Goal: Task Accomplishment & Management: Complete application form

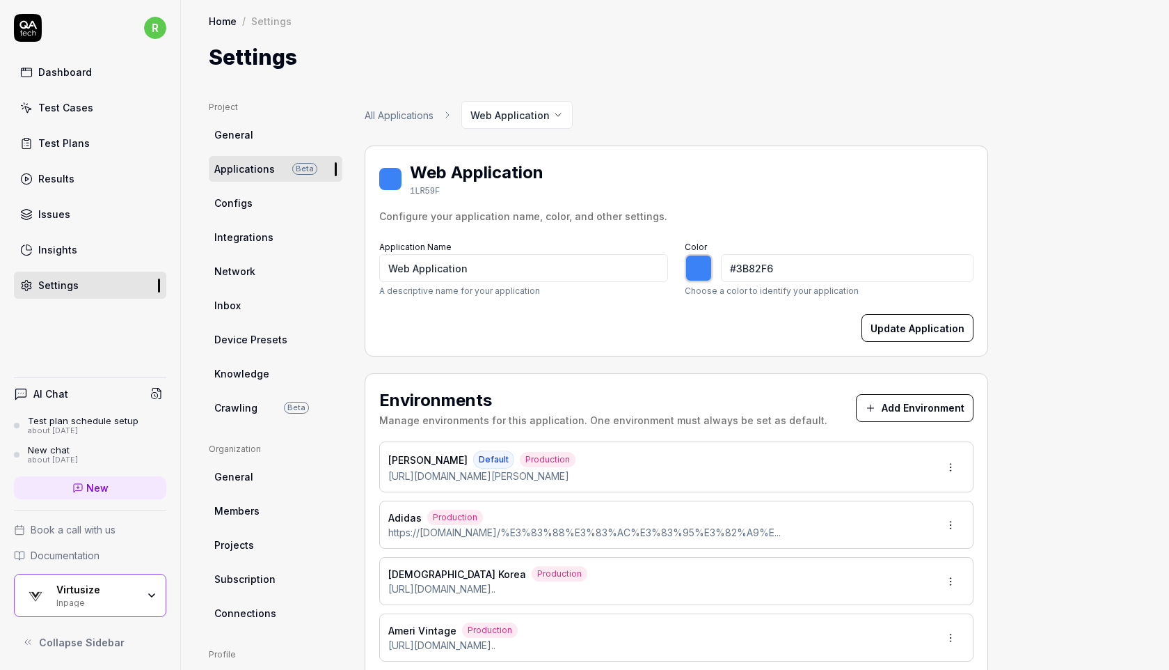
type input "*******"
click at [77, 587] on div "Virtusize" at bounding box center [96, 589] width 81 height 13
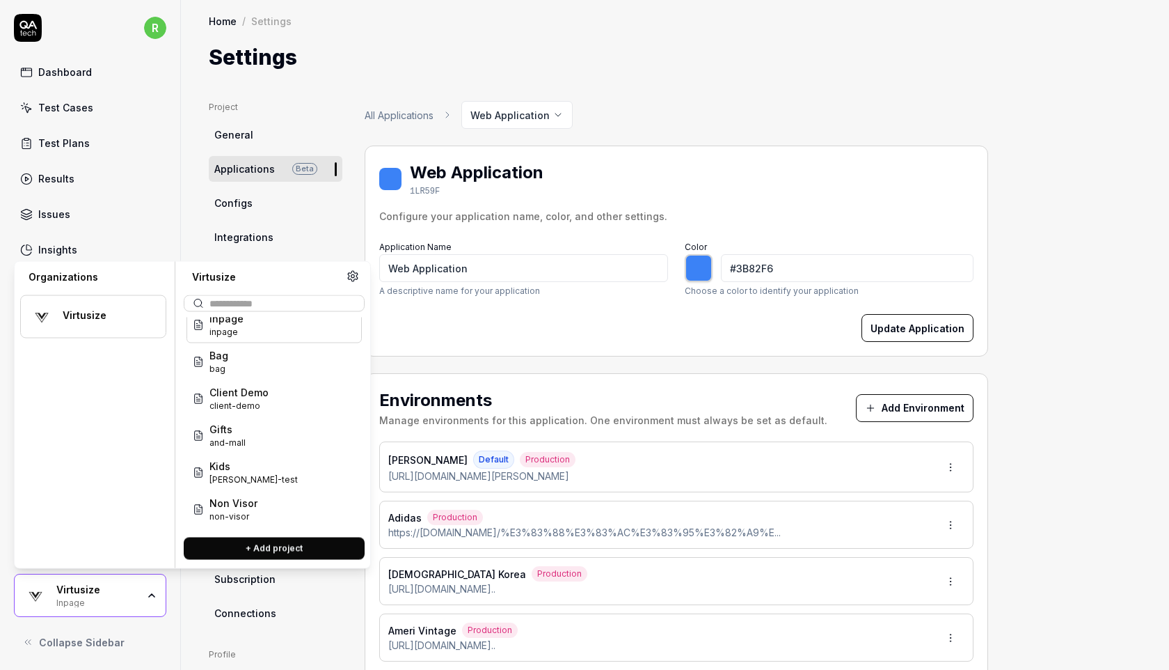
scroll to position [10, 0]
click at [230, 433] on span "Gifts" at bounding box center [227, 432] width 36 height 15
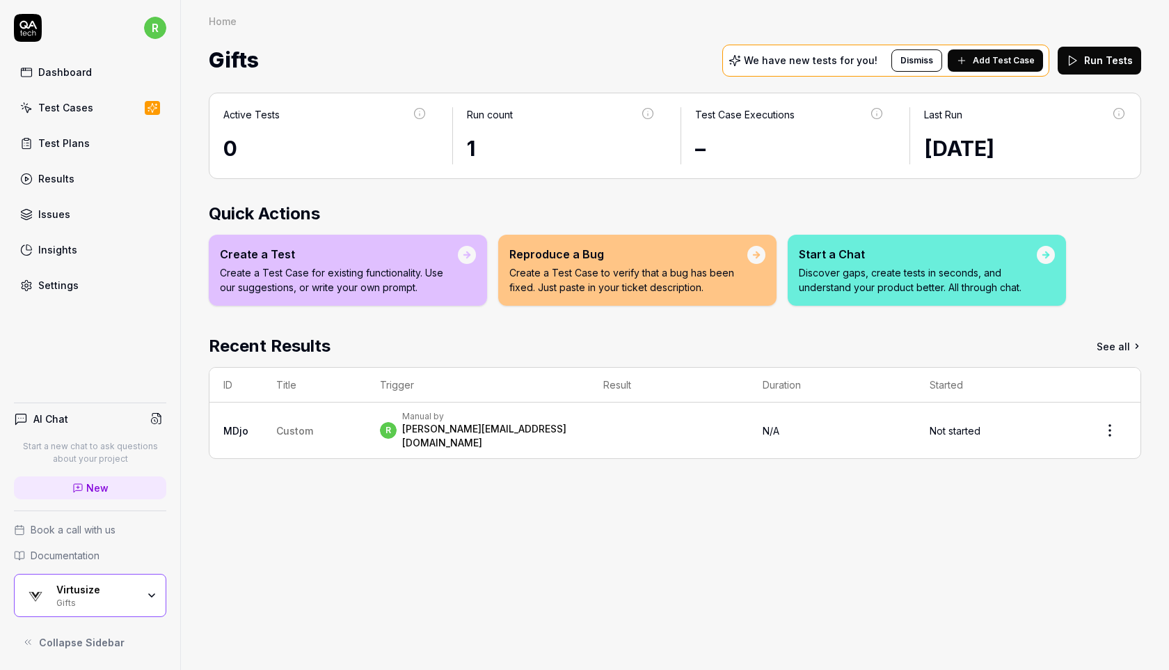
click at [631, 351] on div "Recent Results See all" at bounding box center [675, 345] width 933 height 25
click at [1093, 57] on button "Run Tests" at bounding box center [1100, 61] width 84 height 28
click at [85, 109] on div "Test Cases" at bounding box center [65, 107] width 55 height 15
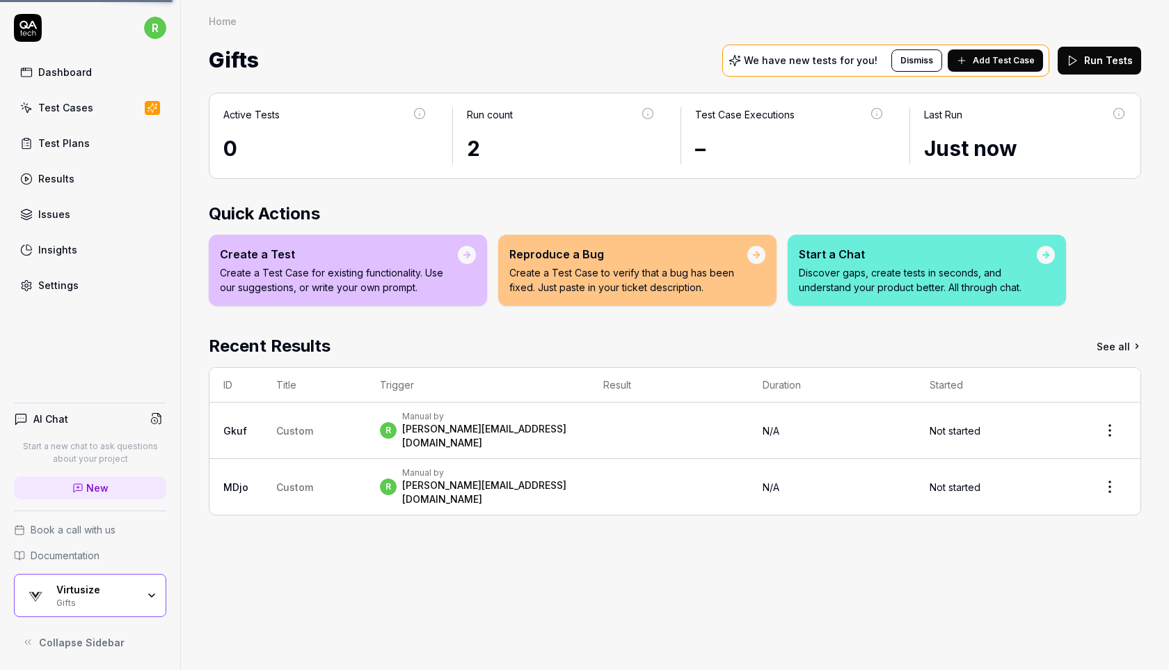
click at [69, 181] on div "Results" at bounding box center [56, 178] width 36 height 15
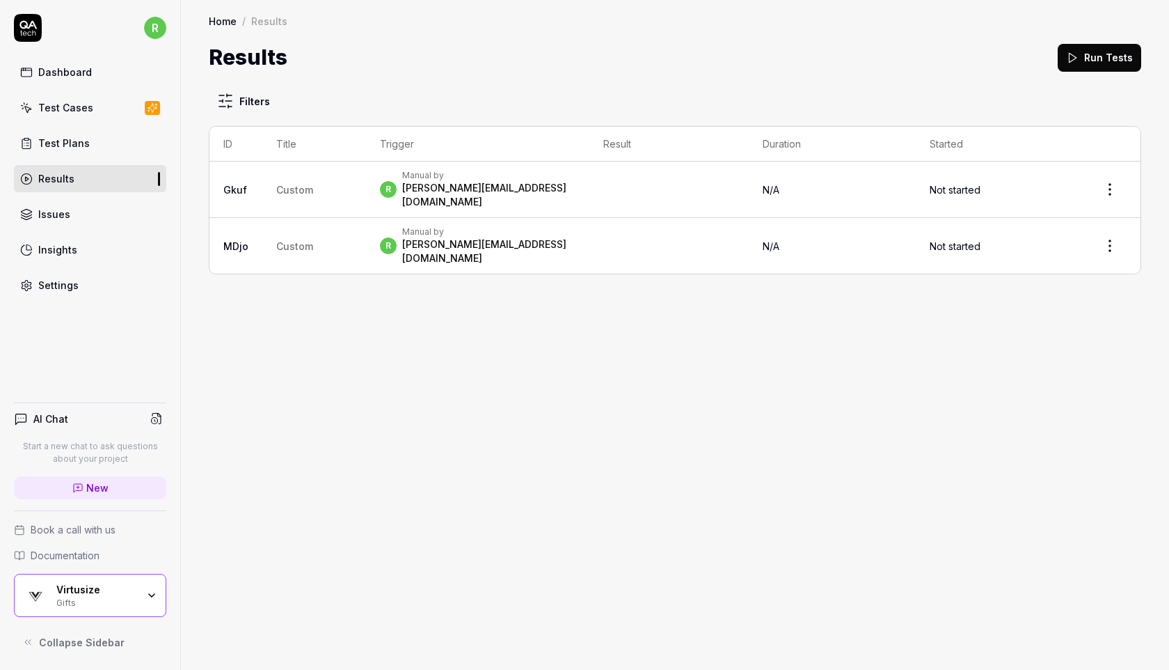
click at [1114, 182] on html "r Dashboard Test Cases Test Plans Results Issues Insights Settings AI Chat Star…" at bounding box center [584, 335] width 1169 height 670
click at [900, 328] on html "r Dashboard Test Cases Test Plans Results Issues Insights Settings AI Chat Star…" at bounding box center [584, 335] width 1169 height 670
click at [86, 111] on div "Test Cases" at bounding box center [65, 107] width 55 height 15
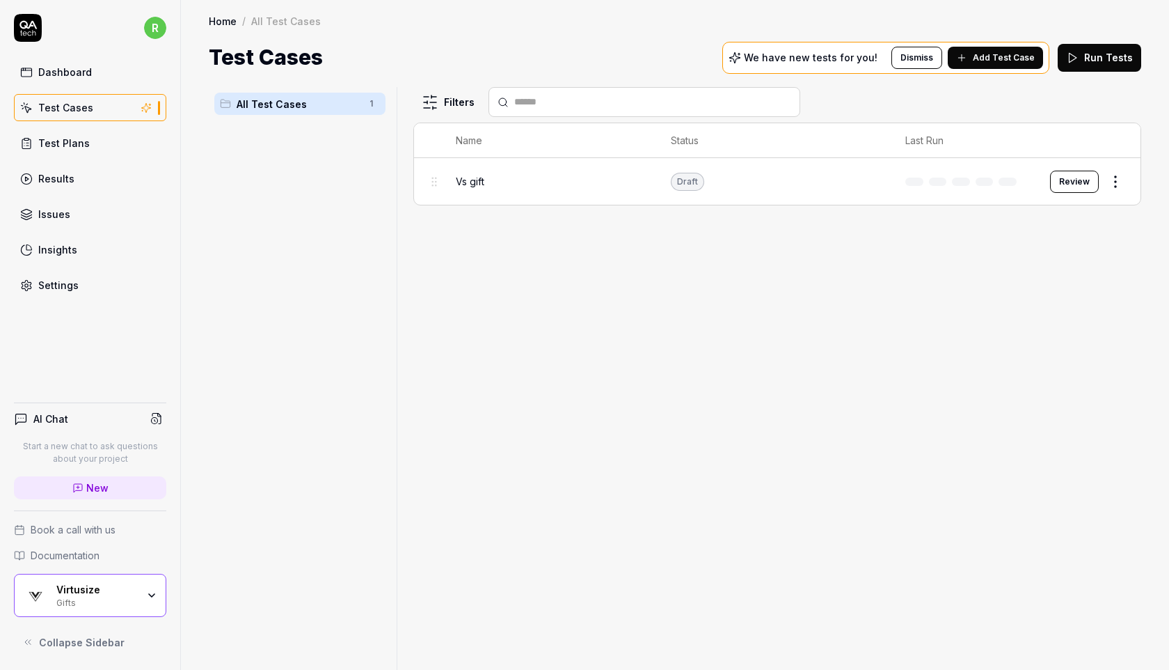
click at [1118, 179] on html "r Dashboard Test Cases Test Plans Results Issues Insights Settings AI Chat Star…" at bounding box center [584, 335] width 1169 height 670
click at [1108, 421] on button "button" at bounding box center [1105, 425] width 19 height 11
click at [864, 285] on html "r Dashboard Test Cases Test Plans Results Issues Insights Settings AI Chat Star…" at bounding box center [584, 335] width 1169 height 670
click at [1110, 184] on html "r Dashboard Test Cases Test Plans Results Issues Insights Settings AI Chat Star…" at bounding box center [584, 335] width 1169 height 670
click at [1036, 238] on div "Run Test" at bounding box center [1058, 238] width 132 height 31
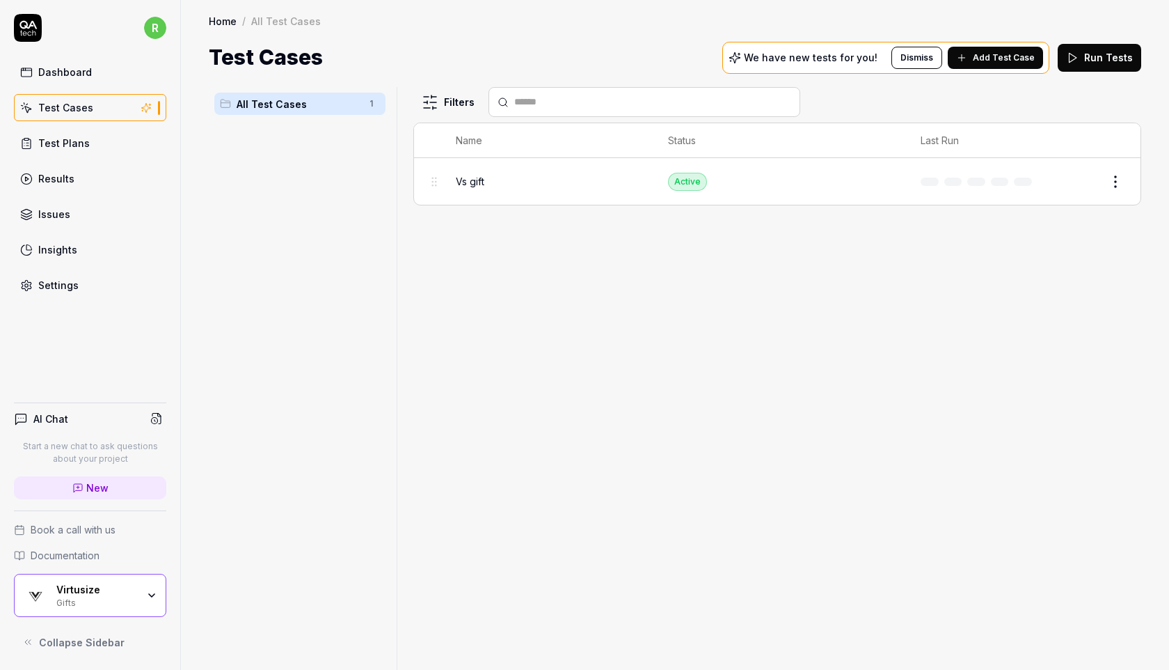
click at [479, 177] on span "Vs gift" at bounding box center [470, 181] width 29 height 15
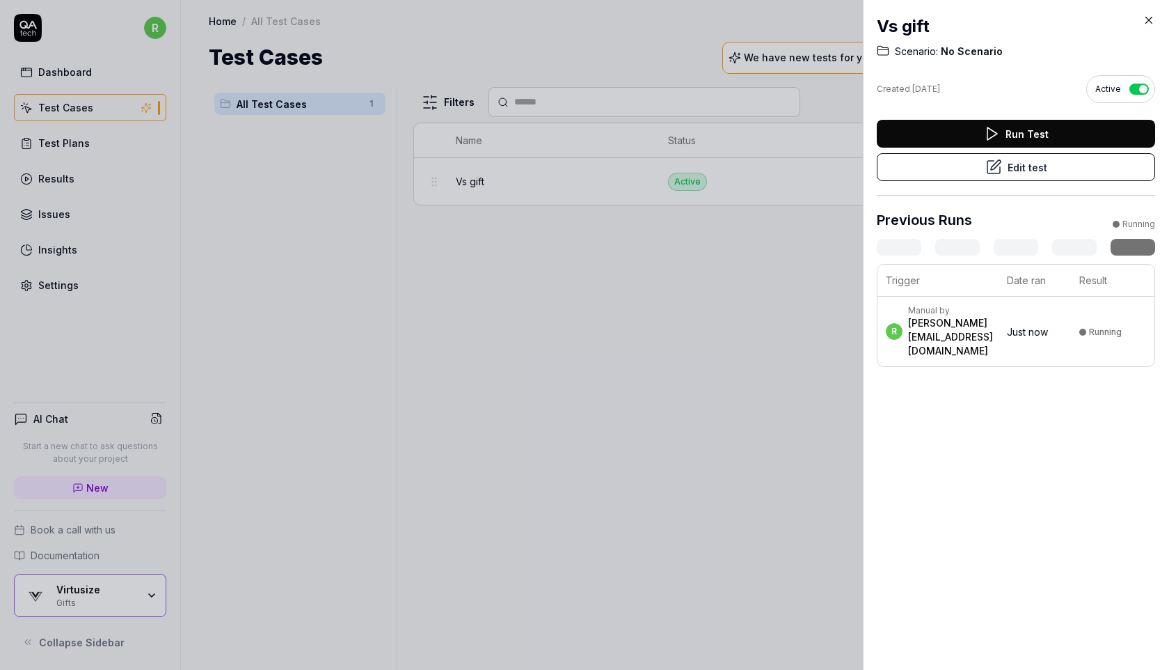
click at [912, 331] on div "[PERSON_NAME][EMAIL_ADDRESS][DOMAIN_NAME]" at bounding box center [950, 337] width 85 height 42
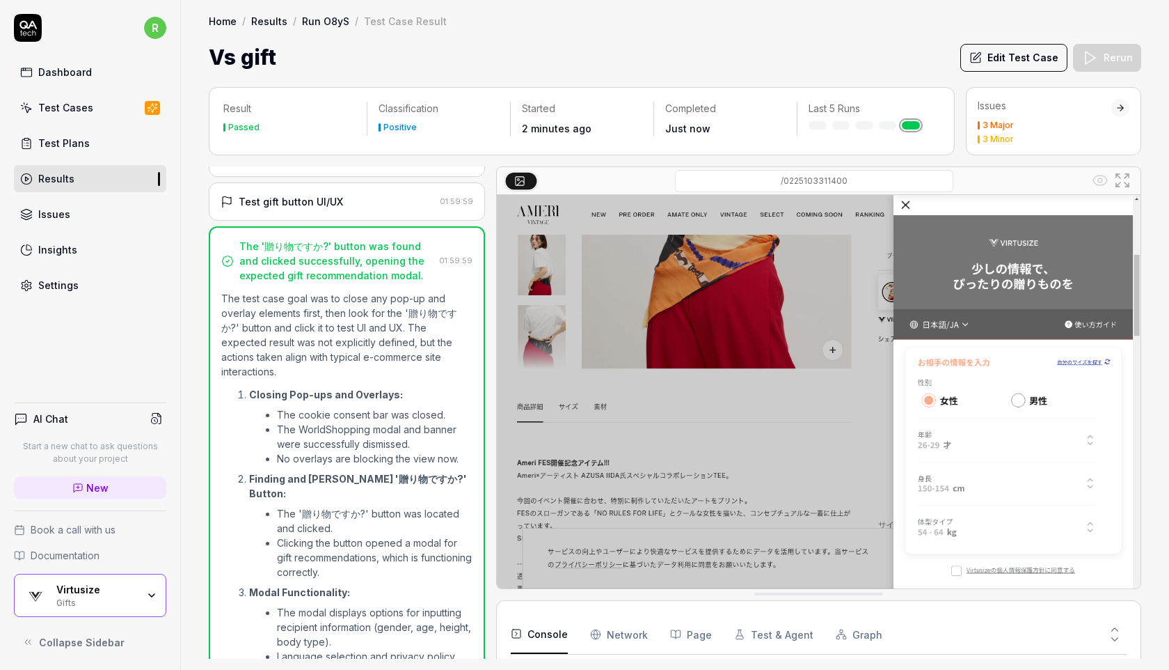
scroll to position [60, 0]
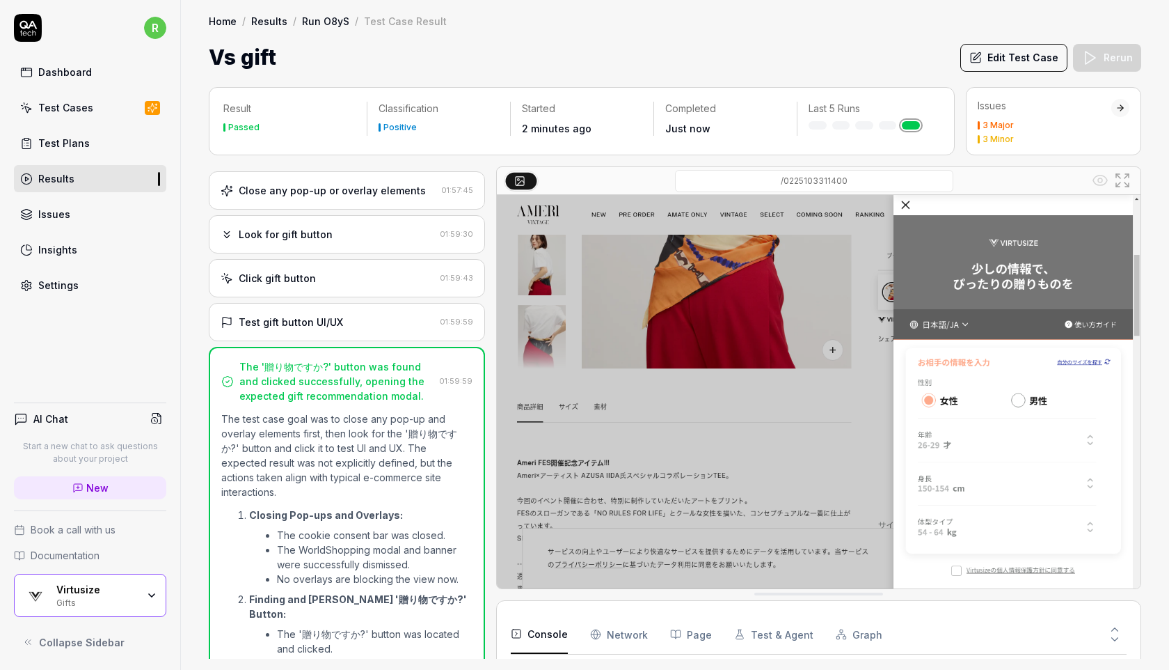
click at [349, 329] on div "Test gift button UI/UX" at bounding box center [328, 322] width 214 height 15
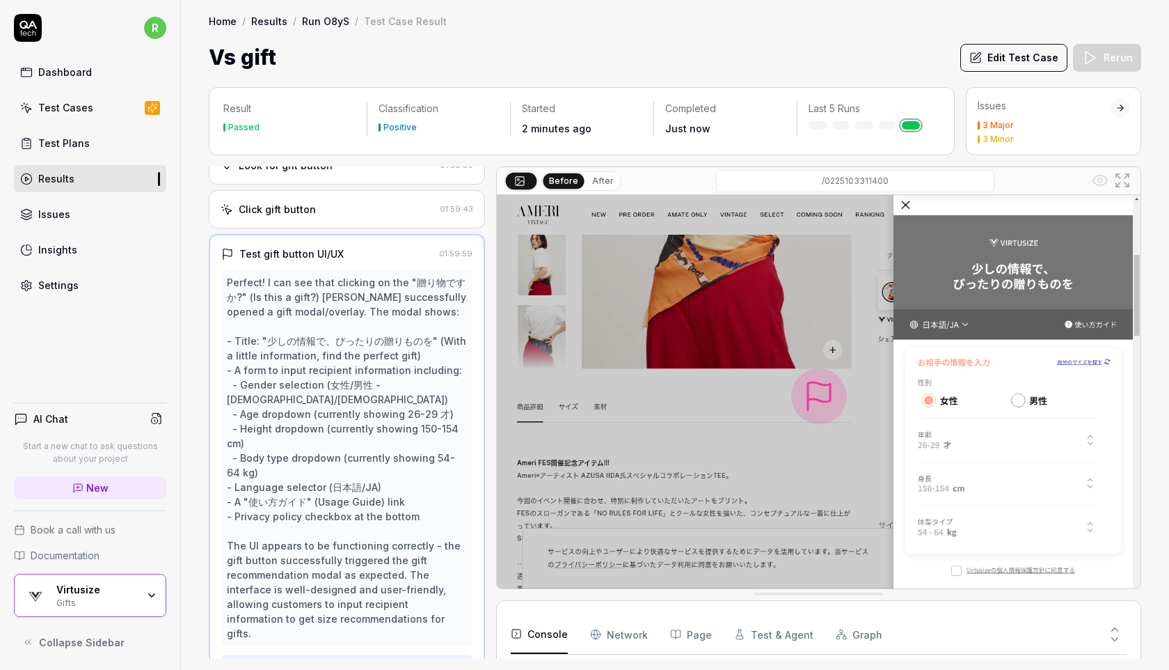
scroll to position [126, 0]
click at [361, 219] on div "Click gift button" at bounding box center [328, 212] width 214 height 15
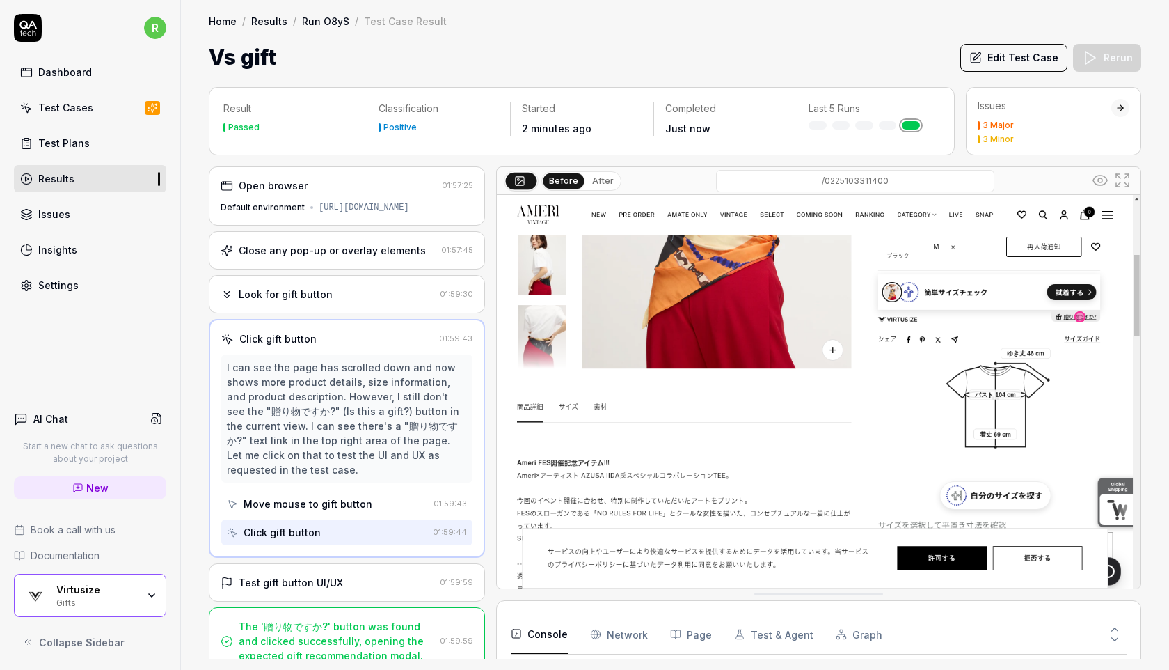
click at [70, 282] on div "Settings" at bounding box center [58, 285] width 40 height 15
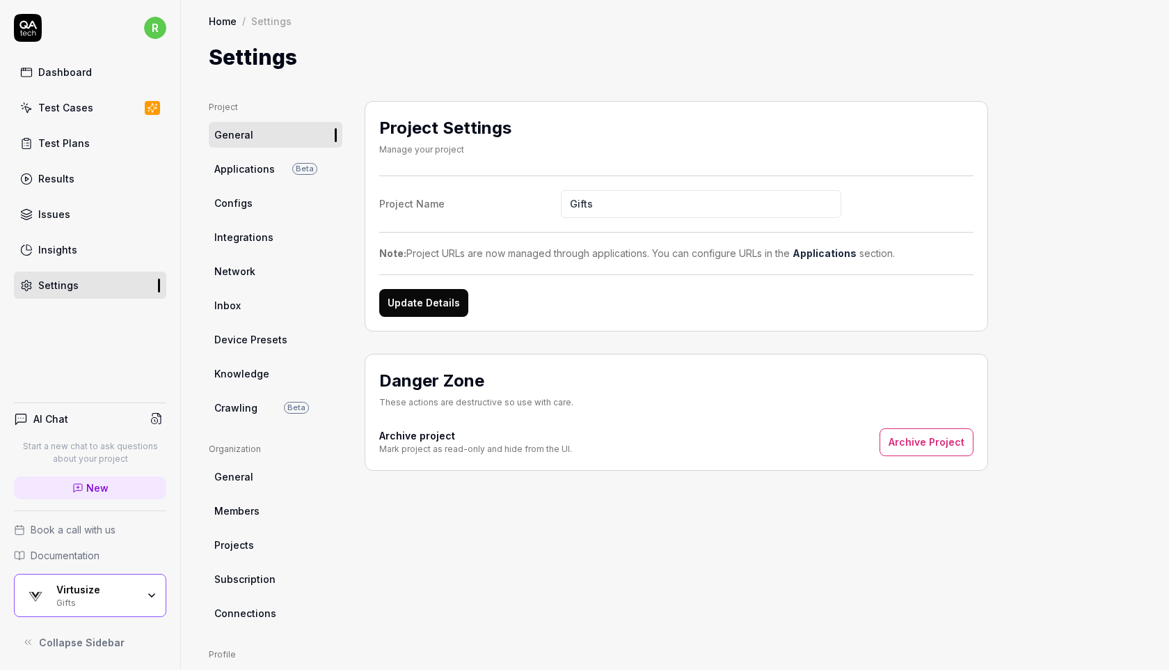
click at [537, 332] on div "Project Settings Manage your project Project Name Gifts Note: Project URLs are …" at bounding box center [677, 286] width 624 height 370
click at [242, 310] on link "Inbox" at bounding box center [276, 305] width 134 height 26
click at [94, 111] on link "Test Cases" at bounding box center [90, 107] width 152 height 27
click at [89, 143] on link "Test Plans" at bounding box center [90, 142] width 152 height 27
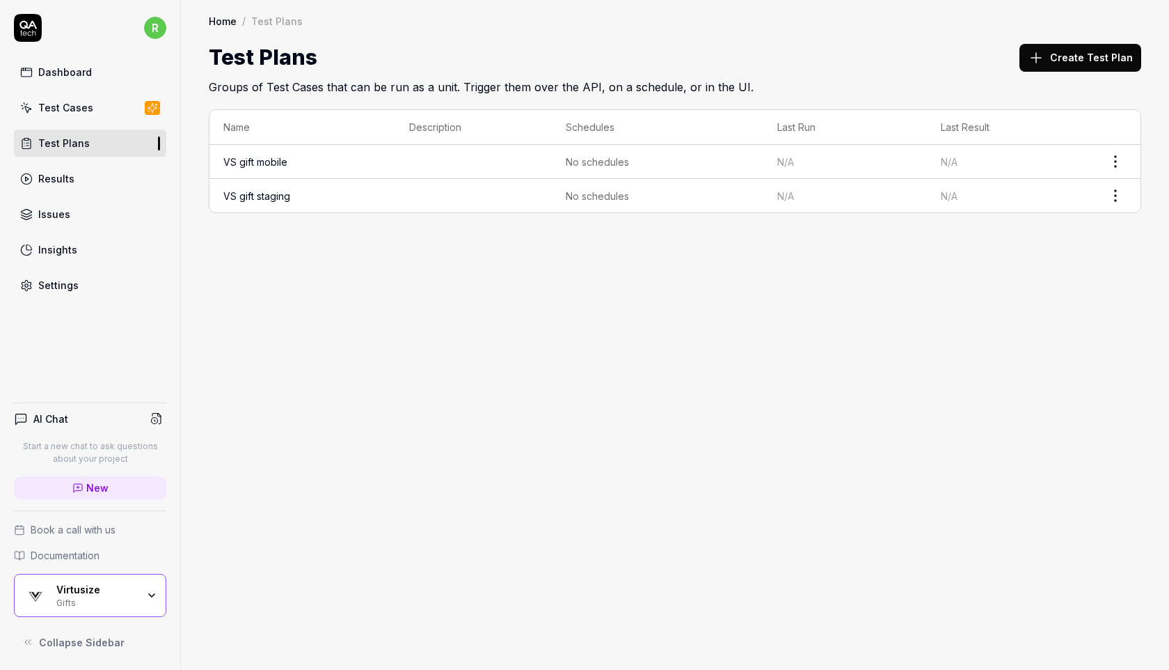
click at [1113, 159] on html "r Dashboard Test Cases Test Plans Results Issues Insights Settings AI Chat Star…" at bounding box center [584, 335] width 1169 height 670
click at [825, 235] on html "r Dashboard Test Cases Test Plans Results Issues Insights Settings AI Chat Star…" at bounding box center [584, 335] width 1169 height 670
click at [116, 104] on link "Test Cases" at bounding box center [90, 107] width 152 height 27
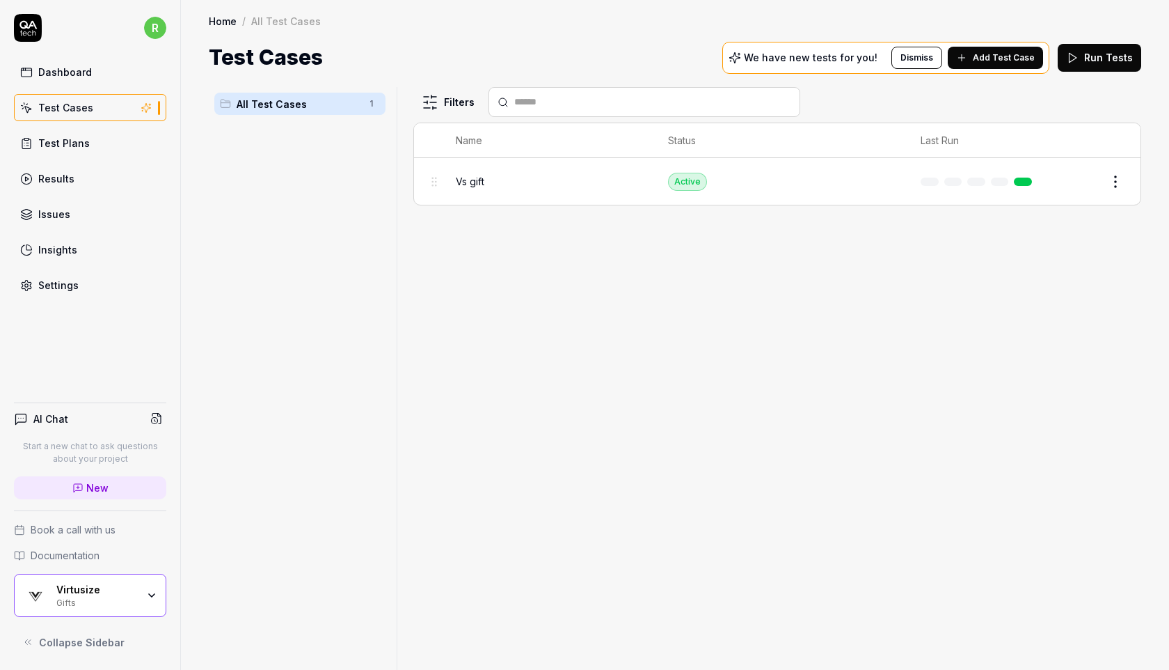
click at [100, 148] on link "Test Plans" at bounding box center [90, 142] width 152 height 27
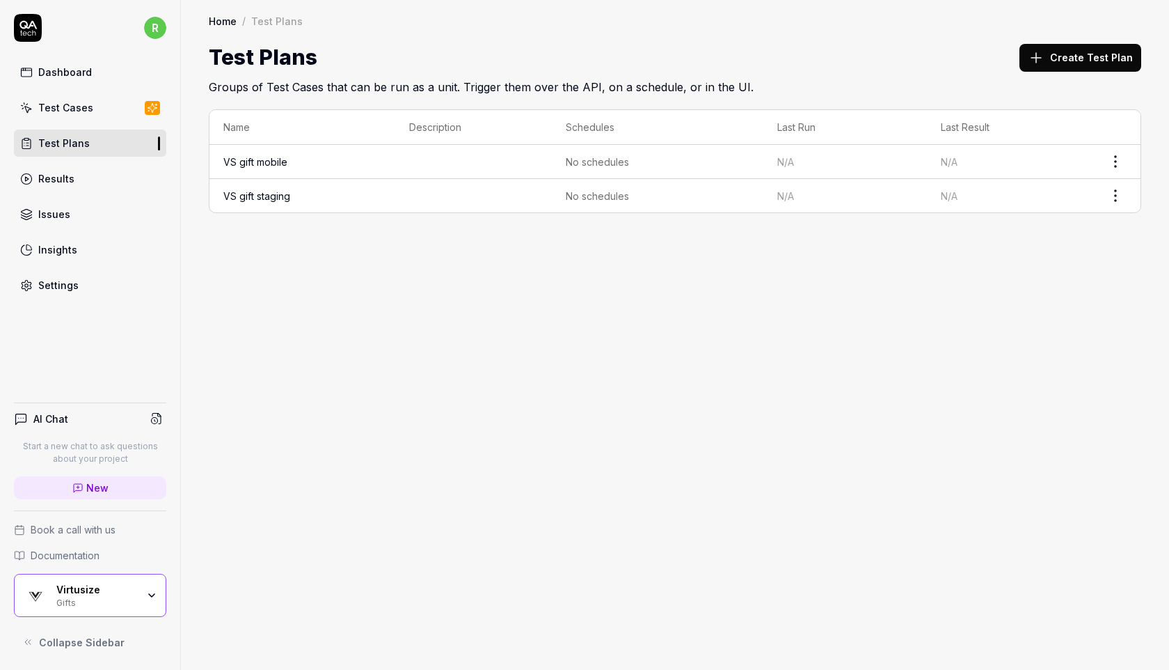
click at [1045, 52] on icon at bounding box center [1036, 57] width 17 height 17
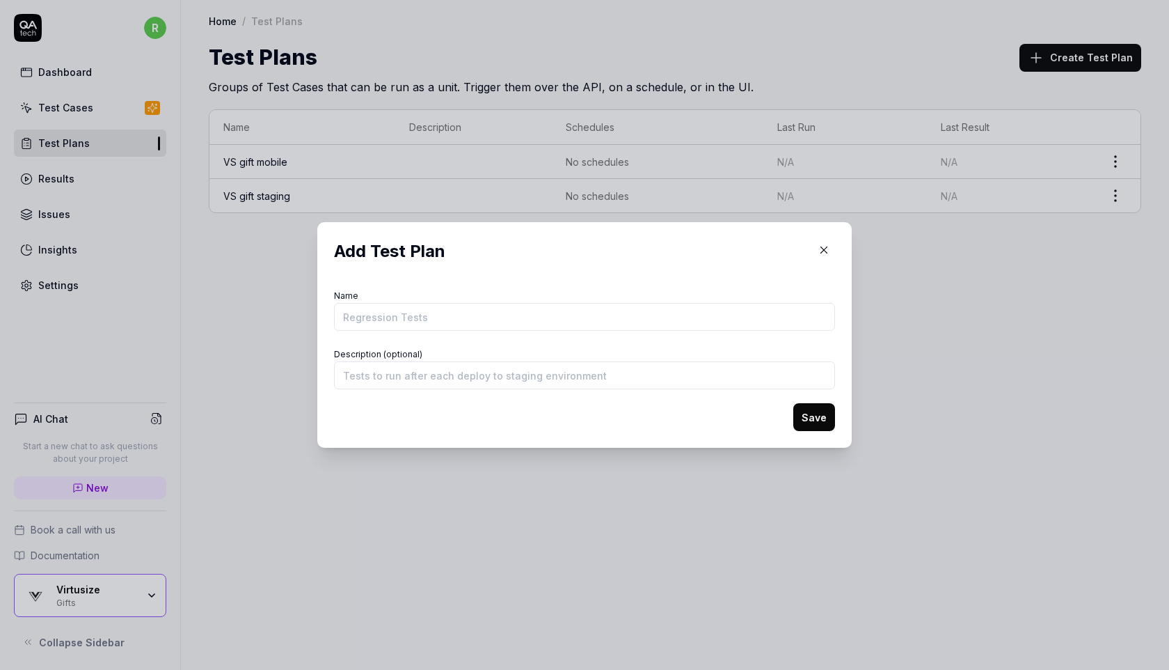
click at [828, 252] on icon "button" at bounding box center [824, 250] width 13 height 13
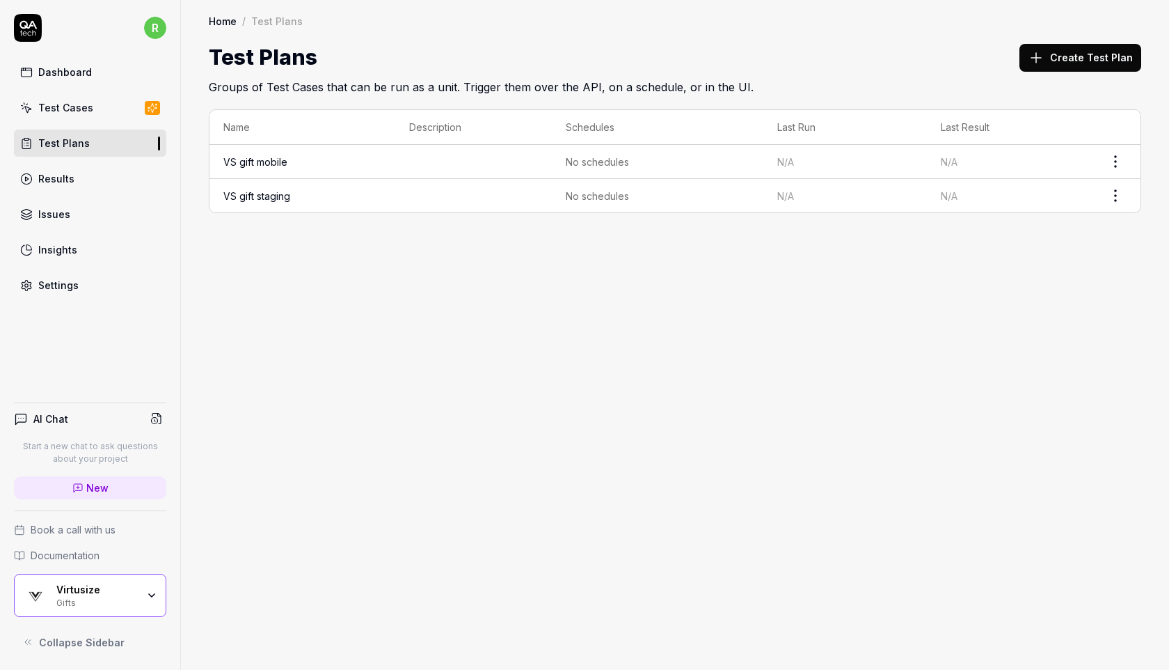
click at [241, 193] on link "VS gift staging" at bounding box center [256, 196] width 67 height 12
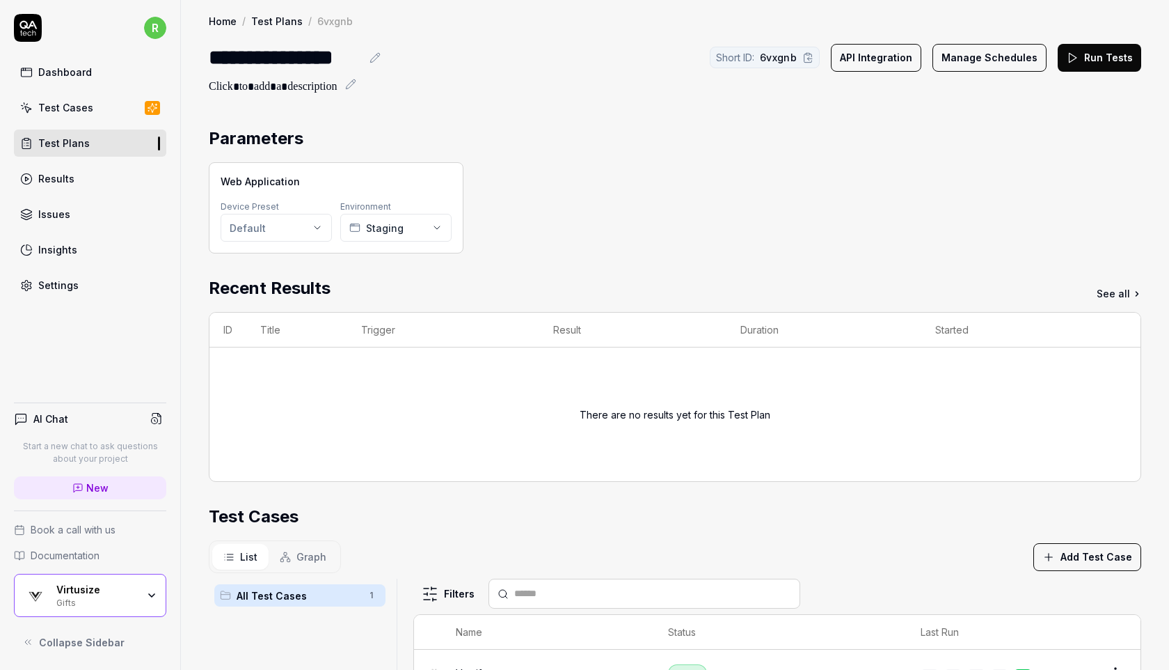
click at [110, 112] on link "Test Cases" at bounding box center [90, 107] width 152 height 27
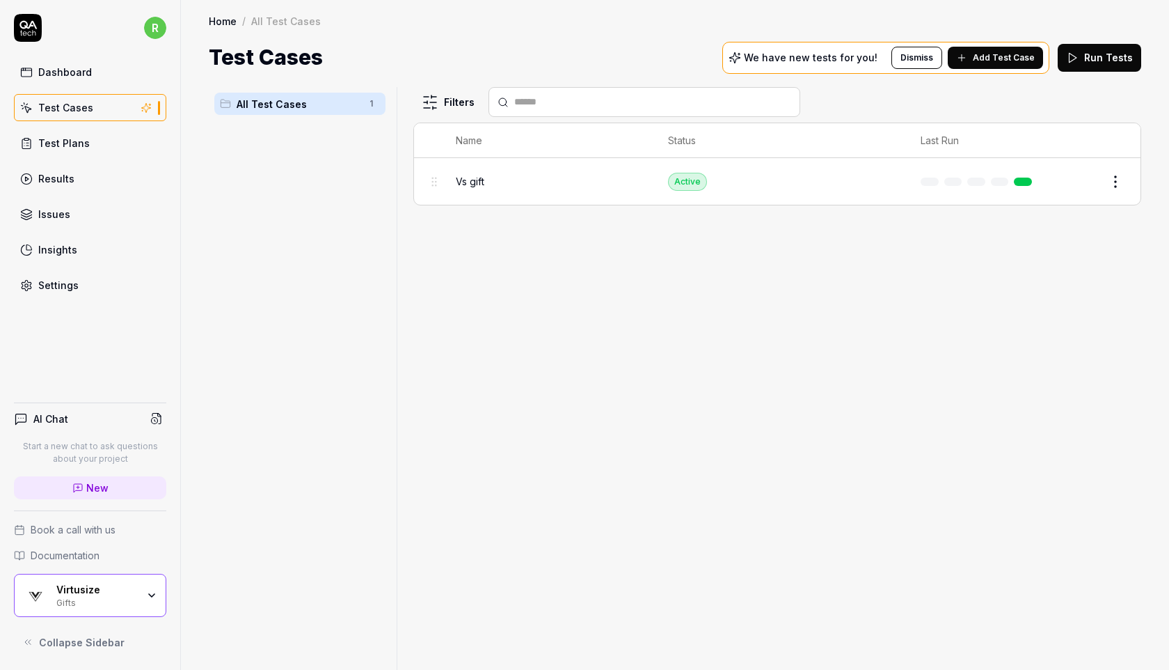
click at [66, 285] on div "Settings" at bounding box center [58, 285] width 40 height 15
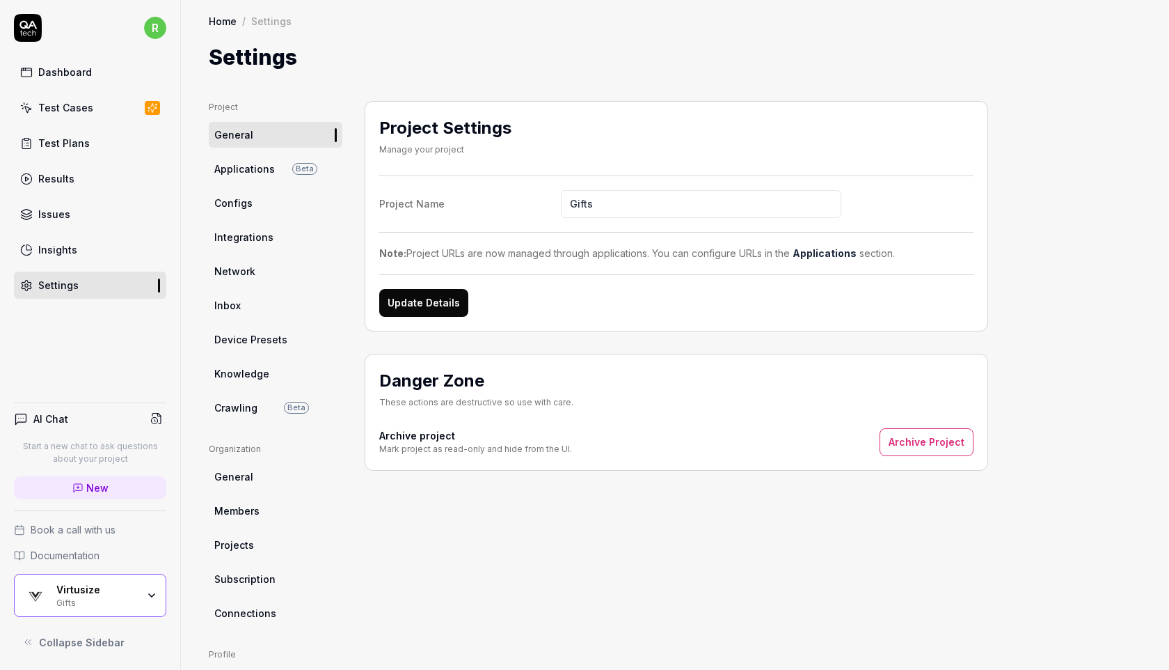
click at [271, 171] on span "Applications" at bounding box center [244, 168] width 61 height 15
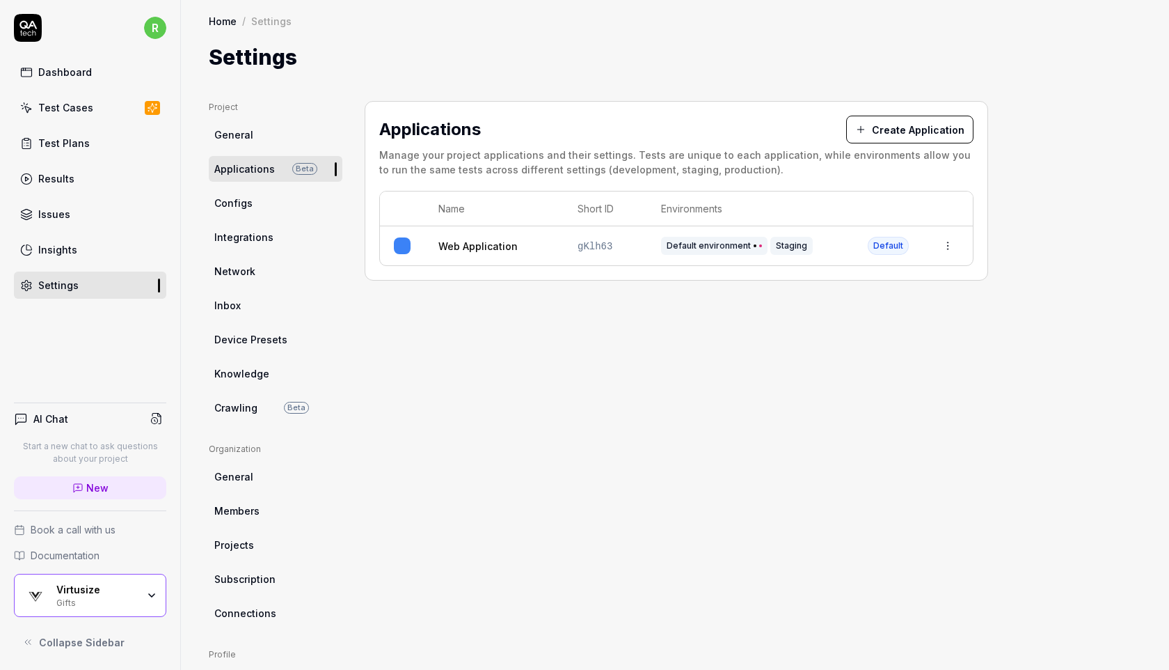
click at [907, 126] on button "Create Application" at bounding box center [909, 130] width 127 height 28
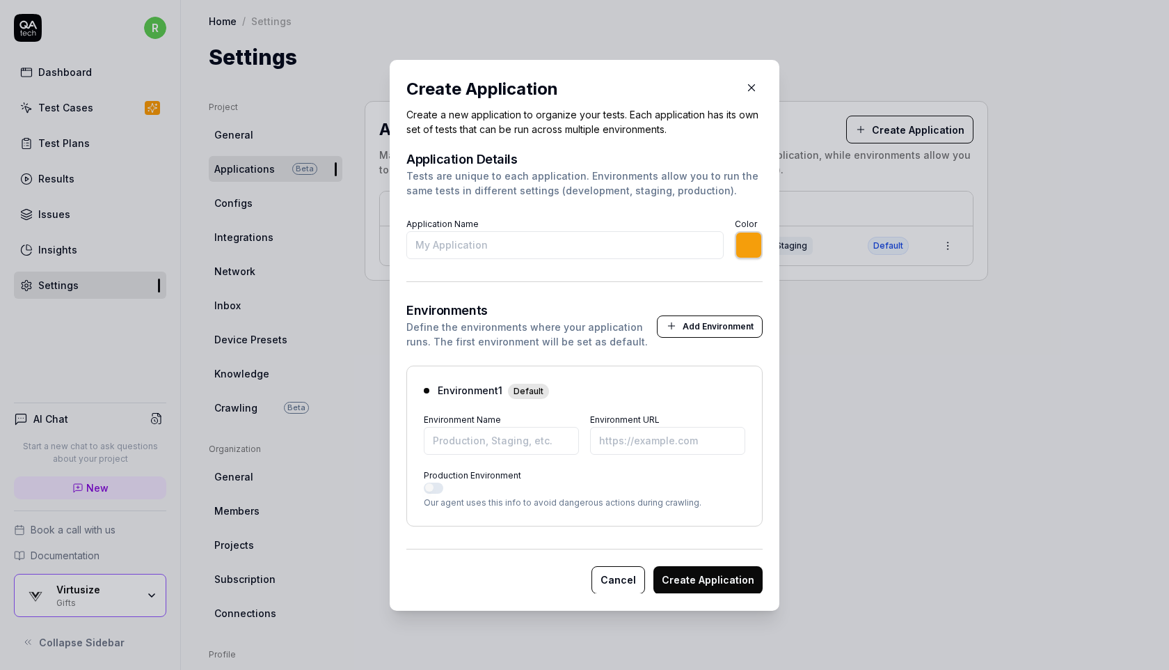
click at [568, 250] on input "Application Name" at bounding box center [564, 245] width 317 height 28
click at [620, 580] on button "Cancel" at bounding box center [619, 579] width 54 height 28
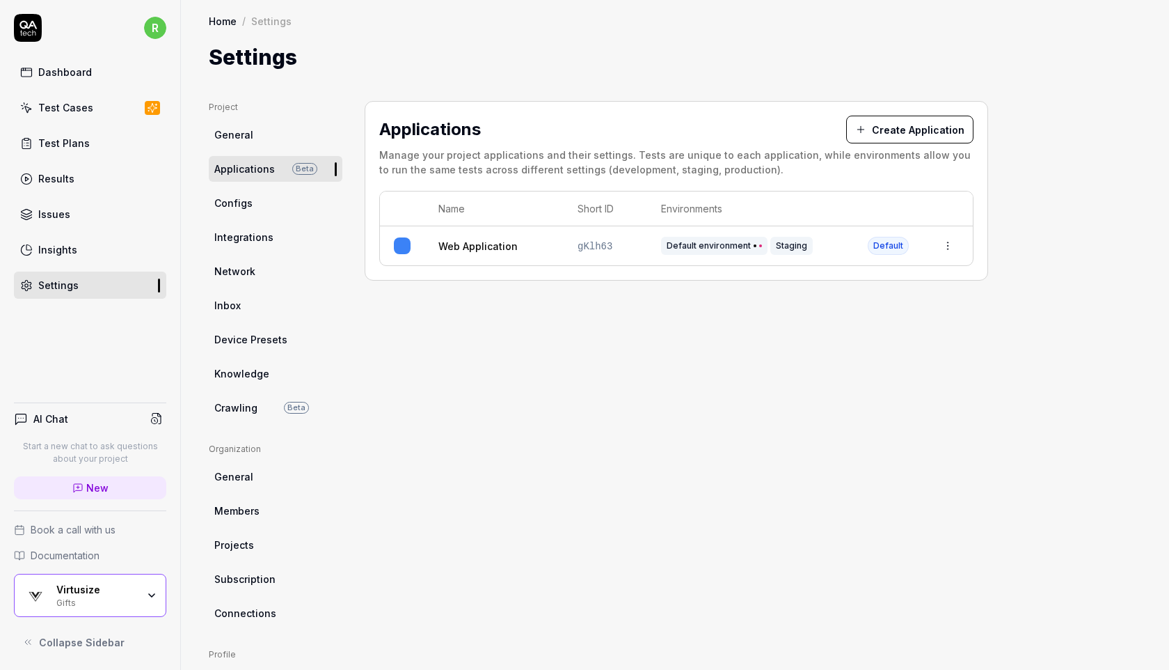
click at [949, 245] on html "r Dashboard Test Cases Test Plans Results Issues Insights Settings AI Chat Star…" at bounding box center [584, 335] width 1169 height 670
click at [697, 322] on html "r Dashboard Test Cases Test Plans Results Issues Insights Settings AI Chat Star…" at bounding box center [584, 335] width 1169 height 670
click at [299, 175] on link "Applications Beta" at bounding box center [276, 169] width 134 height 26
click at [480, 250] on link "Web Application" at bounding box center [477, 246] width 79 height 15
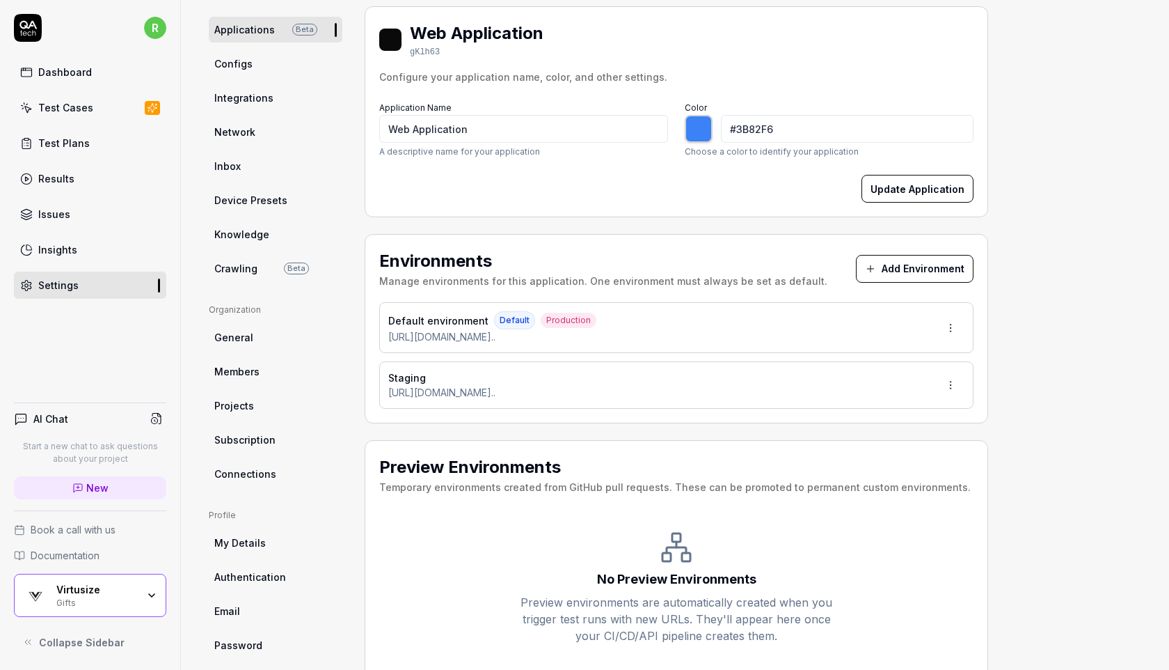
scroll to position [176, 0]
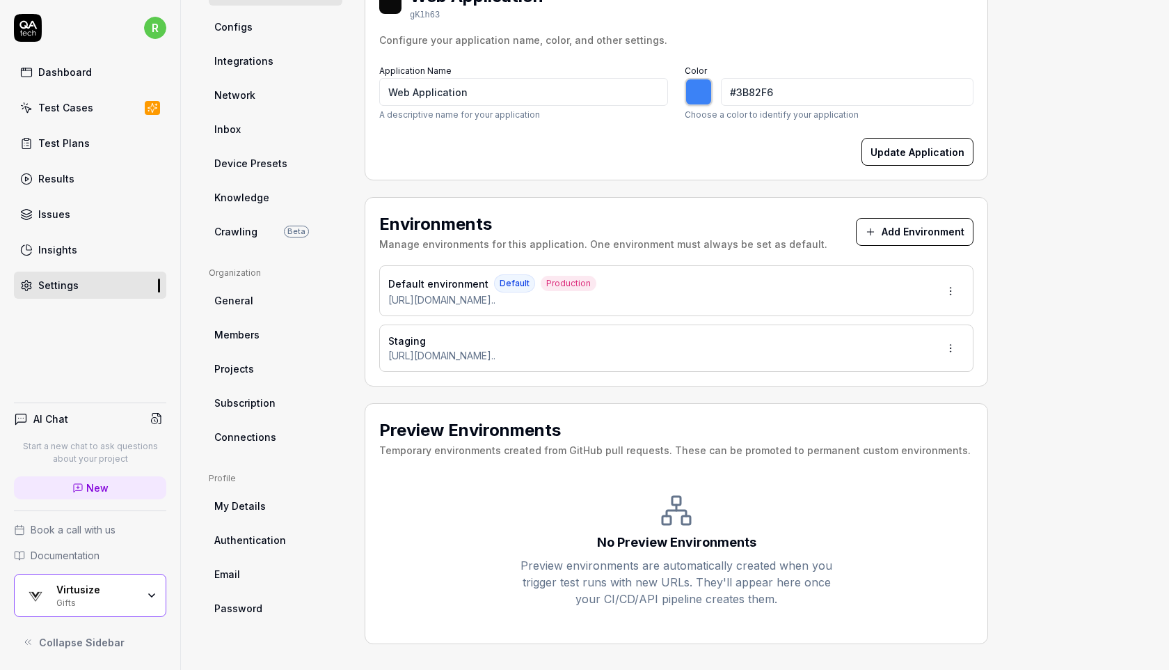
click at [939, 221] on button "Add Environment" at bounding box center [915, 232] width 118 height 28
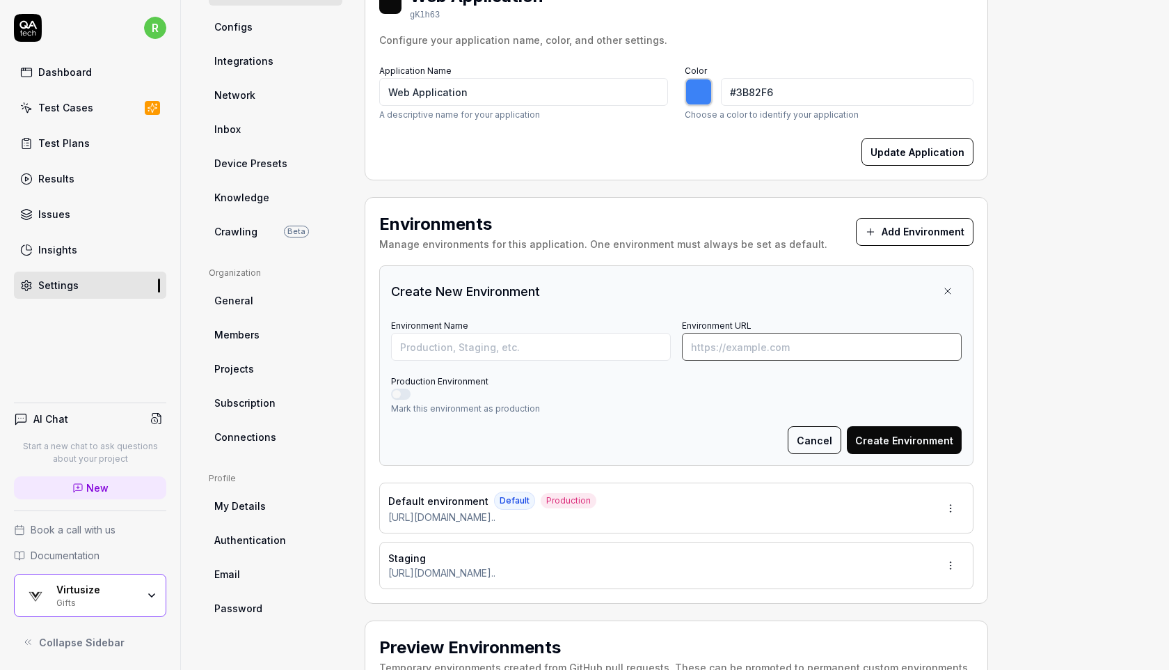
click at [757, 338] on input "Environment URL" at bounding box center [822, 347] width 280 height 28
paste input "https://www.adidas.jp/%E3%80%90%E3%82%B4%E3%83%AB%E3%83%95%E3%80%91%E3%83%90%E3…"
type input "https://www.adidas.jp/%E3%80%90%E3%82%B4%E3%83%AB%E3%83%95%E3%80%91%E3%83%90%E3…"
click at [396, 393] on button "Production Environment" at bounding box center [400, 393] width 19 height 11
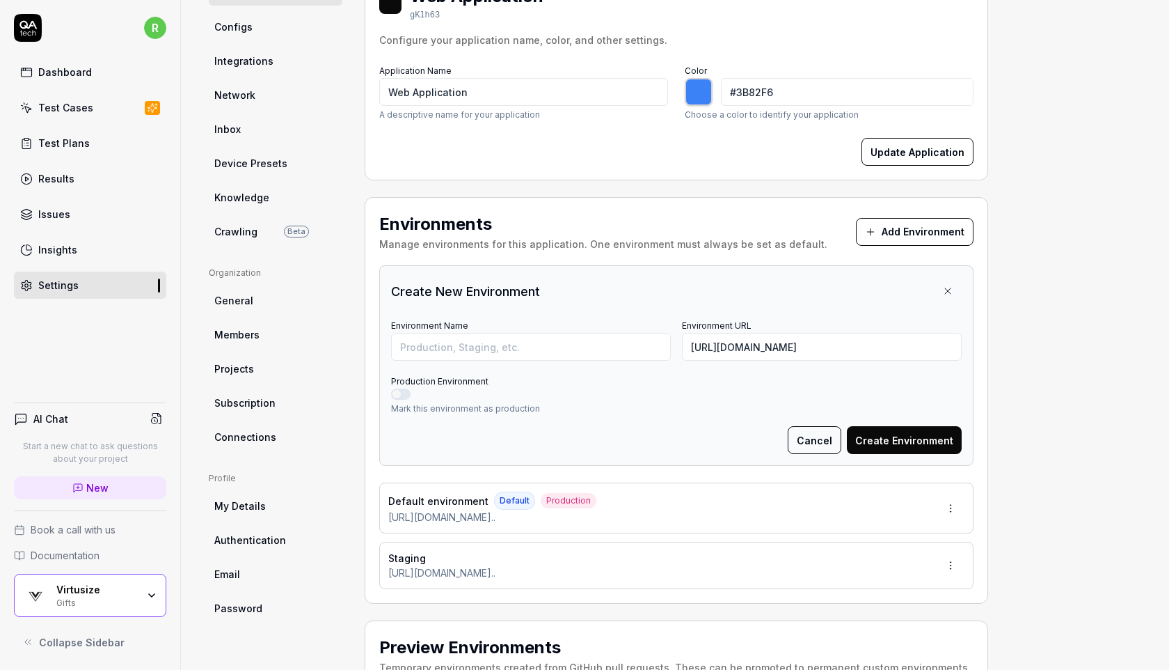
scroll to position [0, 0]
click at [441, 350] on input "Environment Name" at bounding box center [531, 347] width 280 height 28
type input "Adidas"
click at [878, 438] on button "Create Environment" at bounding box center [904, 440] width 115 height 28
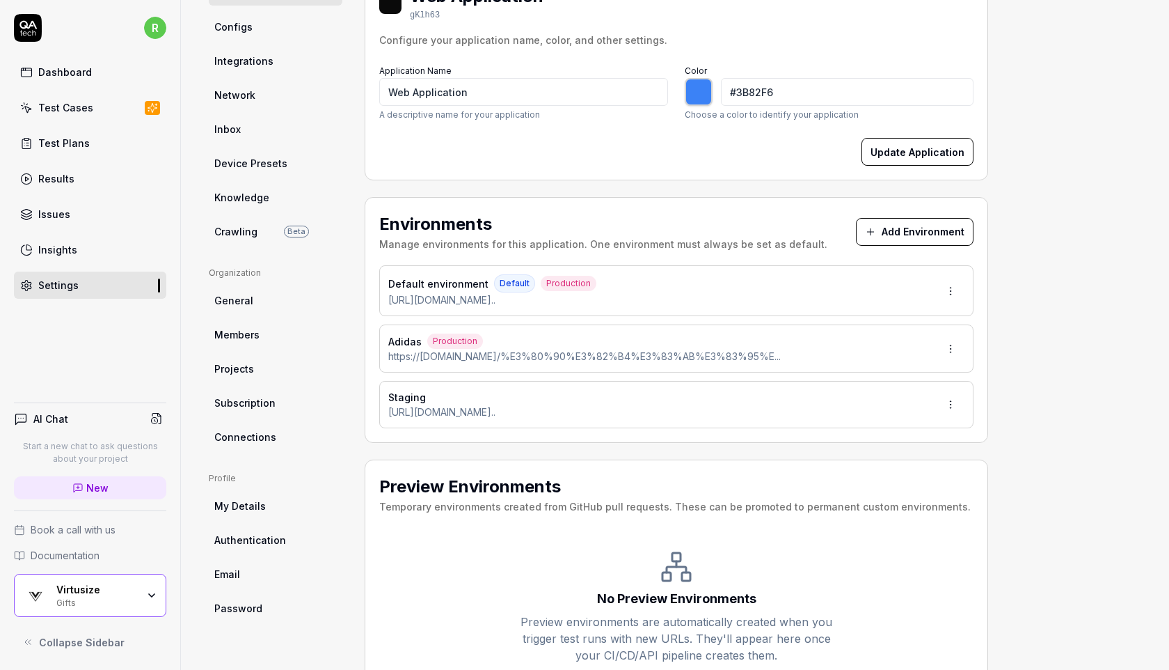
type input "*******"
click at [918, 229] on button "Add Environment" at bounding box center [915, 232] width 118 height 28
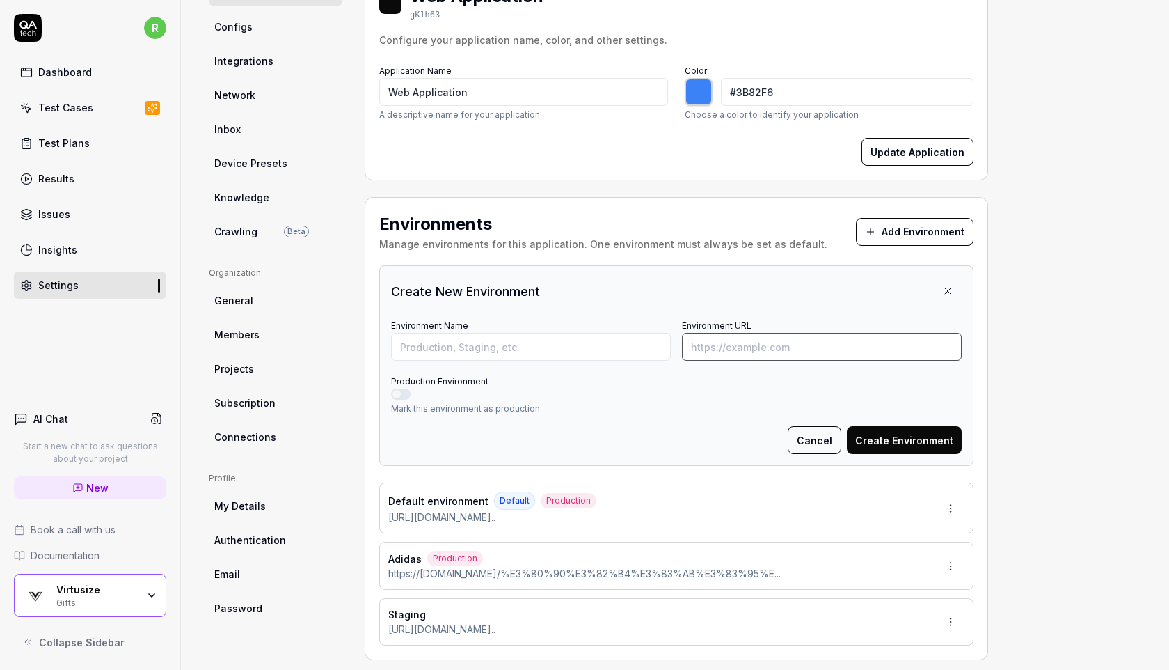
click at [729, 346] on input "Environment URL" at bounding box center [822, 347] width 280 height 28
paste input "https://www.agnesb.co.jp/f/dsg-2619685"
type input "https://www.agnesb.co.jp/f/dsg-2619685"
click at [548, 346] on input "Environment Name" at bounding box center [531, 347] width 280 height 28
type input "Agnes B"
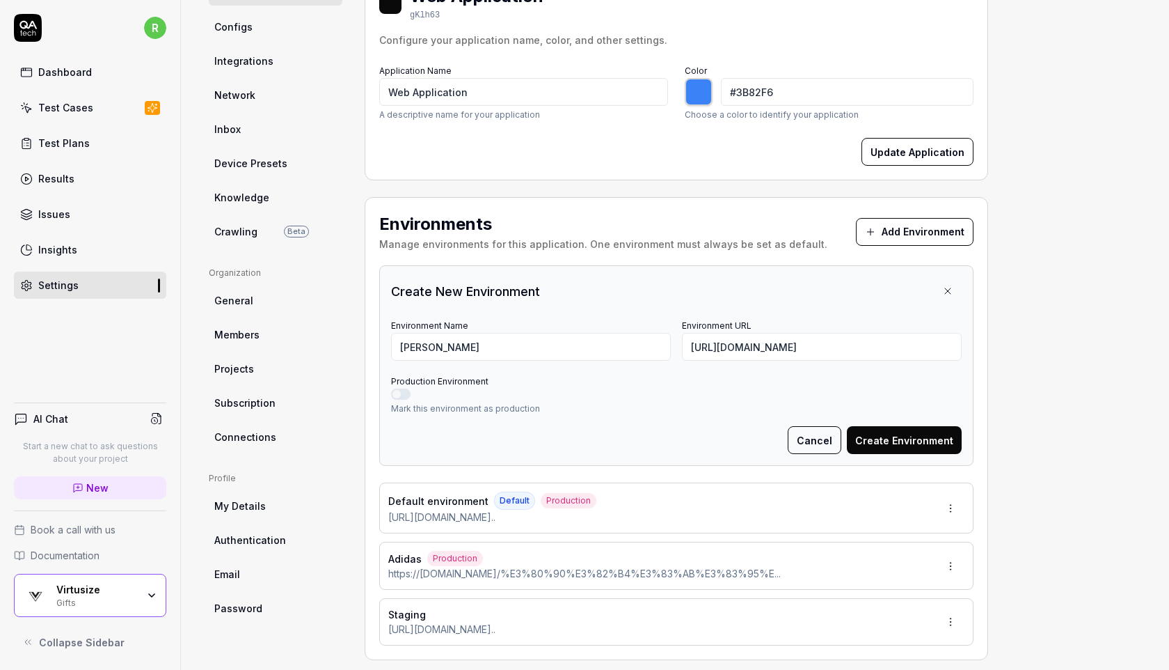
click at [397, 389] on button "Production Environment" at bounding box center [400, 393] width 19 height 11
click at [896, 443] on button "Create Environment" at bounding box center [904, 440] width 115 height 28
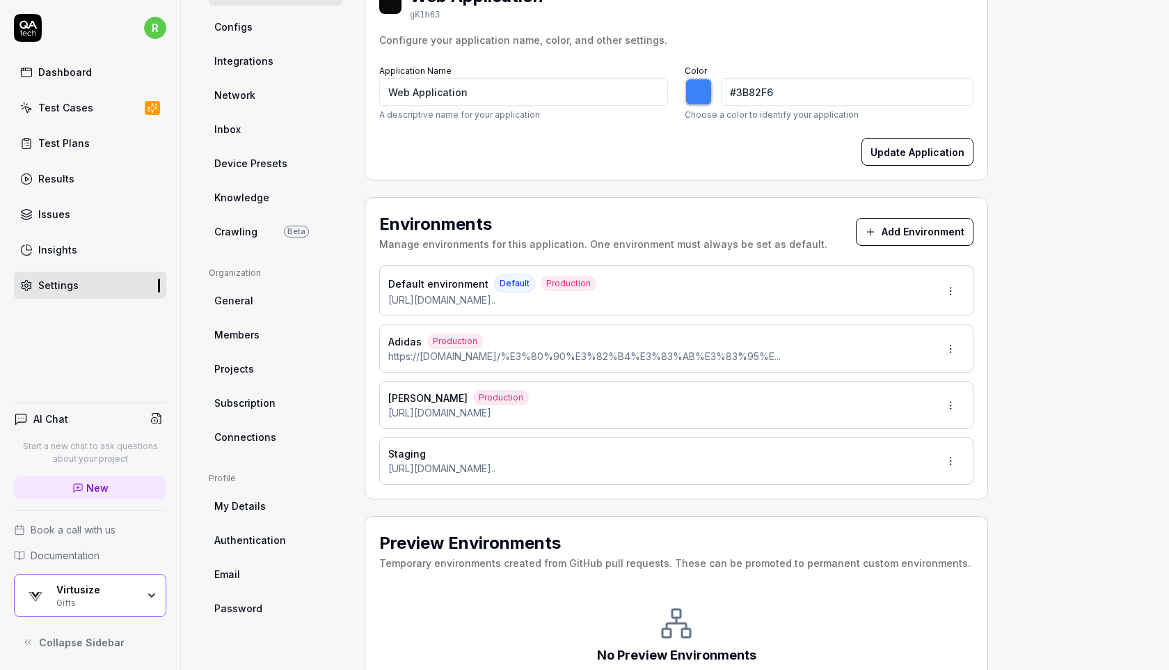
type input "*******"
click at [917, 229] on button "Add Environment" at bounding box center [915, 232] width 118 height 28
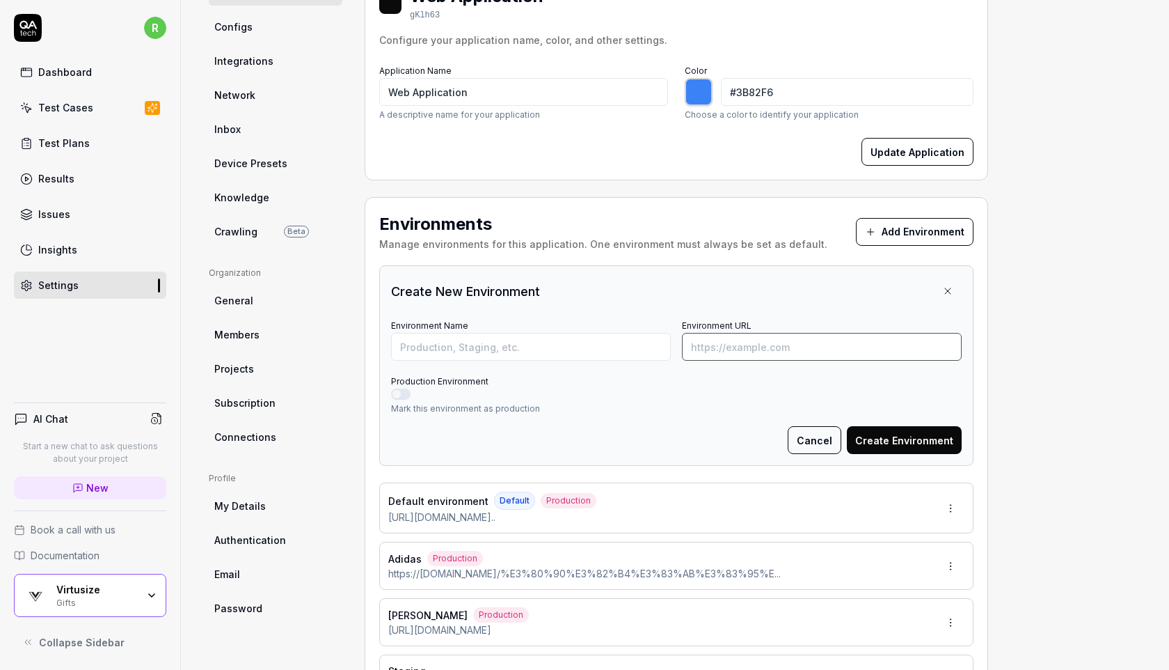
click at [777, 350] on input "Environment URL" at bounding box center [822, 347] width 280 height 28
paste input "https://amerivintage.co.jp/products/0225108611750"
type input "https://amerivintage.co.jp/products/0225108611750"
click at [573, 345] on input "Environment Name" at bounding box center [531, 347] width 280 height 28
type input "Ameri Vintage"
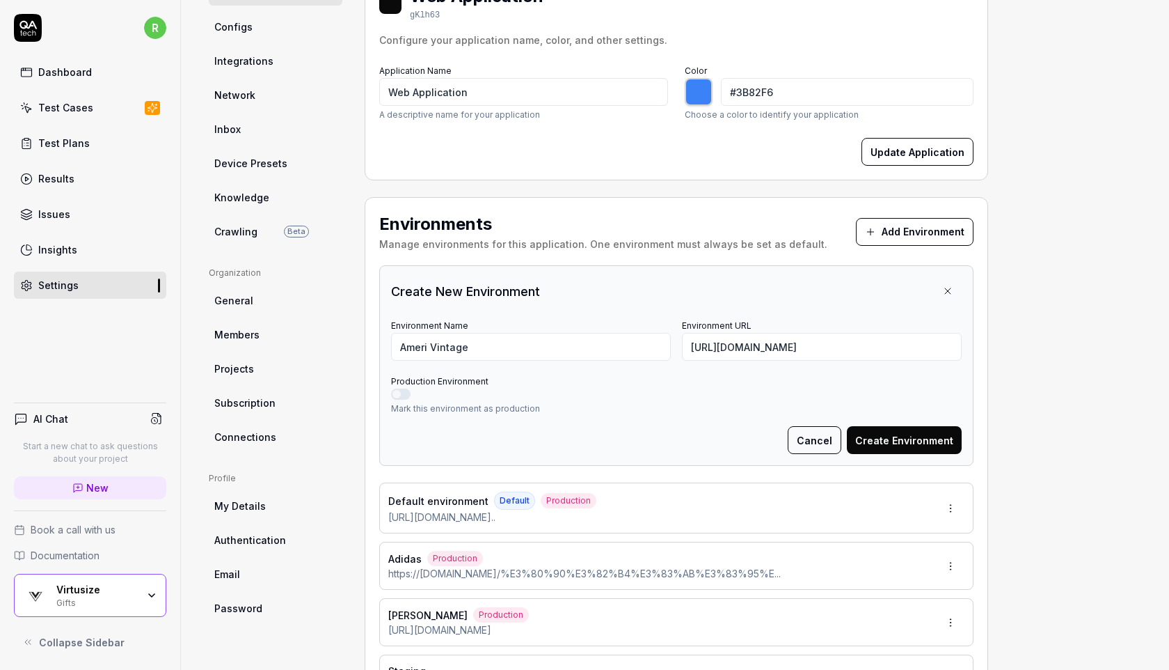
click at [875, 431] on button "Create Environment" at bounding box center [904, 440] width 115 height 28
click at [399, 392] on button "Production Environment" at bounding box center [400, 393] width 19 height 11
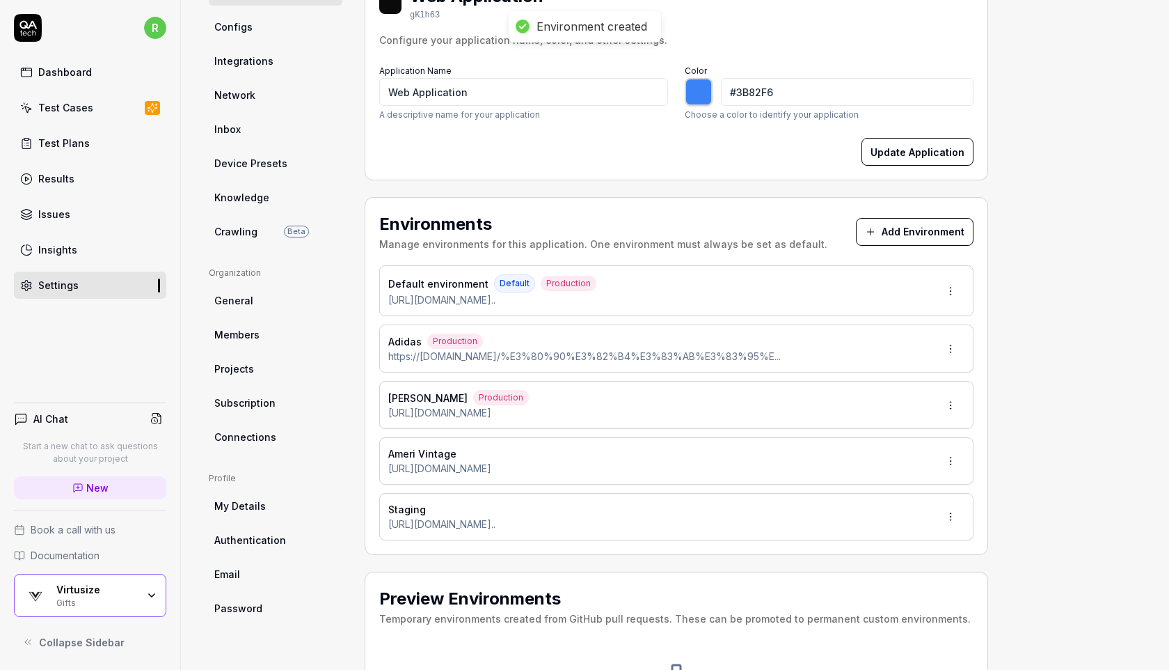
click at [722, 474] on div "Ameri Vintage https://amerivintage.co.jp/products/0225108611750" at bounding box center [676, 460] width 594 height 47
click at [954, 460] on html "r Dashboard Test Cases Test Plans Results Issues Insights Settings AI Chat Star…" at bounding box center [584, 335] width 1169 height 670
click at [766, 458] on html "r Dashboard Test Cases Test Plans Results Issues Insights Settings AI Chat Star…" at bounding box center [584, 335] width 1169 height 670
click at [766, 458] on div "Ameri Vintage https://amerivintage.co.jp/products/0225108611750" at bounding box center [676, 460] width 594 height 47
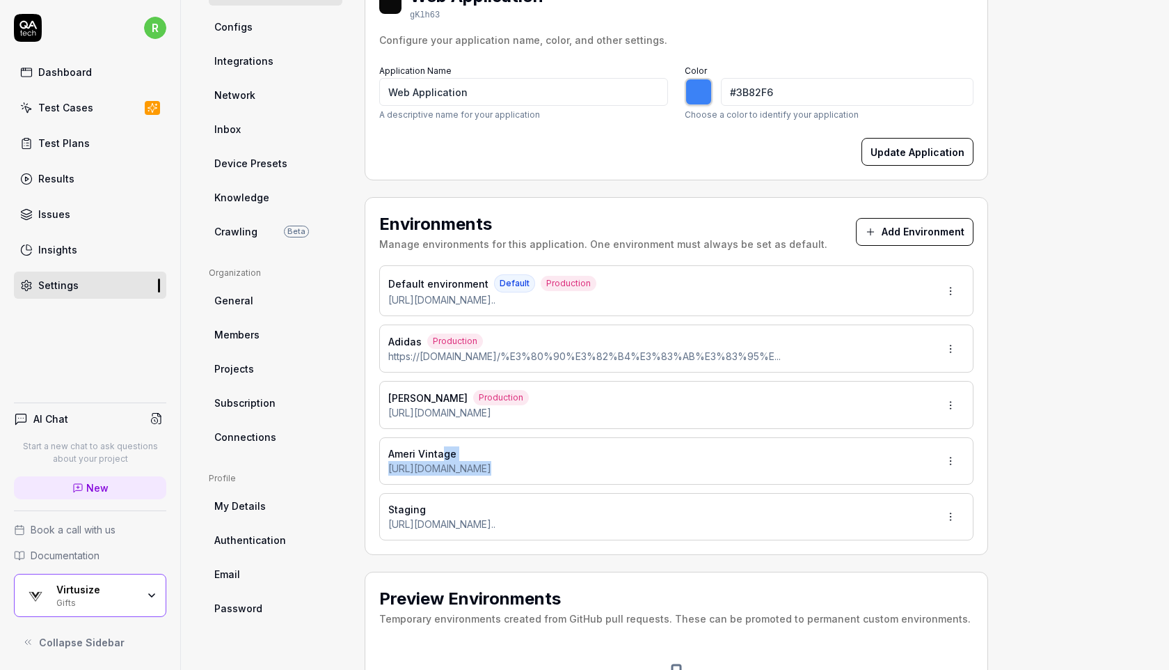
drag, startPoint x: 443, startPoint y: 454, endPoint x: 949, endPoint y: 459, distance: 505.3
click at [949, 459] on div "Ameri Vintage https://amerivintage.co.jp/products/0225108611750" at bounding box center [676, 460] width 594 height 47
click at [945, 463] on html "r Dashboard Test Cases Test Plans Results Issues Insights Settings AI Chat Star…" at bounding box center [584, 335] width 1169 height 670
click at [892, 519] on span "Edit" at bounding box center [886, 523] width 18 height 15
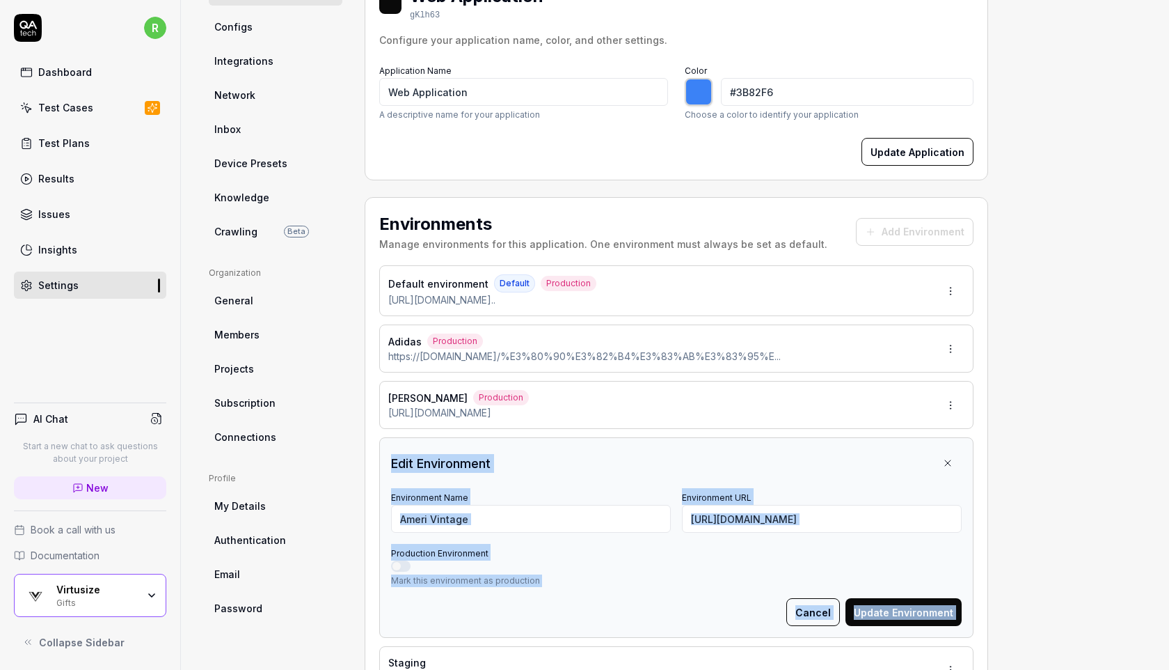
click at [571, 465] on div "Edit Environment" at bounding box center [676, 463] width 571 height 28
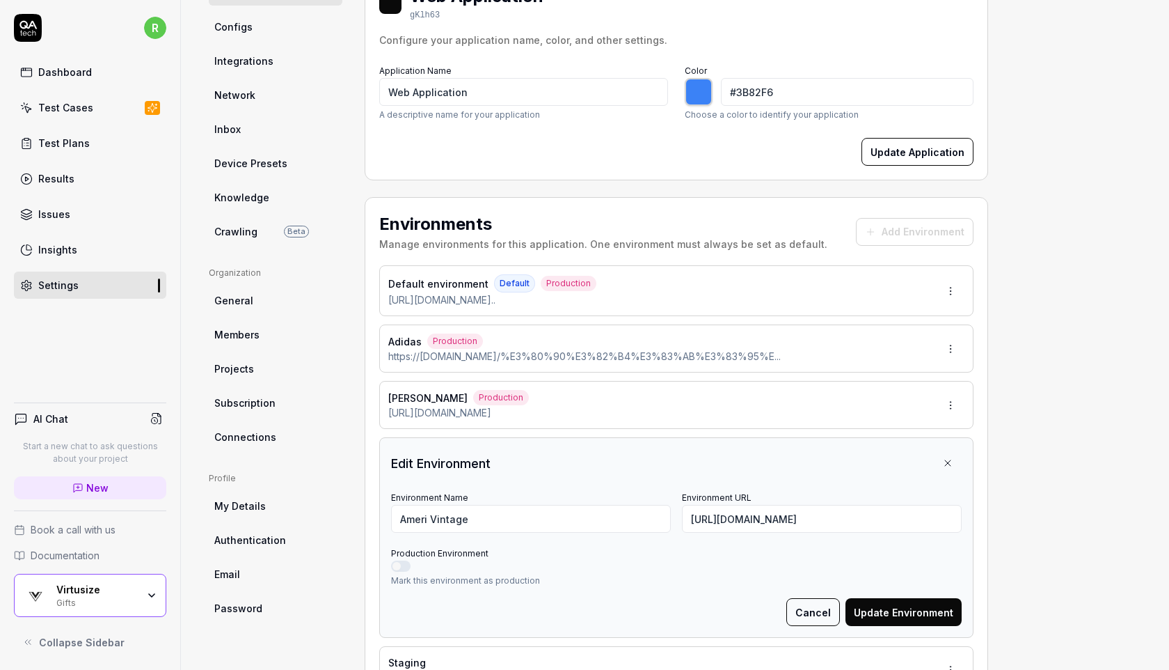
click at [399, 566] on button "Production Environment" at bounding box center [400, 565] width 19 height 11
click at [911, 610] on button "Update Environment" at bounding box center [904, 612] width 116 height 28
type input "*******"
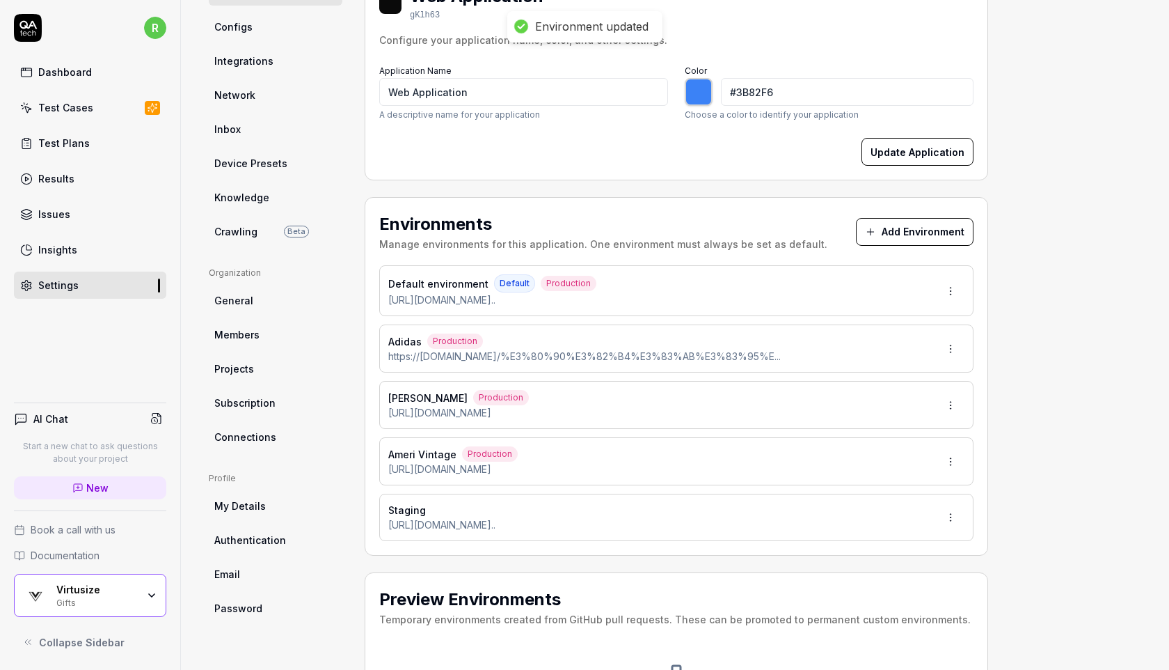
click at [125, 107] on link "Test Cases" at bounding box center [90, 107] width 152 height 27
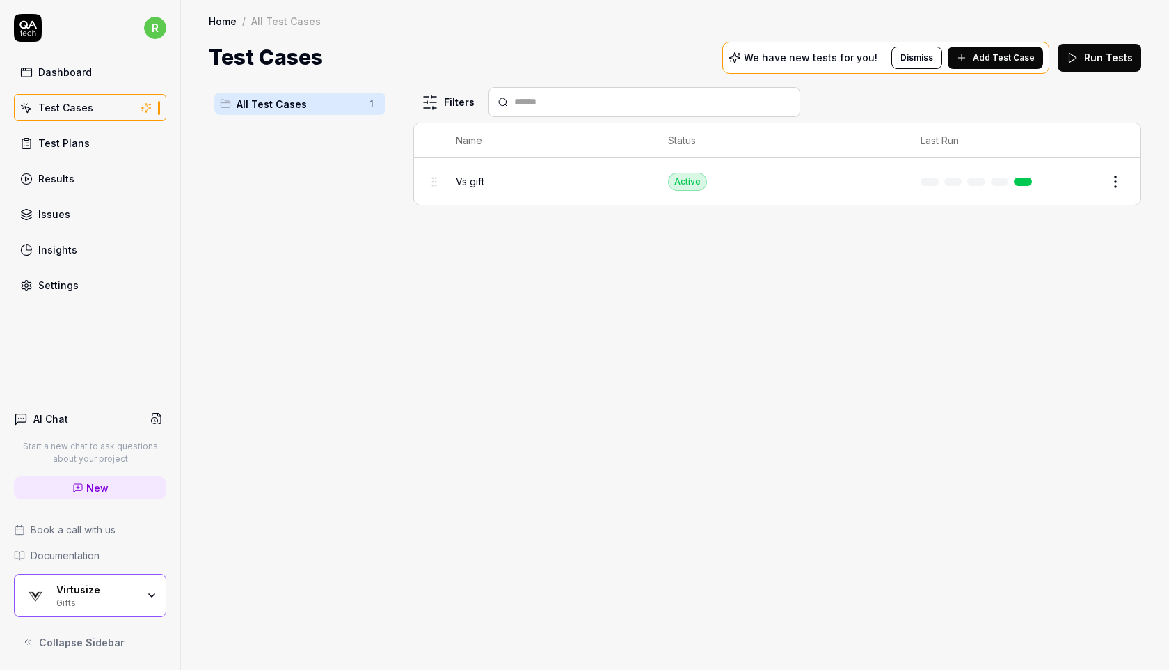
click at [466, 182] on span "Vs gift" at bounding box center [470, 181] width 29 height 15
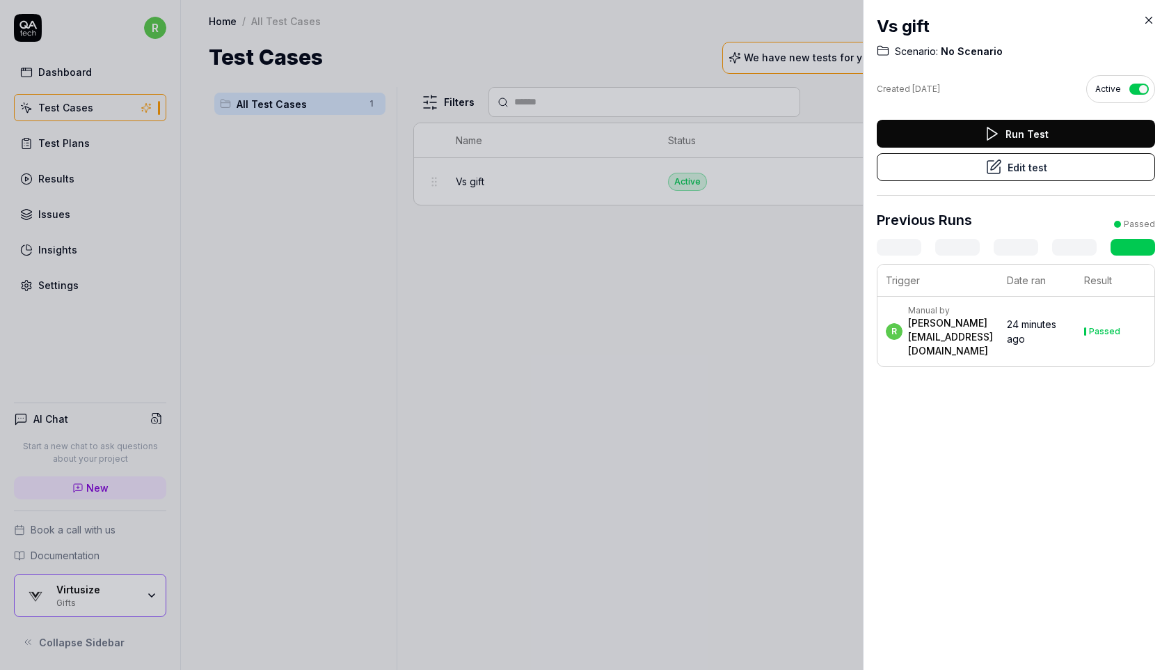
click at [1008, 166] on button "Edit test" at bounding box center [1016, 167] width 278 height 28
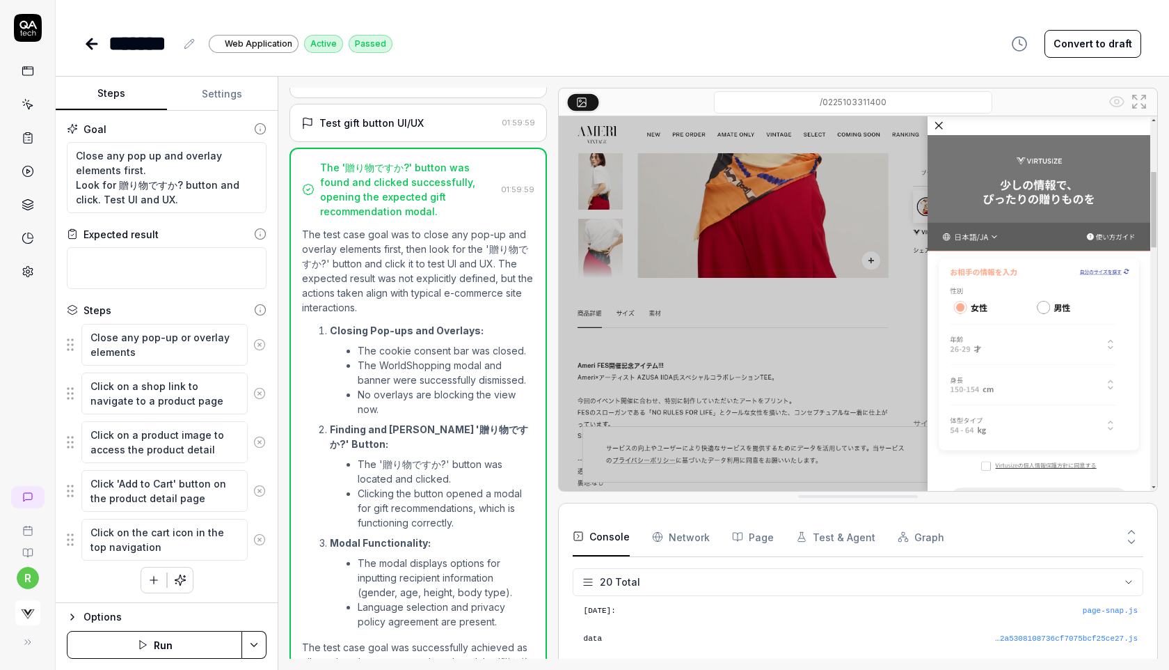
scroll to position [461, 0]
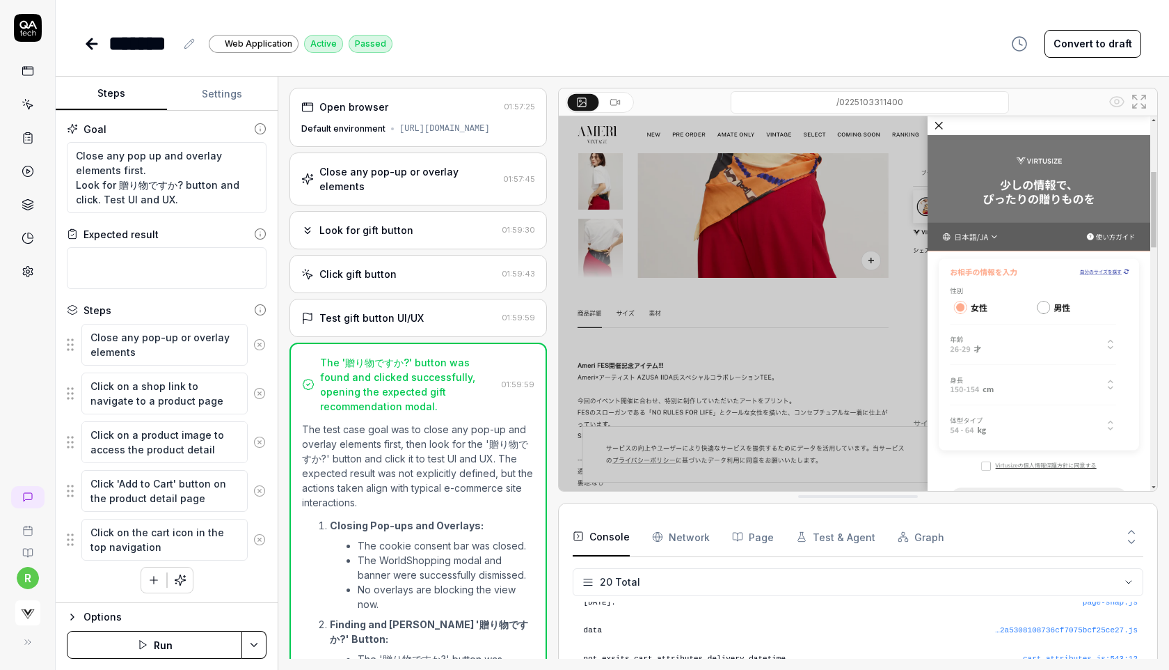
type textarea "*"
click at [171, 180] on textarea "Close any pop up and overlay elements first. Look for 贈り物ですか? button and click.…" at bounding box center [167, 177] width 200 height 71
click at [29, 72] on icon at bounding box center [28, 71] width 13 height 13
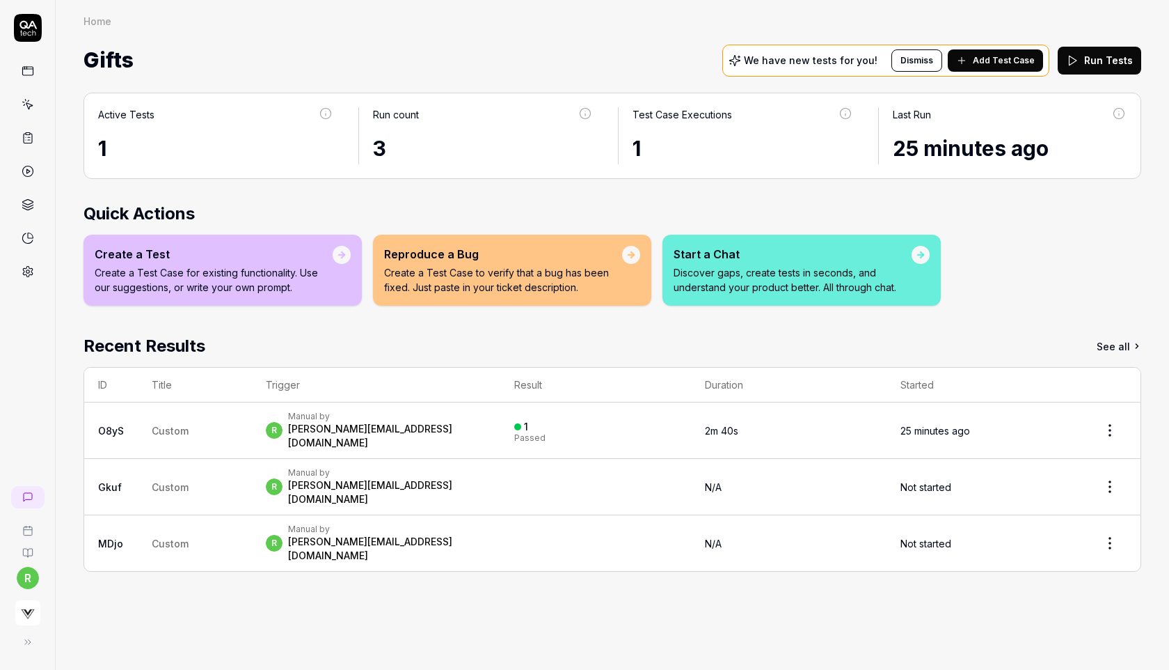
click at [35, 104] on link at bounding box center [27, 104] width 25 height 25
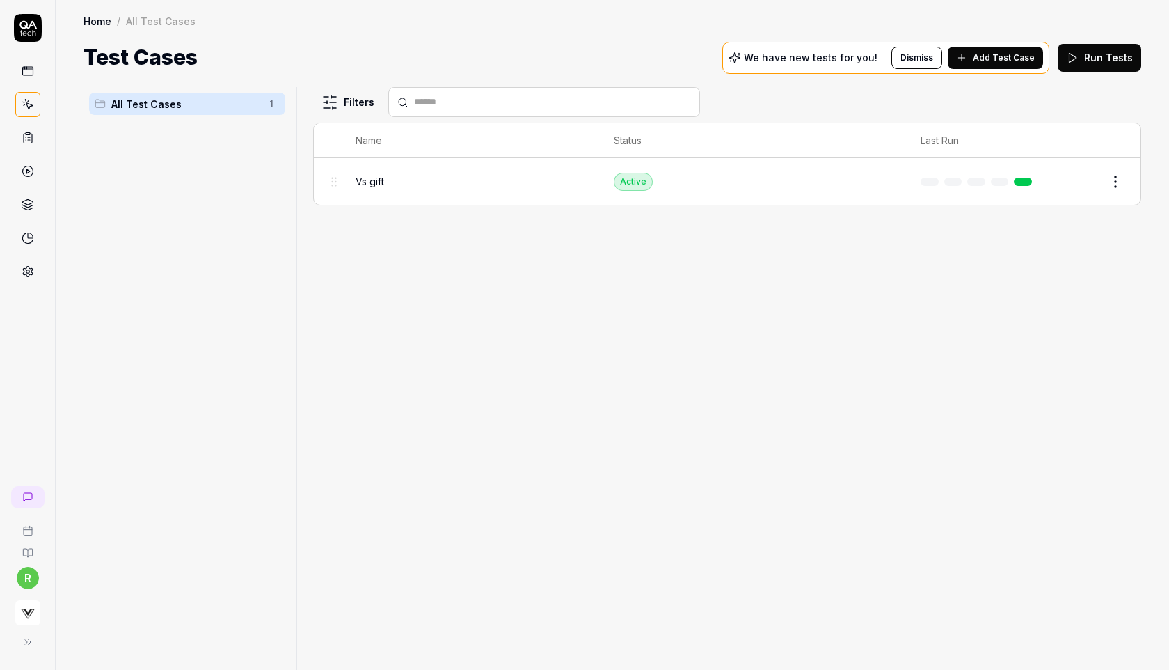
click at [1025, 52] on span "Add Test Case" at bounding box center [1004, 58] width 62 height 13
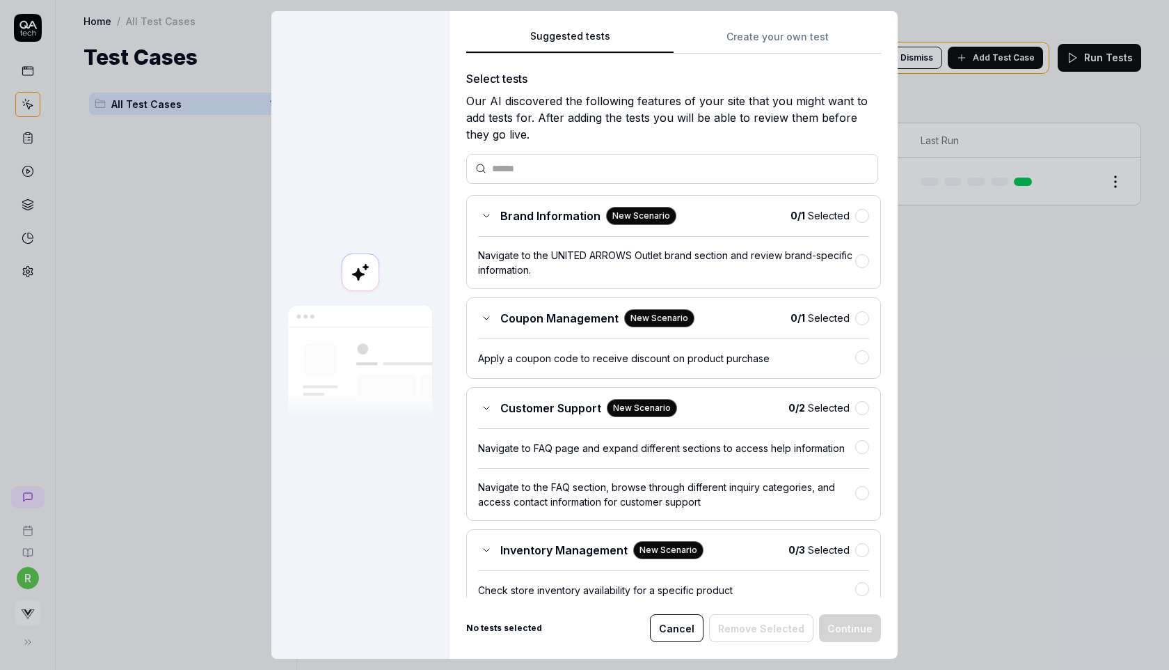
click at [611, 317] on span "Coupon Management" at bounding box center [559, 318] width 118 height 17
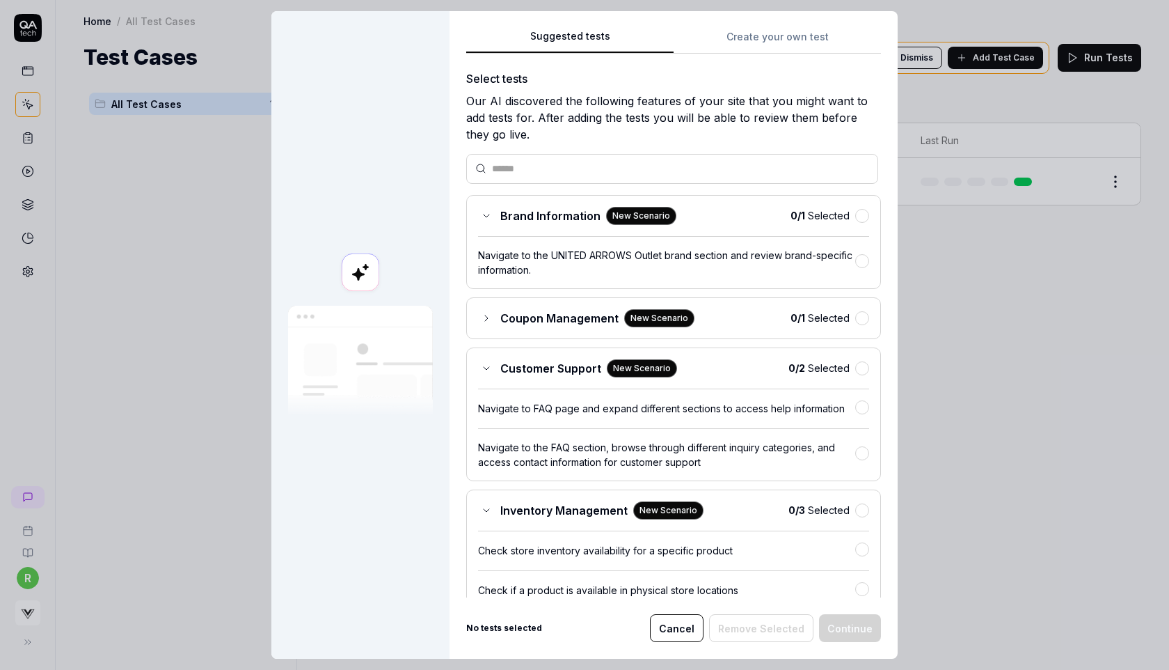
click at [795, 32] on div "Suggested tests Create your own test Select tests Our AI discovered the followi…" at bounding box center [674, 334] width 448 height 647
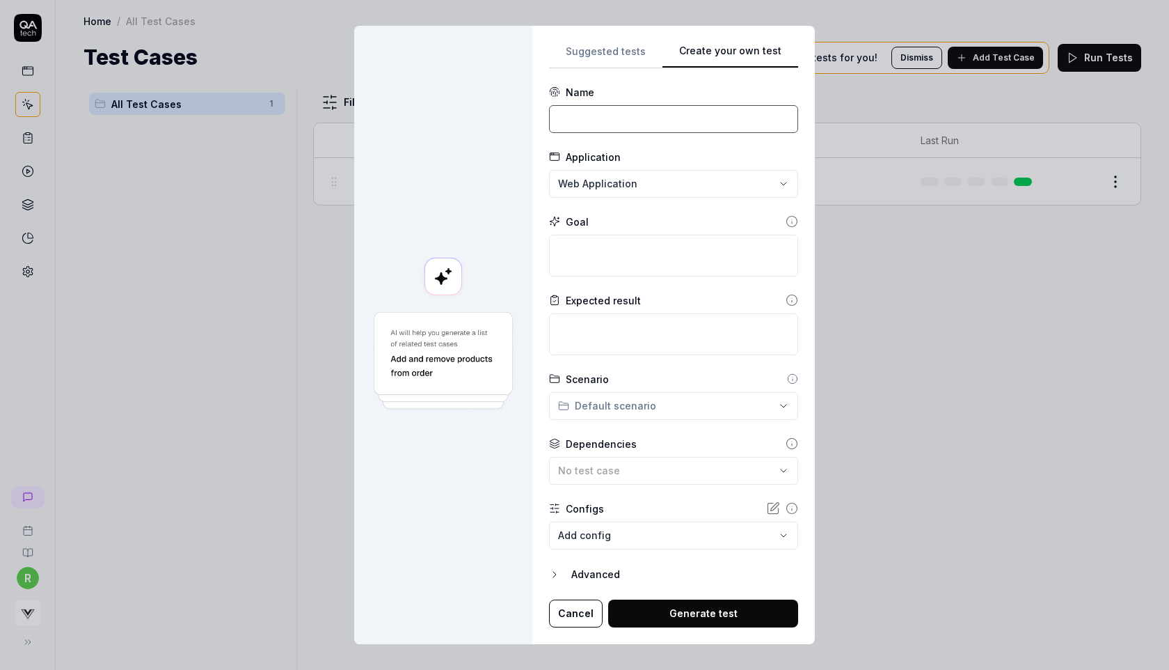
click at [660, 111] on input at bounding box center [673, 119] width 249 height 28
paste input "Close any pop up and overlay elements first. Look for 贈り物ですか? button and click.…"
type input "Close any pop up and overlay elements first. Look for 贈り物ですか? button and click.…"
click at [647, 117] on input at bounding box center [673, 119] width 249 height 28
click at [589, 245] on textarea at bounding box center [673, 256] width 249 height 42
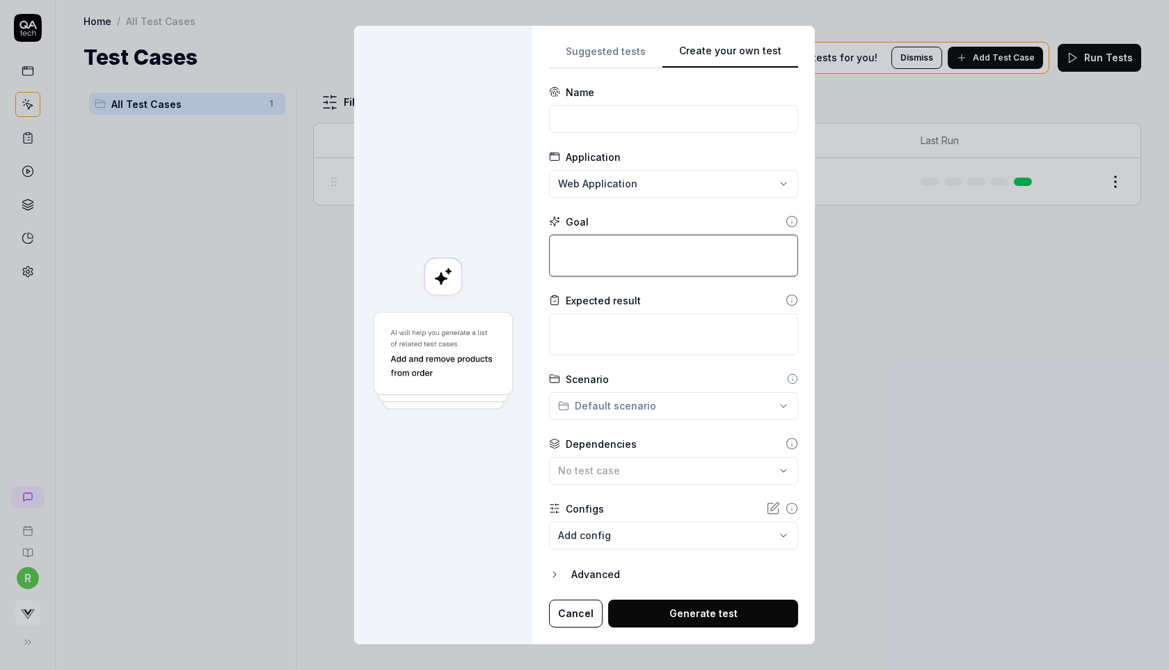
paste textarea "Close any pop up and overlay elements first. Look for 贈り物ですか? button and click.…"
type textarea "*"
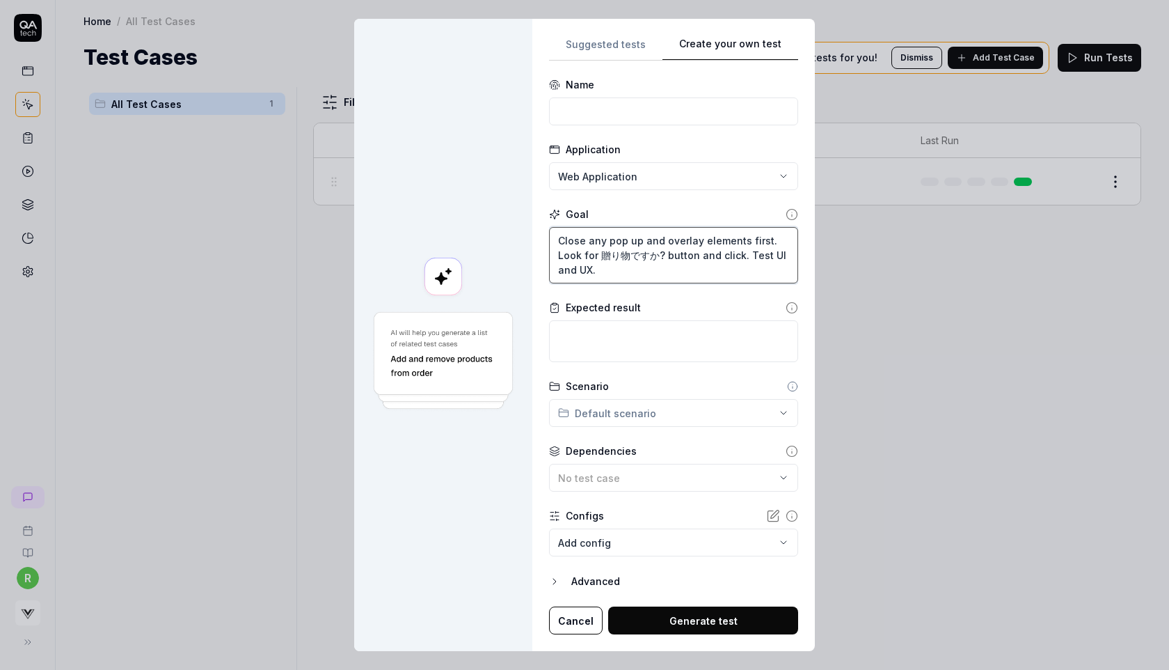
type textarea "Close any pop up and overlay elements first. Look for 贈り物ですか? button and click.…"
click at [621, 109] on input at bounding box center [673, 111] width 249 height 28
type input "Regress"
click at [591, 334] on textarea at bounding box center [673, 341] width 249 height 42
paste textarea "Gift onboarding loads on PDP → Verify widget loads correctly on product detail …"
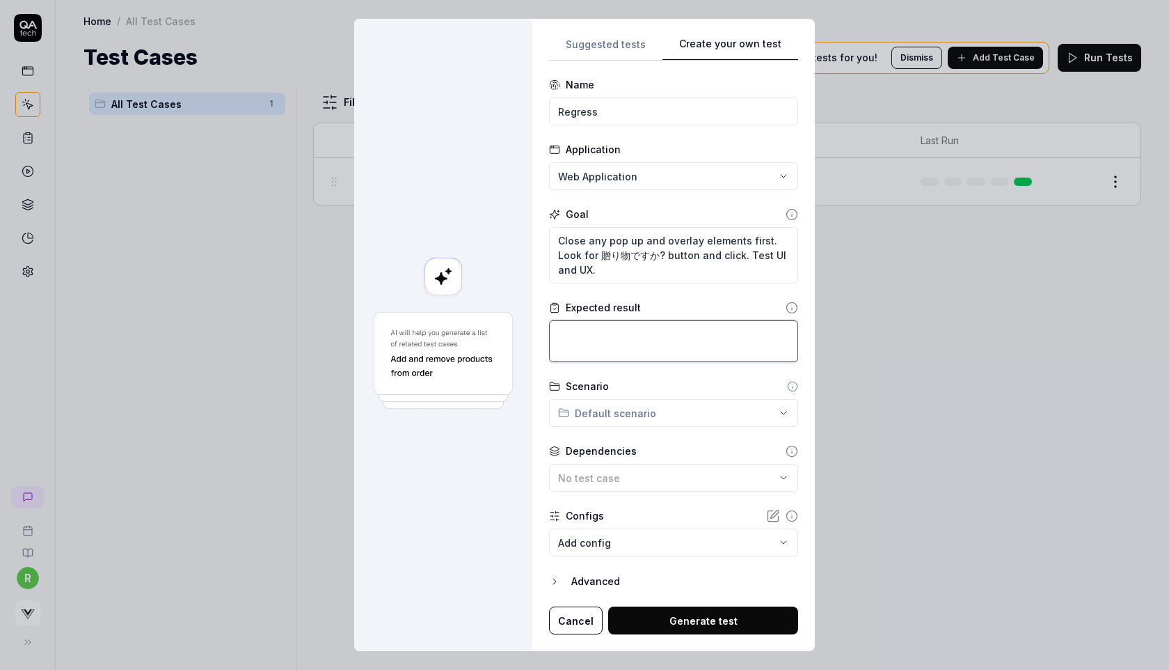
type textarea "*"
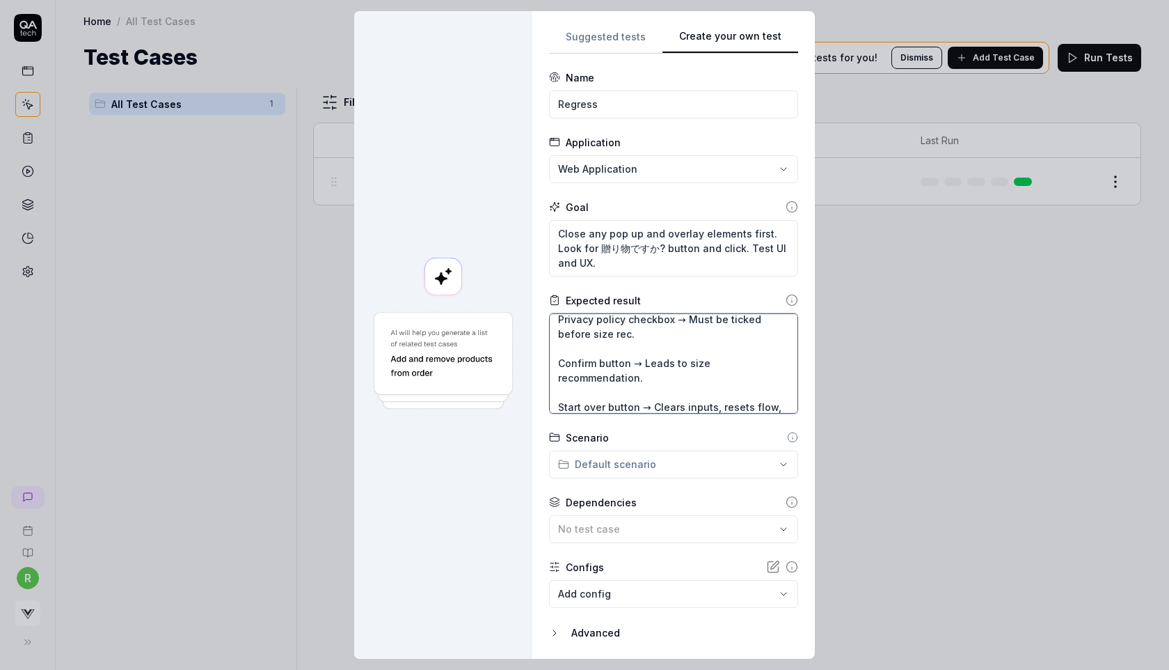
type textarea "Gift onboarding loads on PDP → Verify widget loads correctly on product detail …"
drag, startPoint x: 703, startPoint y: 264, endPoint x: 754, endPoint y: 251, distance: 52.5
click at [754, 251] on textarea "Close any pop up and overlay elements first. Look for 贈り物ですか? button and click.…" at bounding box center [673, 248] width 249 height 56
type textarea "*"
type textarea "Close any pop up and overlay elements first. Look for 贈り物ですか? button and click.…"
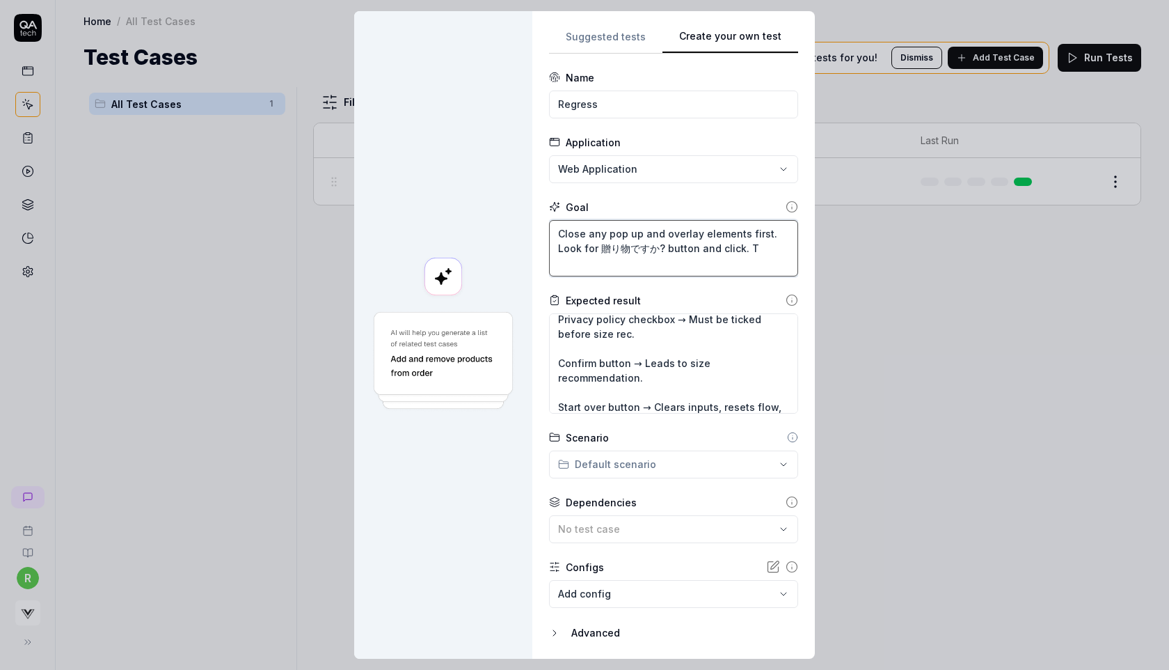
type textarea "*"
type textarea "Close any pop up and overlay elements first. Look for 贈り物ですか? button and click."
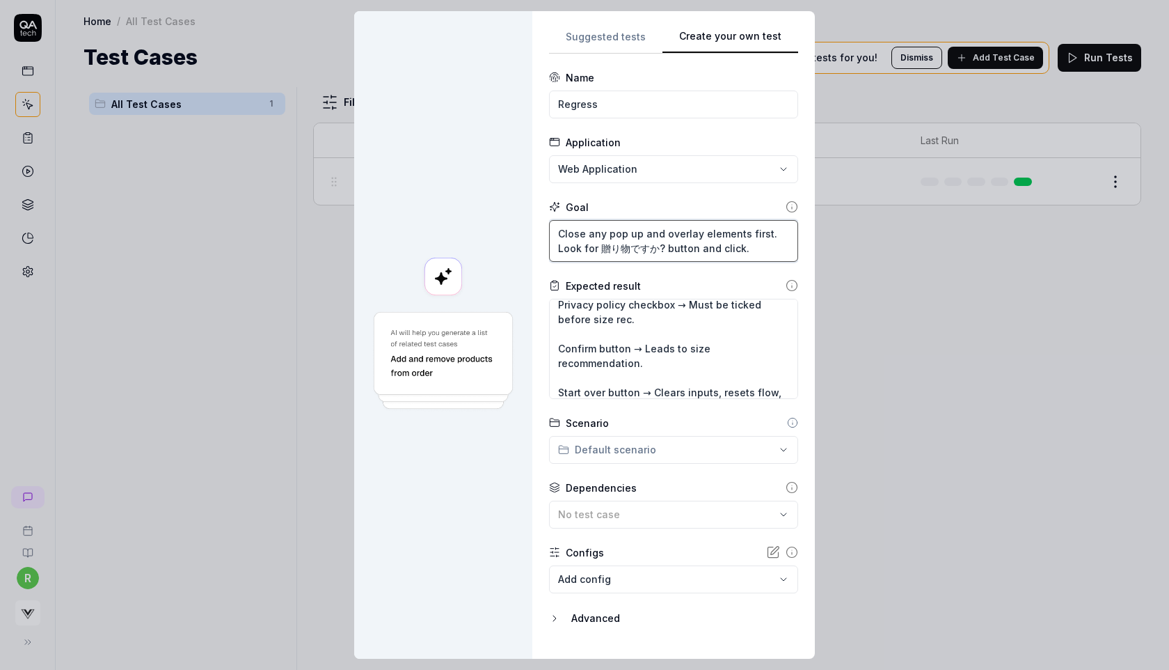
type textarea "*"
type textarea "Close any pop up and overlay elements first. Look for 贈り物ですか? button and click.…"
type textarea "*"
type textarea "Close any pop up and overlay elements first. Look for 贈り物ですか? button and click.…"
type textarea "*"
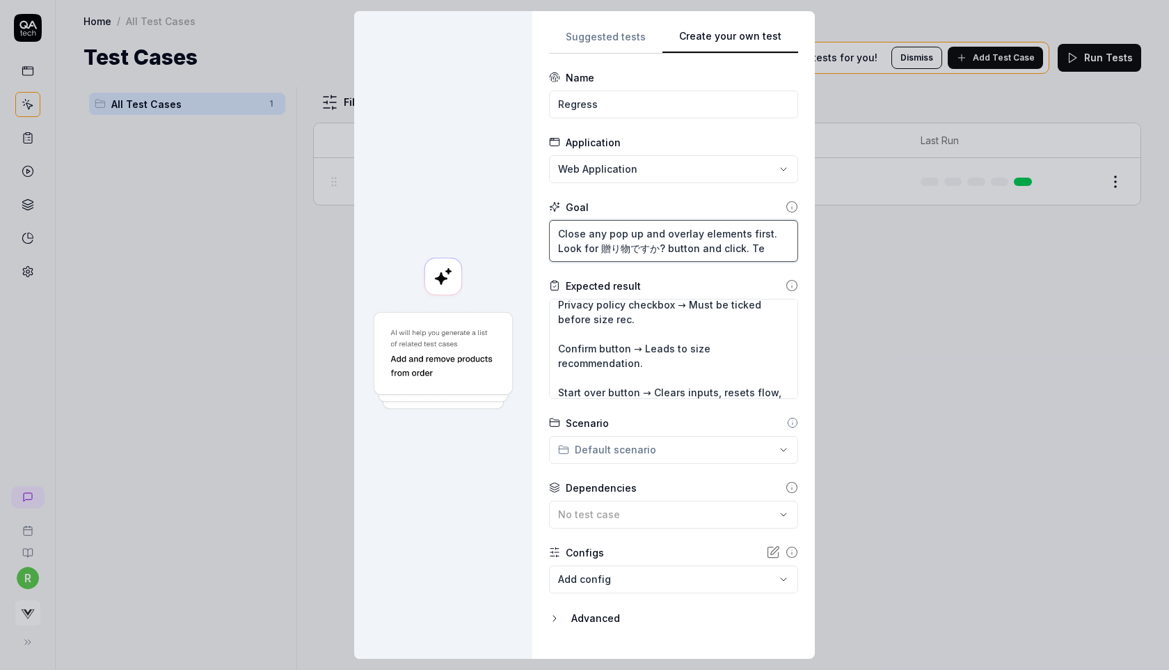
type textarea "Close any pop up and overlay elements first. Look for 贈り物ですか? button and click.…"
type textarea "*"
type textarea "Close any pop up and overlay elements first. Look for 贈り物ですか? button and click.…"
type textarea "*"
type textarea "Close any pop up and overlay elements first. Look for 贈り物ですか? button and click.…"
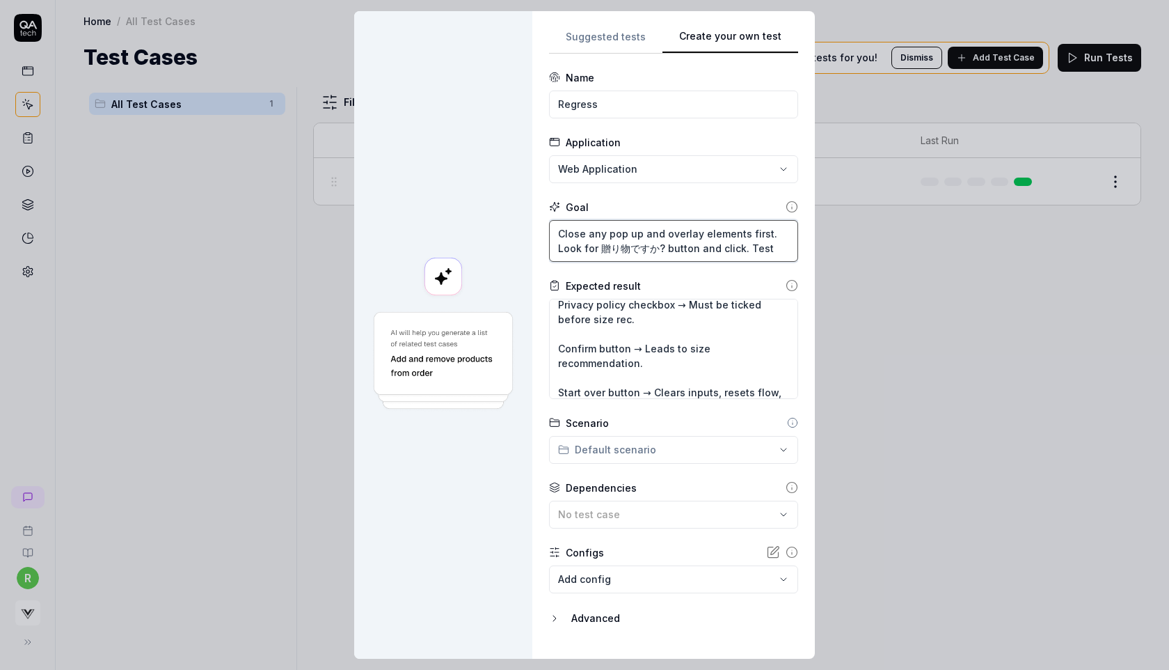
type textarea "*"
type textarea "Close any pop up and overlay elements first. Look for 贈り物ですか? button and click.…"
type textarea "*"
type textarea "Close any pop up and overlay elements first. Look for 贈り物ですか? button and click.…"
type textarea "*"
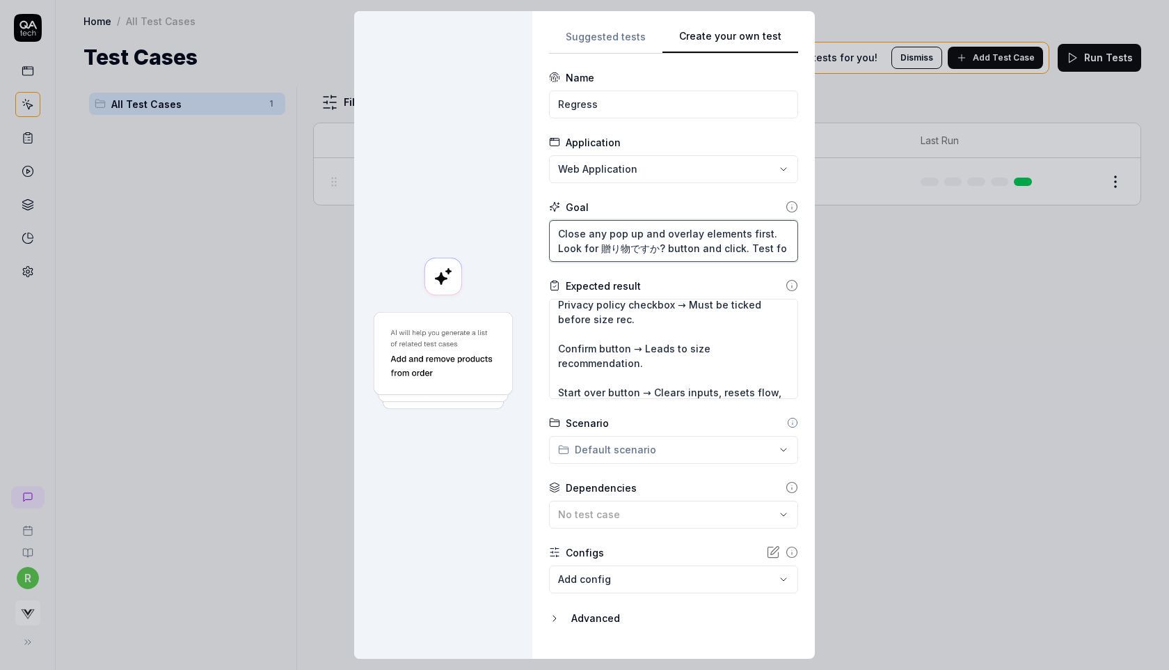
type textarea "Close any pop up and overlay elements first. Look for 贈り物ですか? button and click.…"
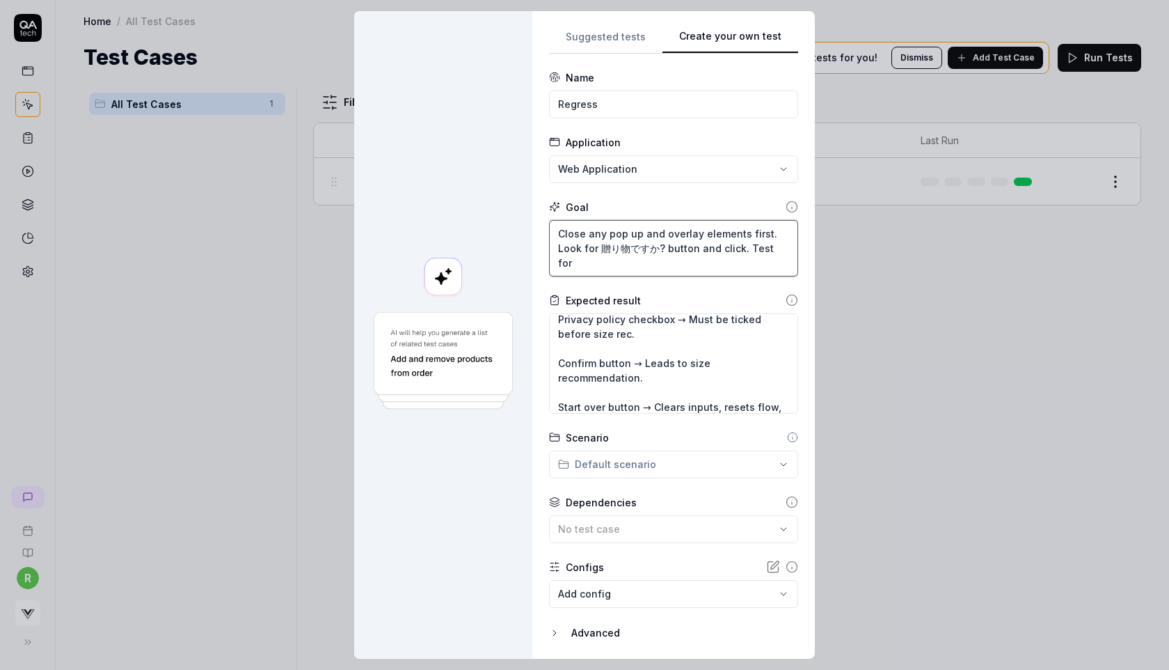
type textarea "*"
type textarea "Close any pop up and overlay elements first. Look for 贈り物ですか? button and click.…"
type textarea "*"
type textarea "Close any pop up and overlay elements first. Look for 贈り物ですか? button and click.…"
type textarea "*"
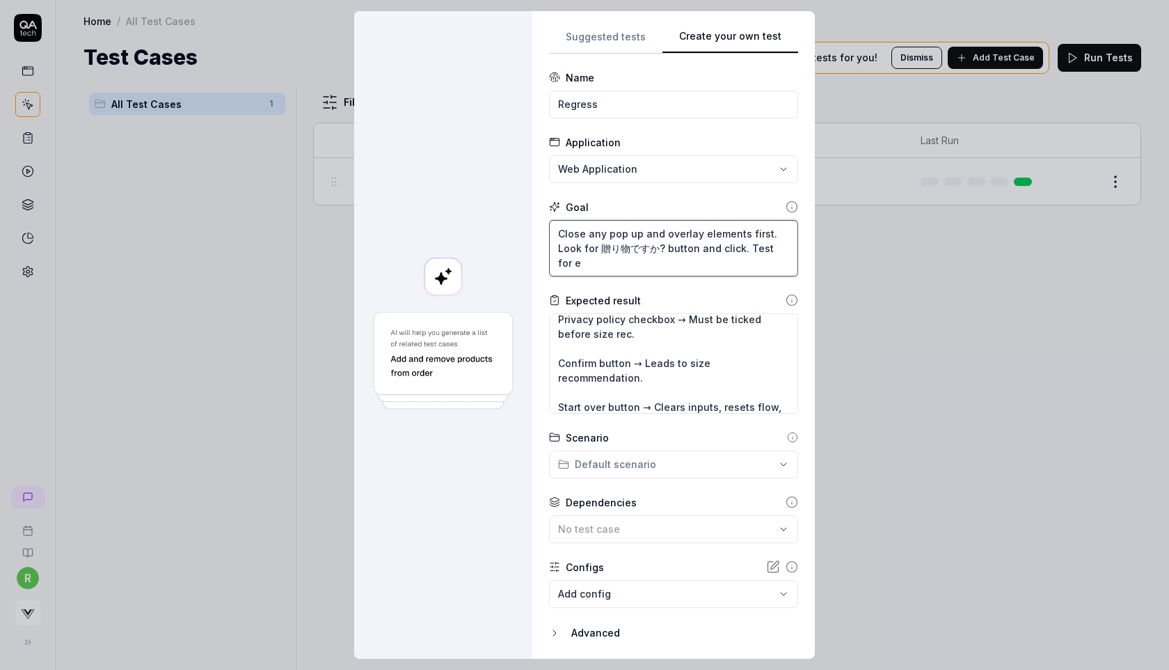
type textarea "Close any pop up and overlay elements first. Look for 贈り物ですか? button and click.…"
type textarea "*"
type textarea "Close any pop up and overlay elements first. Look for 贈り物ですか? button and click.…"
type textarea "*"
type textarea "Close any pop up and overlay elements first. Look for 贈り物ですか? button and click.…"
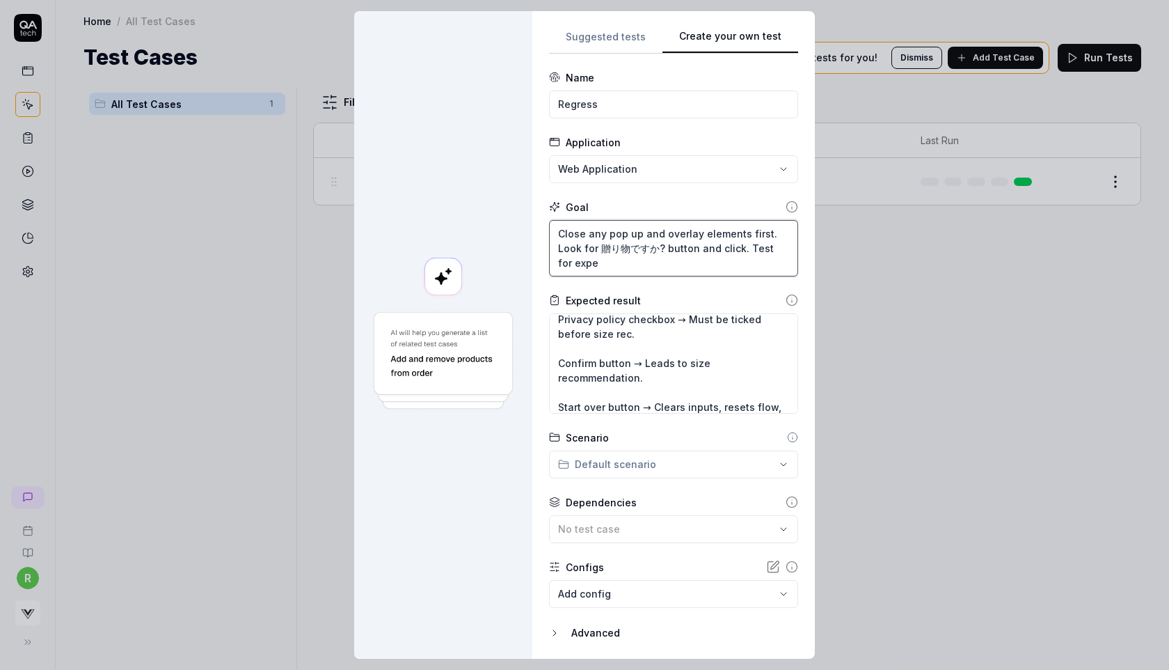
type textarea "*"
type textarea "Close any pop up and overlay elements first. Look for 贈り物ですか? button and click.…"
type textarea "*"
type textarea "Close any pop up and overlay elements first. Look for 贈り物ですか? button and click.…"
type textarea "*"
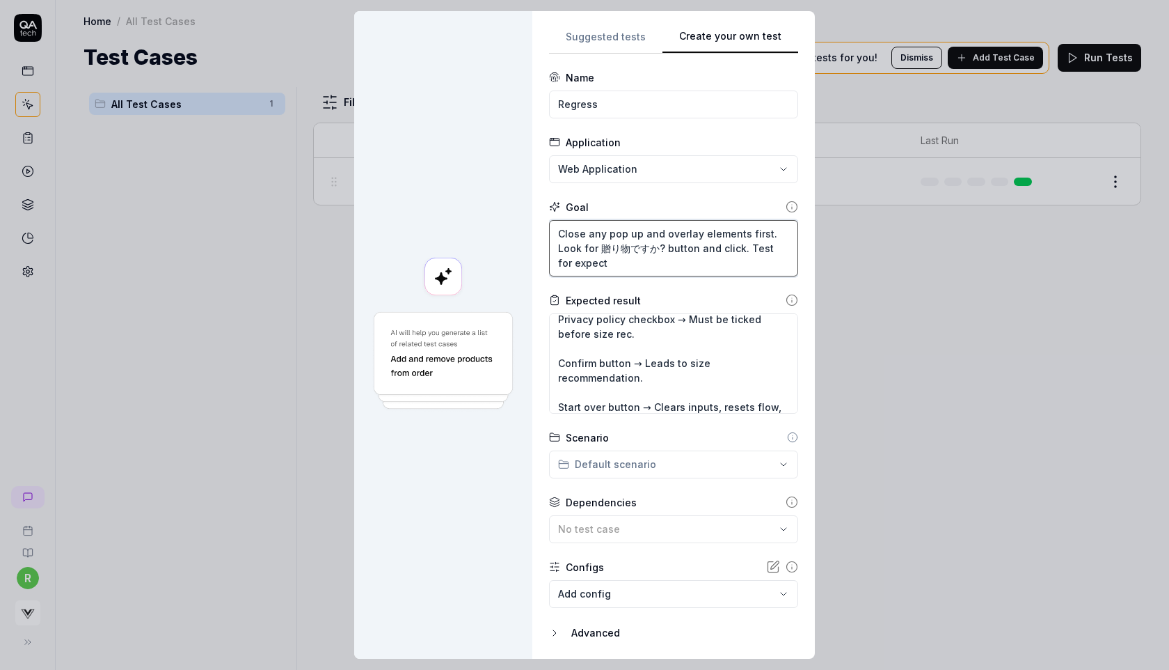
type textarea "Close any pop up and overlay elements first. Look for 贈り物ですか? button and click.…"
type textarea "*"
type textarea "Close any pop up and overlay elements first. Look for 贈り物ですか? button and click.…"
type textarea "*"
type textarea "Close any pop up and overlay elements first. Look for 贈り物ですか? button and click.…"
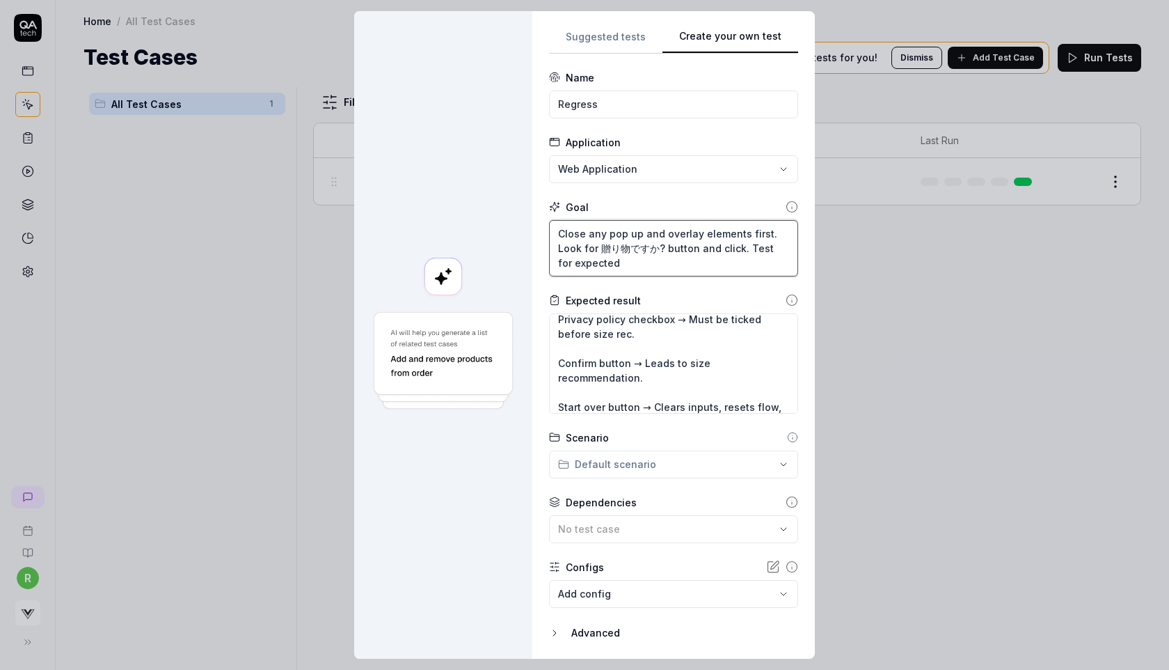
type textarea "*"
type textarea "Close any pop up and overlay elements first. Look for 贈り物ですか? button and click.…"
type textarea "*"
type textarea "Close any pop up and overlay elements first. Look for 贈り物ですか? button and click.…"
type textarea "*"
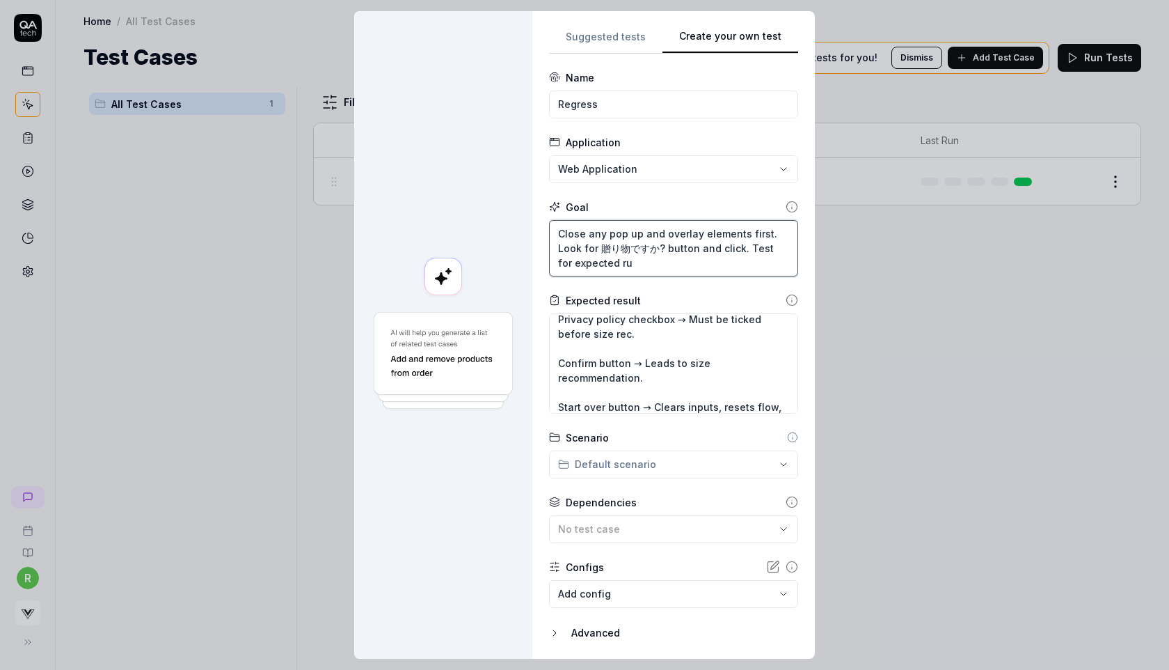
type textarea "Close any pop up and overlay elements first. Look for 贈り物ですか? button and click.…"
type textarea "*"
type textarea "Close any pop up and overlay elements first. Look for 贈り物ですか? button and click.…"
type textarea "*"
type textarea "Close any pop up and overlay elements first. Look for 贈り物ですか? button and click.…"
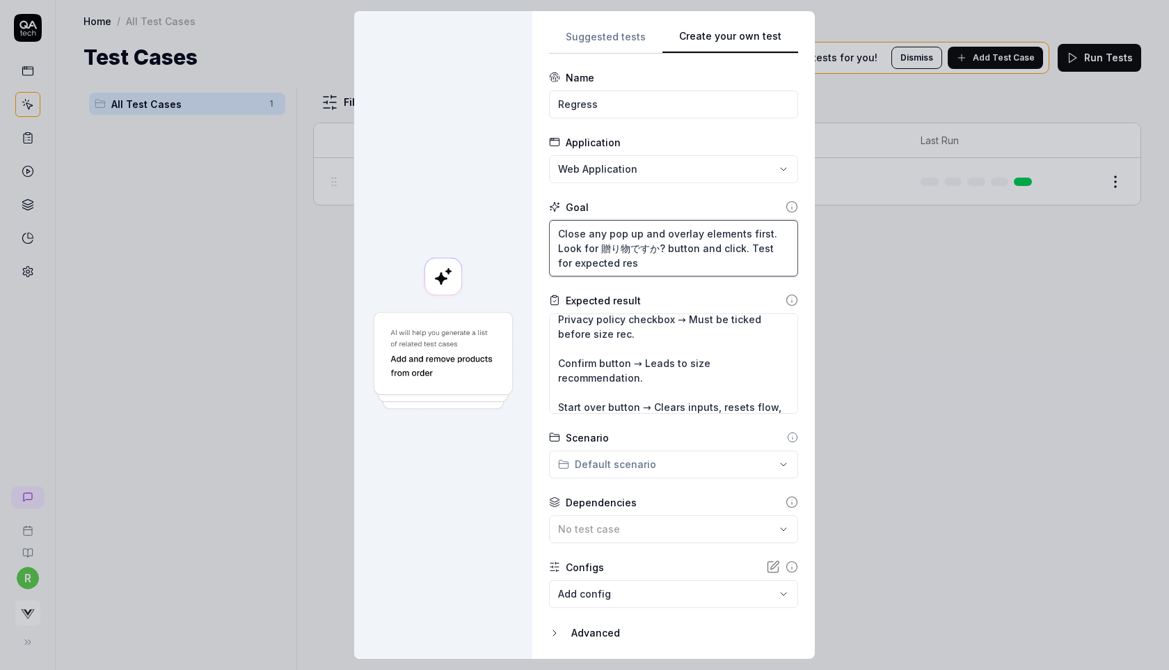
type textarea "*"
type textarea "Close any pop up and overlay elements first. Look for 贈り物ですか? button and click.…"
type textarea "*"
type textarea "Close any pop up and overlay elements first. Look for 贈り物ですか? button and click.…"
type textarea "*"
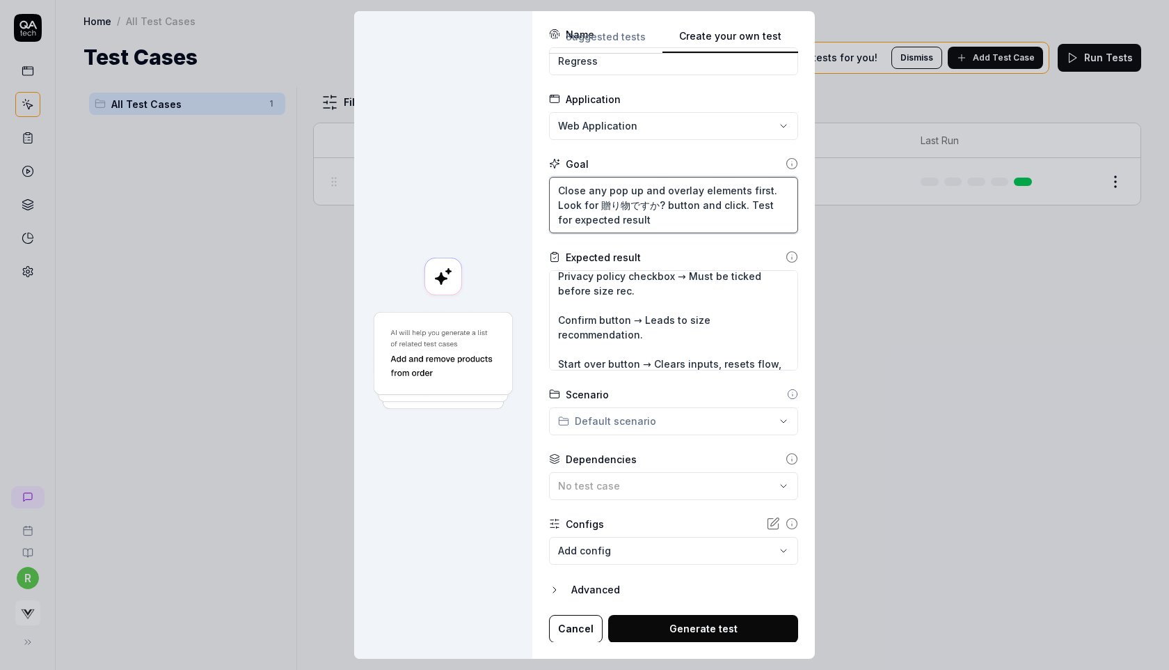
scroll to position [0, 0]
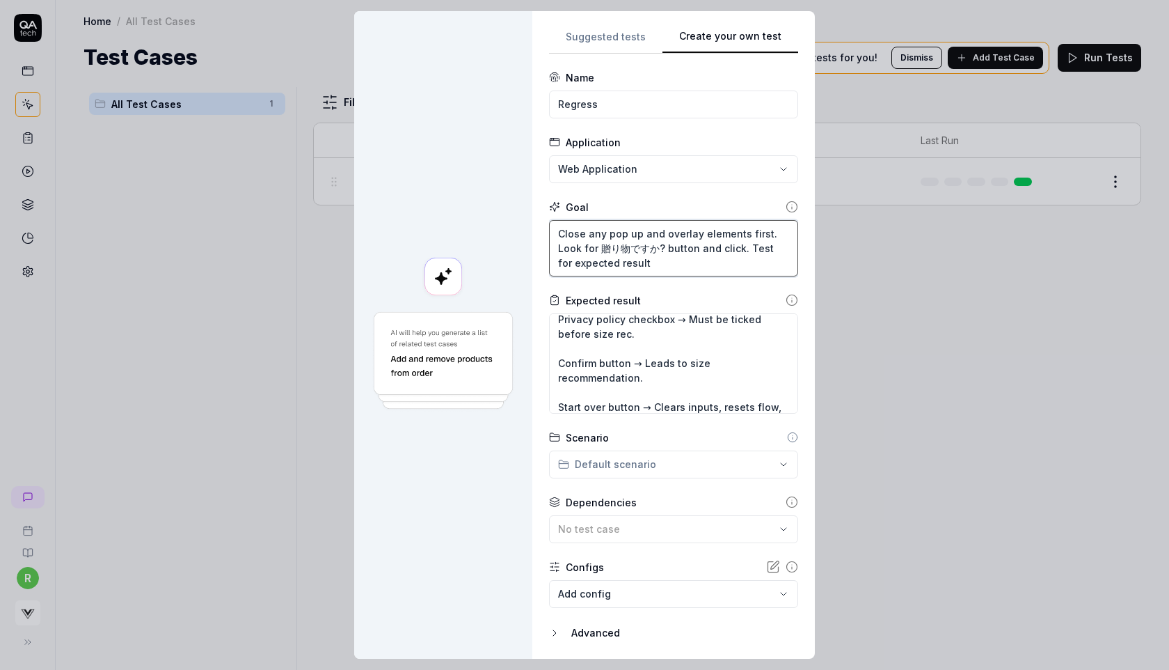
type textarea "Close any pop up and overlay elements first. Look for 贈り物ですか? button and click.…"
drag, startPoint x: 614, startPoint y: 106, endPoint x: 606, endPoint y: 102, distance: 9.1
click at [606, 102] on input "Regress" at bounding box center [673, 104] width 249 height 28
type textarea "*"
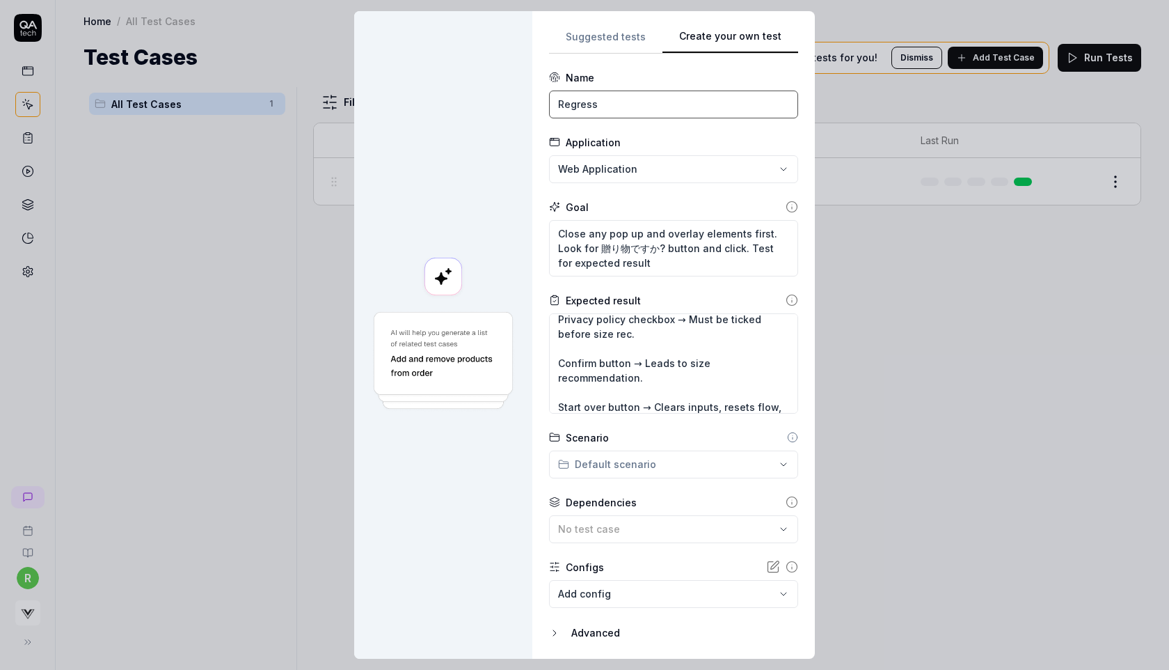
drag, startPoint x: 618, startPoint y: 107, endPoint x: 505, endPoint y: 107, distance: 112.7
click at [505, 107] on div "**********" at bounding box center [584, 334] width 461 height 647
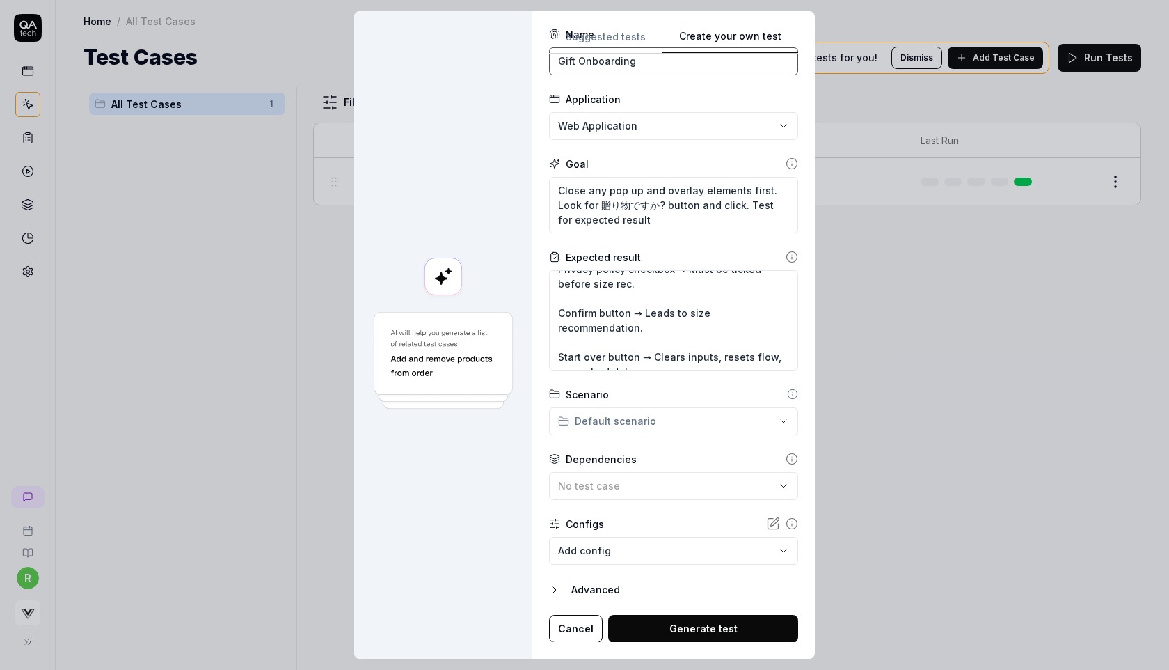
type input "Gift Onboarding"
click at [665, 622] on button "Generate test" at bounding box center [703, 629] width 190 height 28
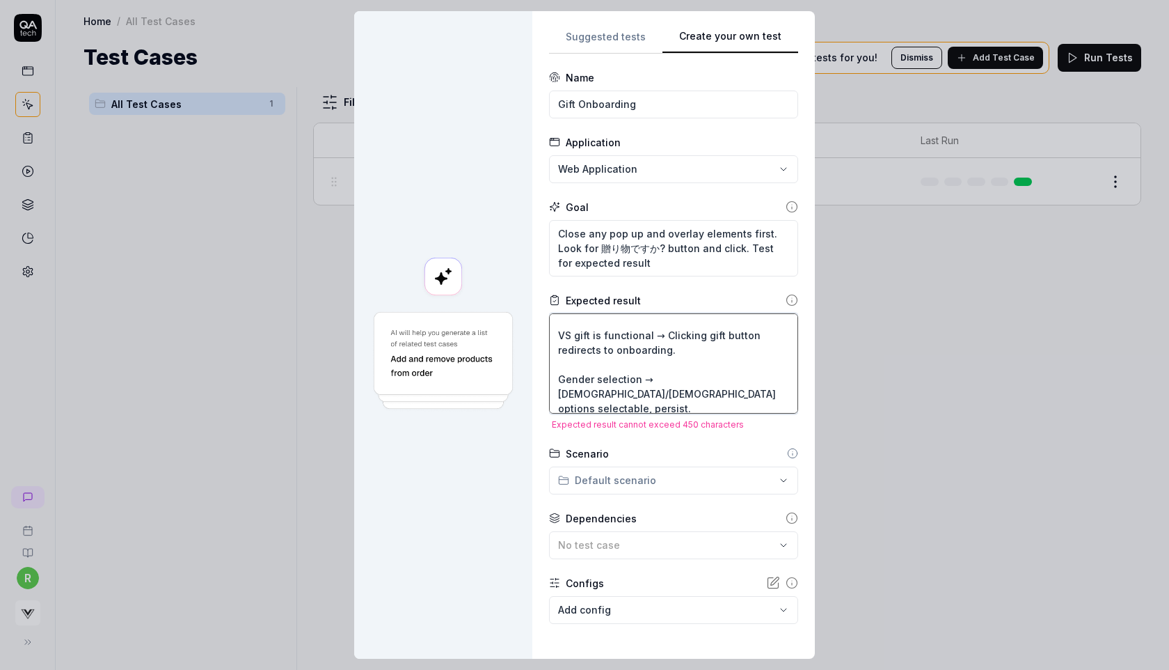
scroll to position [37, 0]
paste textarea "Widget loads on PDP. VS gift → Gift button redirects to onboarding. Gender → Ma…"
type textarea "*"
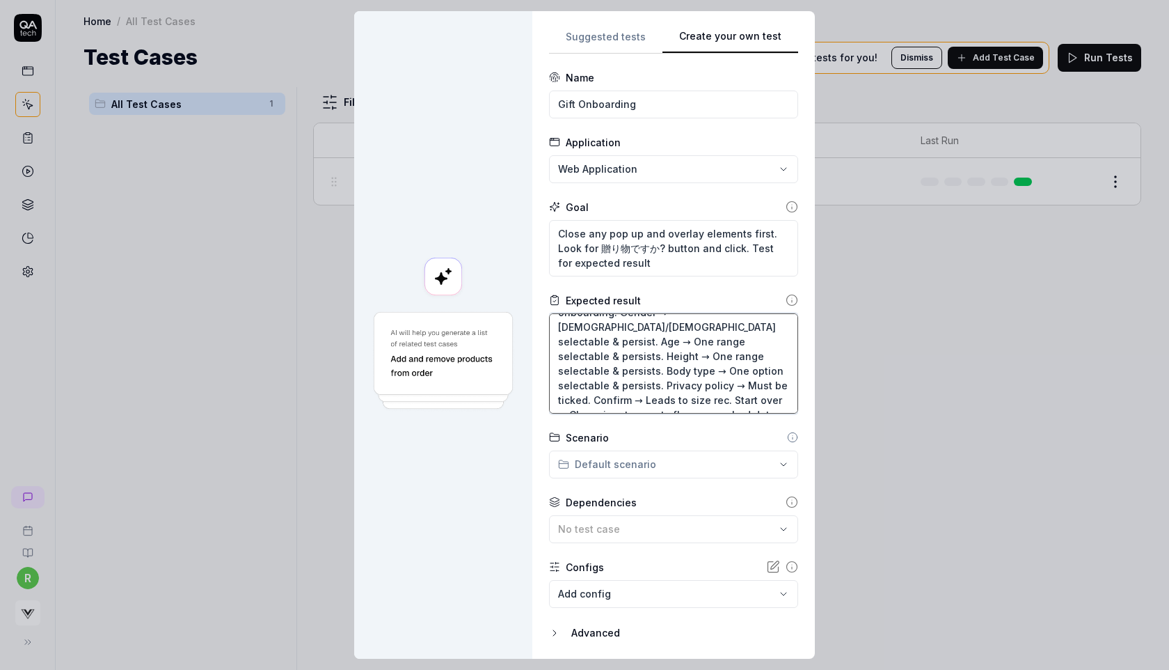
scroll to position [43, 0]
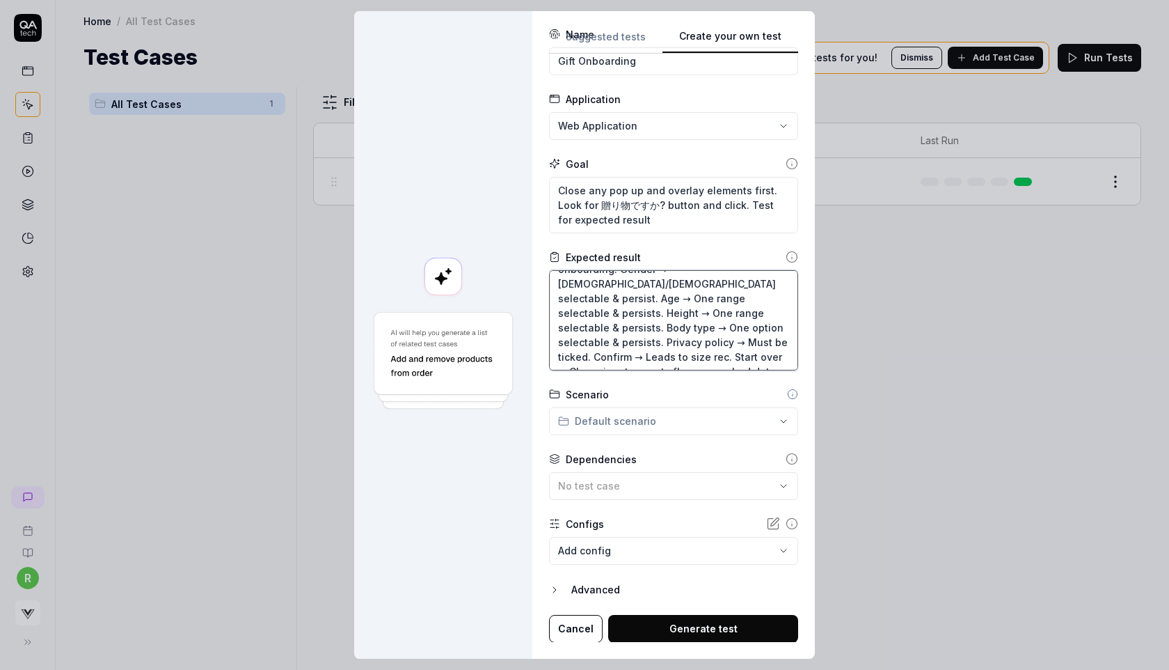
type textarea "Gift onboarding loads on PDP → Widget loads on PDP. VS gift → Gift button redir…"
click at [667, 622] on button "Generate test" at bounding box center [703, 629] width 190 height 28
type textarea "*"
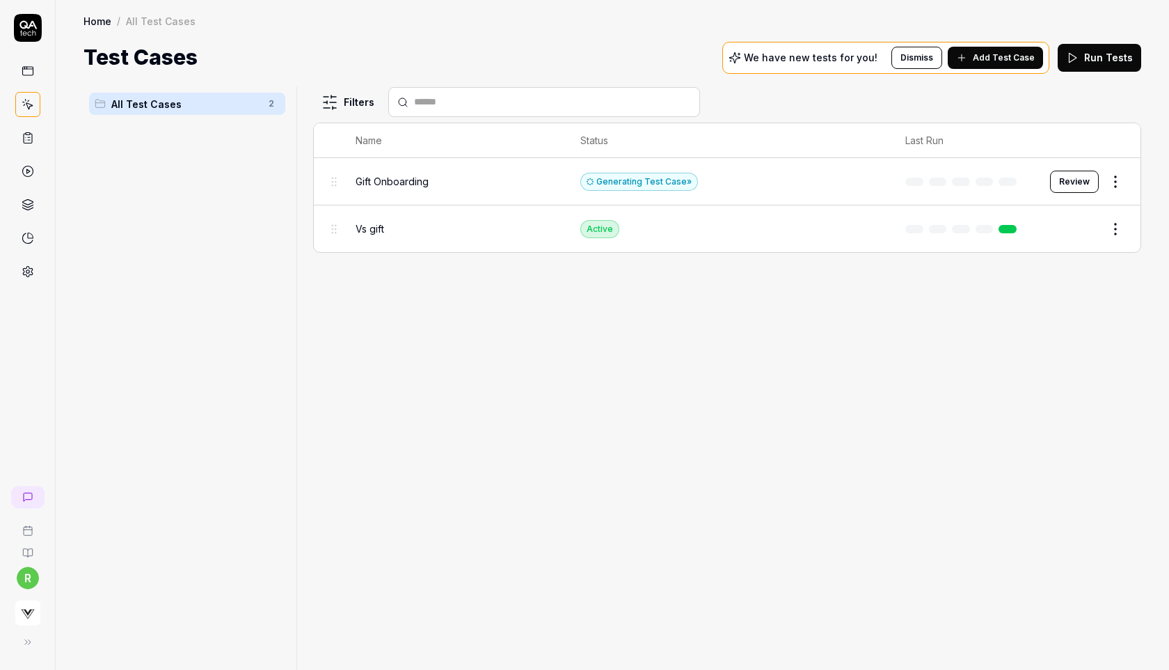
click at [980, 57] on span "Add Test Case" at bounding box center [1004, 58] width 62 height 13
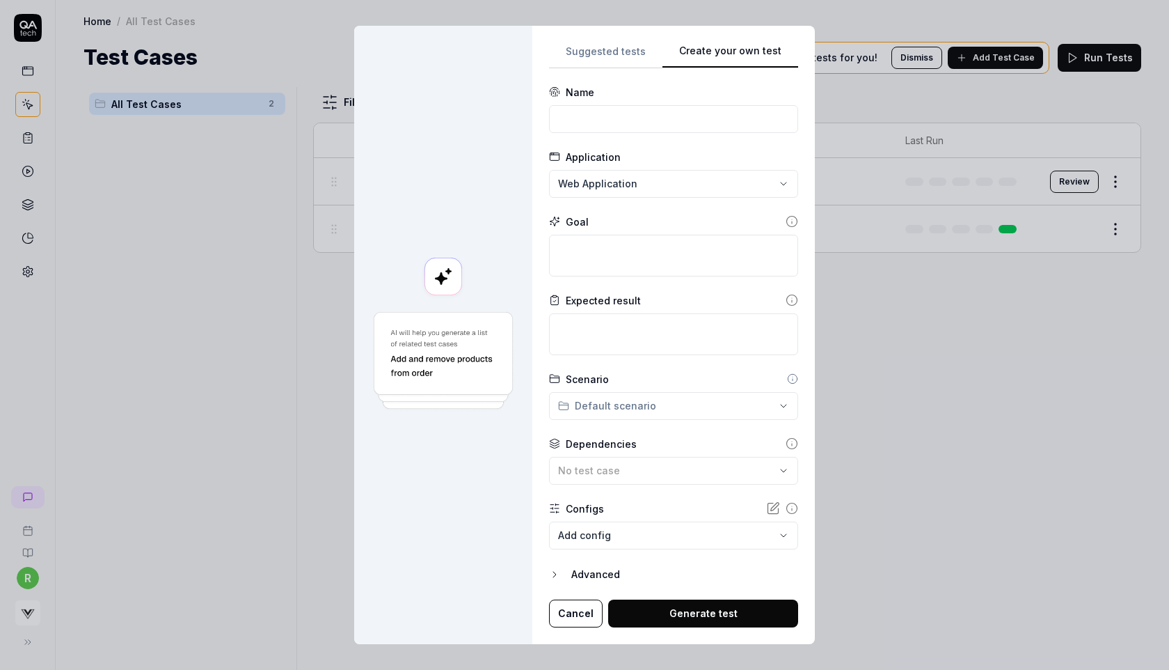
scroll to position [0, 0]
click at [674, 120] on input at bounding box center [673, 119] width 249 height 28
type input "Gift Recommendation"
click at [619, 246] on textarea at bounding box center [673, 256] width 249 height 42
click at [589, 327] on textarea at bounding box center [673, 334] width 249 height 42
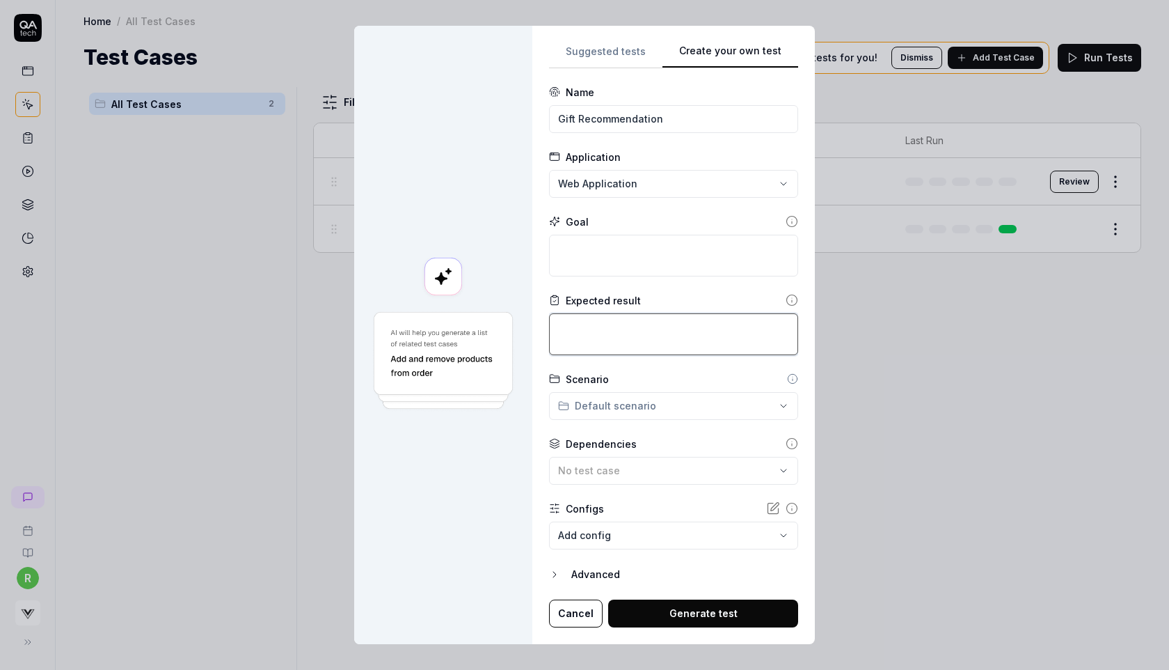
paste textarea "2. Recommendation & Cart Size recommendation logic → Shows correct size per inp…"
type textarea "*"
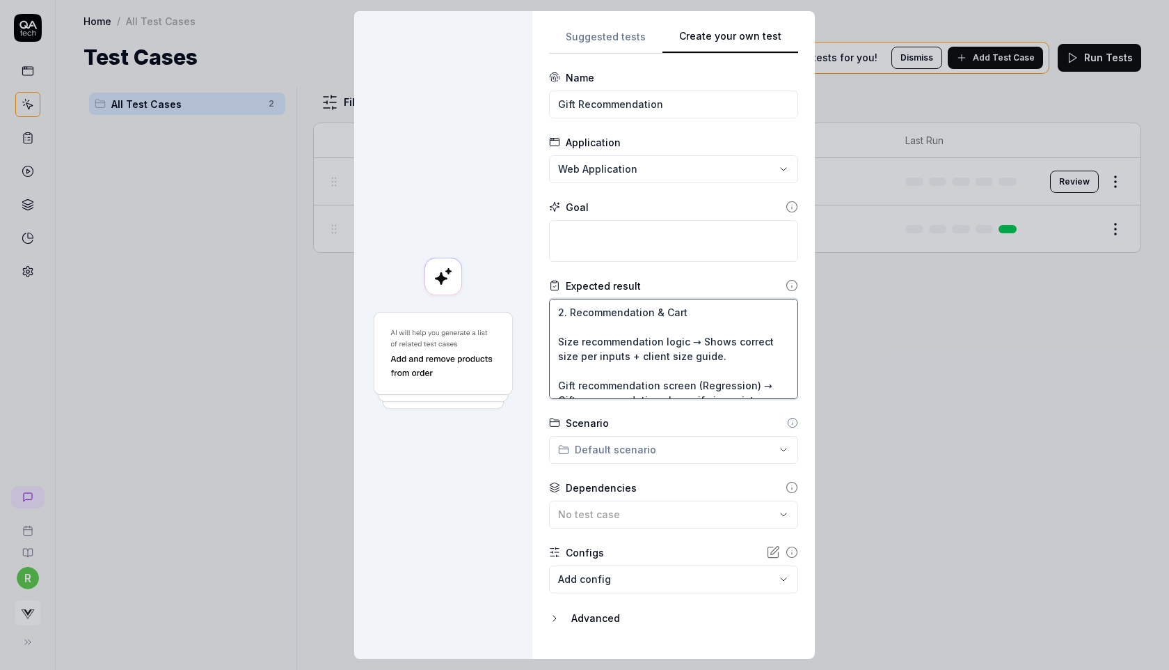
type textarea "2. Recommendation & Cart Size recommendation logic → Shows correct size per inp…"
click at [623, 242] on textarea at bounding box center [673, 241] width 249 height 42
paste textarea "Close any pop up and overlay elements first. Look for 贈り物ですか? button and click.…"
type textarea "*"
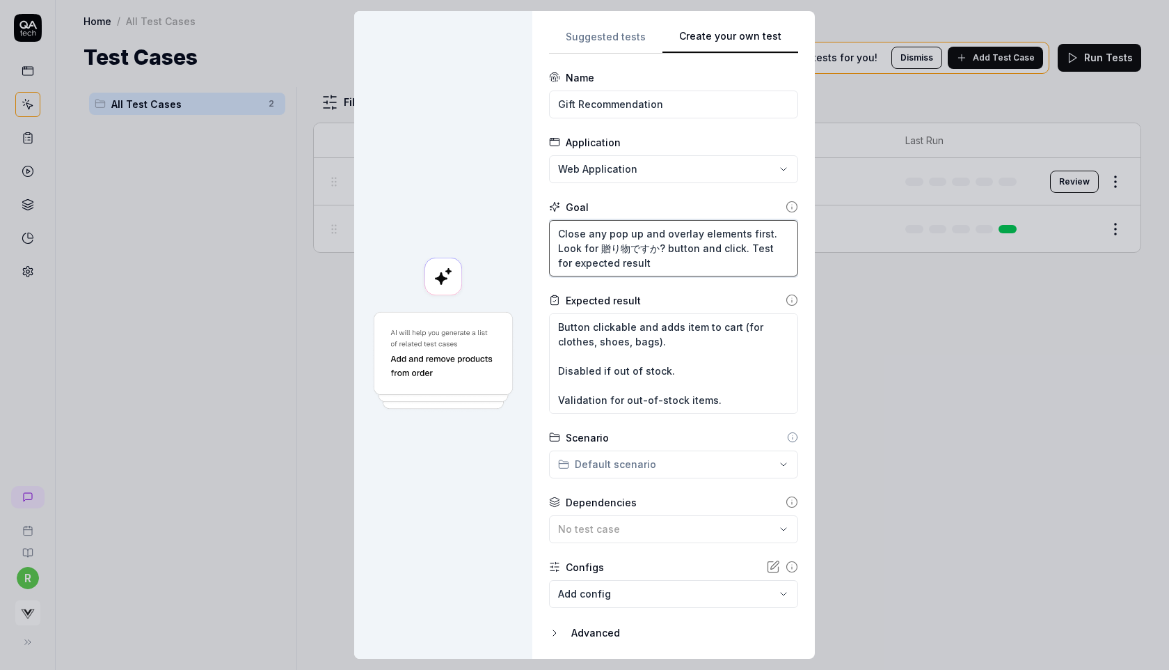
scroll to position [43, 0]
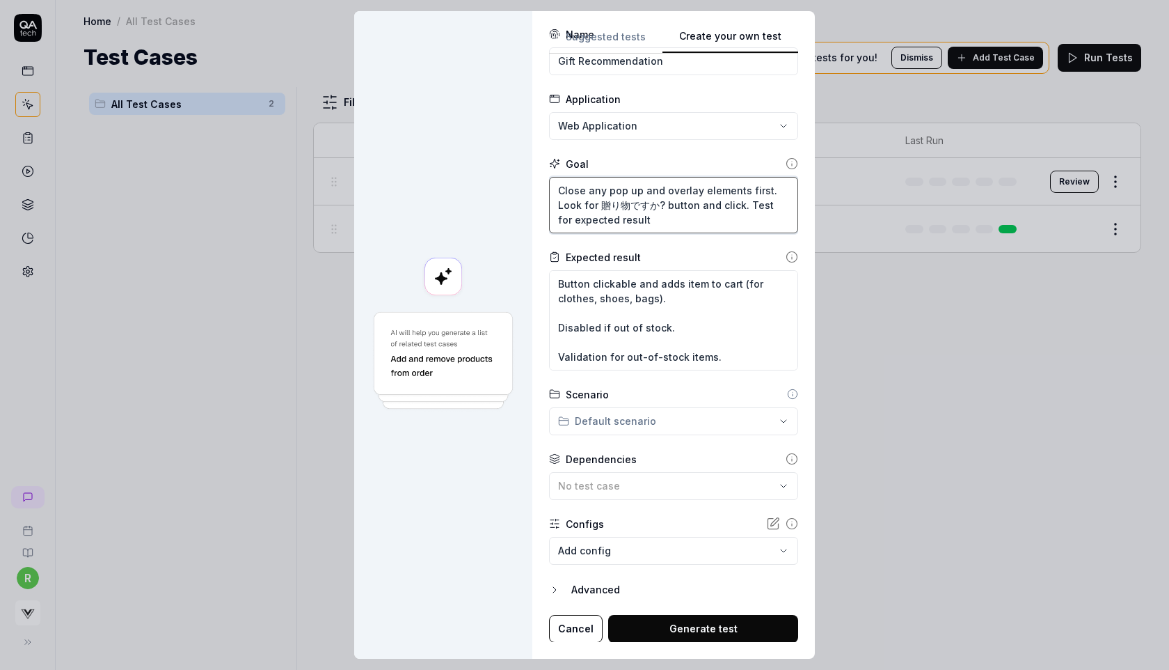
type textarea "Close any pop up and overlay elements first. Look for 贈り物ですか? button and click.…"
click at [668, 628] on button "Generate test" at bounding box center [703, 629] width 190 height 28
type textarea "*"
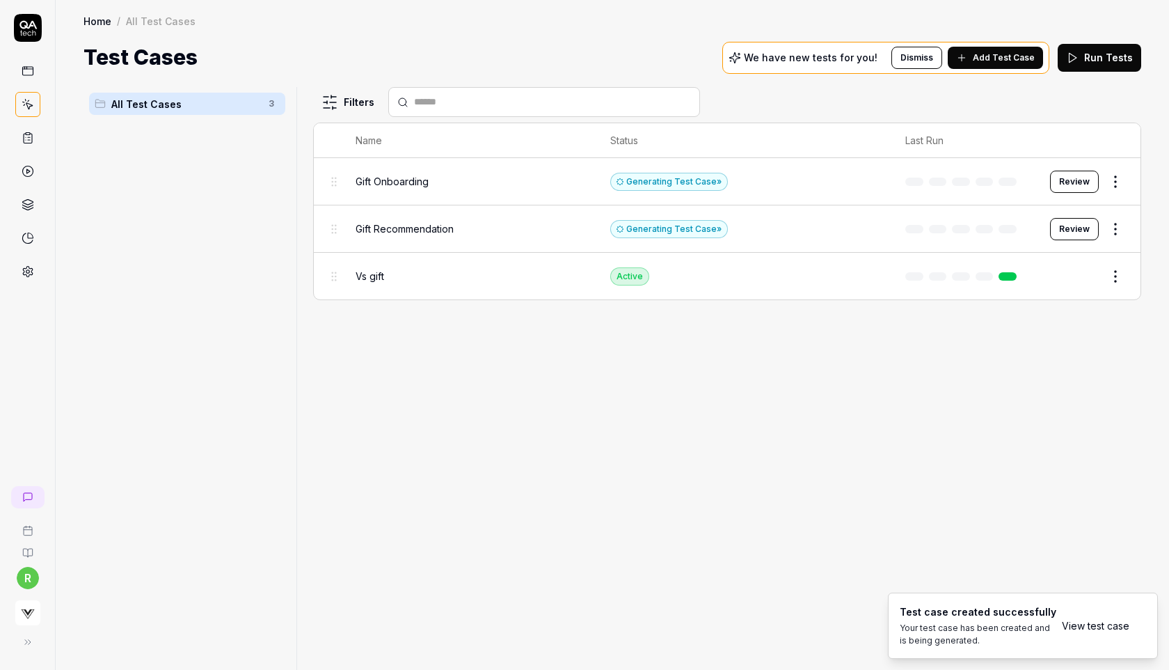
click at [997, 63] on span "Add Test Case" at bounding box center [1004, 58] width 62 height 13
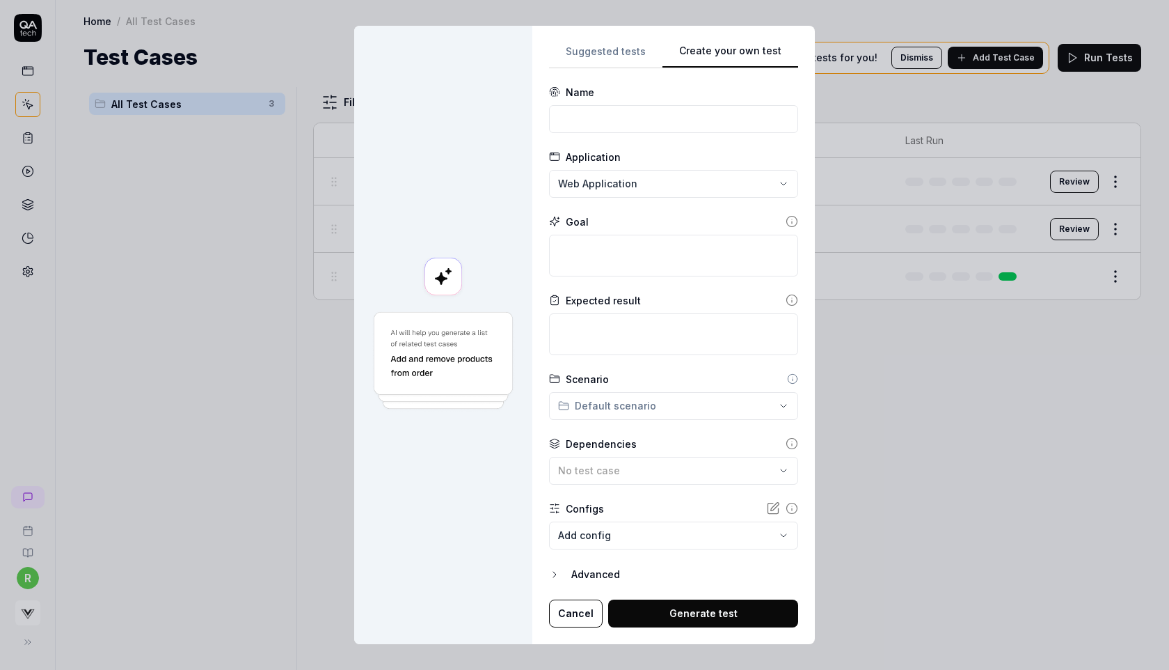
scroll to position [0, 0]
click at [694, 115] on input at bounding box center [673, 119] width 249 height 28
click at [602, 250] on textarea at bounding box center [673, 256] width 249 height 42
drag, startPoint x: 605, startPoint y: 123, endPoint x: 518, endPoint y: 118, distance: 87.9
click at [518, 118] on div "**********" at bounding box center [584, 335] width 461 height 618
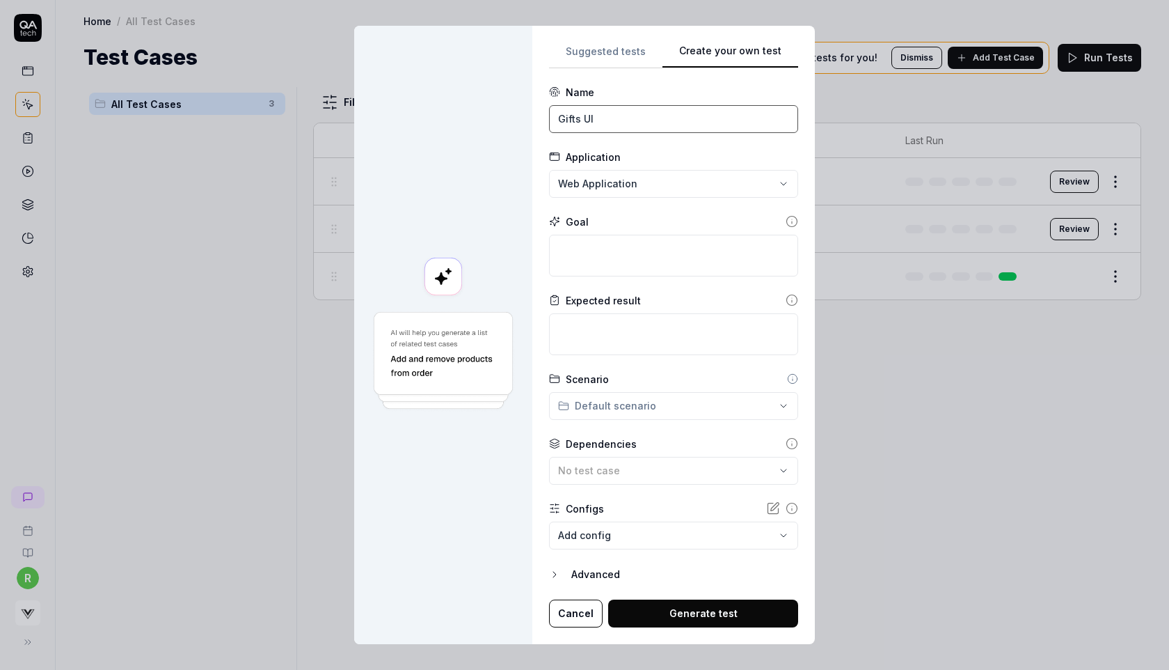
type input "Gifts UI"
click at [582, 258] on textarea at bounding box center [673, 256] width 249 height 42
click at [587, 334] on textarea at bounding box center [673, 334] width 249 height 42
paste textarea "No UI glitches → No overlapping or layout issues. Rapid language toggle → Switc…"
type textarea "*"
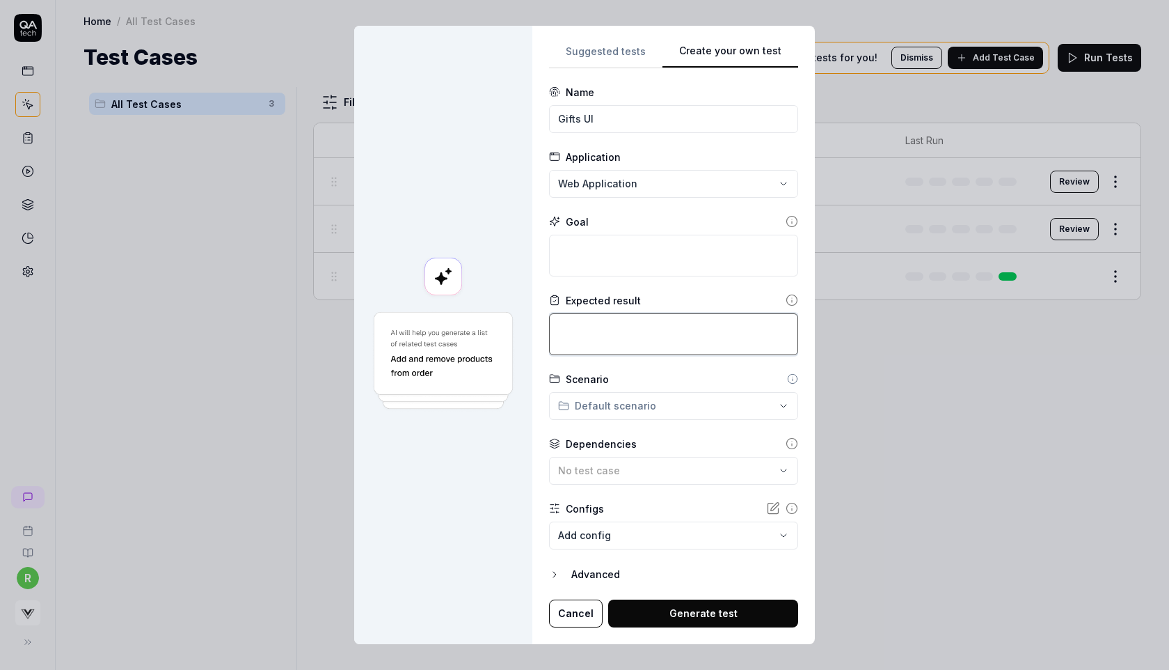
type textarea "No UI glitches → No overlapping or layout issues. Rapid language toggle → Switc…"
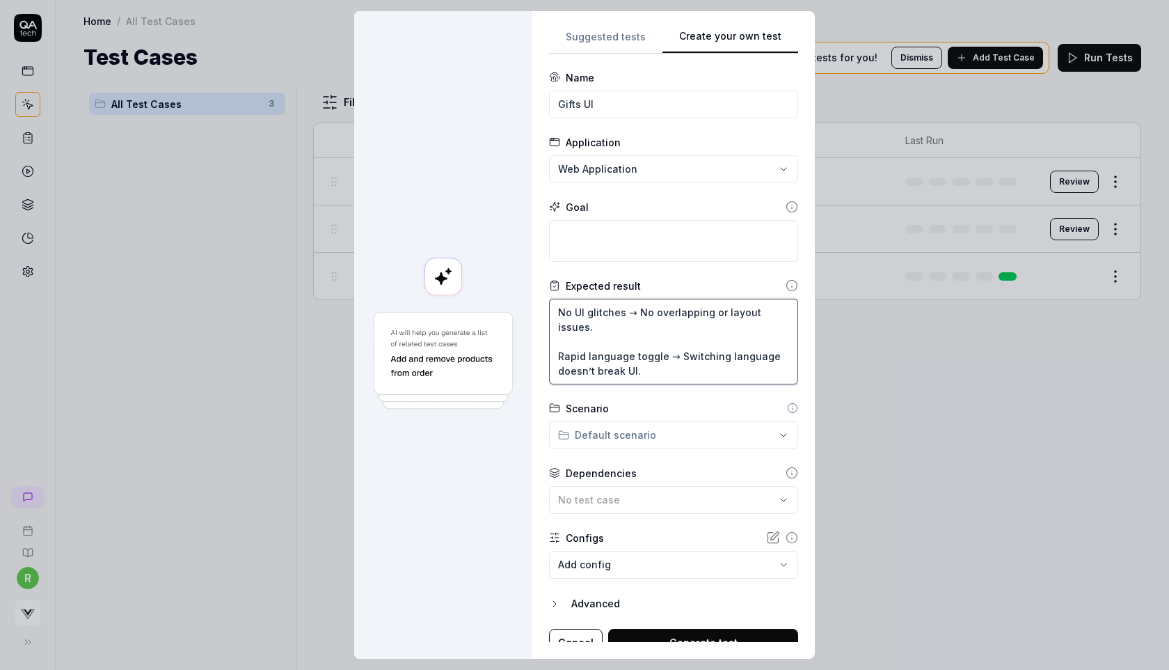
type textarea "*"
type textarea "No UI glitches → No overlapping or layout issues. Rapid language toggle → Switc…"
click at [624, 231] on textarea at bounding box center [673, 241] width 249 height 42
paste textarea "Close any pop up and overlay elements first. Look for 贈り物ですか? button and click.…"
type textarea "*"
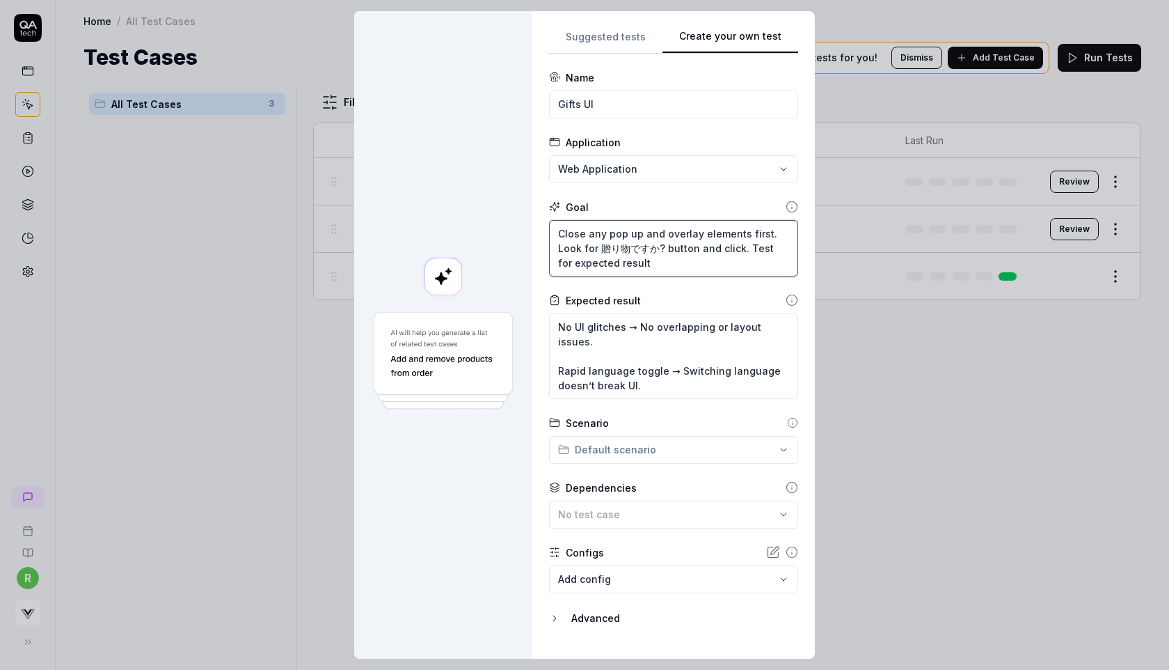
scroll to position [29, 0]
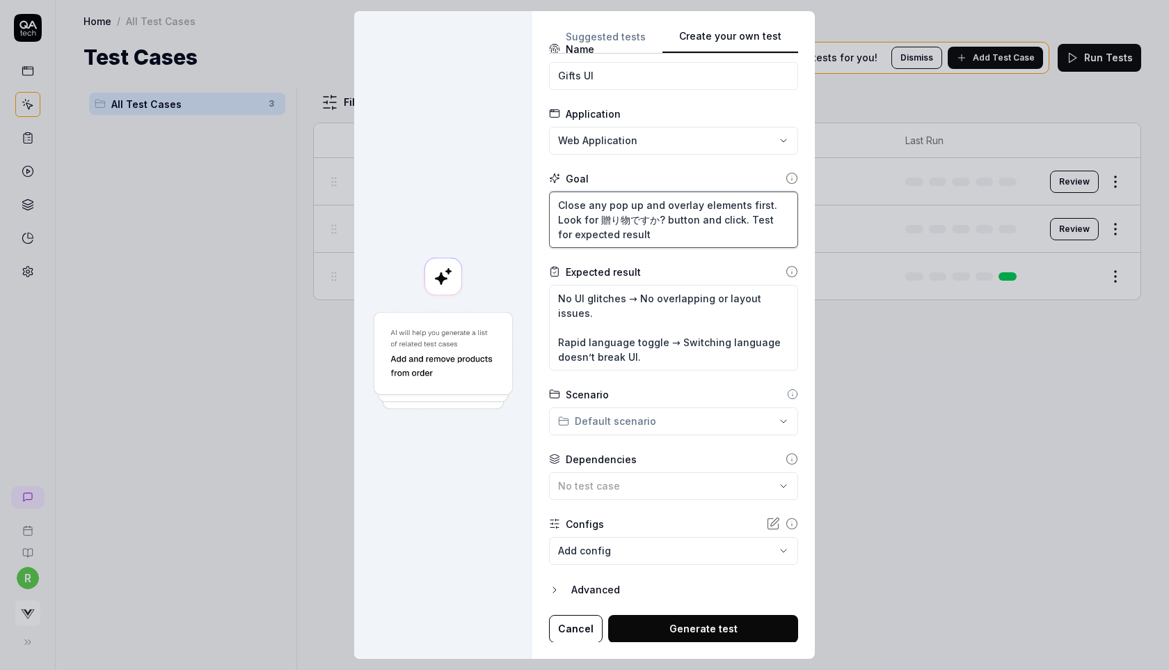
type textarea "Close any pop up and overlay elements first. Look for 贈り物ですか? button and click.…"
click at [667, 617] on button "Generate test" at bounding box center [703, 629] width 190 height 28
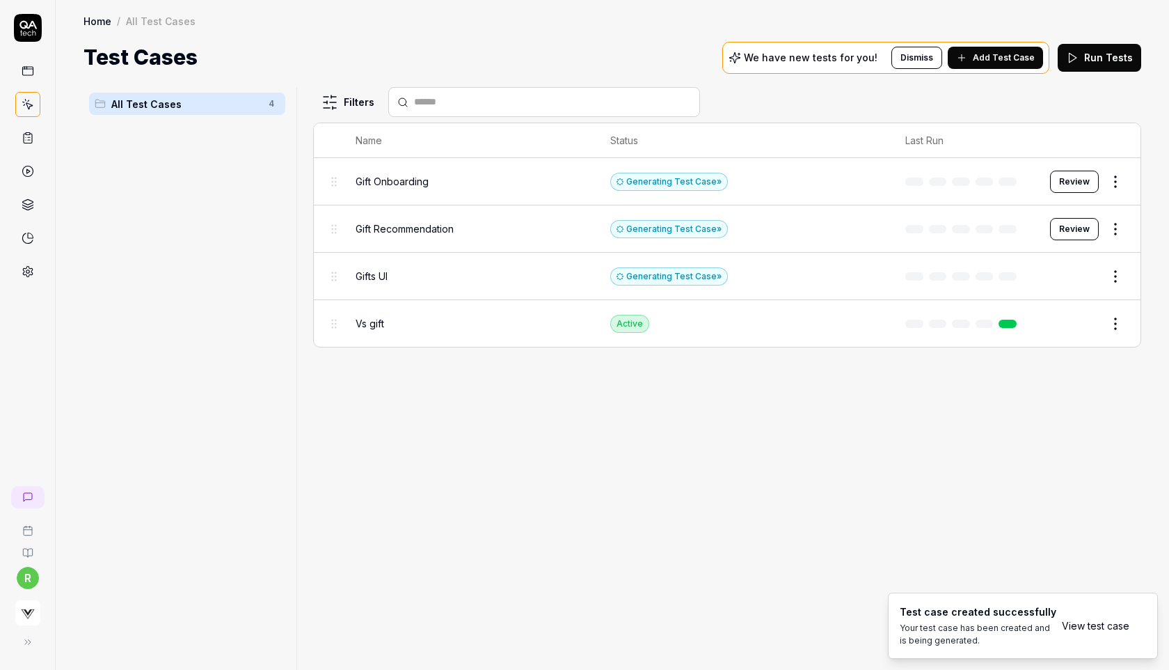
click at [987, 59] on span "Add Test Case" at bounding box center [1004, 58] width 62 height 13
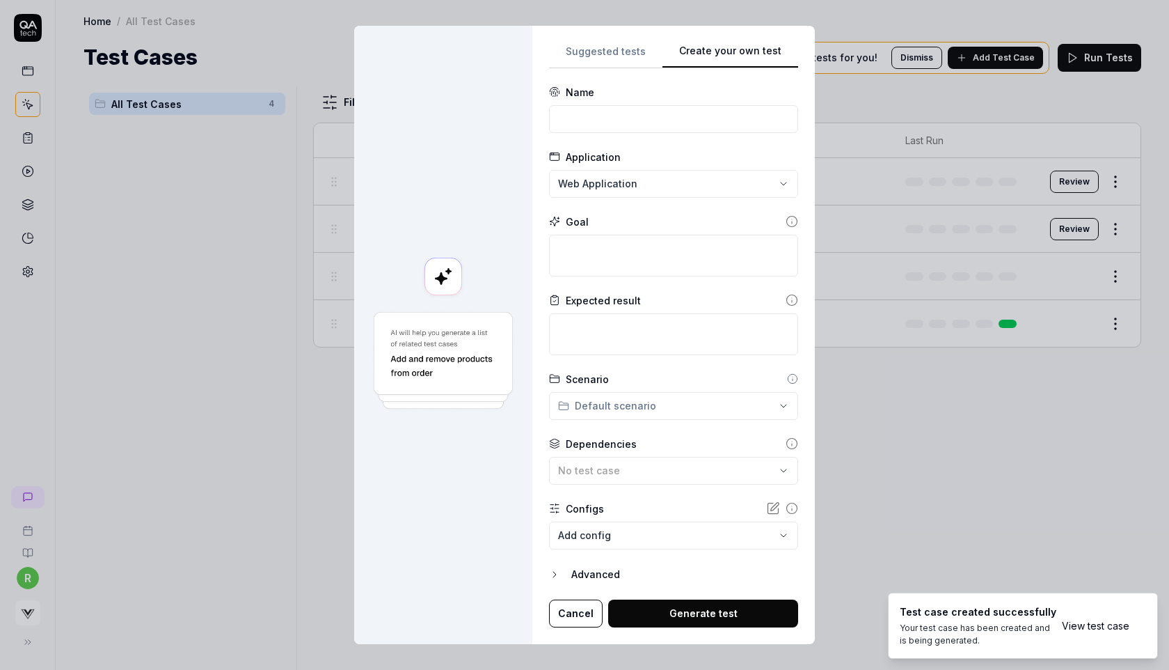
scroll to position [0, 0]
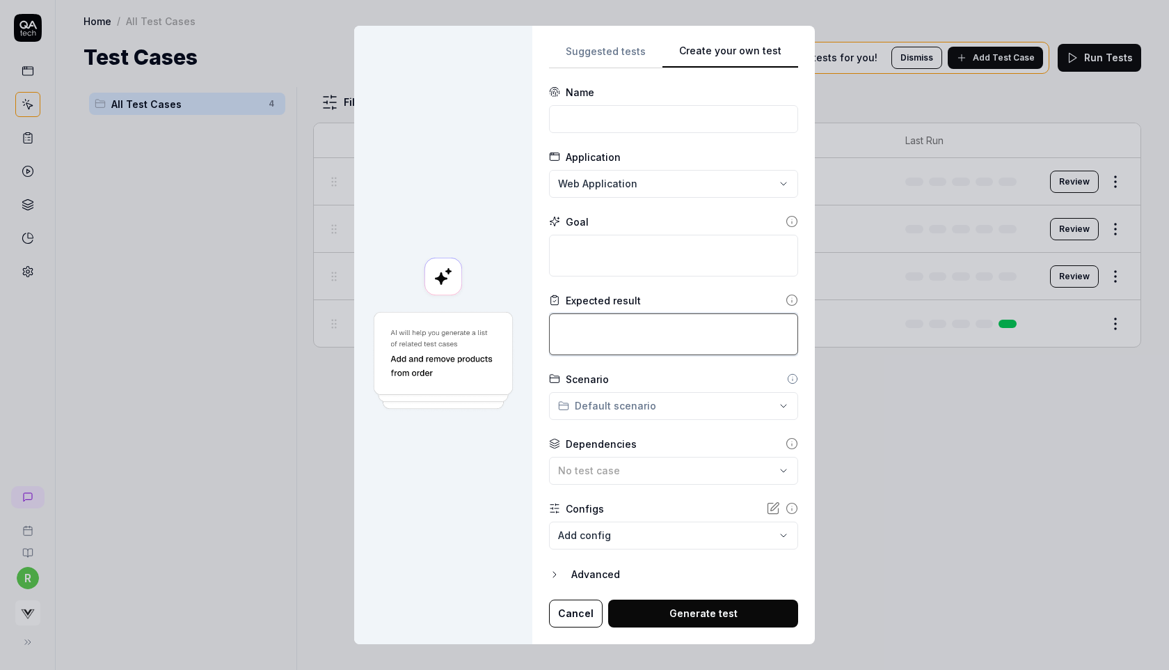
click at [591, 331] on textarea at bounding box center [673, 334] width 249 height 42
paste textarea "Validation: Body type requires height+age first → Cannot select body type witho…"
type textarea "*"
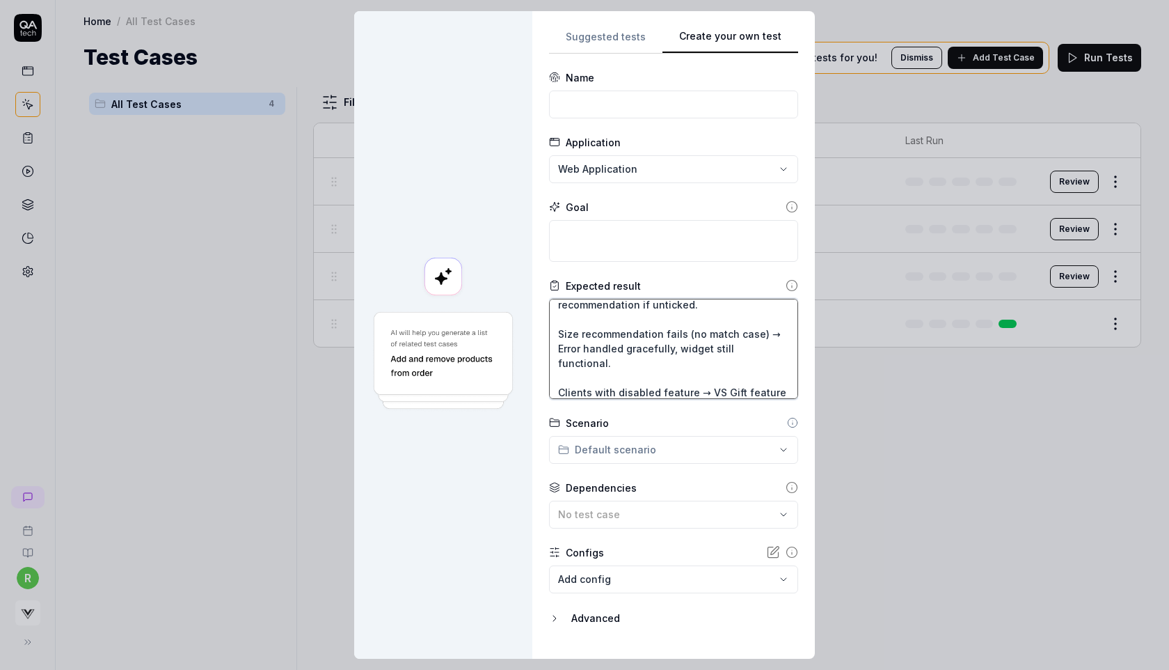
type textarea "Validation: Body type requires height+age first → Cannot select body type witho…"
click at [634, 246] on textarea at bounding box center [673, 241] width 249 height 42
paste textarea "Close any pop up and overlay elements first. Look for 贈り物ですか? button and click.…"
type textarea "*"
type textarea "Close any pop up and overlay elements first. Look for 贈り物ですか? button and click.…"
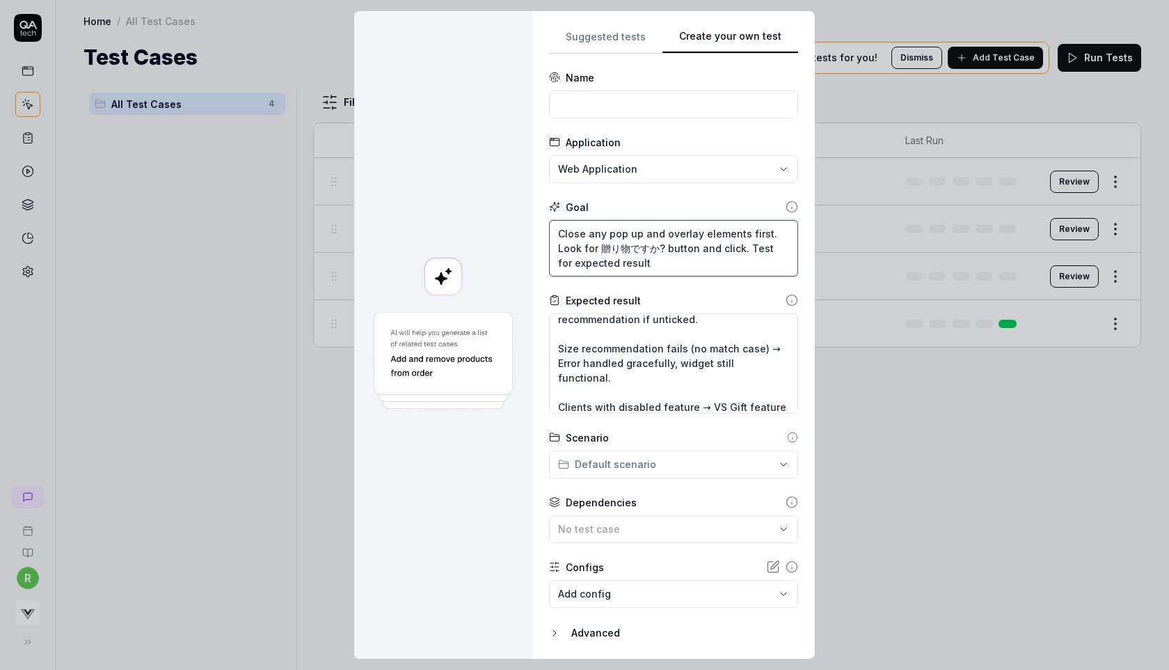
type textarea "*"
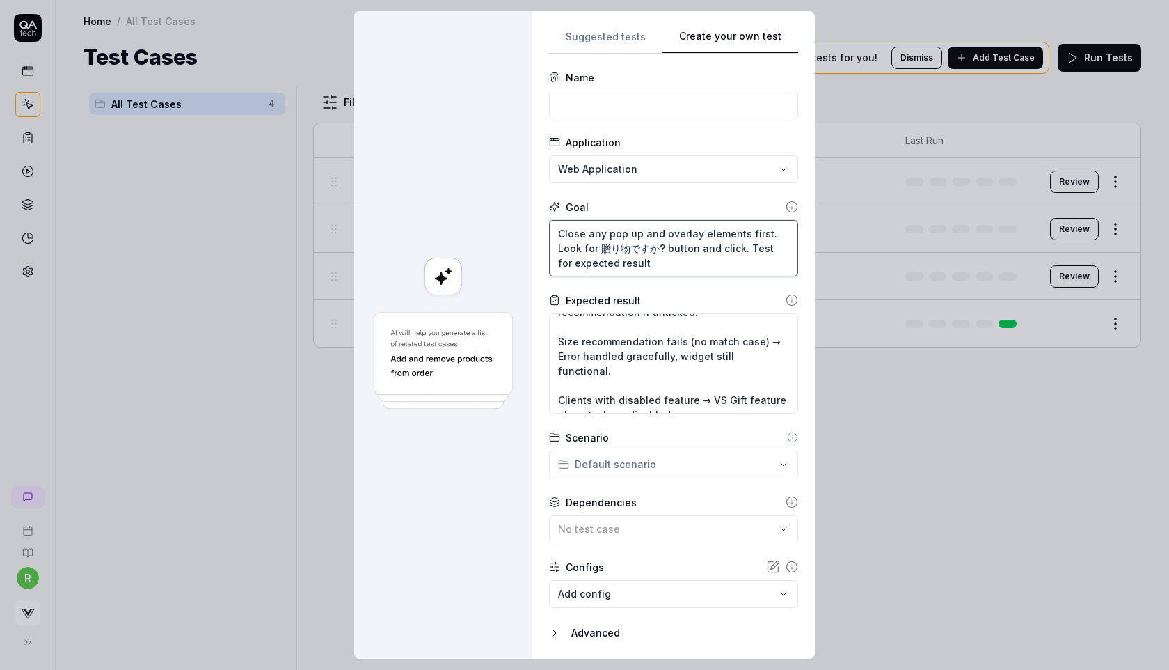
scroll to position [43, 0]
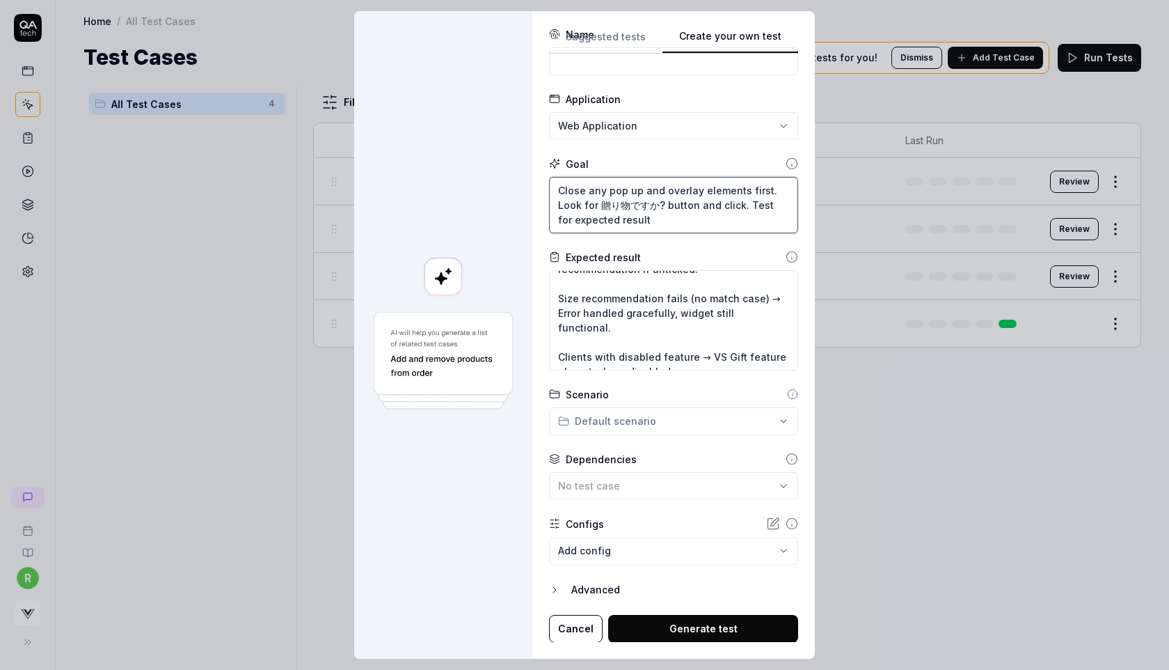
type textarea "Close any pop up and overlay elements first. Look for 贈り物ですか? button and click.…"
click at [690, 632] on button "Generate test" at bounding box center [703, 629] width 190 height 28
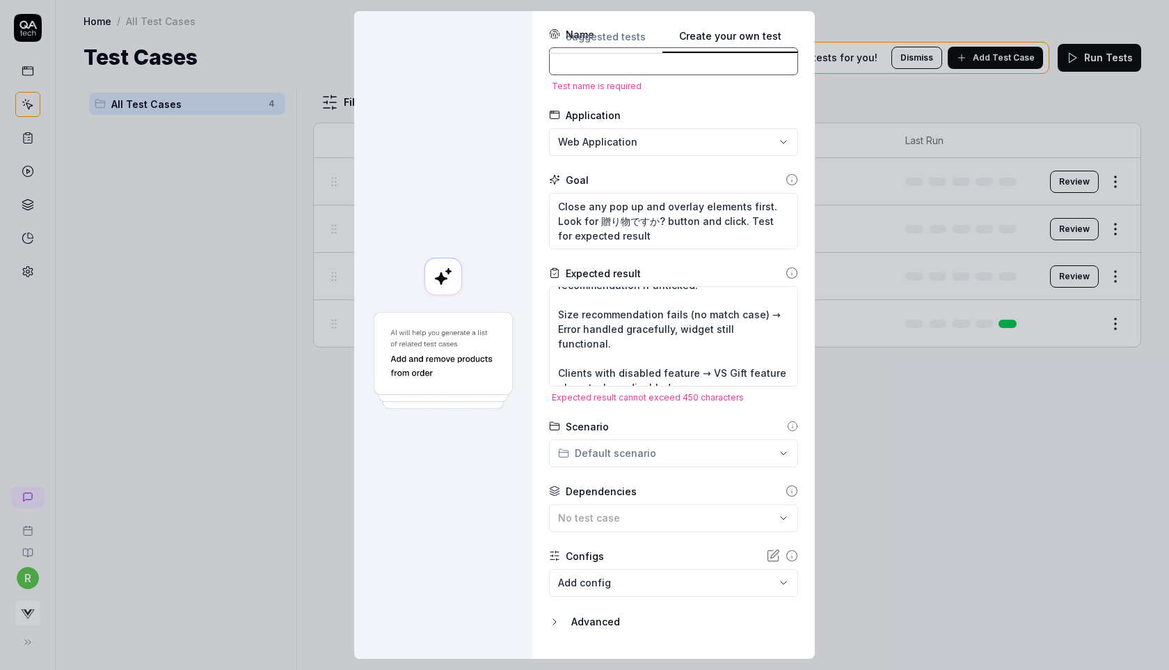
scroll to position [0, 0]
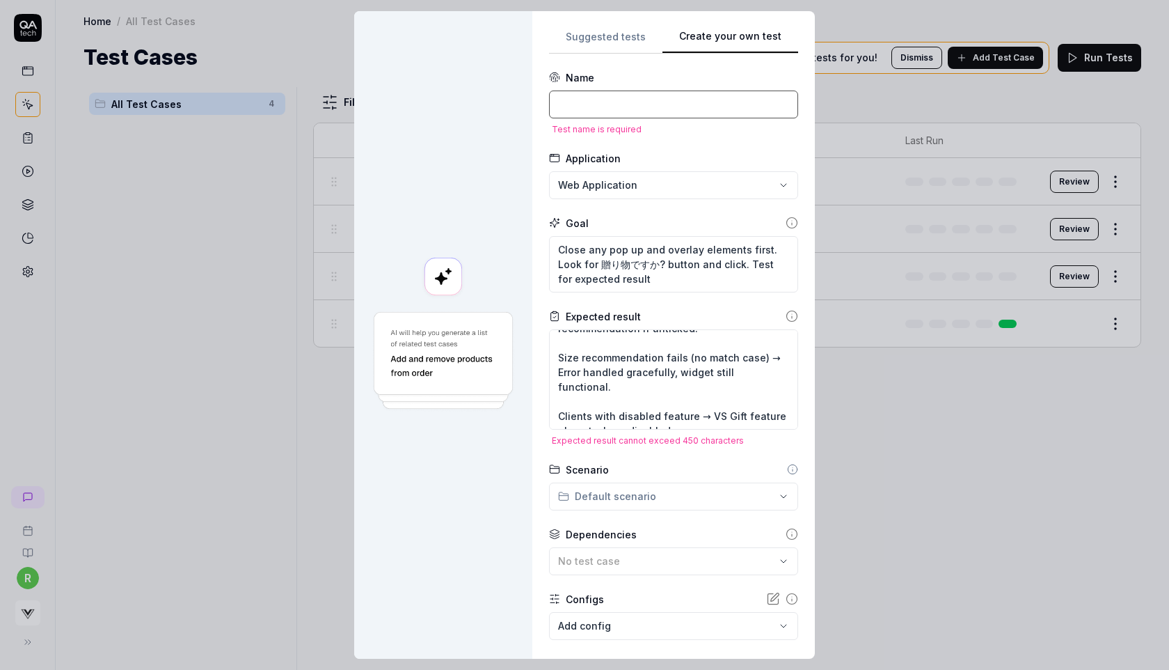
click at [682, 101] on input at bounding box center [673, 104] width 249 height 28
click at [642, 100] on input at bounding box center [673, 104] width 249 height 28
type textarea "*"
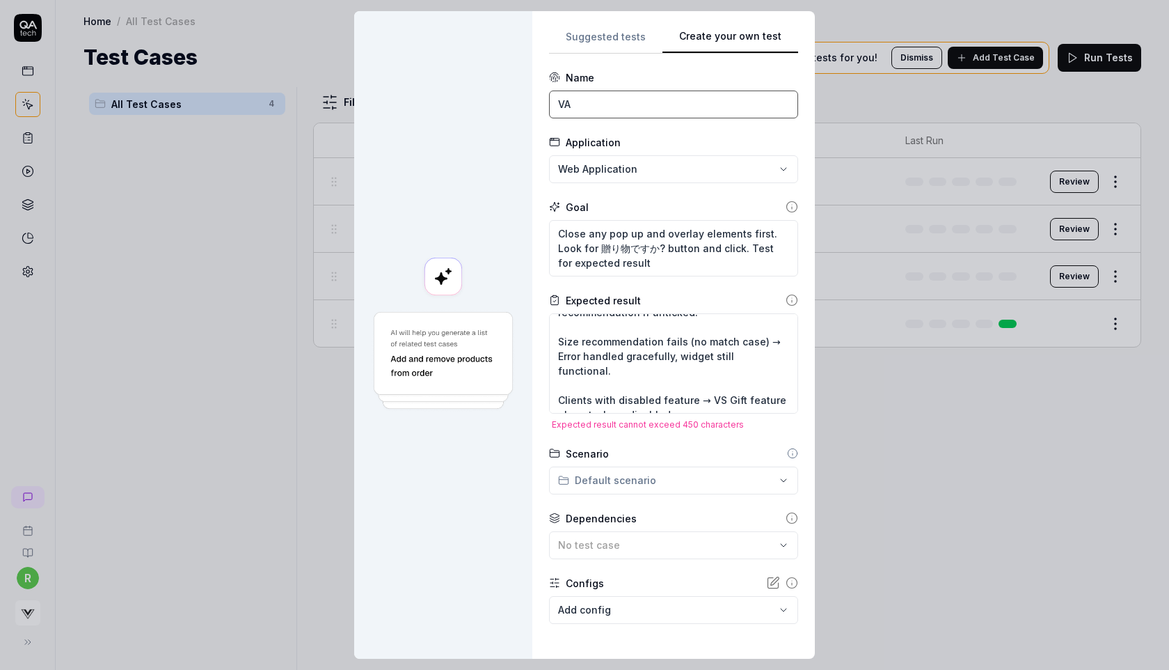
type input "V"
type textarea "*"
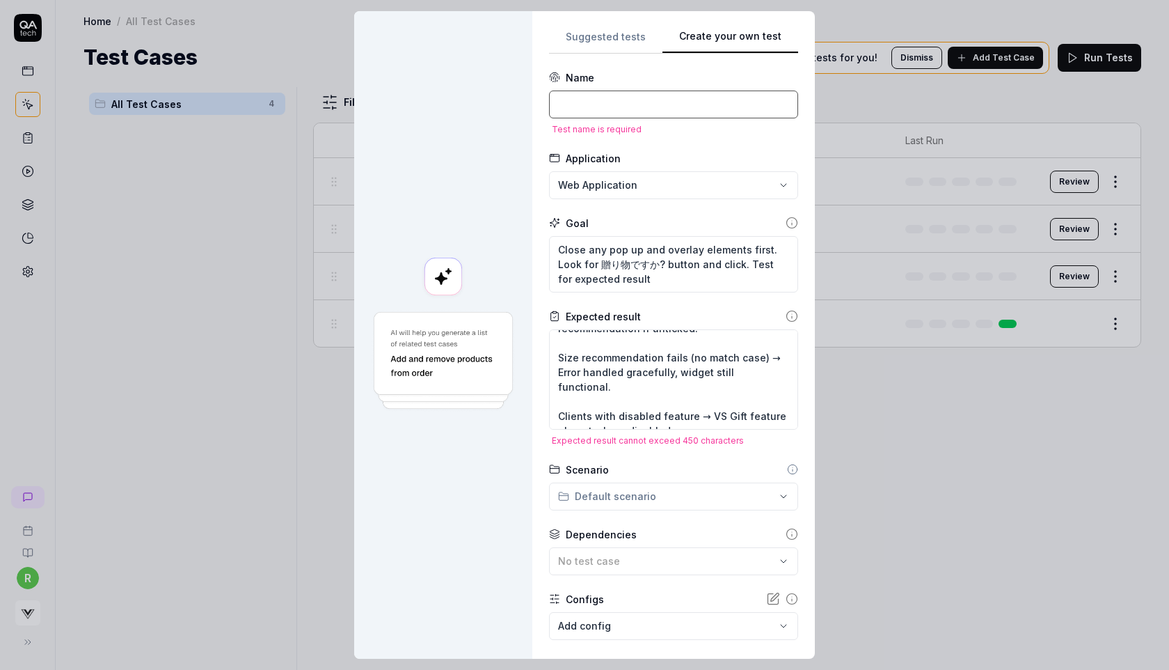
type textarea "*"
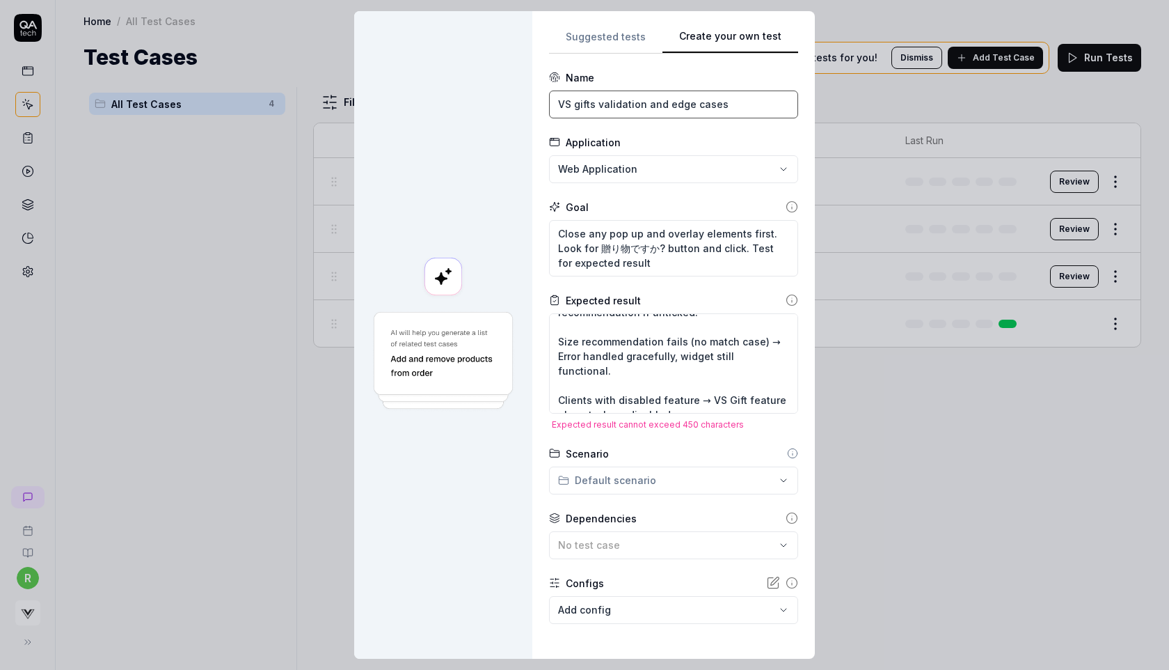
scroll to position [59, 0]
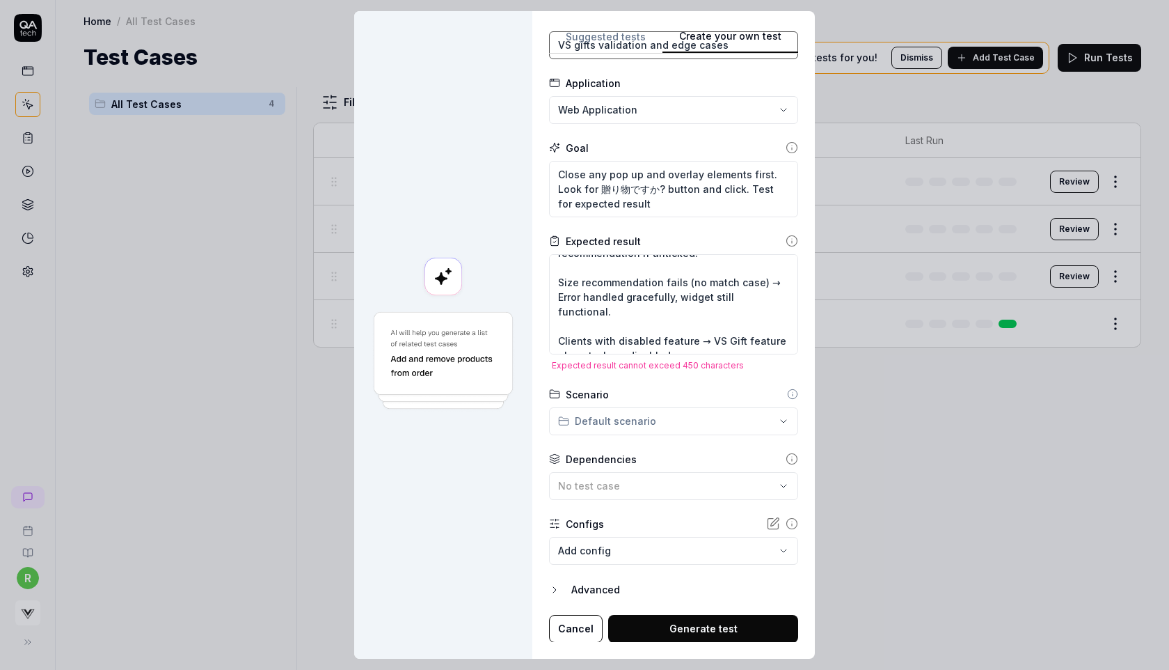
type input "VS gifts validation and edge cases"
click at [711, 333] on textarea "Validation: Body type requires height+age first → Cannot select body type witho…" at bounding box center [673, 304] width 249 height 100
paste textarea "Body type requires height+age → Cannot select without inputs; shows validation.…"
type textarea "*"
type textarea "Body type requires height+age → Cannot select without inputs; shows validation.…"
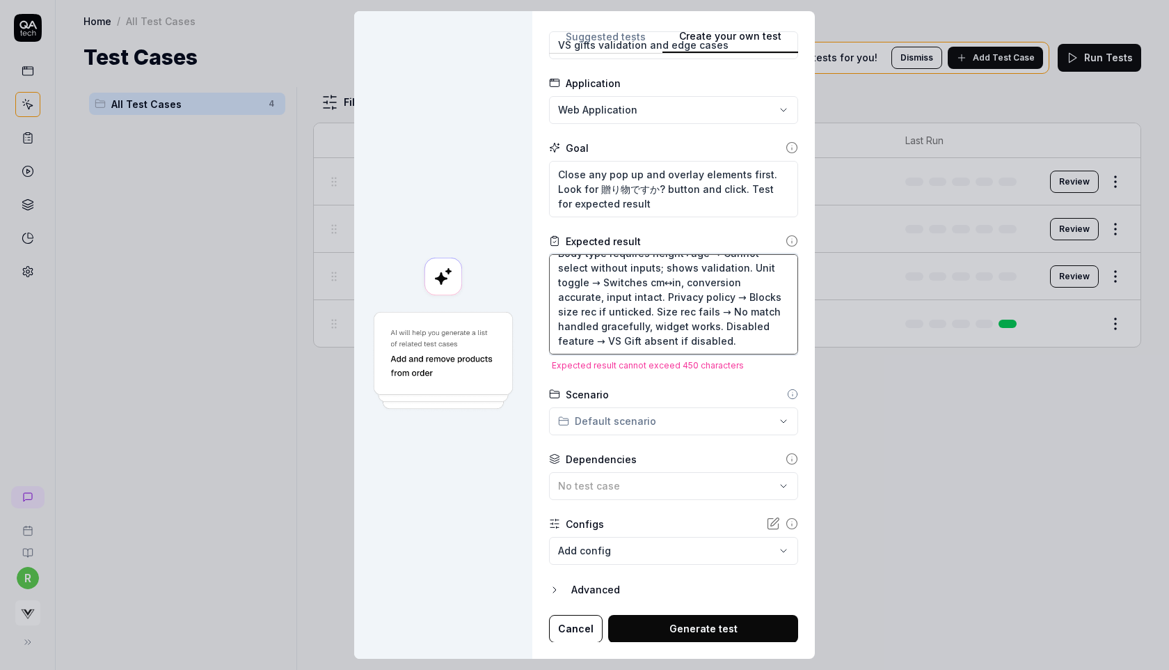
scroll to position [43, 0]
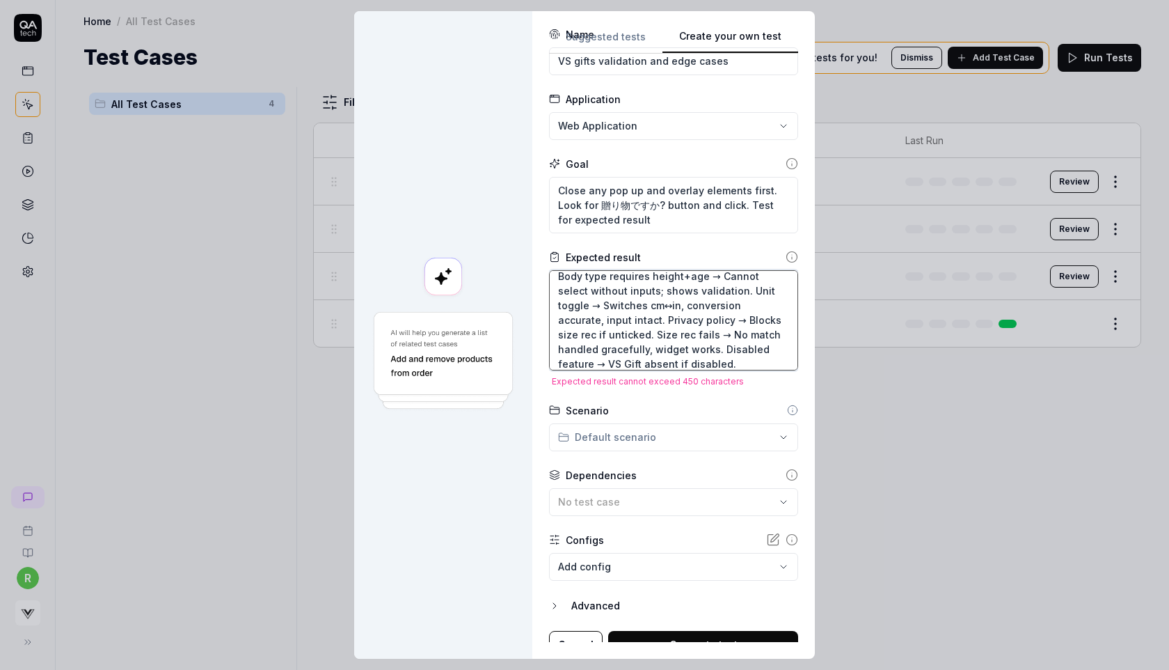
type textarea "*"
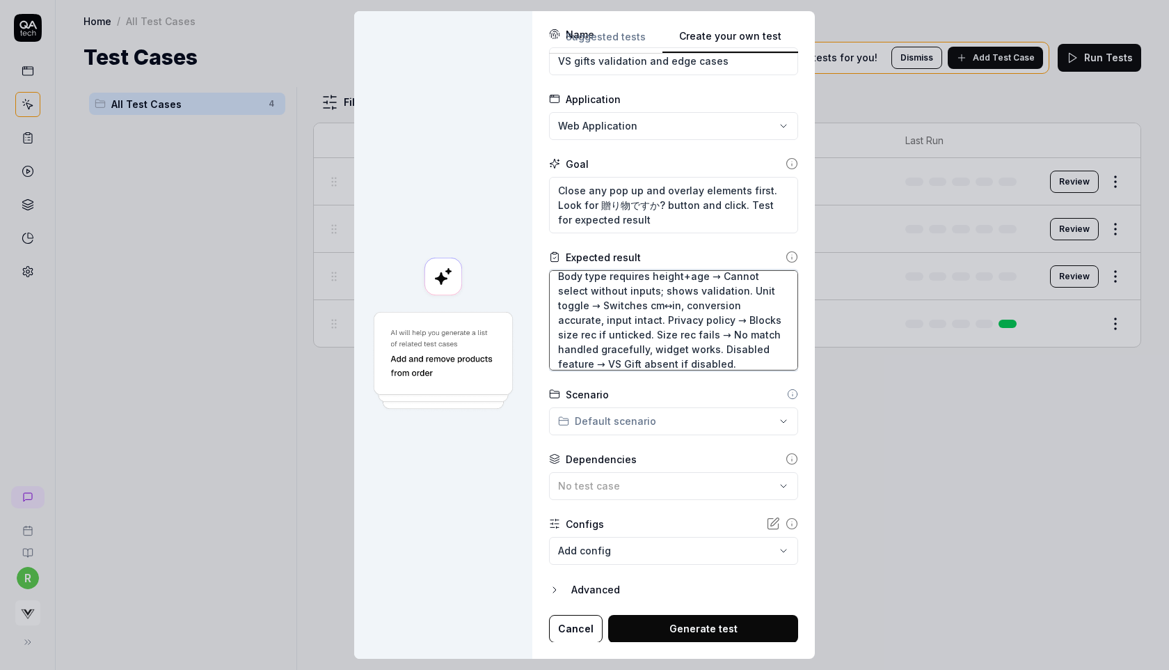
type textarea "Body type requires height+age → Cannot select without inputs; shows validation.…"
click at [667, 628] on button "Generate test" at bounding box center [703, 629] width 190 height 28
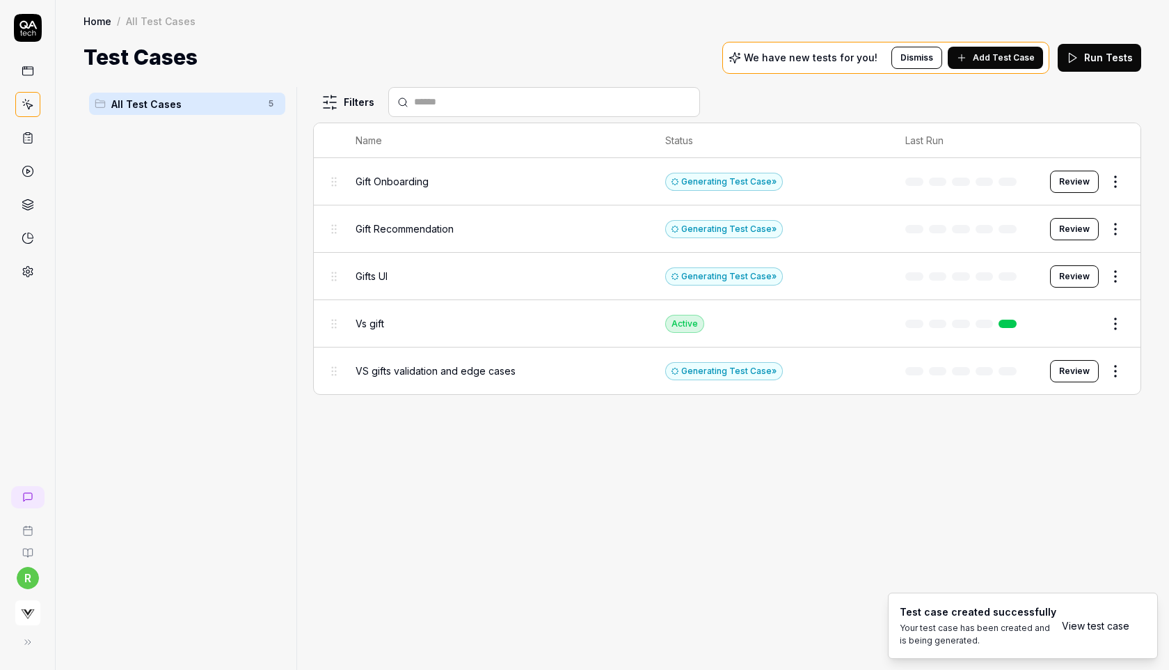
click at [1001, 60] on span "Add Test Case" at bounding box center [1004, 58] width 62 height 13
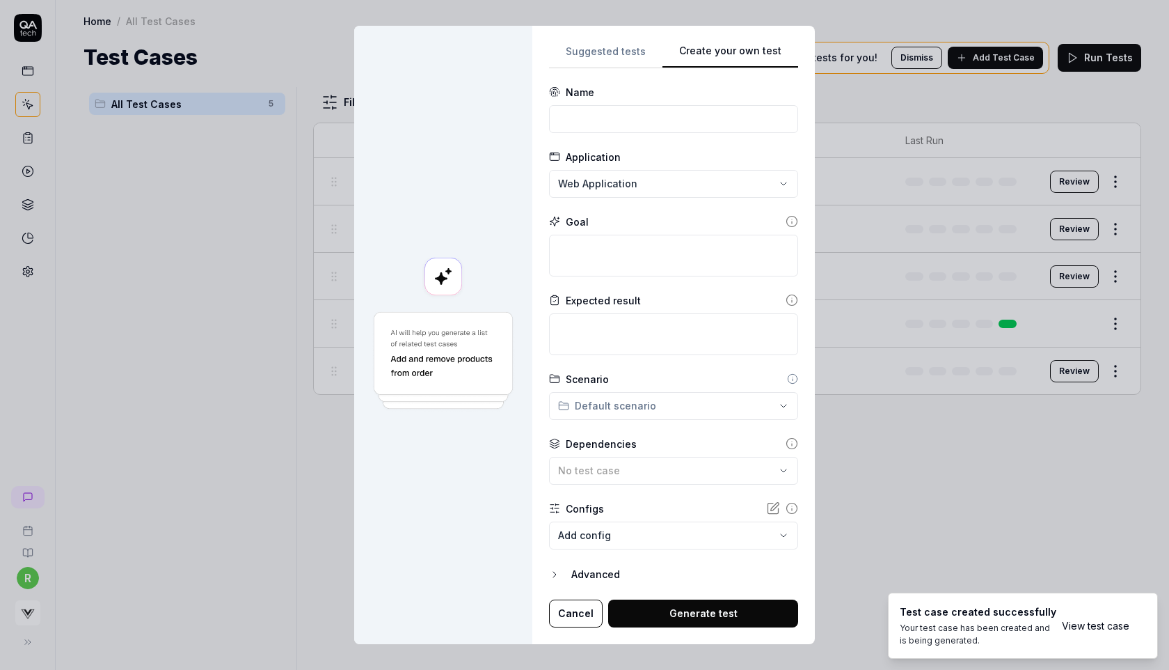
scroll to position [0, 0]
click at [650, 262] on textarea at bounding box center [673, 256] width 249 height 42
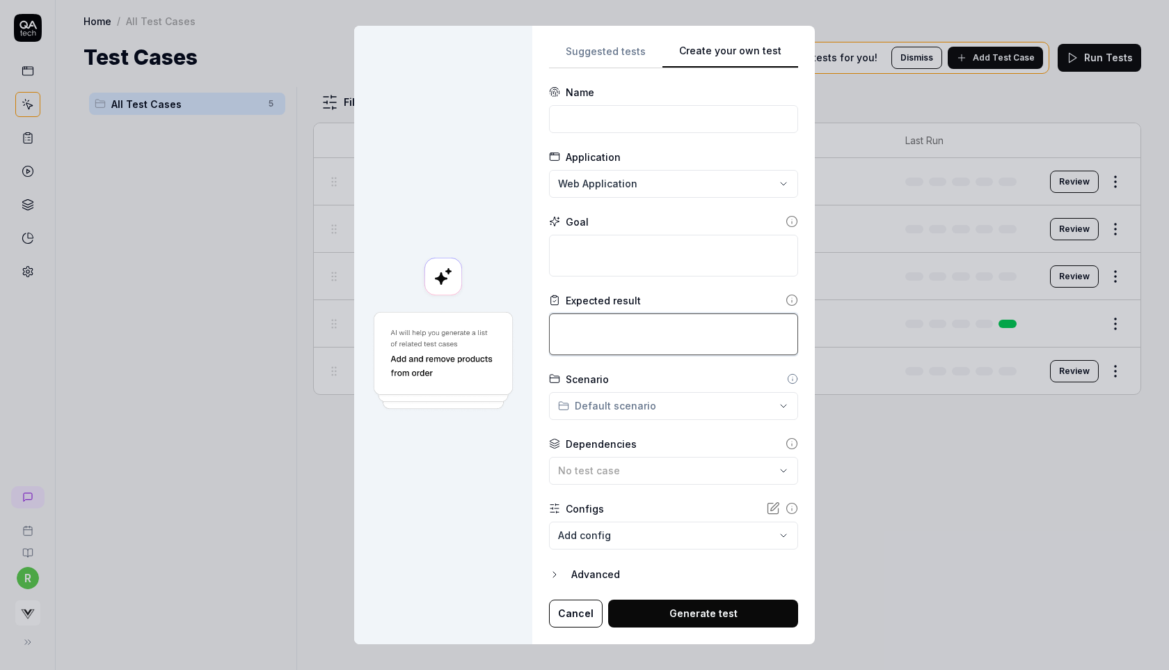
click at [612, 320] on textarea at bounding box center [673, 334] width 249 height 42
paste textarea "Max body data test → Input tallest height, heaviest weight, oldest age. Ensure …"
type textarea "*"
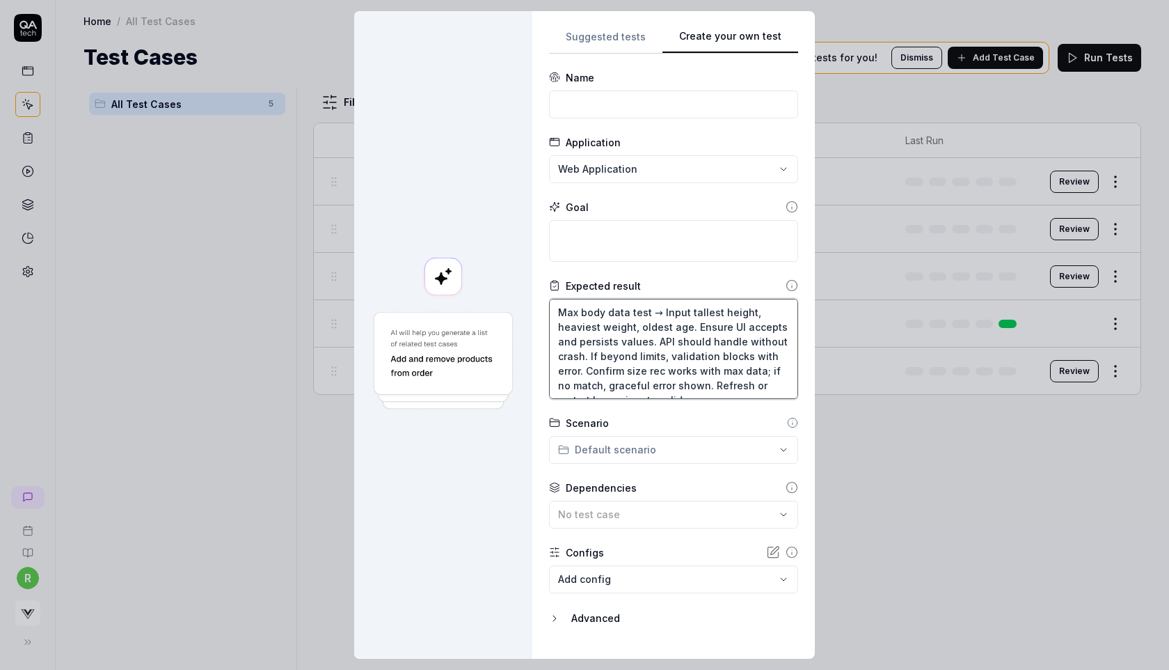
type textarea "Max body data test → Input tallest height, heaviest weight, oldest age. Ensure …"
click at [619, 239] on textarea at bounding box center [673, 241] width 249 height 42
paste textarea "Close any pop up and overlay elements first. Look for 贈り物ですか? button and click.…"
type textarea "*"
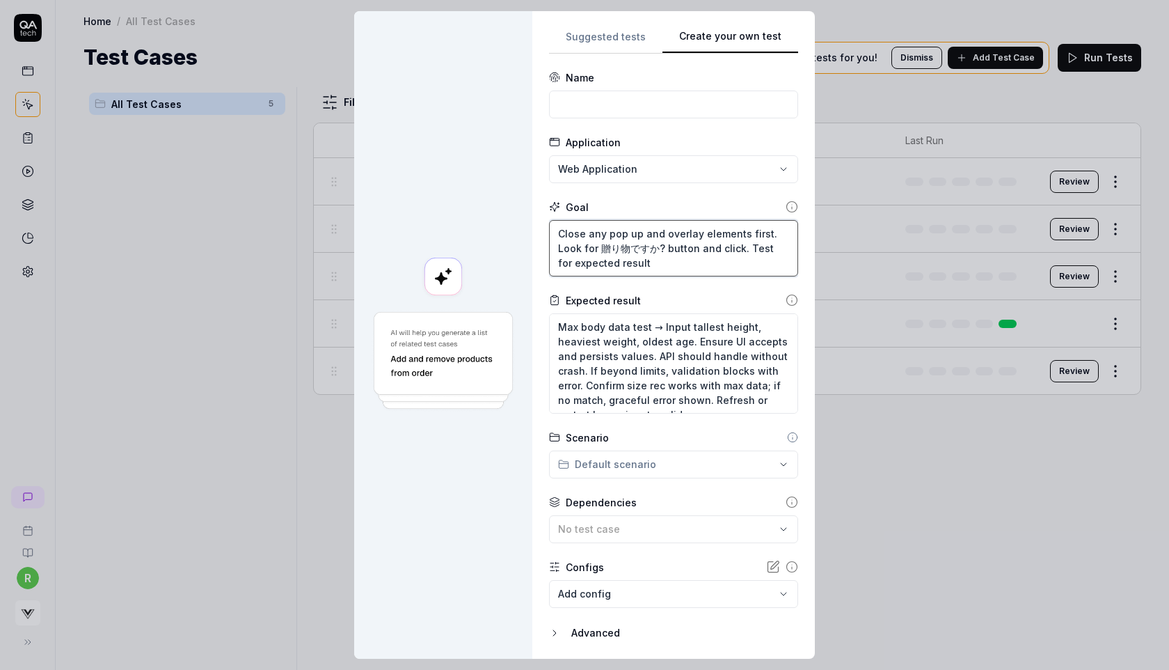
type textarea "Close any pop up and overlay elements first. Look for 贈り物ですか? button and click.…"
click at [700, 105] on input at bounding box center [673, 104] width 249 height 28
type textarea "*"
type input "M"
type input "Vs g"
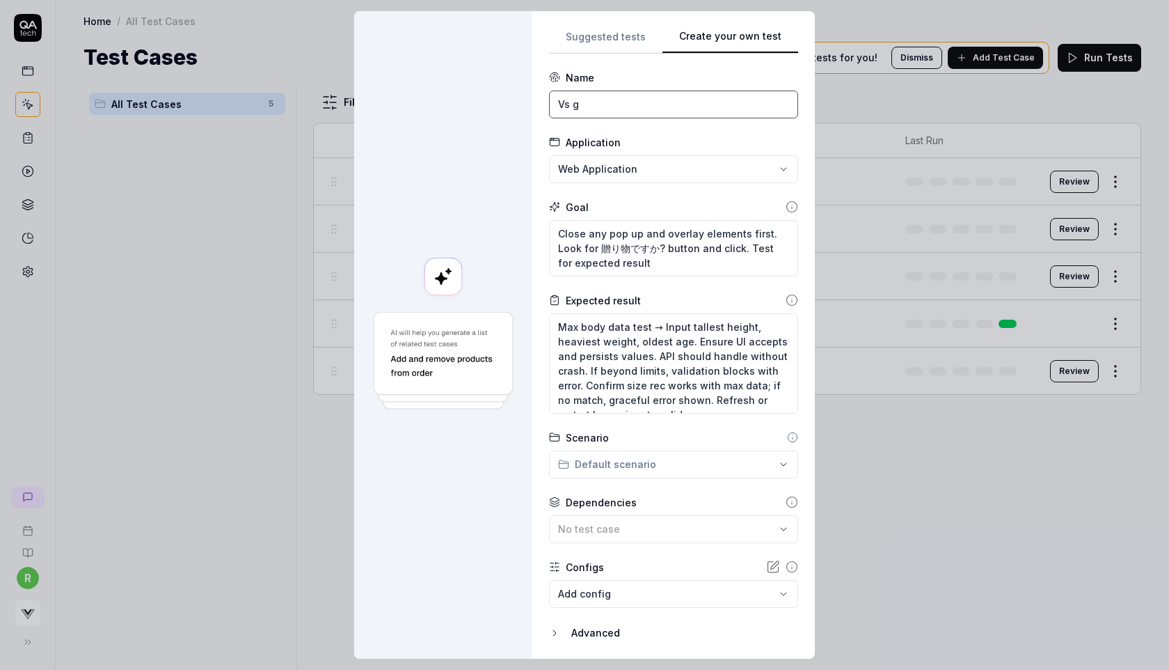
type textarea "*"
type input "Vs gift extreme body measurement"
type textarea "*"
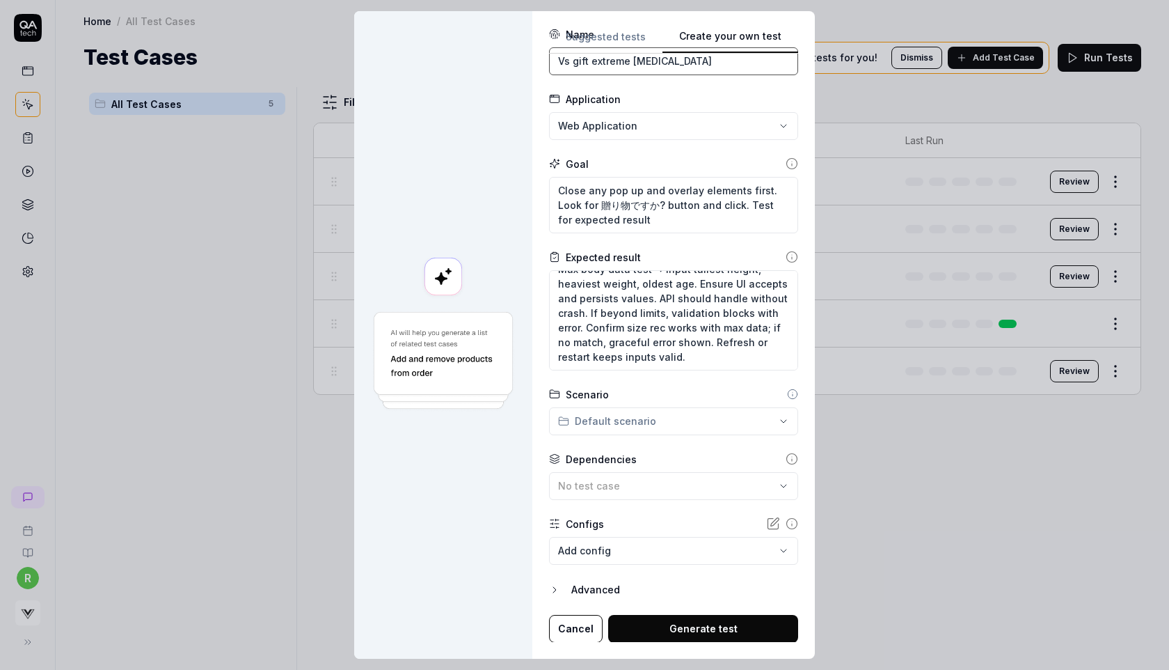
type input "Vs gift extreme body measurement"
click at [656, 642] on div "**********" at bounding box center [673, 334] width 283 height 647
click at [672, 633] on button "Generate test" at bounding box center [703, 629] width 190 height 28
type textarea "*"
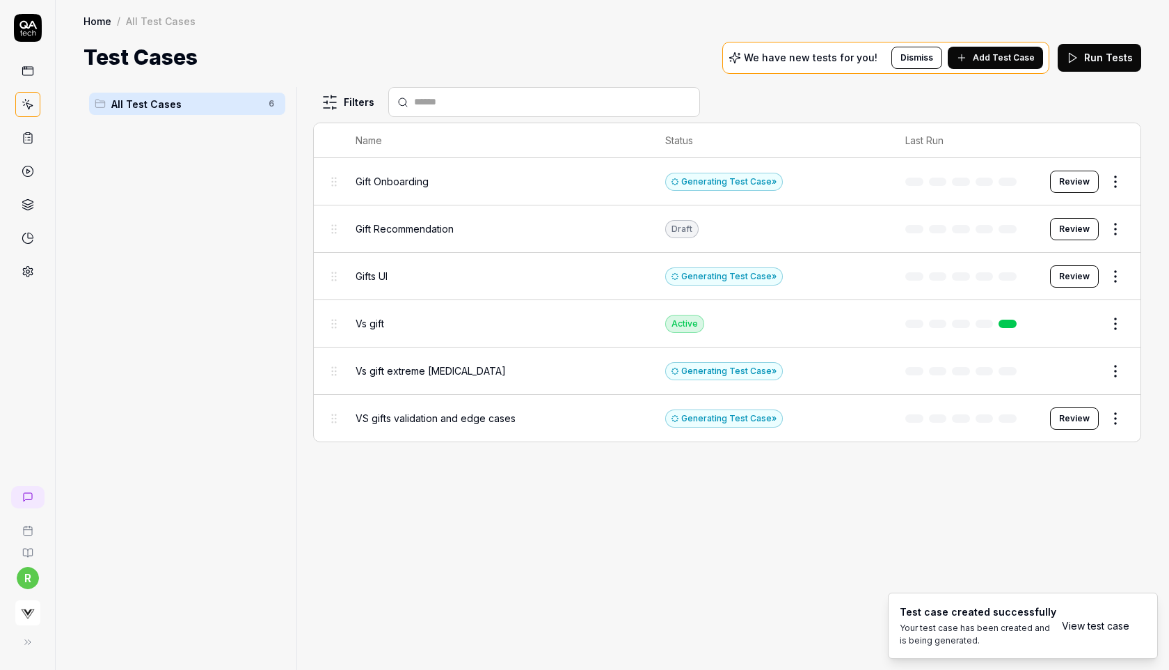
click at [1121, 224] on html "r Home / All Test Cases Home / All Test Cases Test Cases We have new tests for …" at bounding box center [584, 335] width 1169 height 670
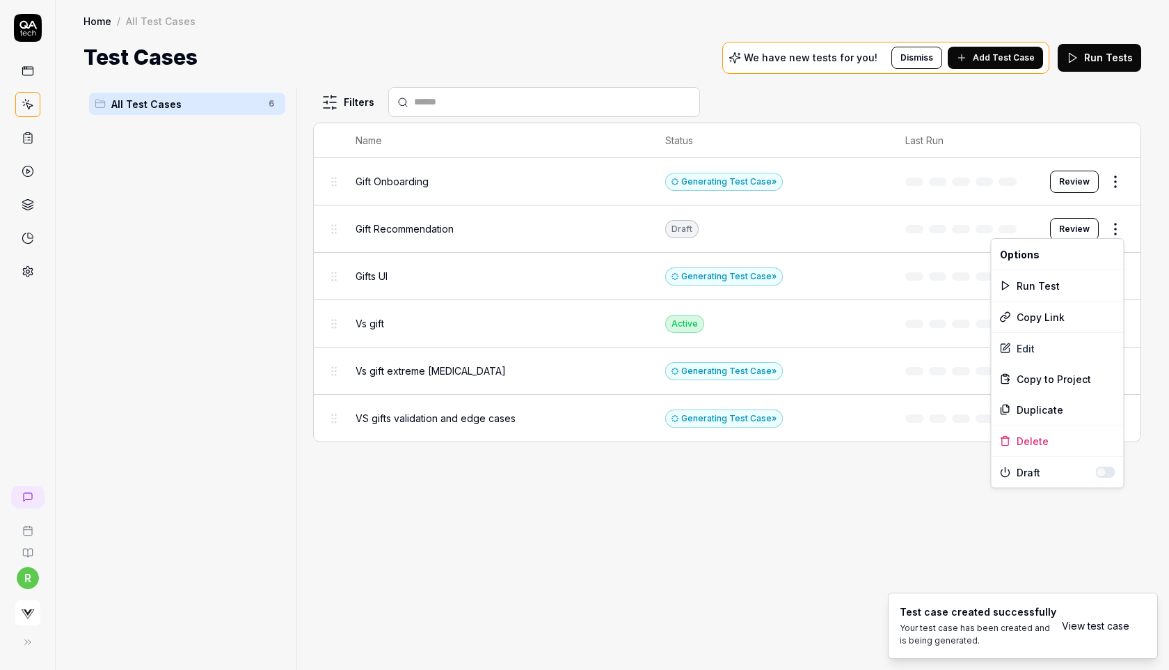
click at [1104, 468] on button "button" at bounding box center [1105, 471] width 19 height 11
click at [912, 514] on html "r Home / All Test Cases Home / All Test Cases Test Cases We have new tests for …" at bounding box center [584, 335] width 1169 height 670
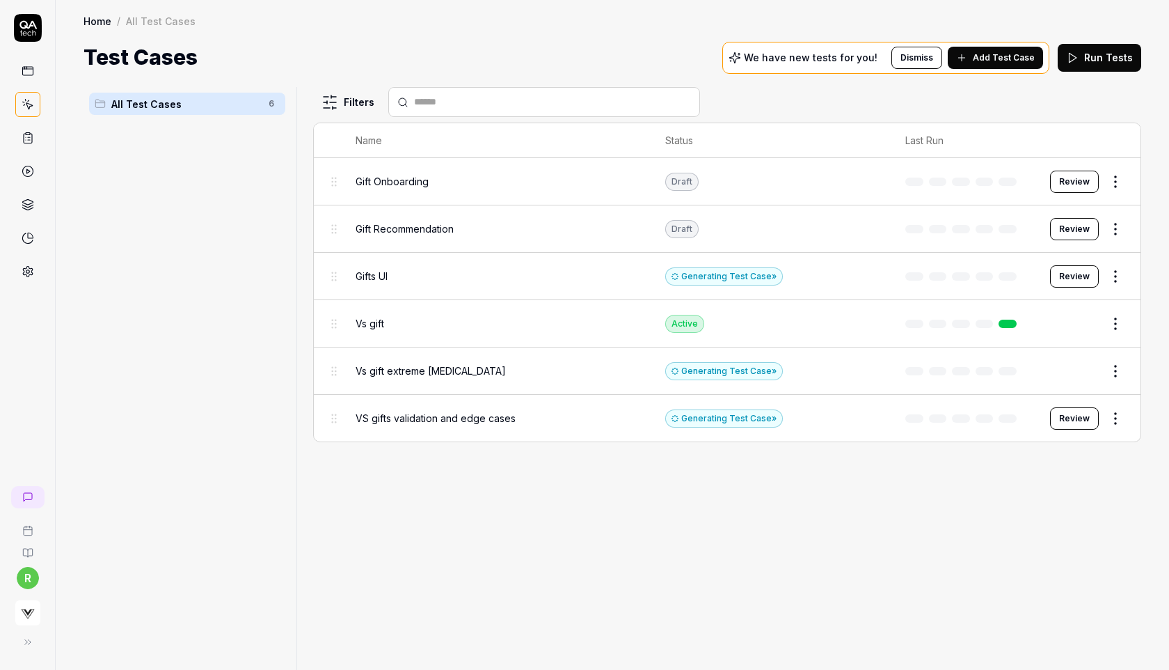
click at [1113, 177] on html "r Home / All Test Cases Home / All Test Cases Test Cases We have new tests for …" at bounding box center [584, 335] width 1169 height 670
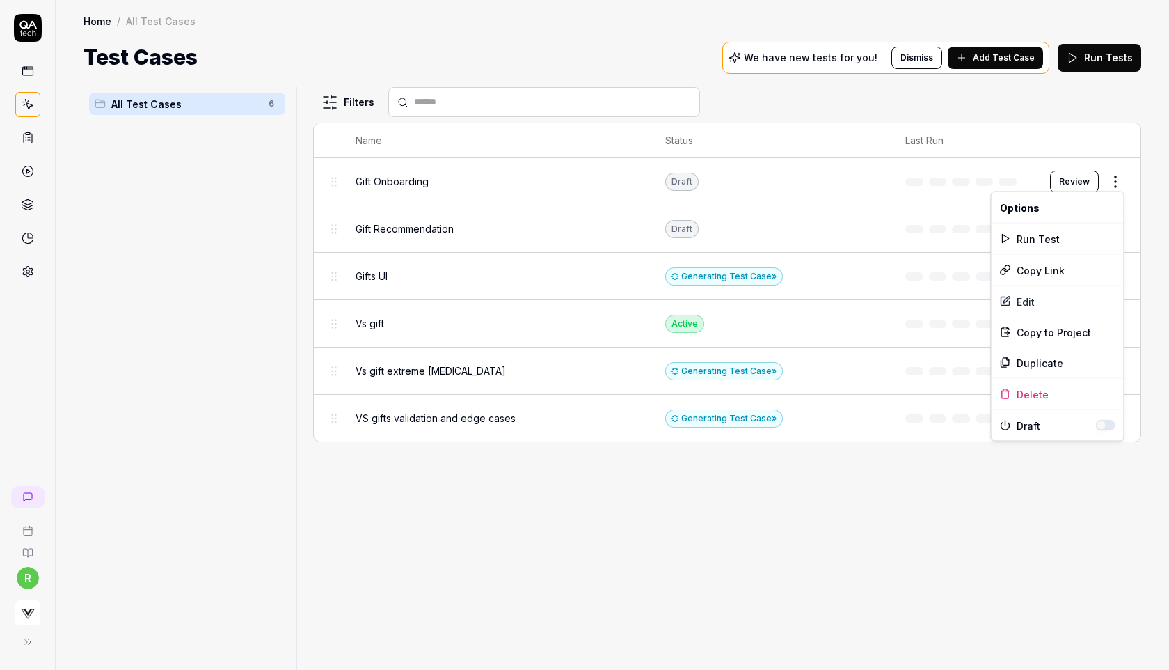
click at [1102, 427] on button "button" at bounding box center [1105, 425] width 19 height 11
click at [924, 532] on html "r Home / All Test Cases Home / All Test Cases Test Cases We have new tests for …" at bounding box center [584, 335] width 1169 height 670
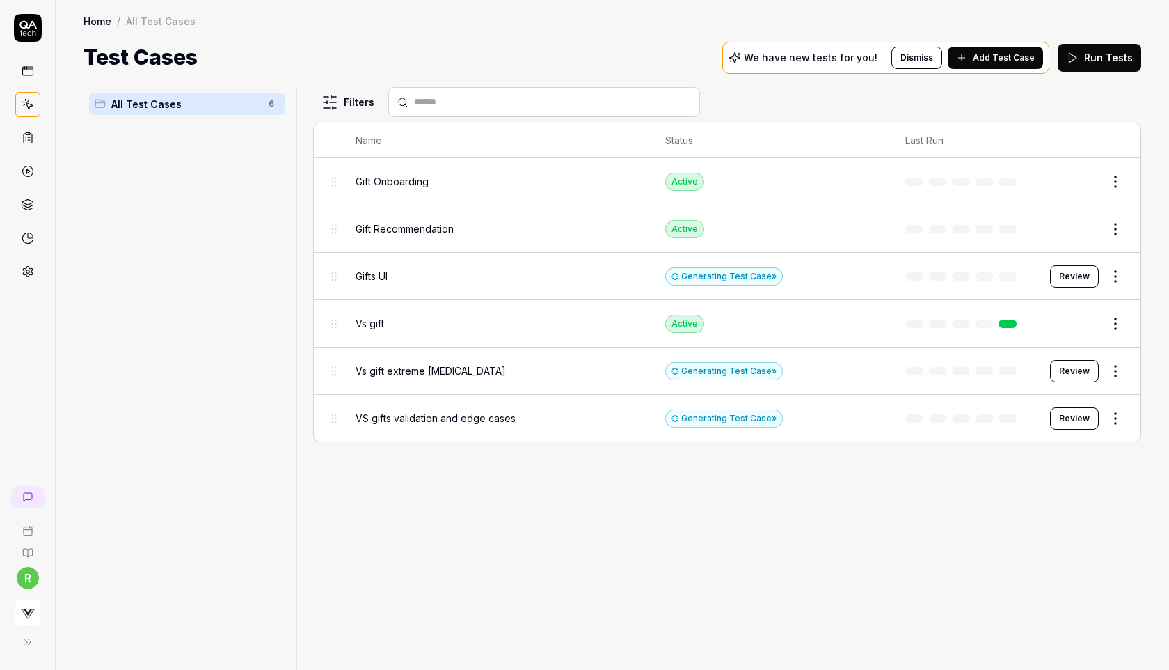
click at [390, 182] on span "Gift Onboarding" at bounding box center [392, 181] width 73 height 15
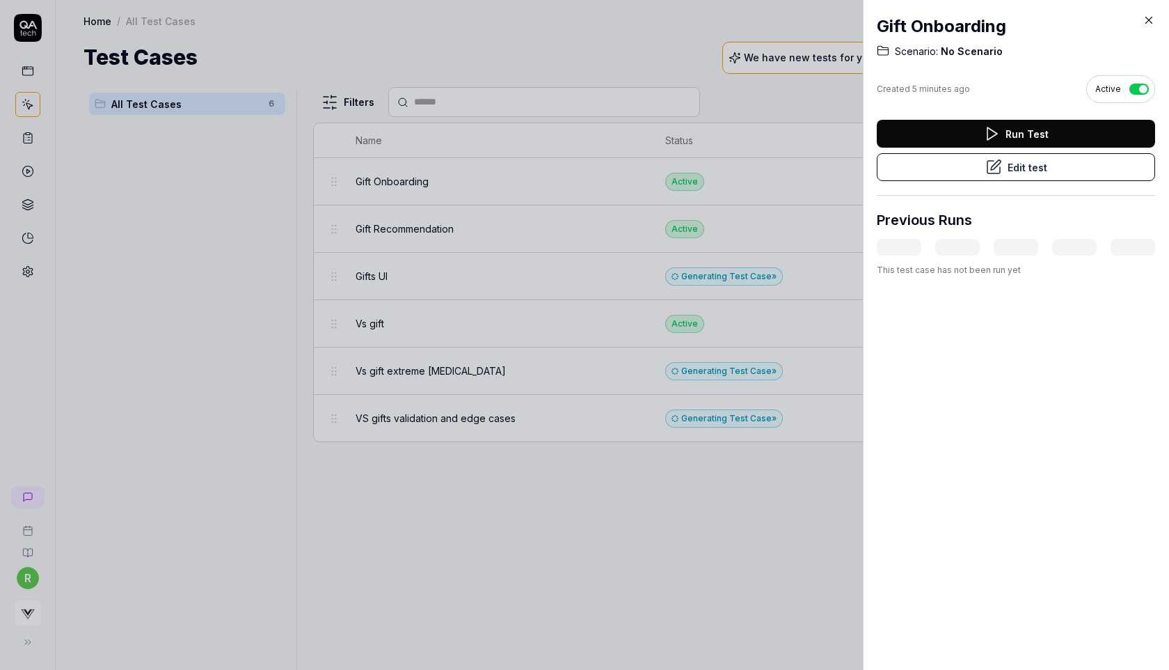
click at [933, 129] on button "Run Test" at bounding box center [1016, 134] width 278 height 28
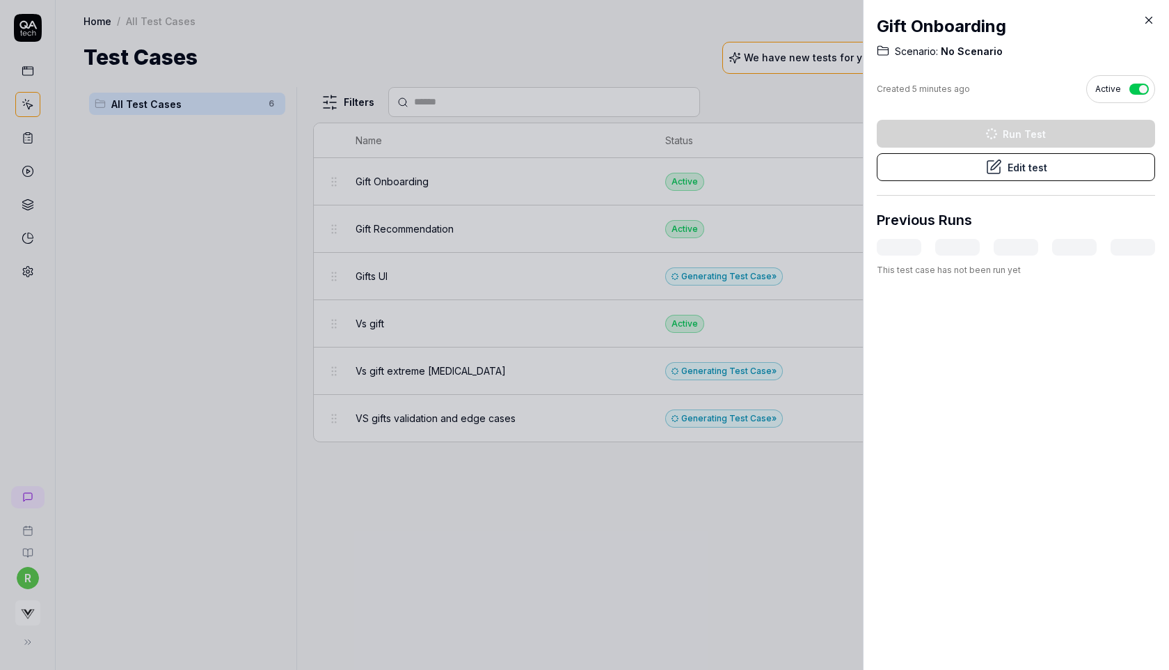
click at [675, 47] on div at bounding box center [584, 335] width 1169 height 670
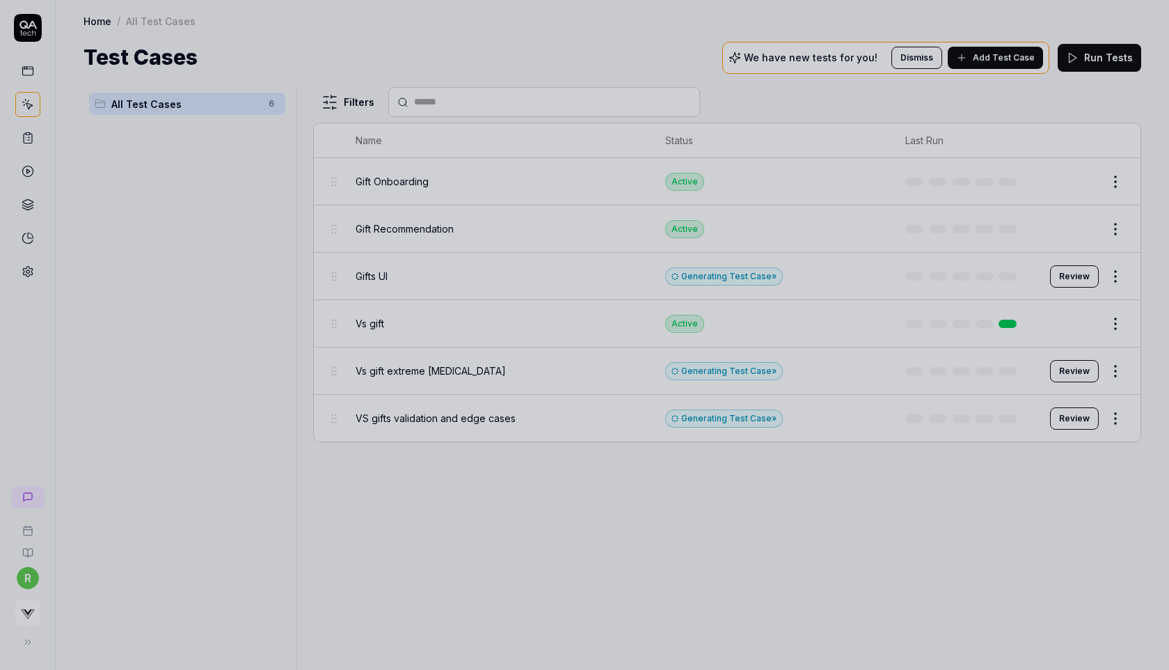
click at [497, 494] on div at bounding box center [584, 335] width 1169 height 670
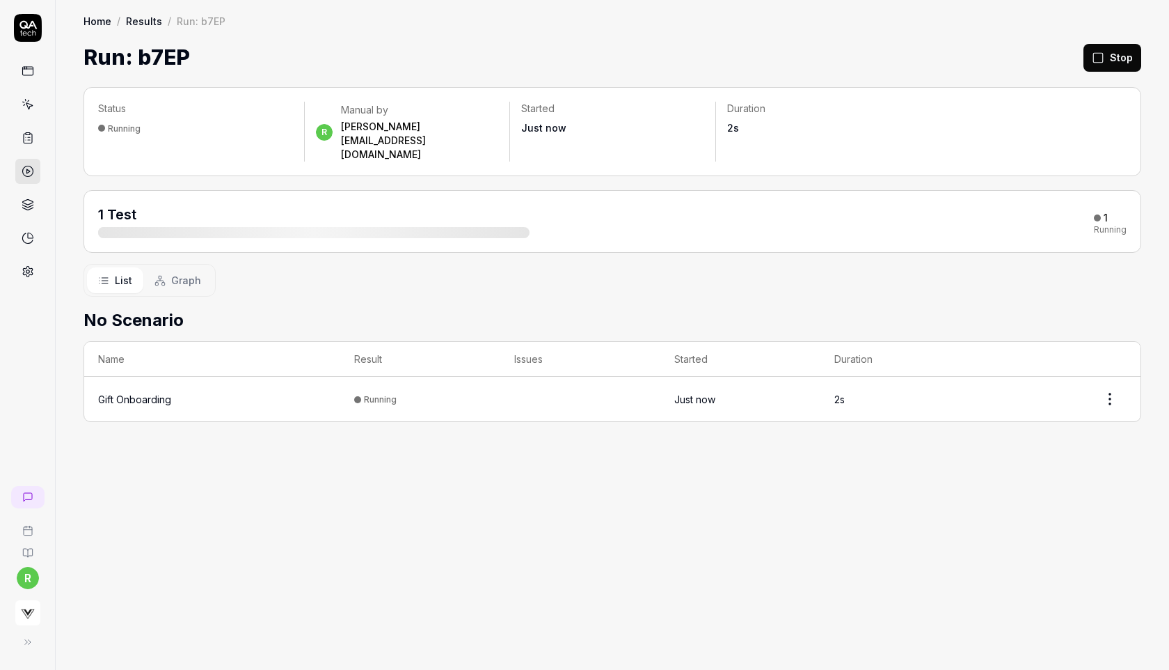
click at [1111, 228] on div "Status Running r Manual by rachel.fabrigar@virtusize.com Started Just now Durat…" at bounding box center [613, 371] width 1114 height 596
click at [22, 142] on icon at bounding box center [28, 138] width 13 height 13
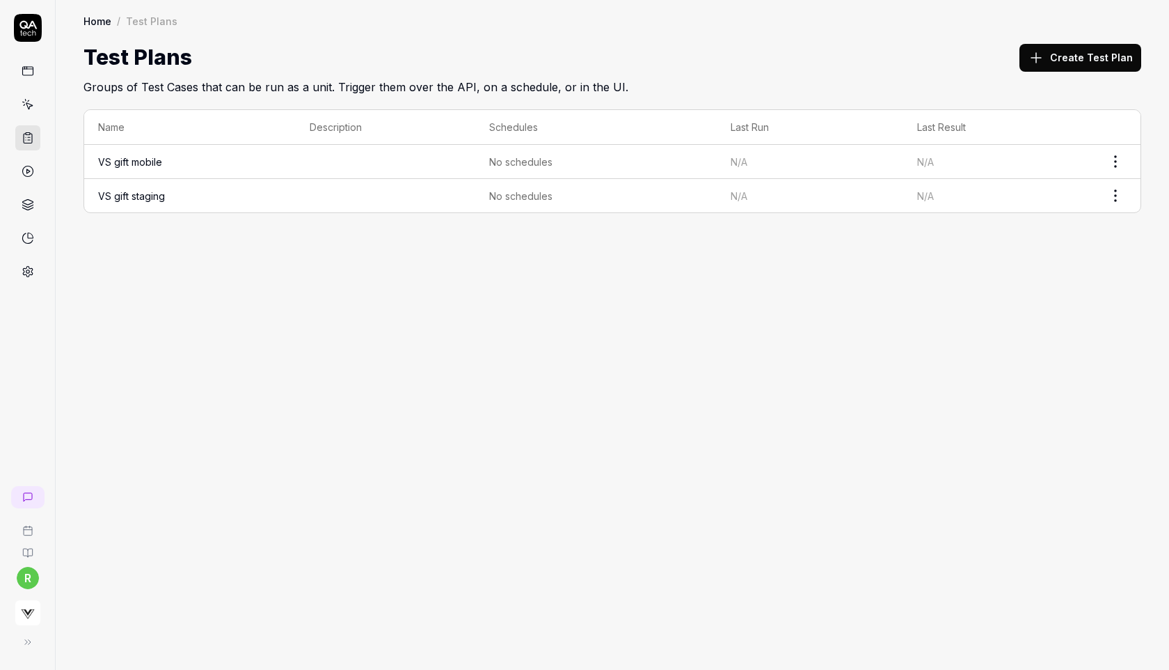
click at [1061, 56] on button "Create Test Plan" at bounding box center [1081, 58] width 122 height 28
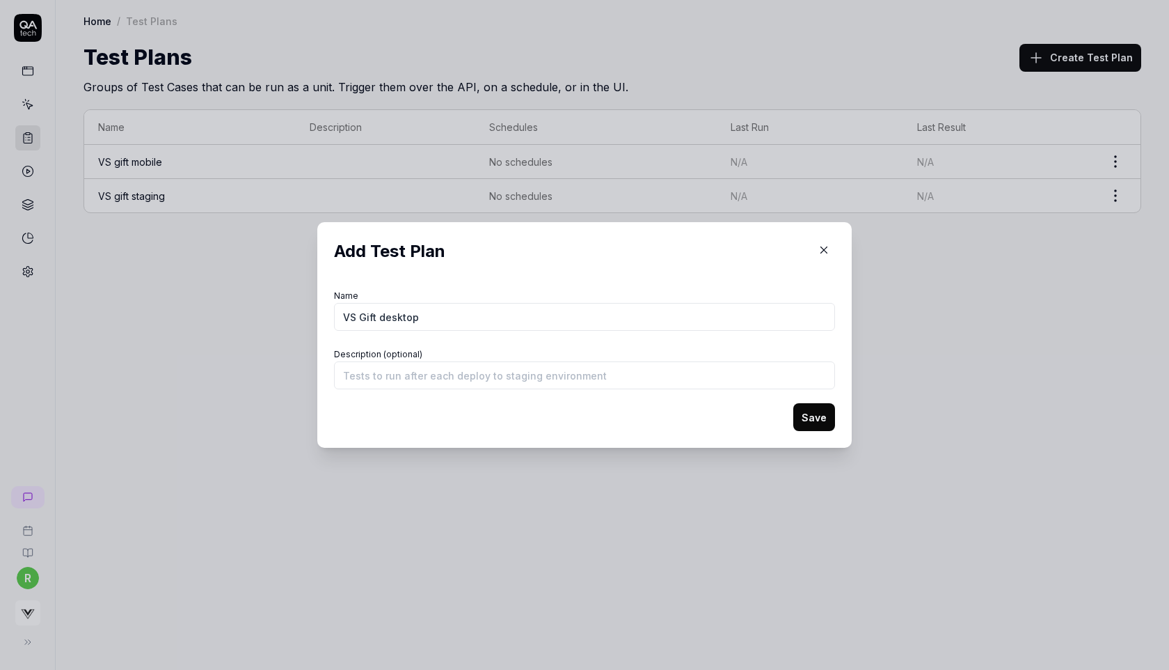
type input "VS Gift desktop"
click at [825, 410] on button "Save" at bounding box center [814, 417] width 42 height 28
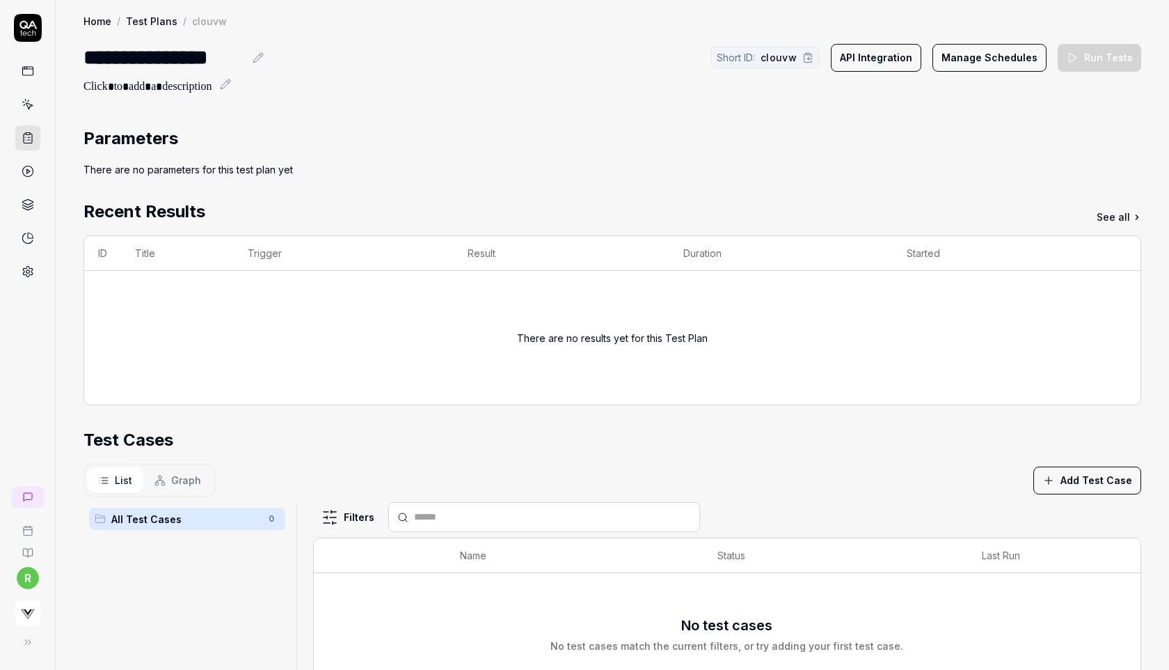
click at [896, 52] on button "API Integration" at bounding box center [876, 58] width 90 height 28
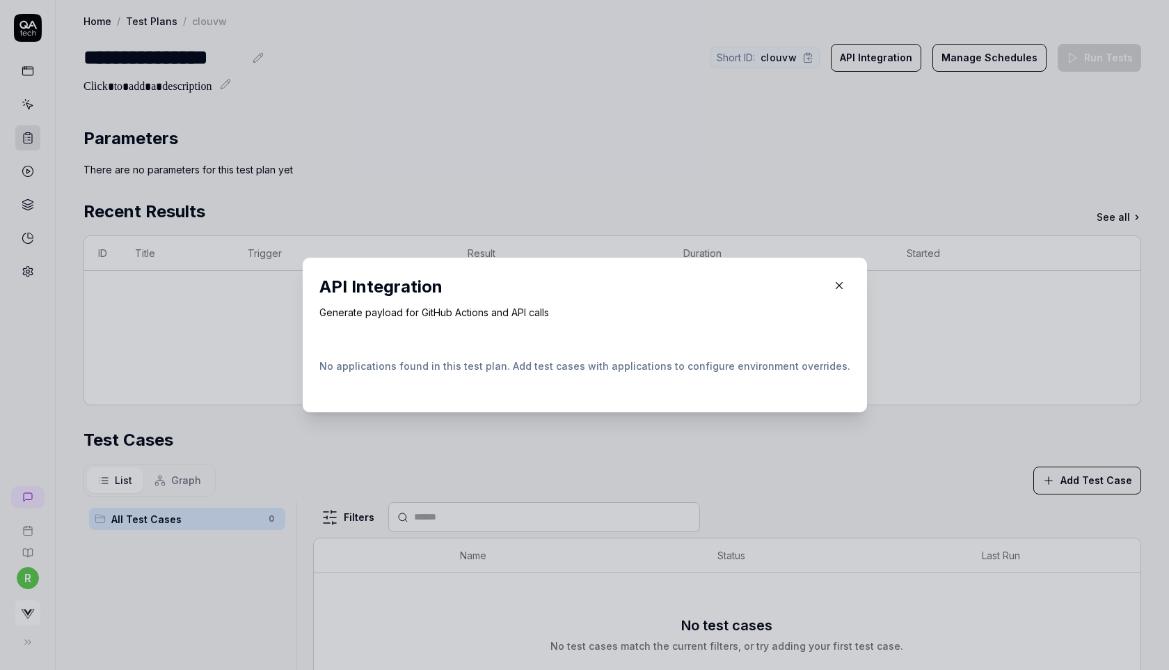
click at [836, 288] on icon "button" at bounding box center [839, 286] width 6 height 6
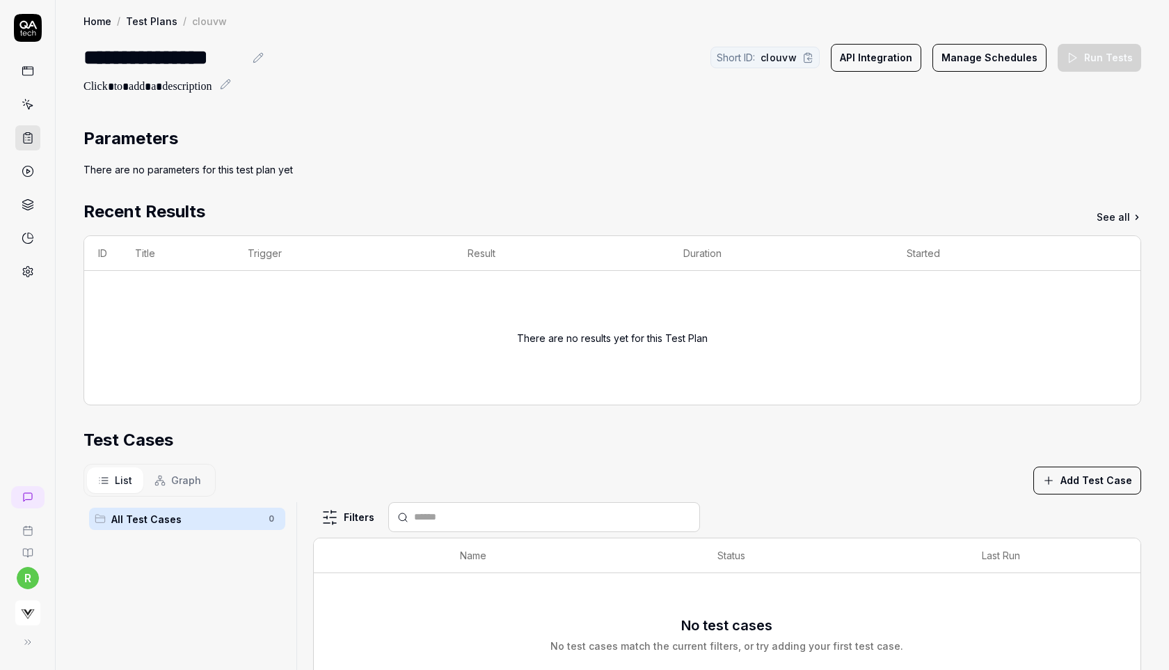
click at [704, 145] on div "Parameters" at bounding box center [613, 138] width 1058 height 25
click at [26, 97] on link at bounding box center [27, 104] width 25 height 25
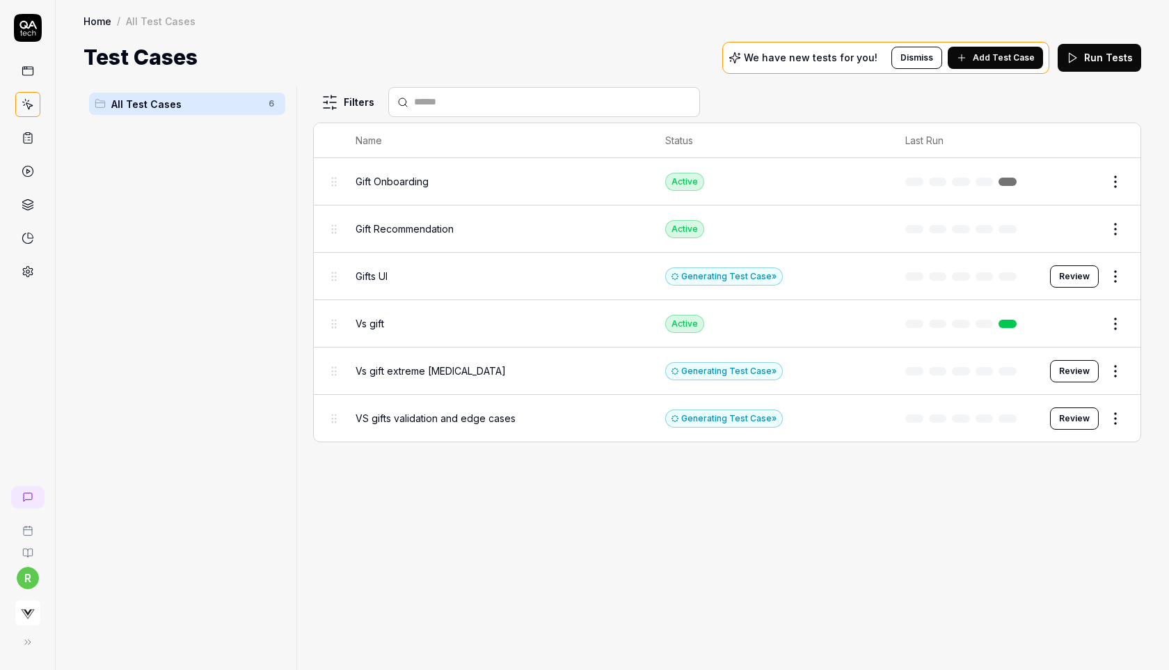
click at [1113, 229] on html "r Home / All Test Cases Home / All Test Cases Test Cases We have new tests for …" at bounding box center [584, 335] width 1169 height 670
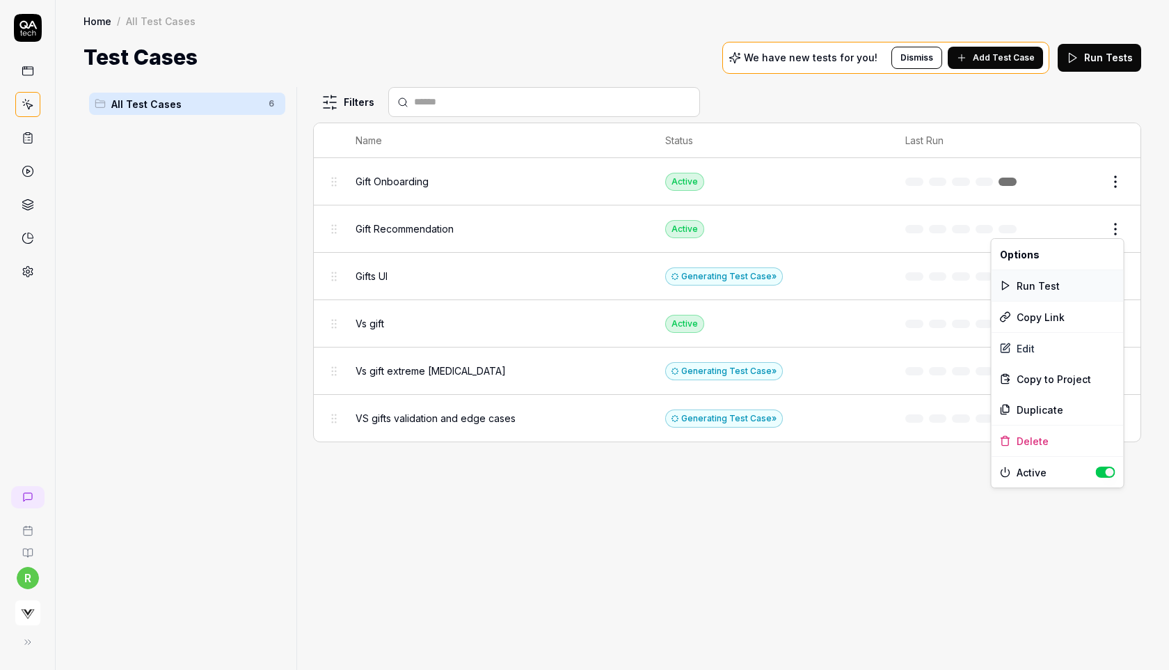
click at [1054, 287] on div "Run Test" at bounding box center [1058, 285] width 132 height 31
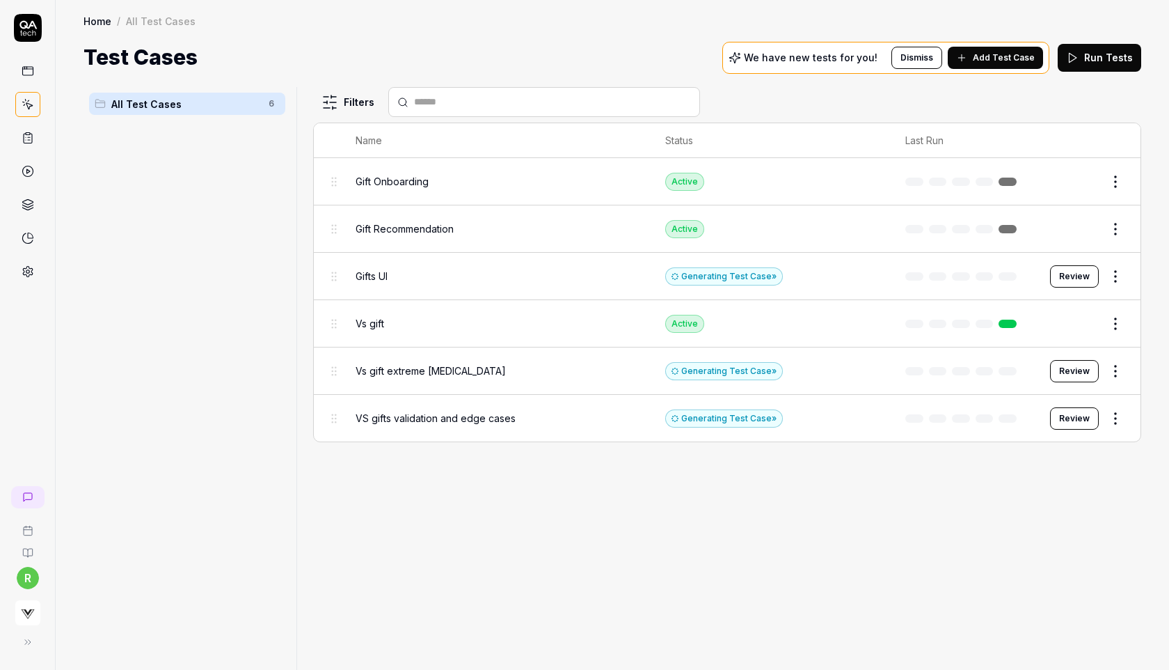
click at [97, 23] on link "Home" at bounding box center [98, 21] width 28 height 14
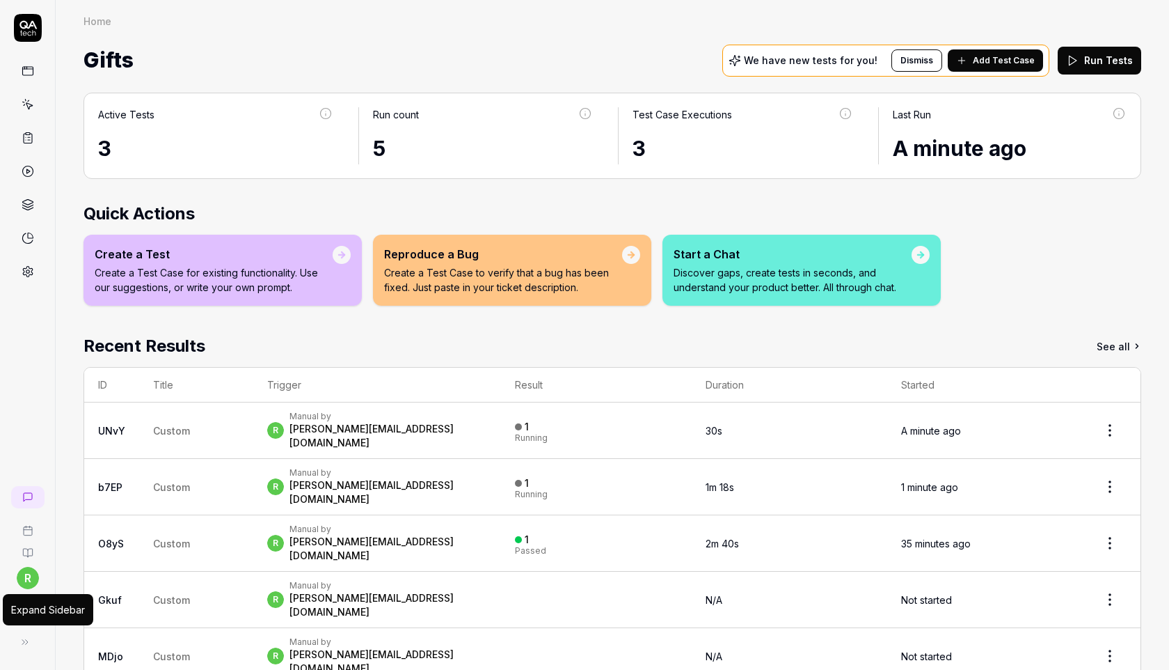
click at [25, 639] on icon at bounding box center [24, 641] width 11 height 11
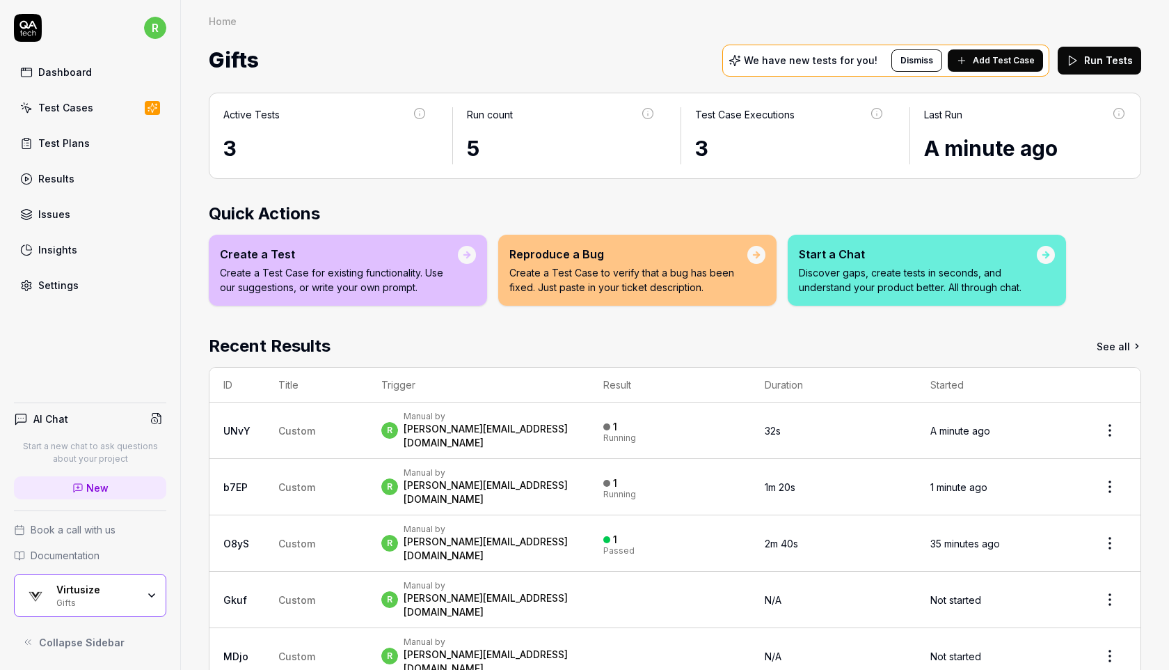
click at [120, 592] on div "Virtusize" at bounding box center [96, 589] width 81 height 13
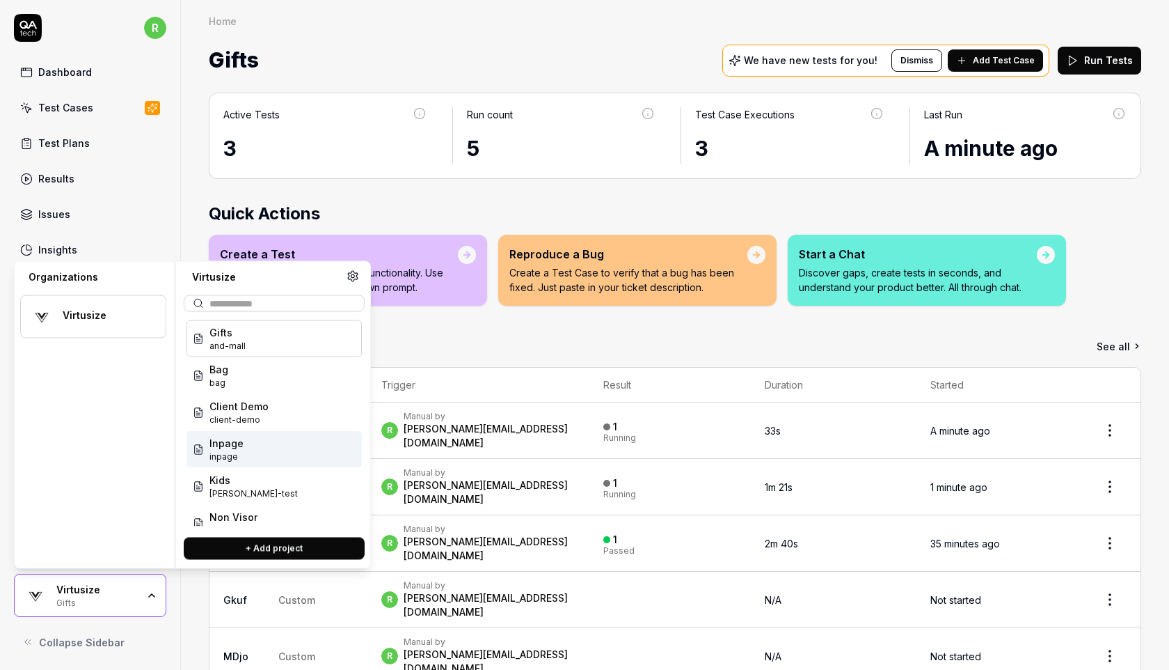
click at [242, 449] on div "Inpage inpage" at bounding box center [274, 449] width 175 height 37
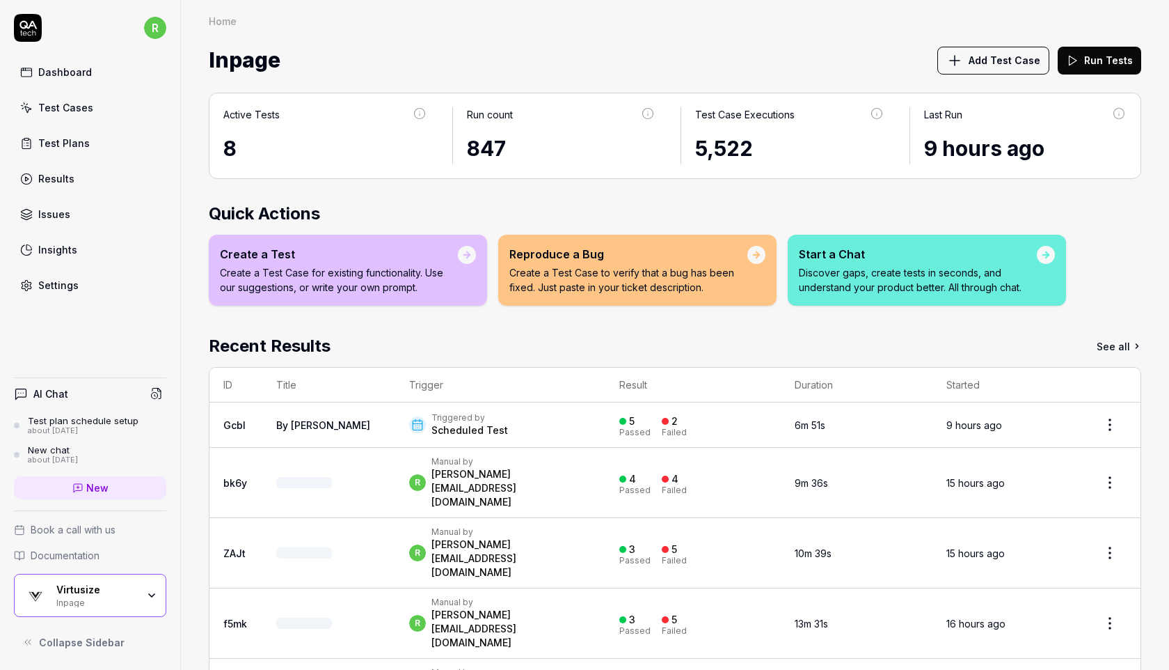
click at [73, 100] on div "Test Cases" at bounding box center [65, 107] width 55 height 15
click at [62, 143] on div "Test Plans" at bounding box center [64, 143] width 52 height 15
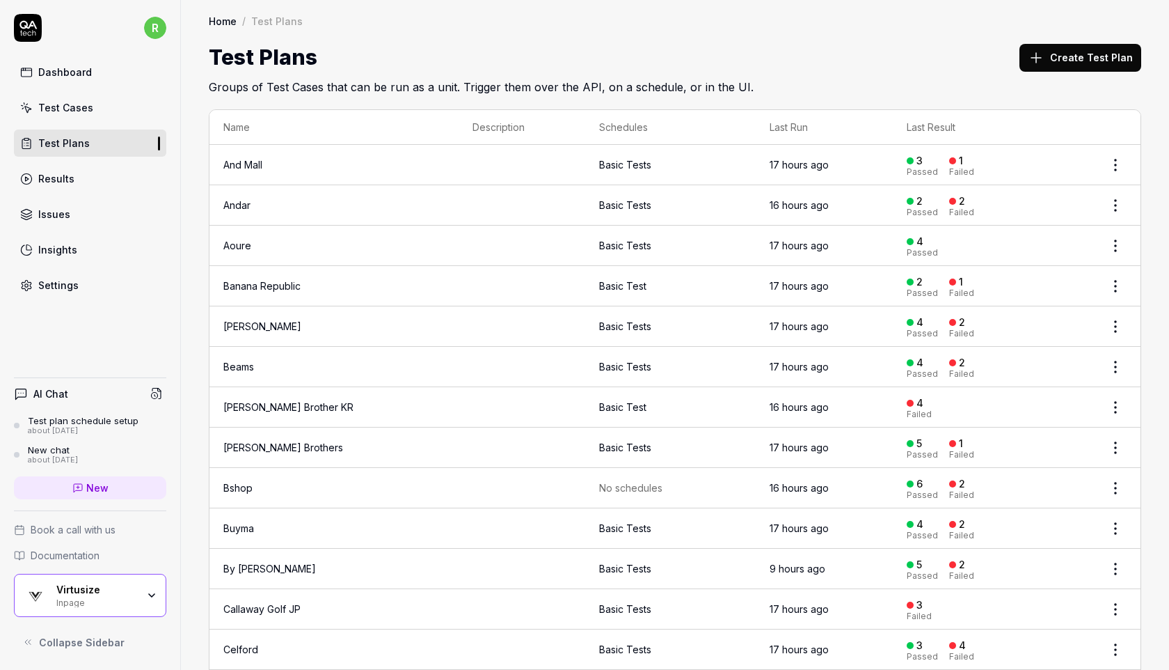
click at [243, 168] on link "And Mall" at bounding box center [242, 165] width 39 height 12
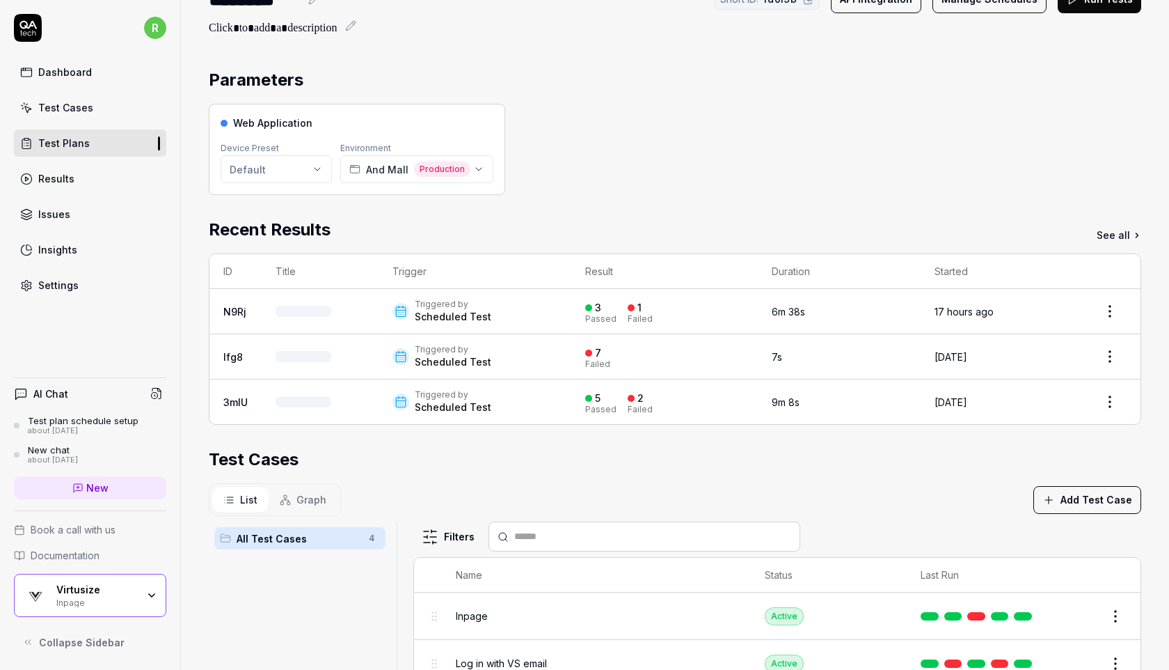
scroll to position [59, 0]
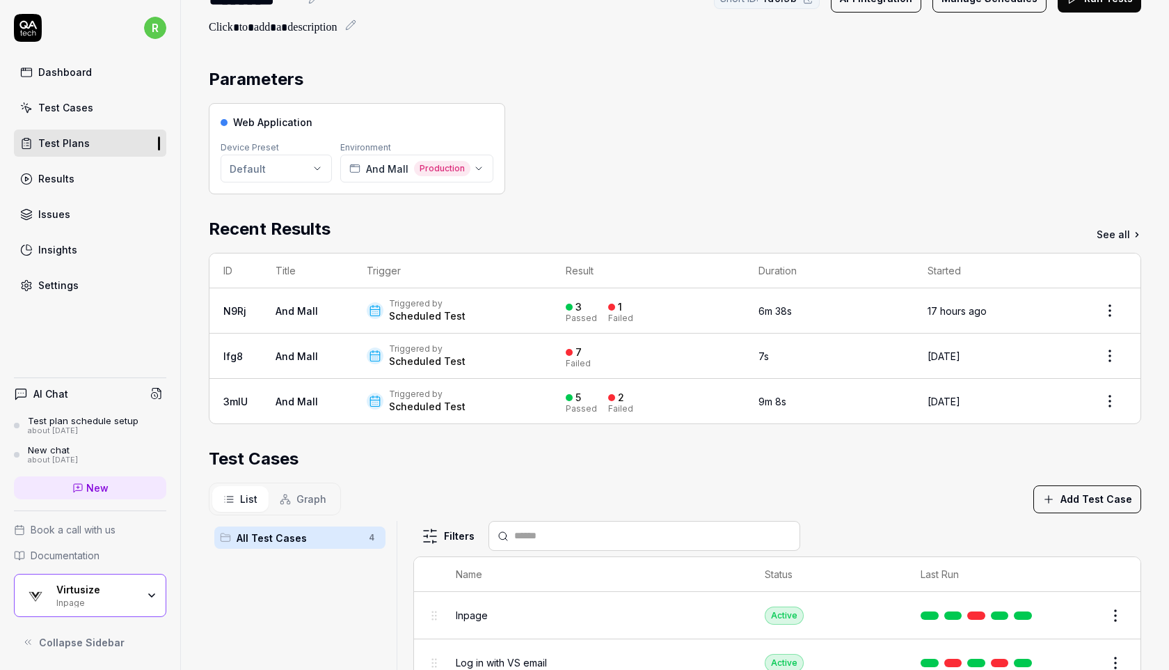
click at [866, 139] on div "Web Application Device Preset Default Environment And Mall Production" at bounding box center [675, 148] width 933 height 91
click at [679, 183] on div "Web Application Device Preset Default Environment And Mall Production" at bounding box center [675, 148] width 933 height 91
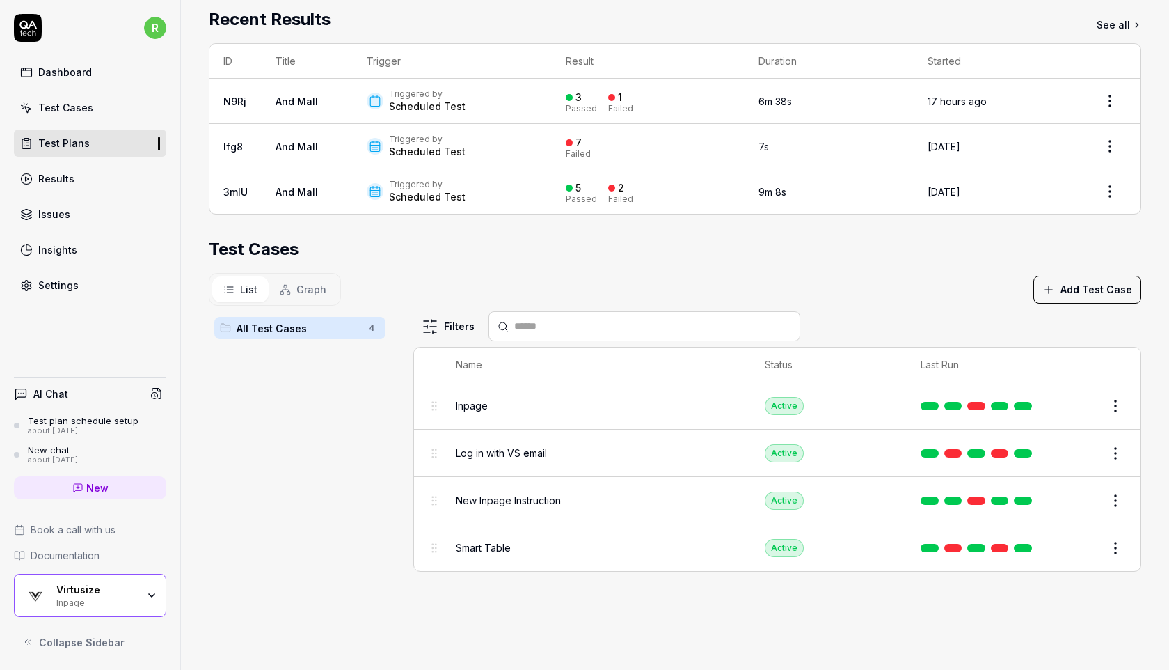
scroll to position [327, 0]
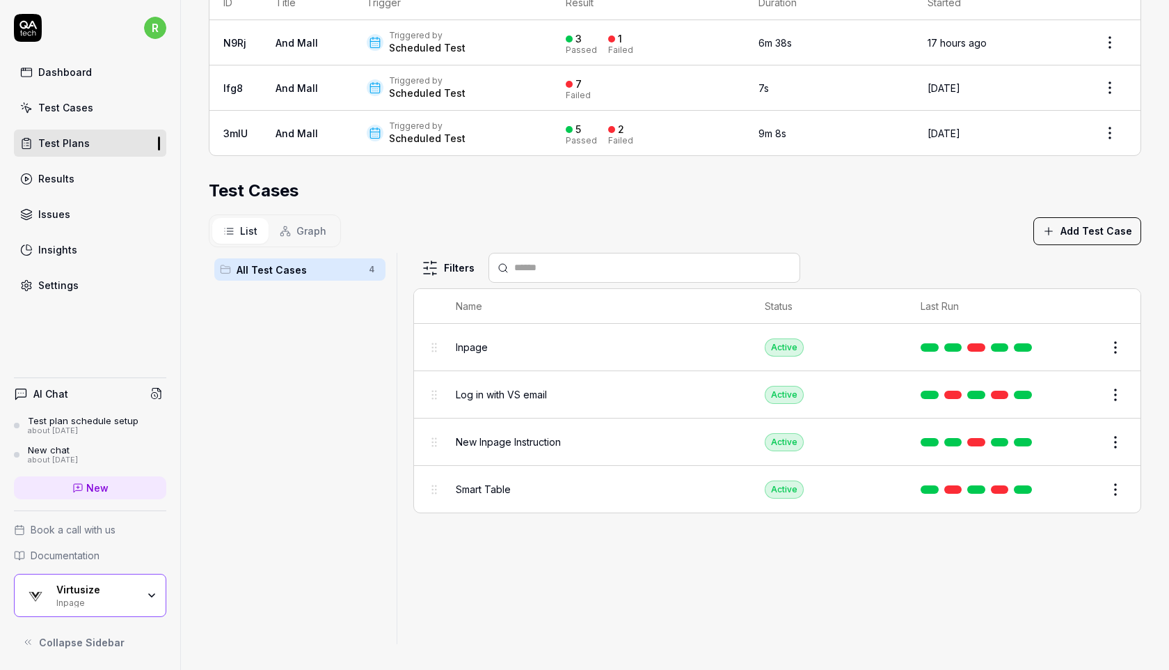
click at [784, 152] on td "9m 8s" at bounding box center [829, 133] width 169 height 45
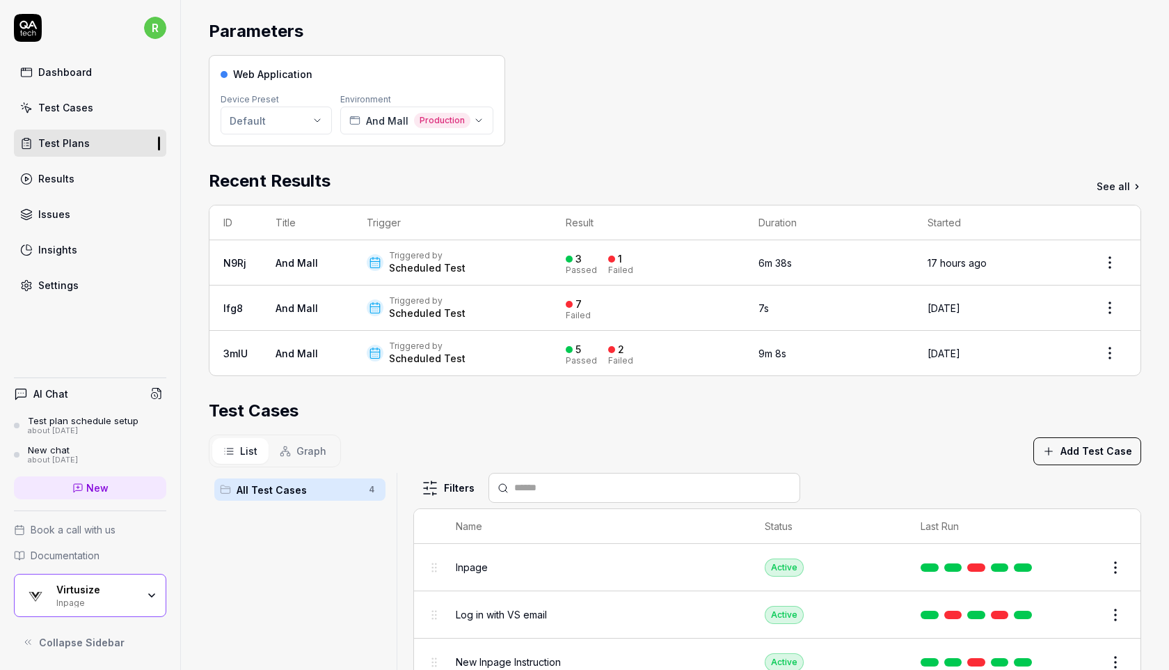
scroll to position [93, 0]
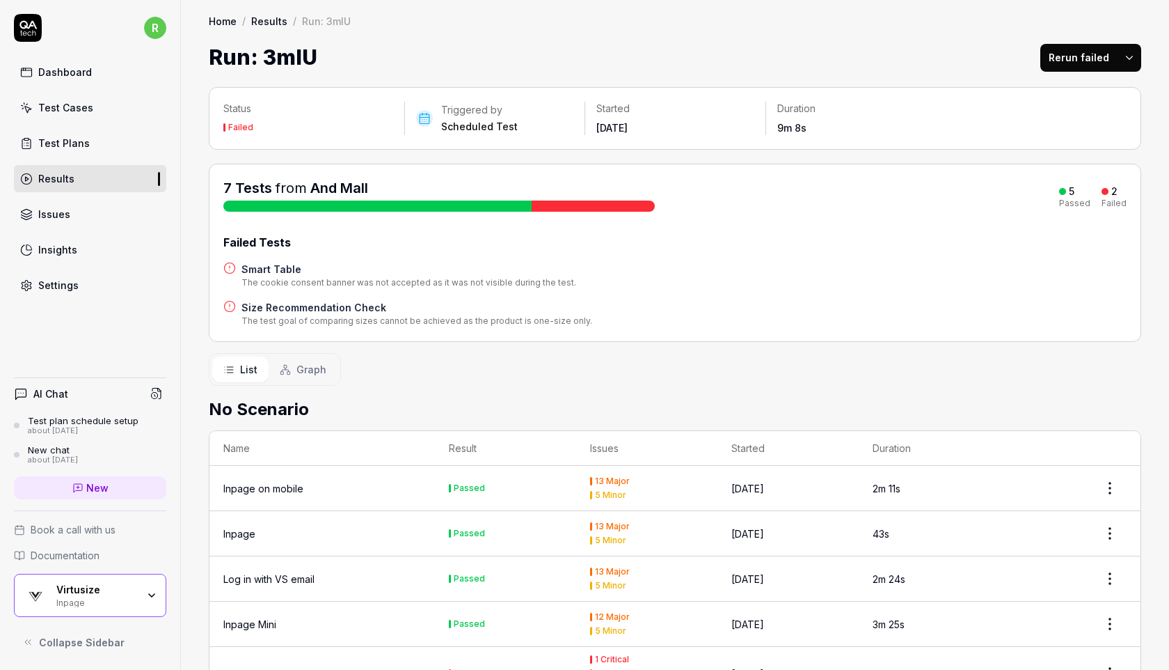
scroll to position [152, 0]
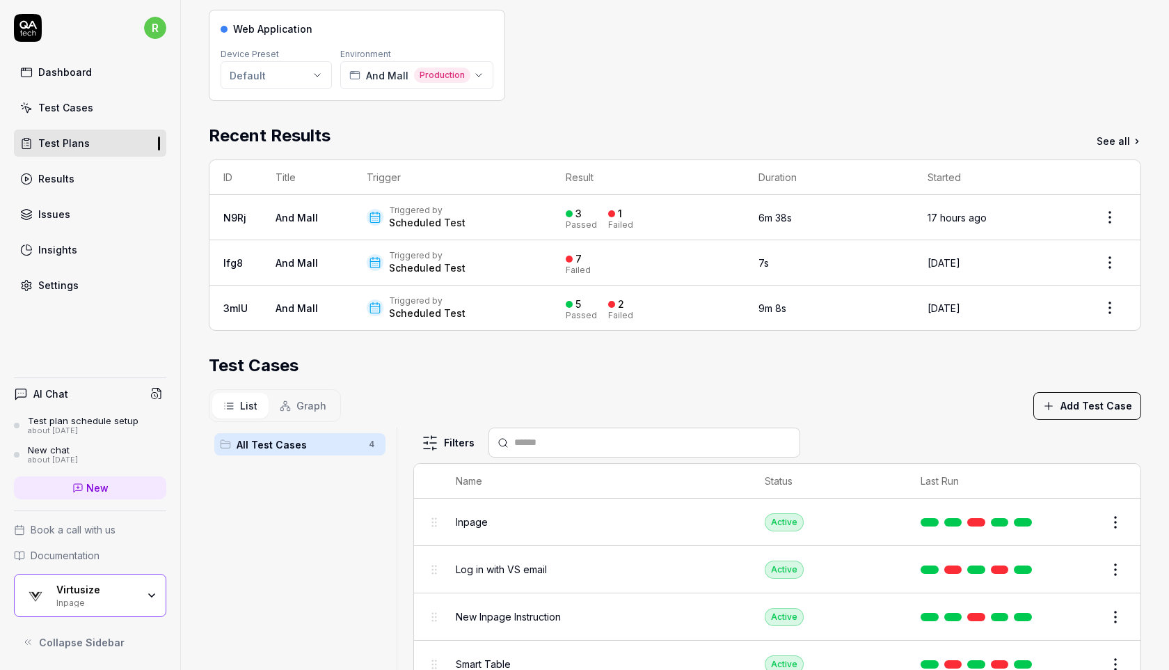
click at [1065, 404] on button "Add Test Case" at bounding box center [1088, 406] width 108 height 28
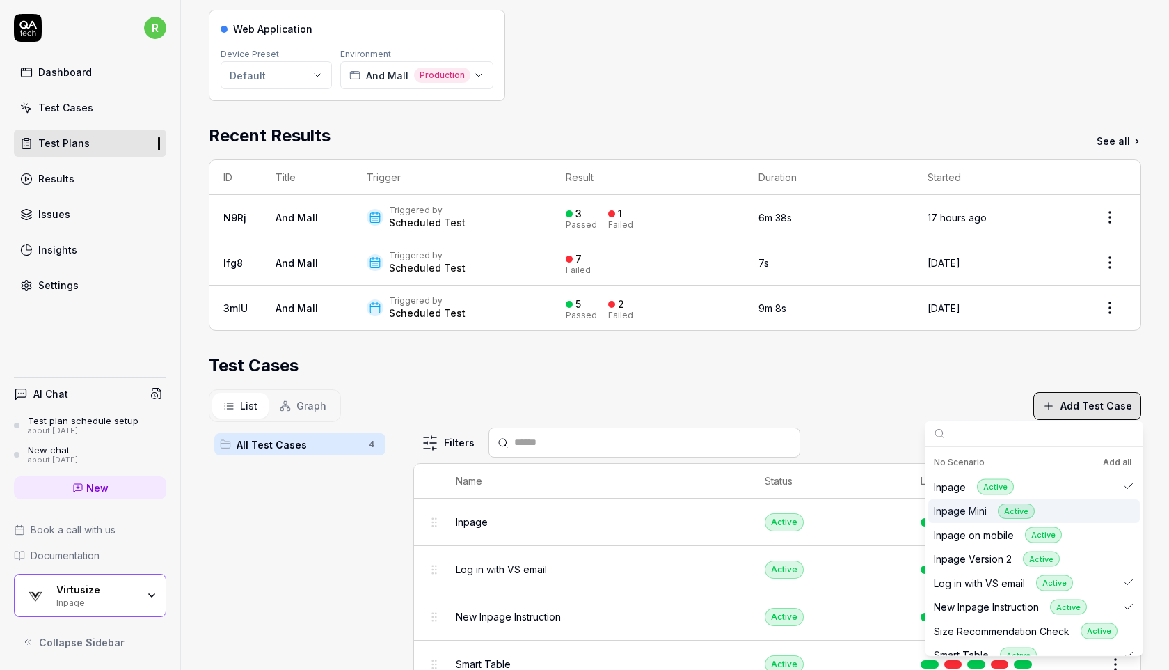
click at [1116, 510] on div "Inpage Mini Active" at bounding box center [1034, 510] width 212 height 24
click at [1114, 530] on div "Inpage on mobile Active" at bounding box center [1034, 535] width 212 height 24
click at [1118, 562] on div "Inpage Version 2 Active" at bounding box center [1034, 558] width 212 height 24
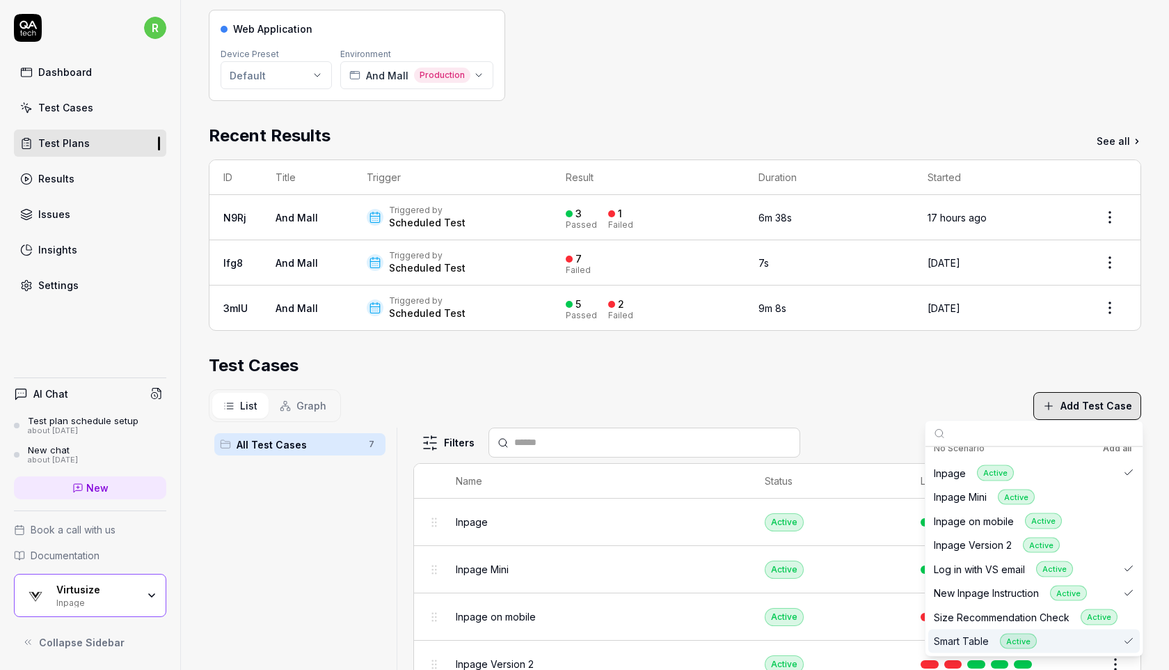
click at [1123, 642] on div "Suggestions" at bounding box center [1128, 640] width 11 height 11
click at [1099, 410] on button "Add Test Case" at bounding box center [1088, 406] width 108 height 28
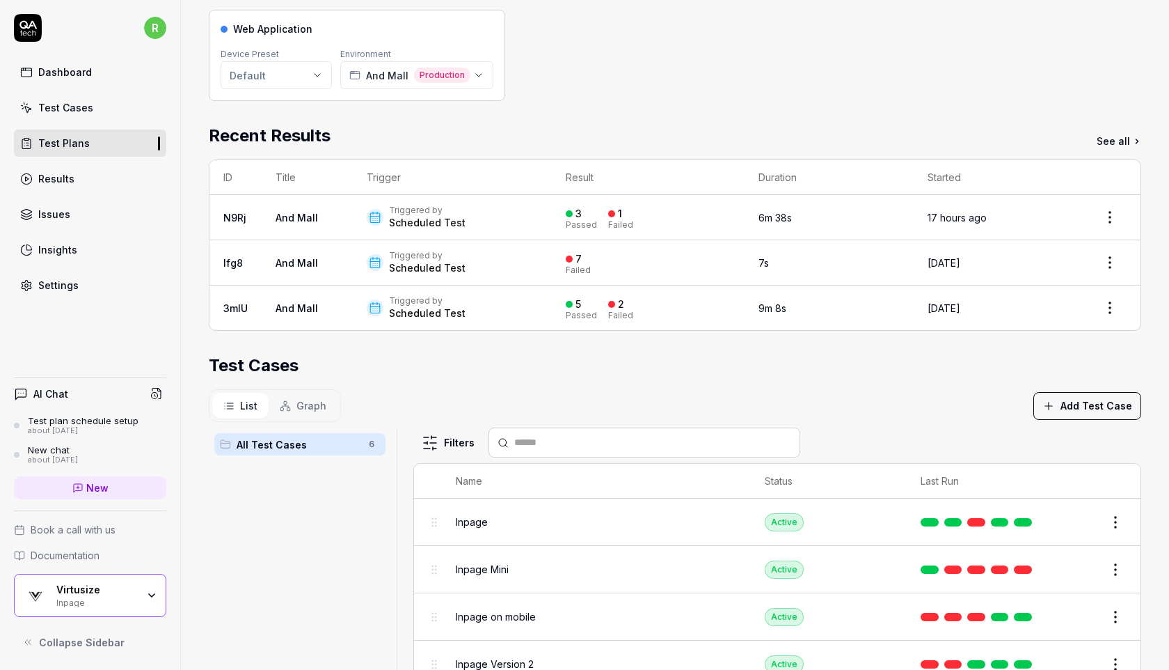
scroll to position [327, 0]
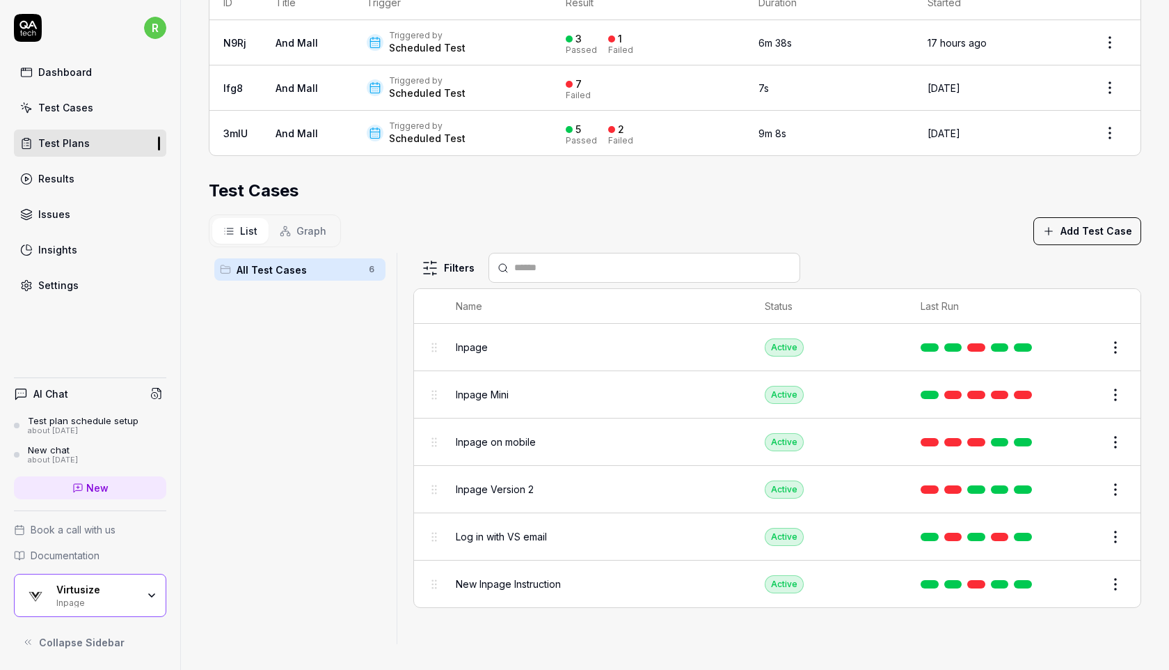
click at [1066, 229] on button "Add Test Case" at bounding box center [1088, 231] width 108 height 28
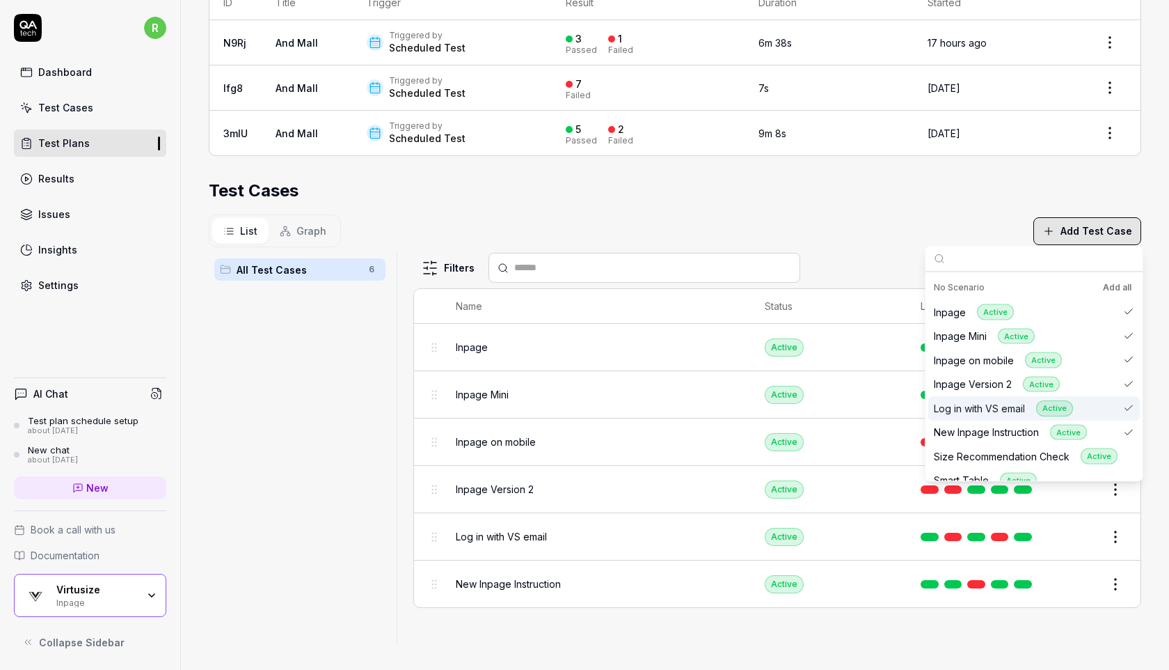
scroll to position [14, 0]
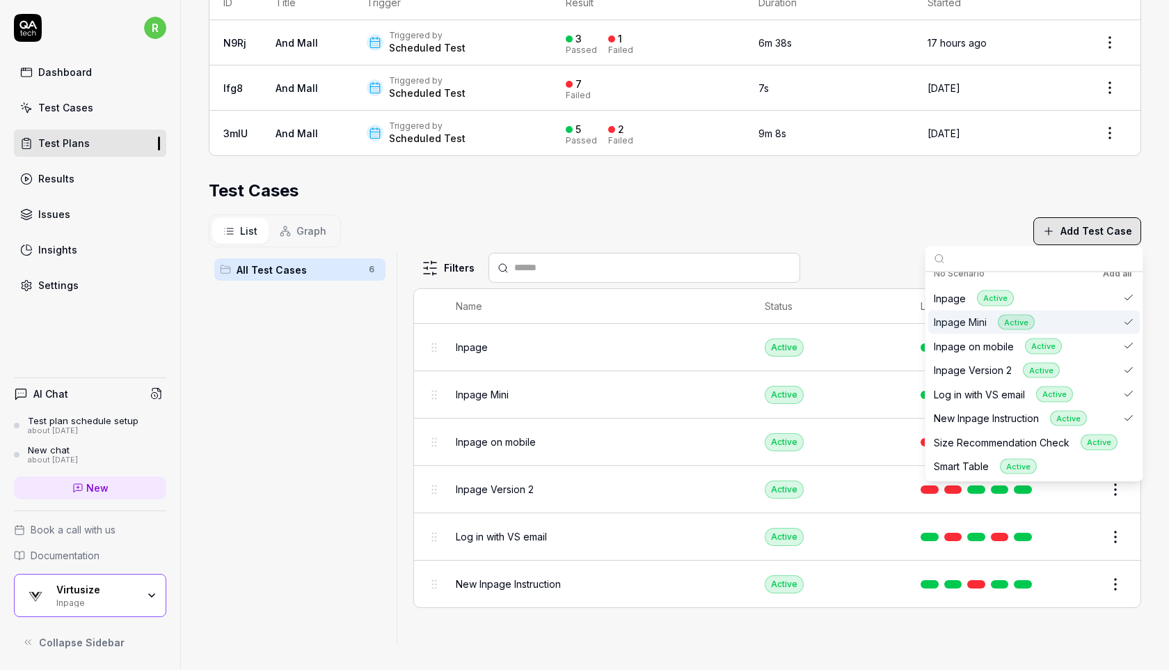
click at [962, 178] on div "Test Cases" at bounding box center [675, 190] width 933 height 25
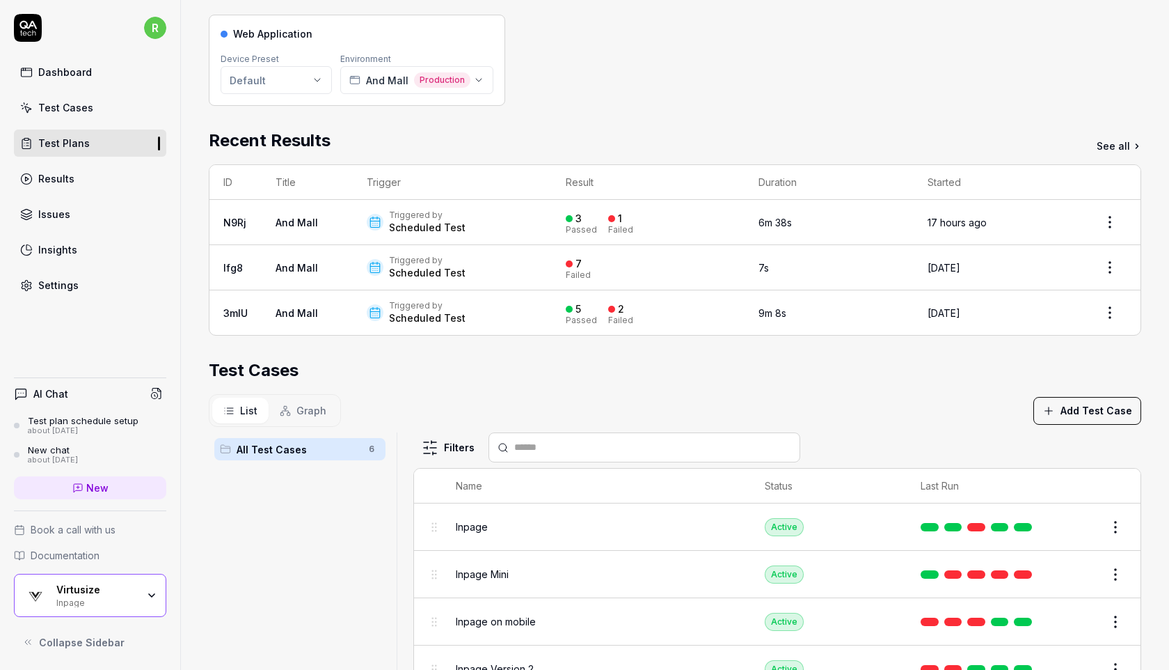
scroll to position [0, 0]
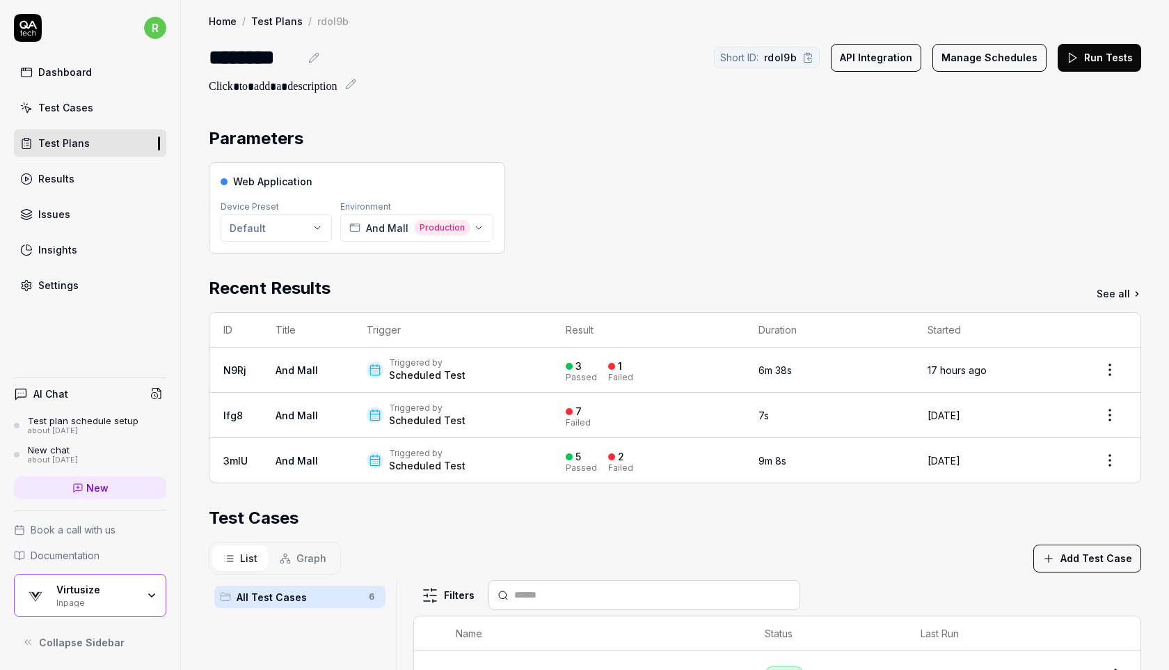
click at [95, 81] on link "Dashboard" at bounding box center [90, 71] width 152 height 27
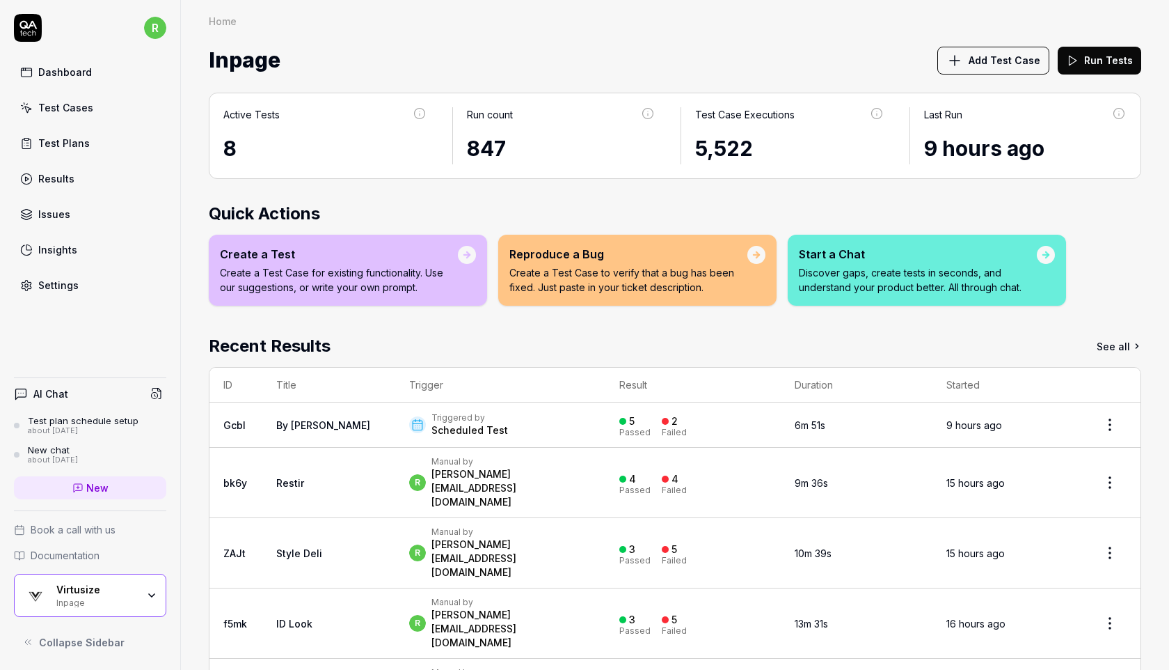
click at [93, 99] on link "Test Cases" at bounding box center [90, 107] width 152 height 27
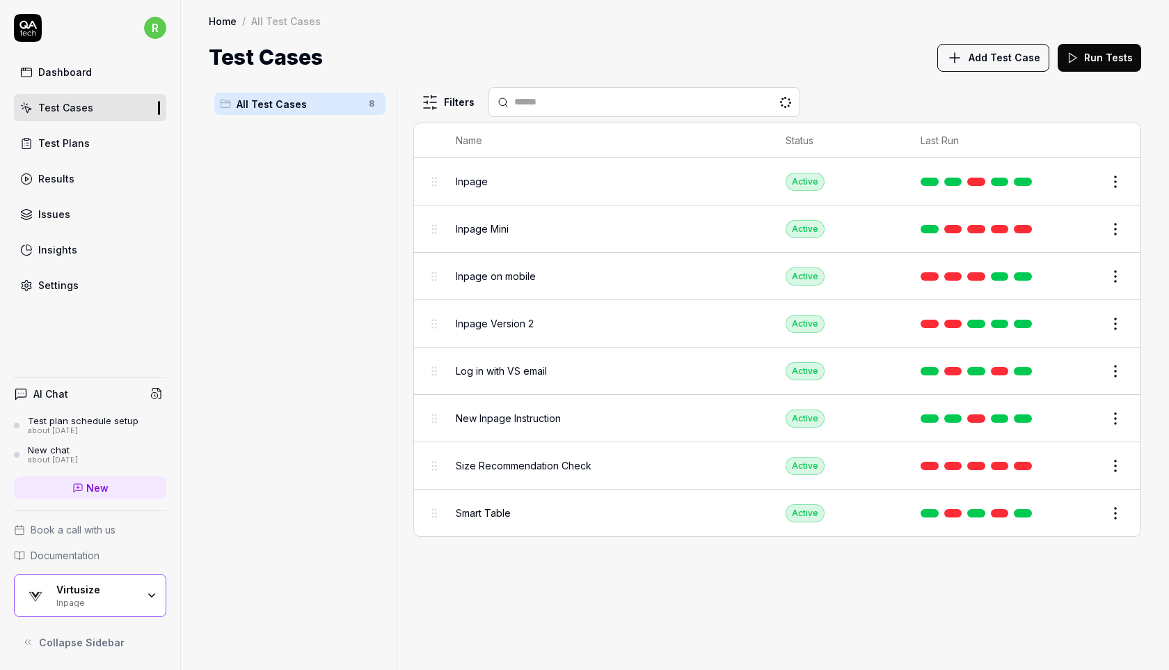
click at [68, 150] on div "Test Plans" at bounding box center [64, 143] width 52 height 15
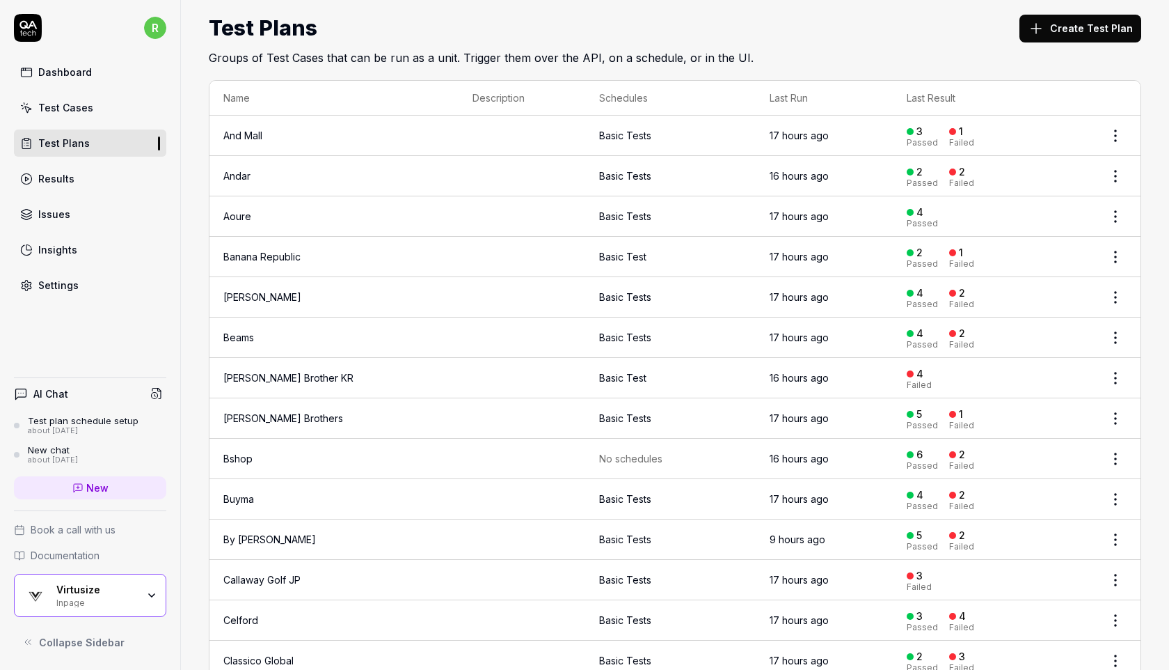
scroll to position [32, 0]
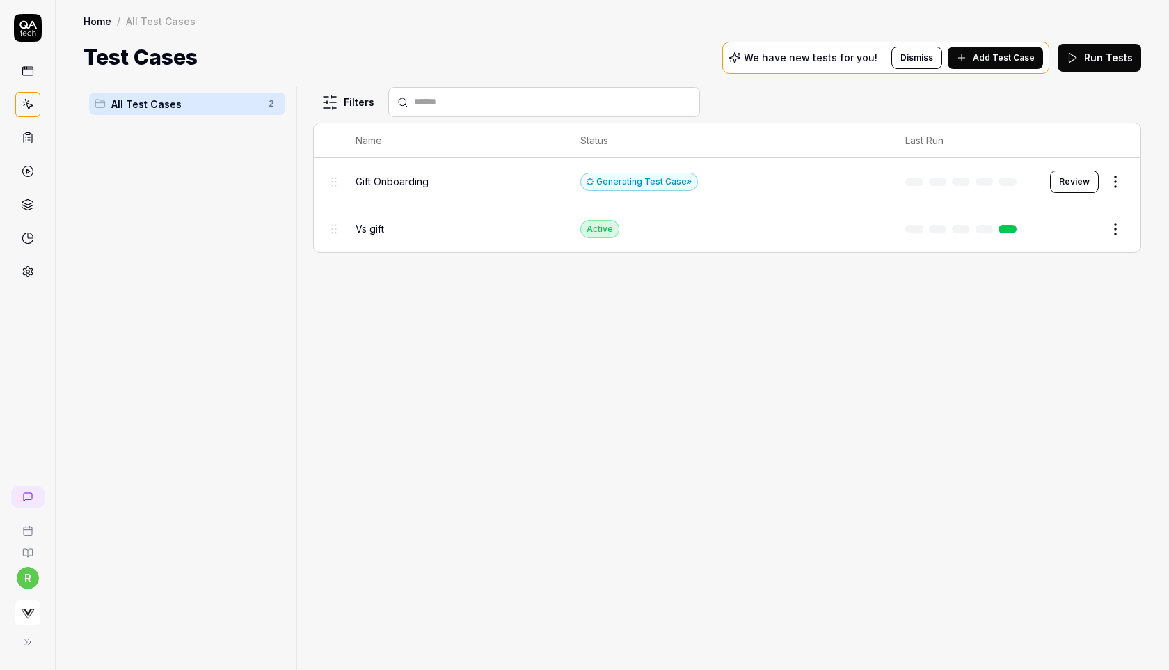
click at [418, 177] on span "Gift Onboarding" at bounding box center [392, 181] width 73 height 15
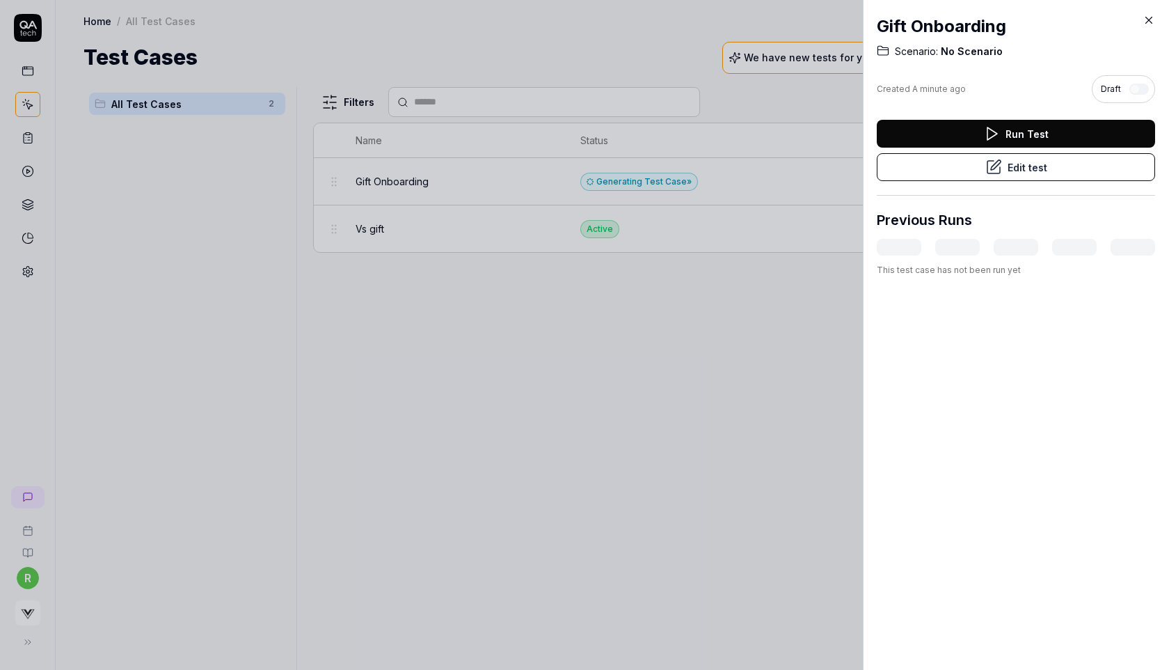
click at [715, 211] on div at bounding box center [584, 335] width 1169 height 670
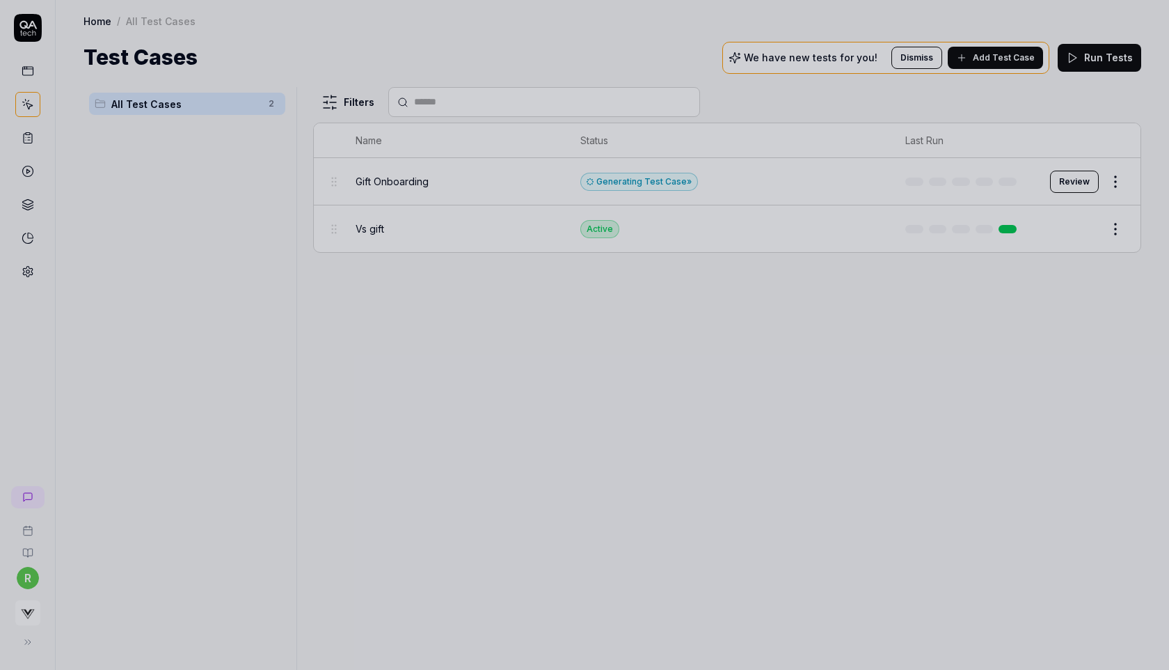
click at [1064, 183] on div at bounding box center [584, 335] width 1169 height 670
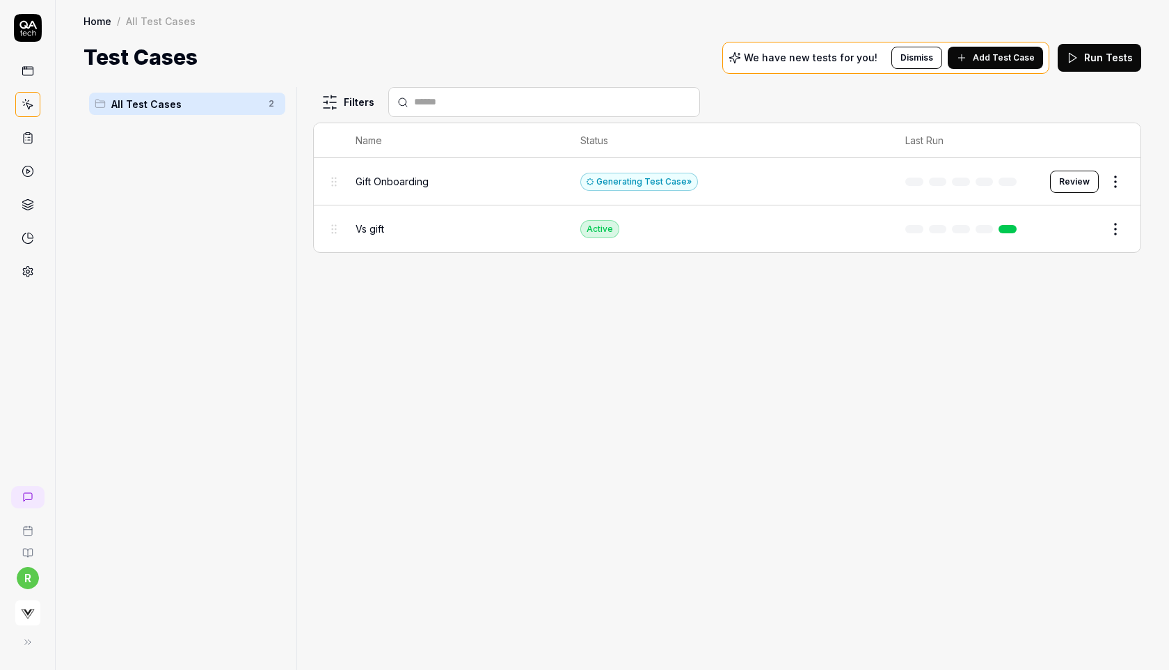
click at [1064, 183] on button "Review" at bounding box center [1074, 182] width 49 height 22
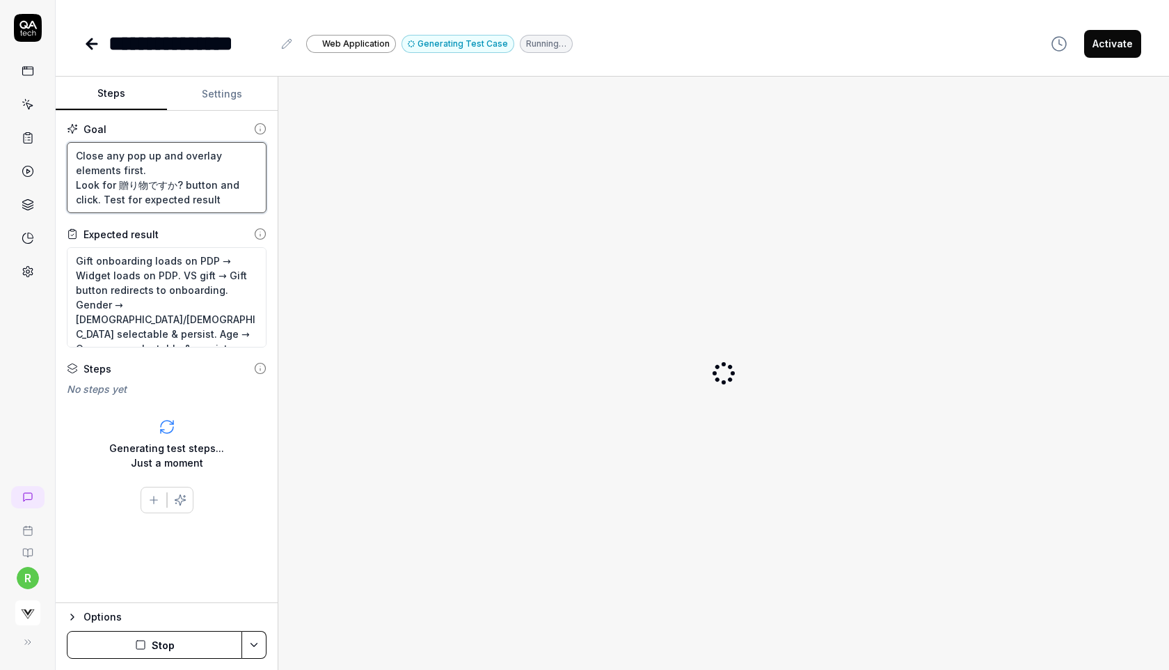
click at [184, 185] on textarea "Close any pop up and overlay elements first. Look for 贈り物ですか? button and click.…" at bounding box center [167, 177] width 200 height 71
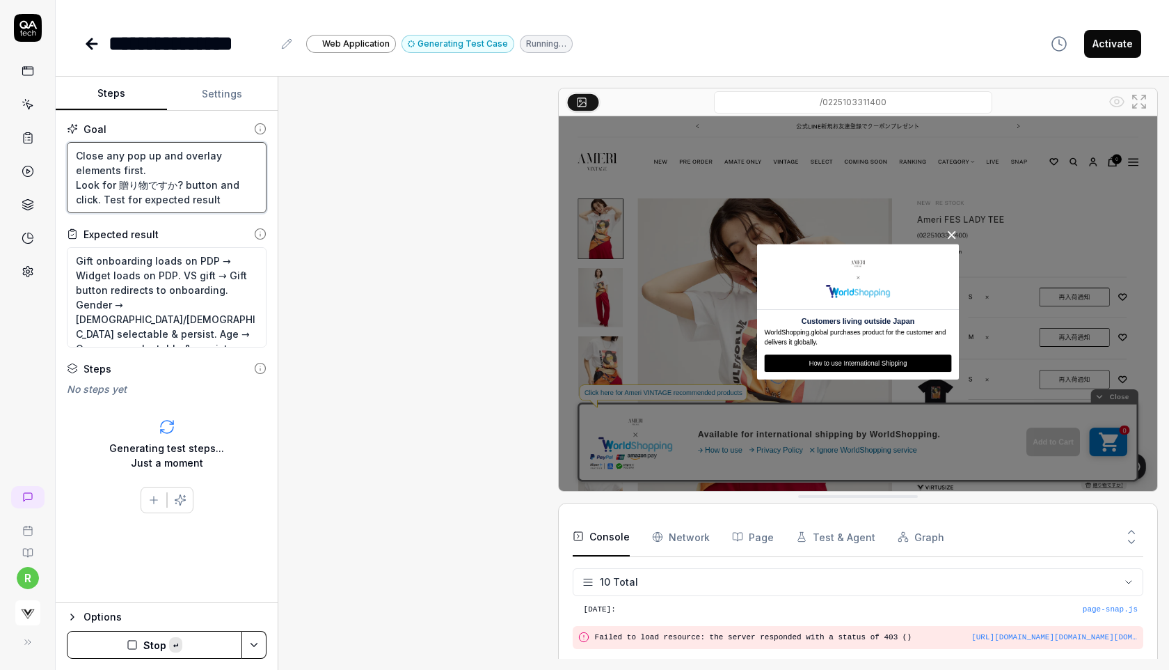
scroll to position [180, 0]
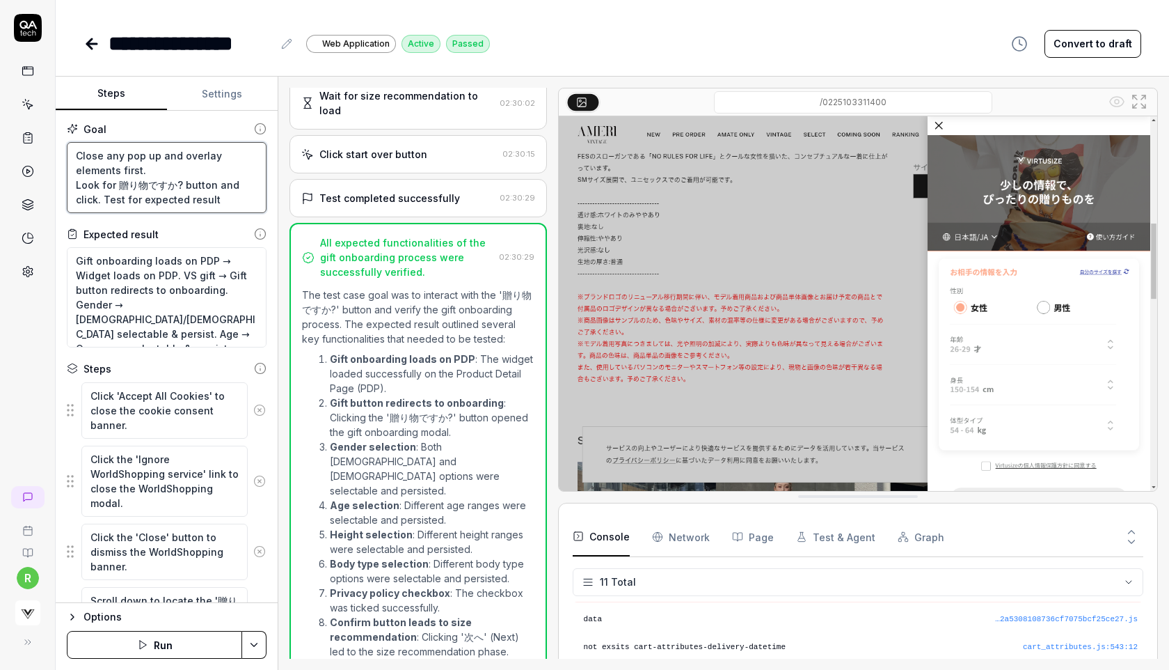
scroll to position [1235, 0]
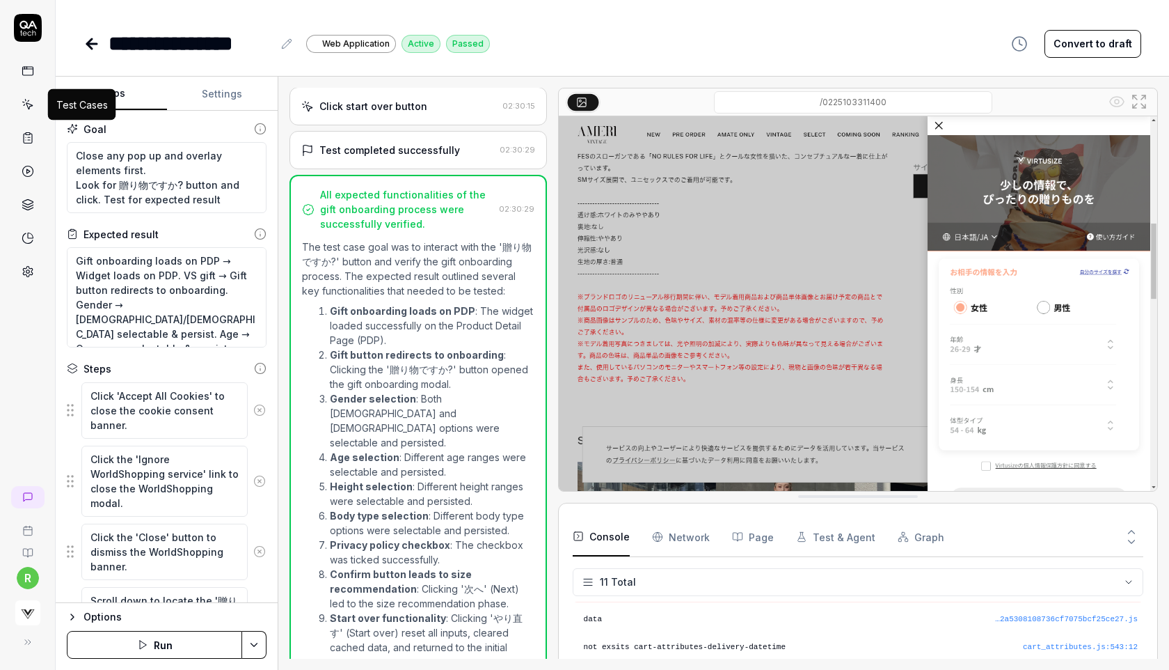
click at [29, 101] on icon at bounding box center [28, 104] width 13 height 13
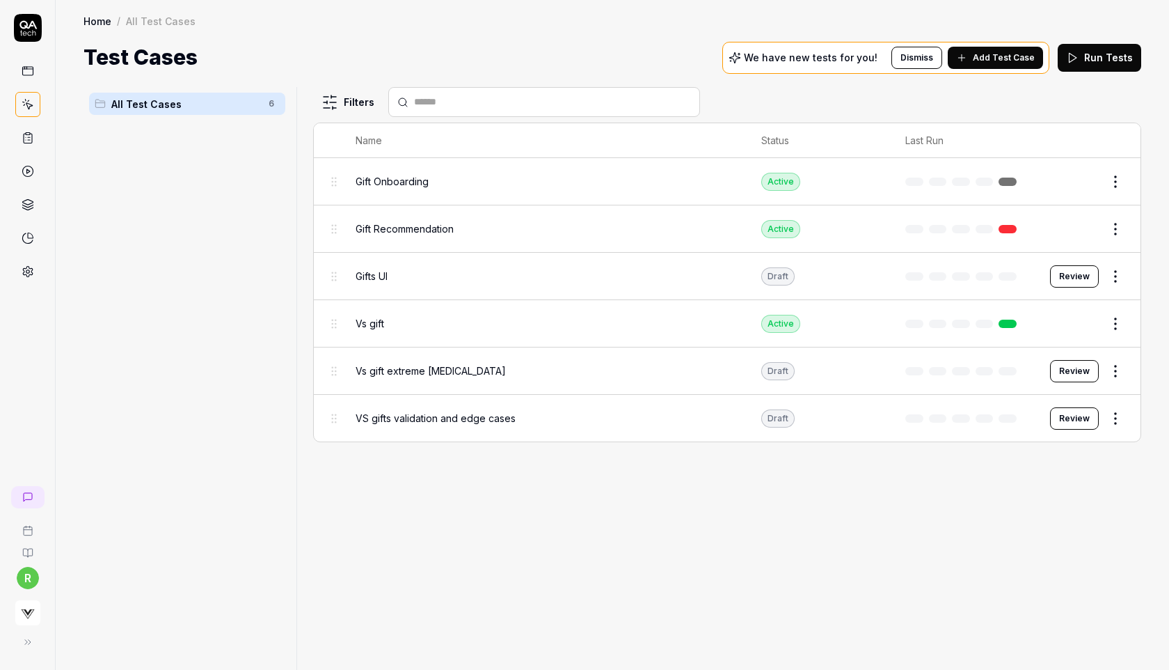
click at [1117, 365] on html "r Home / All Test Cases Home / All Test Cases Test Cases We have new tests for …" at bounding box center [584, 335] width 1169 height 670
click at [1107, 619] on div "Draft" at bounding box center [1058, 612] width 116 height 15
click at [1105, 609] on button "button" at bounding box center [1105, 613] width 19 height 11
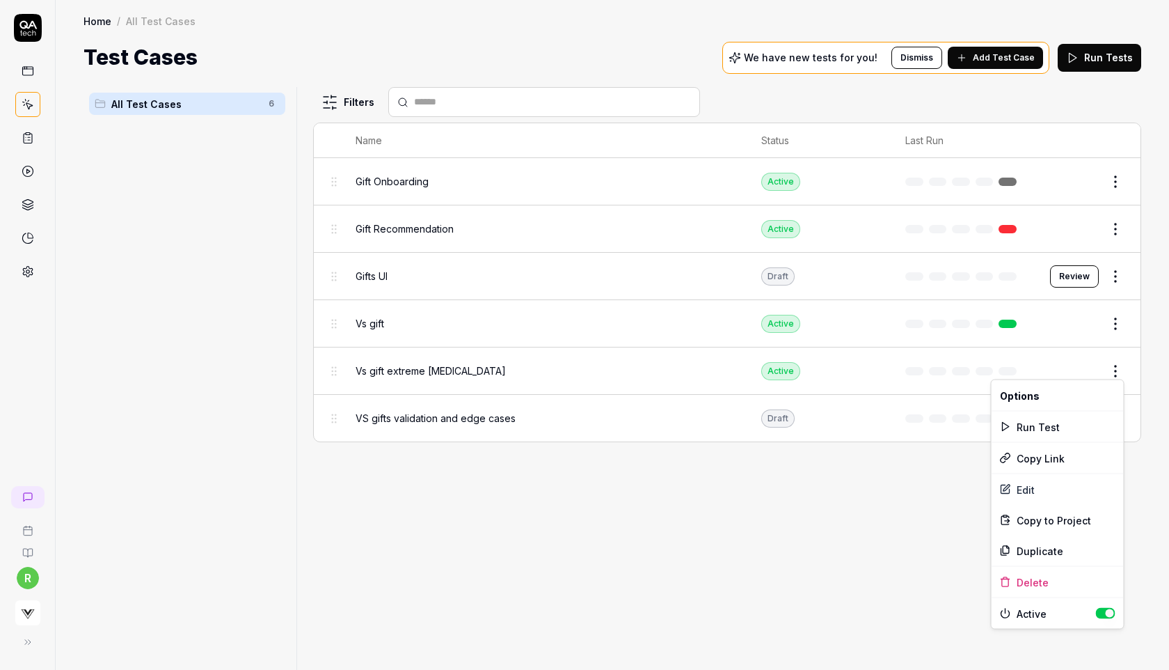
click at [1143, 439] on html "r Home / All Test Cases Home / All Test Cases Test Cases We have new tests for …" at bounding box center [584, 335] width 1169 height 670
click at [1119, 413] on html "r Home / All Test Cases Home / All Test Cases Test Cases We have new tests for …" at bounding box center [584, 335] width 1169 height 670
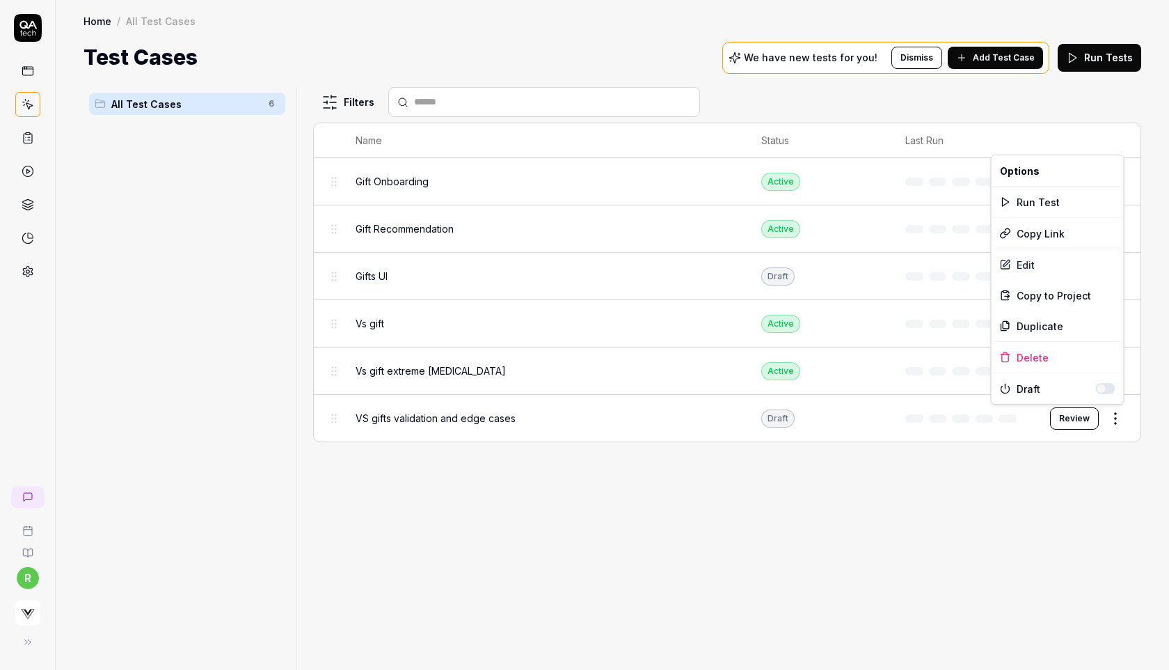
click at [1100, 386] on button "button" at bounding box center [1105, 388] width 19 height 11
click at [876, 546] on html "r Home / All Test Cases Home / All Test Cases Test Cases We have new tests for …" at bounding box center [584, 335] width 1169 height 670
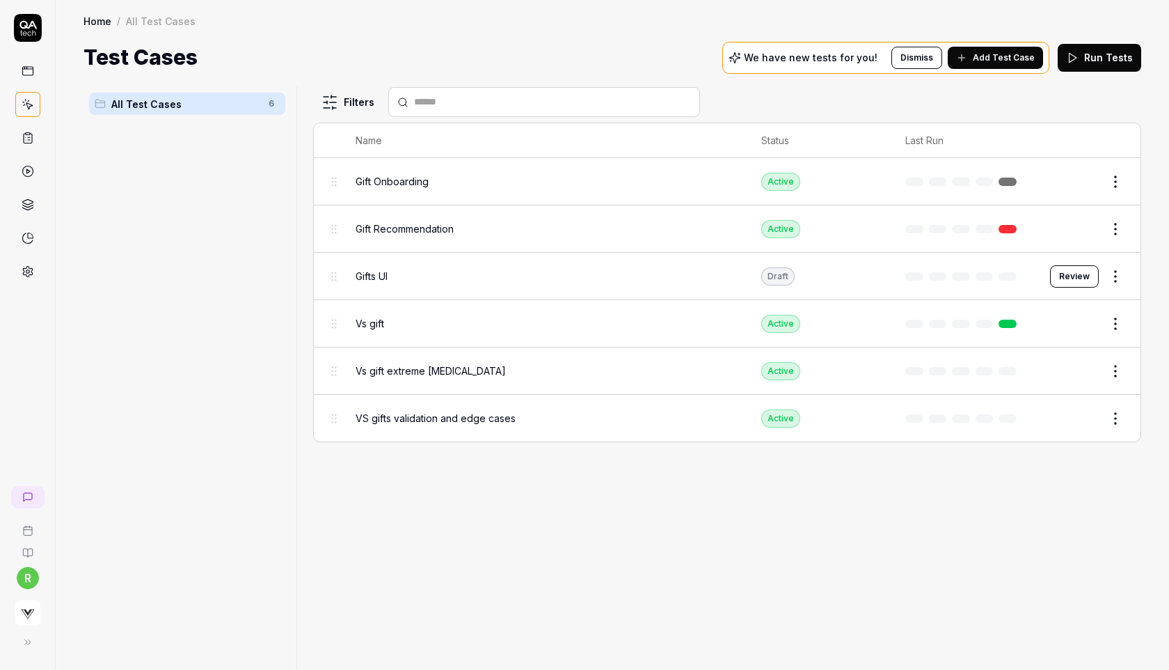
click at [1079, 271] on button "Review" at bounding box center [1074, 276] width 49 height 22
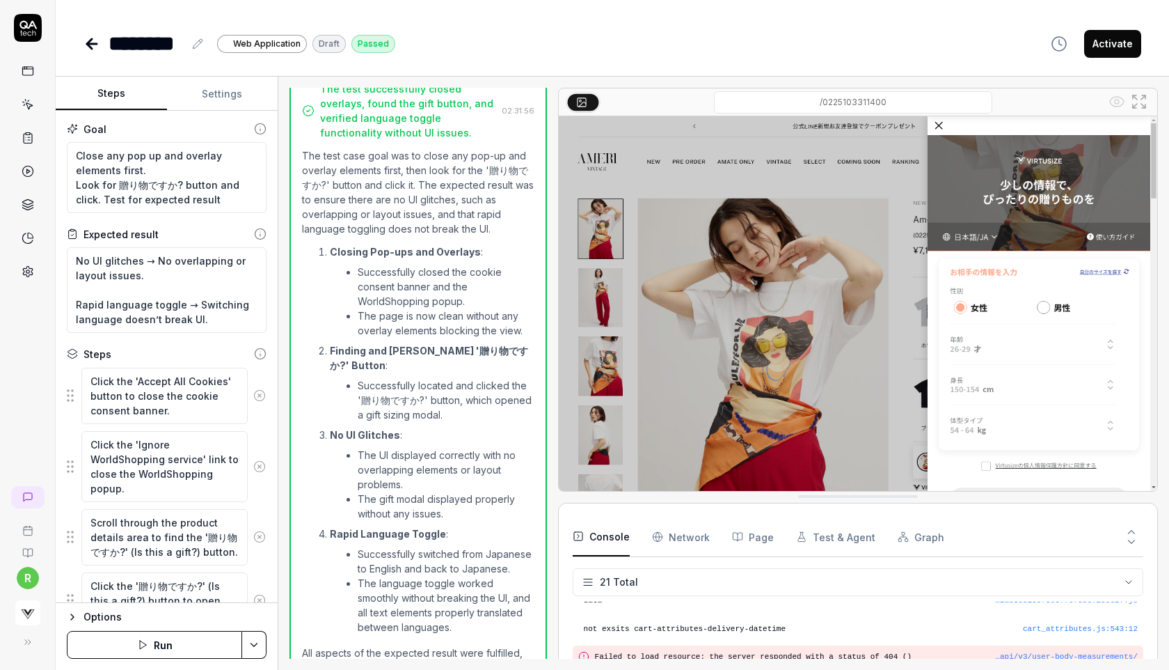
scroll to position [501, 0]
click at [1119, 50] on button "Activate" at bounding box center [1112, 44] width 57 height 28
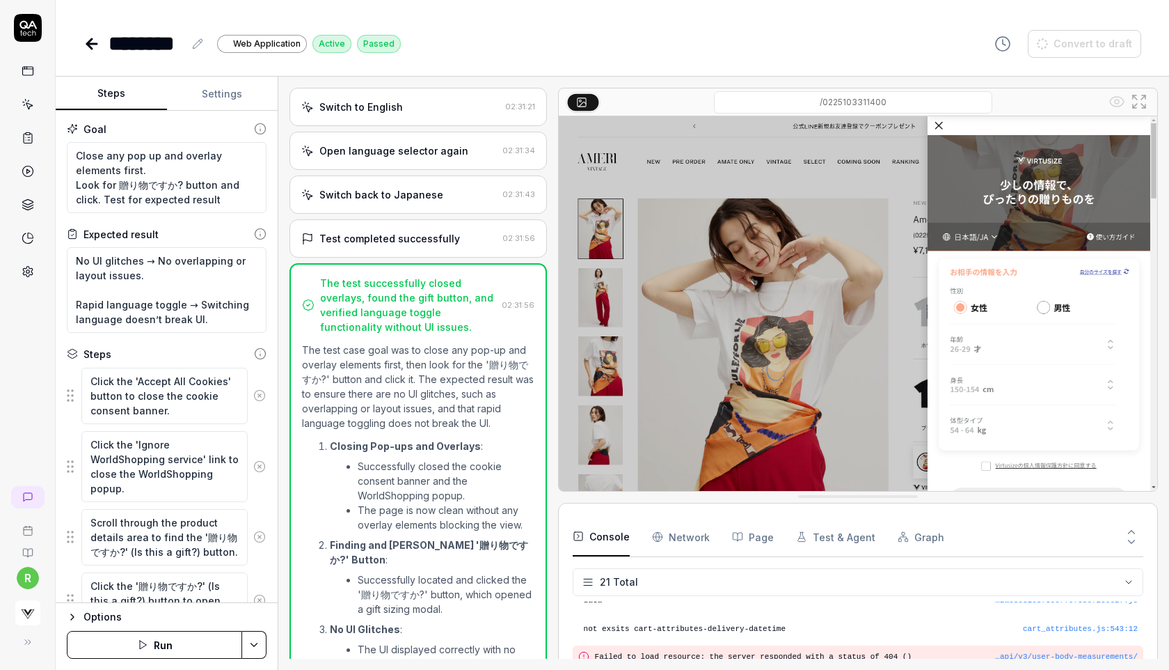
scroll to position [952, 0]
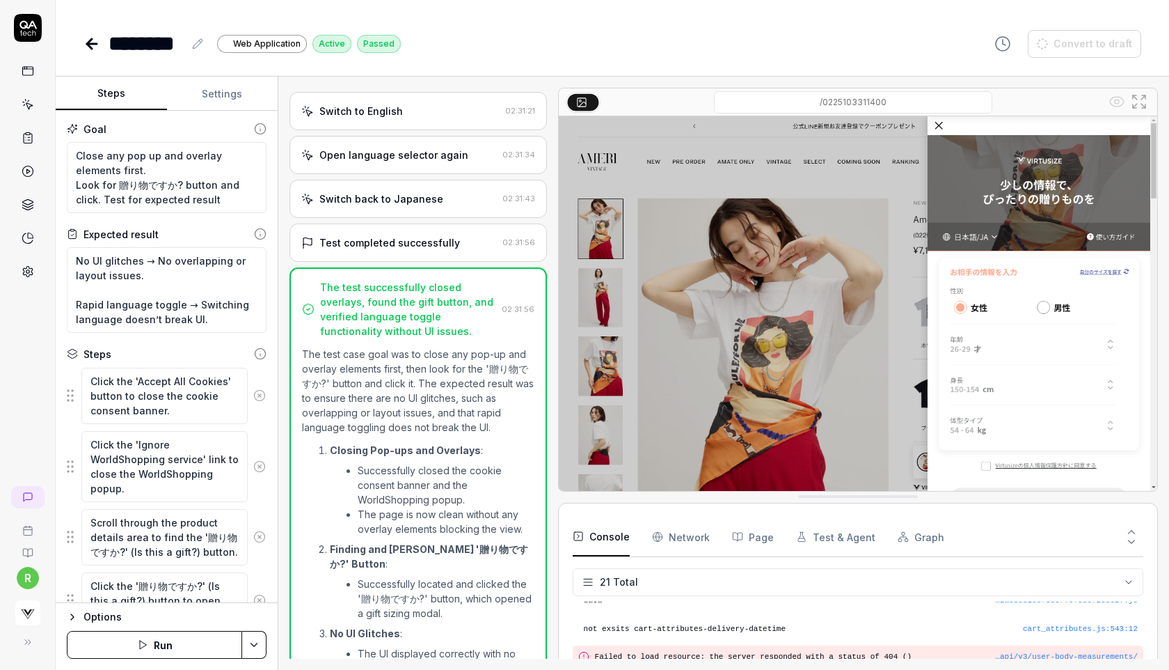
type textarea "*"
click at [459, 235] on div "Test completed successfully" at bounding box center [399, 242] width 196 height 15
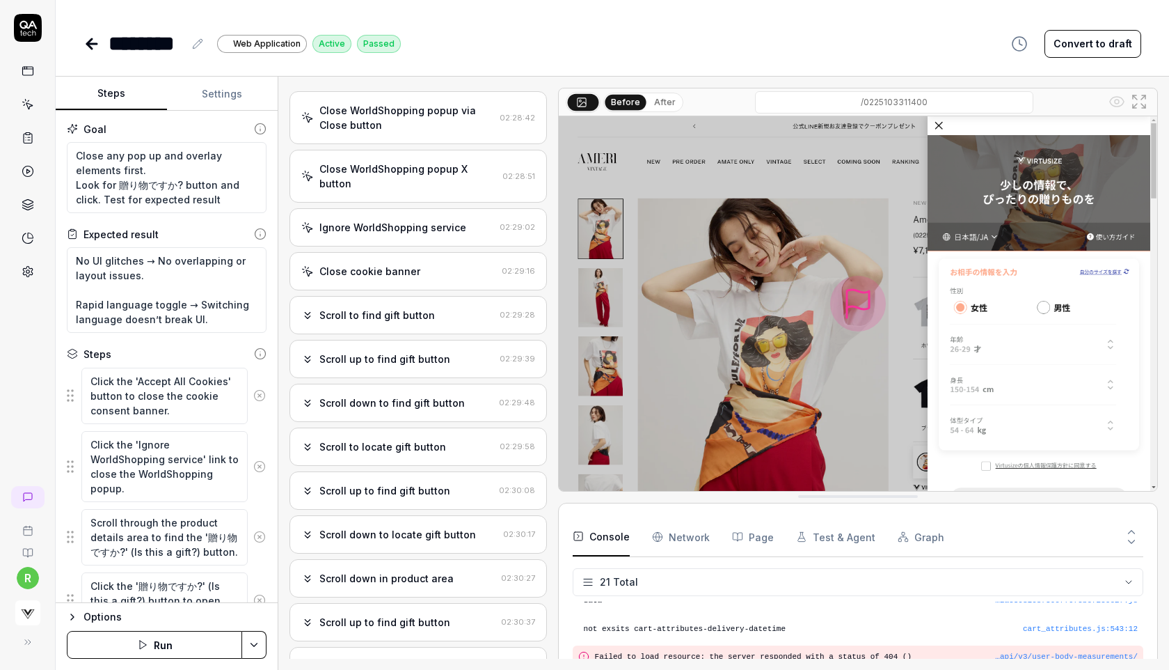
scroll to position [244, 0]
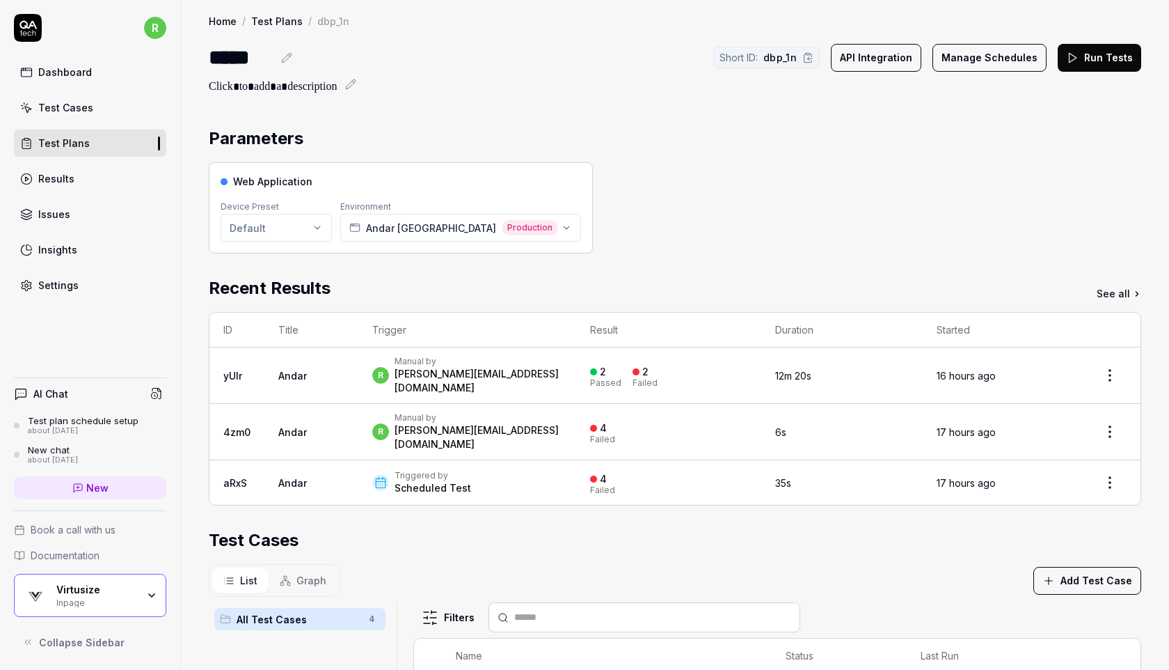
click at [922, 157] on section "Parameters Web Application Device Preset Default Environment Andar Japan Produc…" at bounding box center [675, 189] width 933 height 127
click at [767, 193] on div "Web Application Device Preset Default Environment Andar Japan Production" at bounding box center [675, 207] width 933 height 91
click at [894, 164] on div "Web Application Device Preset Default Environment Andar Japan Production" at bounding box center [675, 207] width 933 height 91
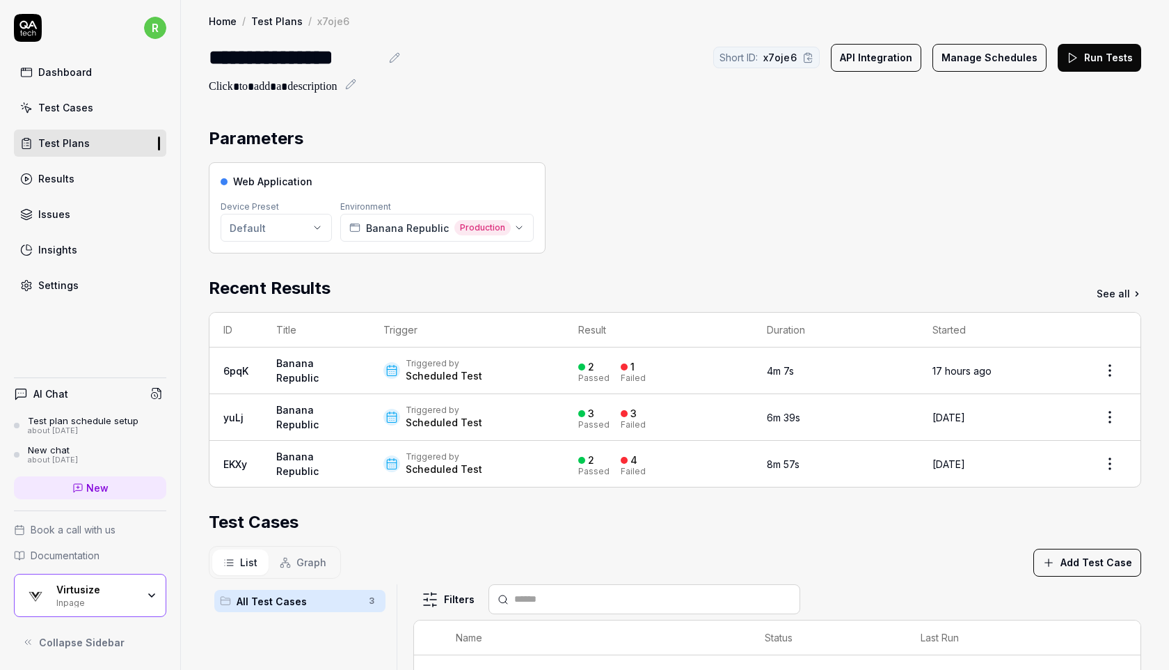
click at [694, 237] on div "Web Application Device Preset Default Environment Banana Republic Production" at bounding box center [675, 207] width 933 height 91
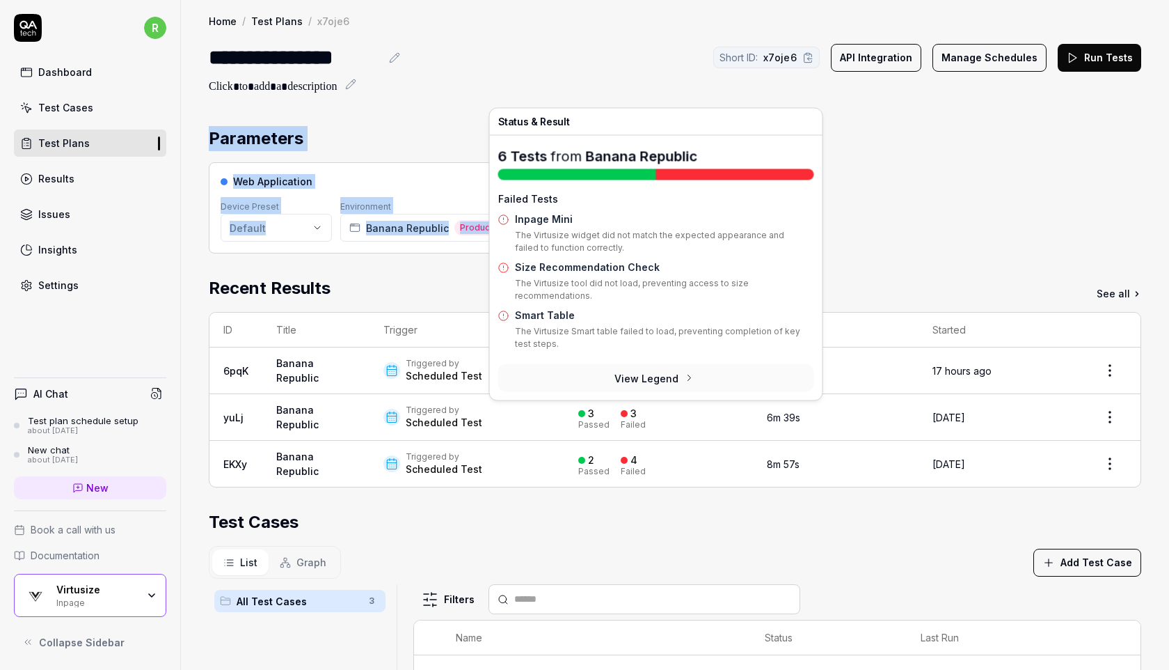
drag, startPoint x: 669, startPoint y: 257, endPoint x: 934, endPoint y: 103, distance: 306.5
click at [934, 103] on div "**********" at bounding box center [675, 501] width 988 height 1003
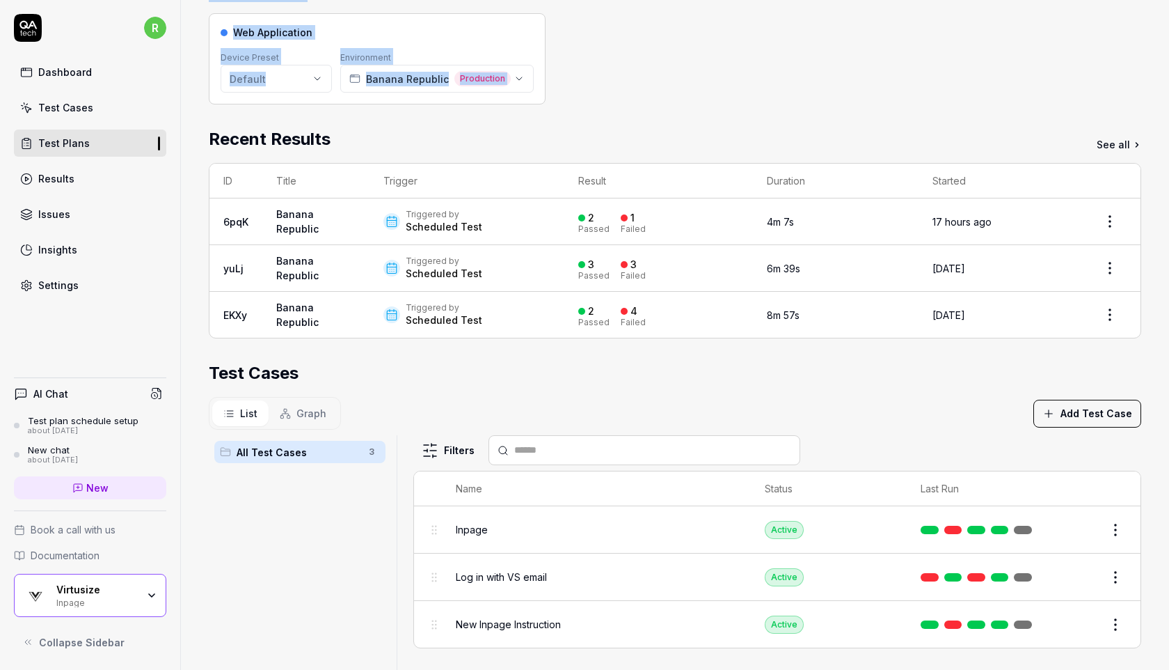
scroll to position [257, 0]
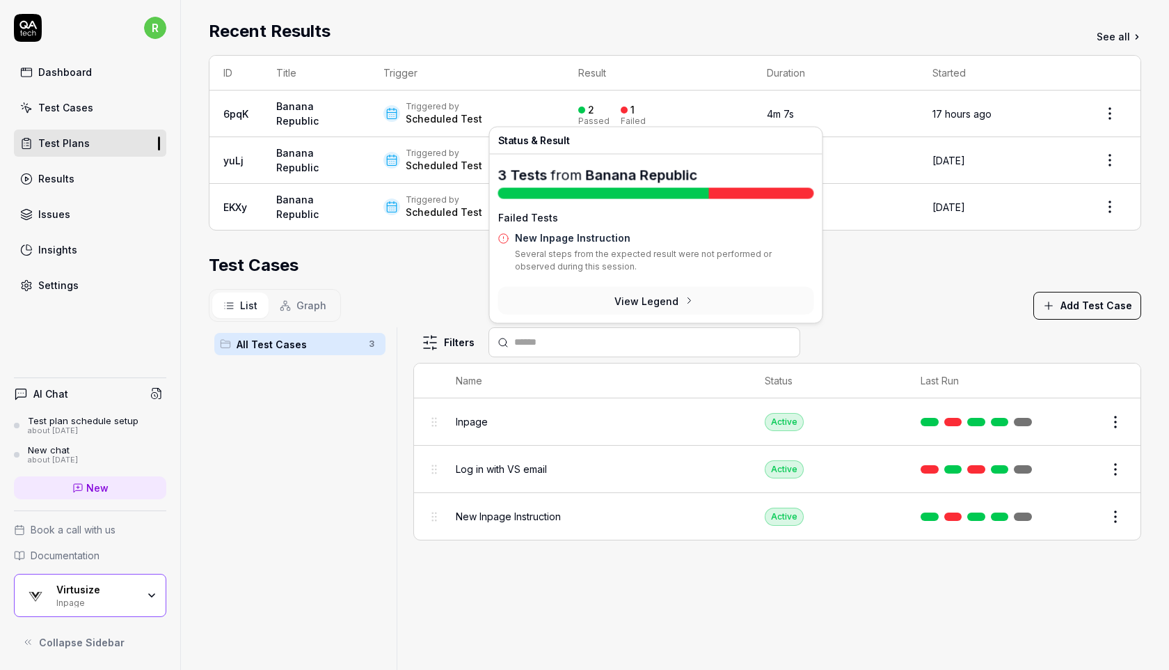
click at [876, 289] on div "List Graph Add Test Case" at bounding box center [675, 305] width 933 height 33
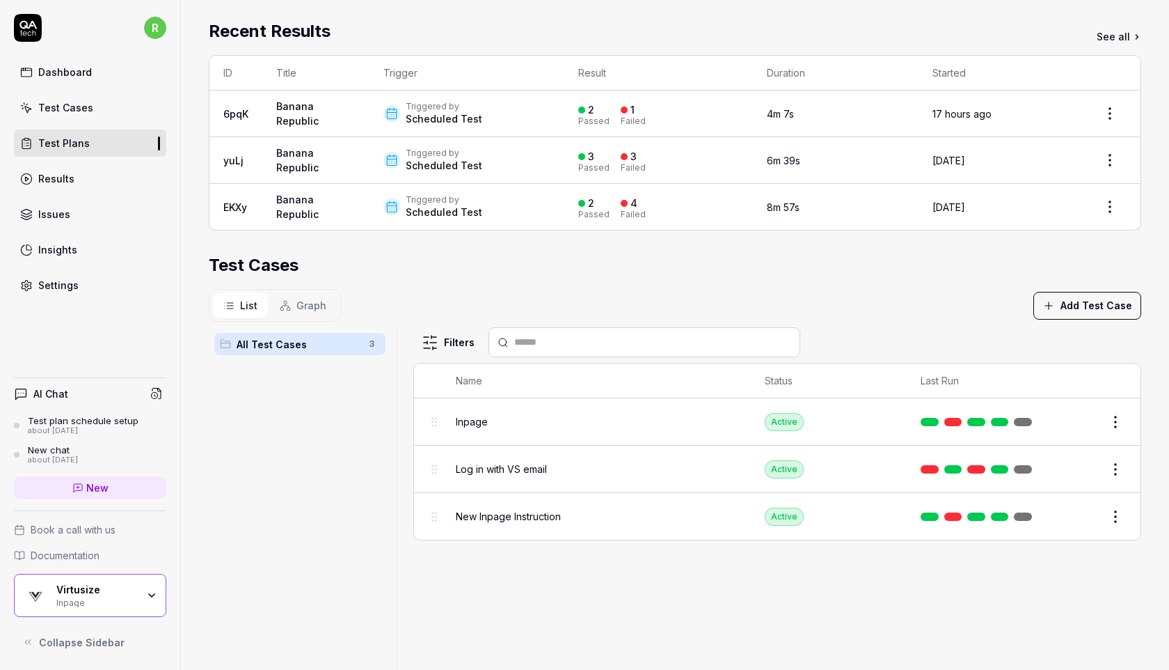
click at [910, 269] on div "Test Cases" at bounding box center [675, 265] width 933 height 25
click at [1105, 106] on html "**********" at bounding box center [584, 335] width 1169 height 670
click at [1063, 213] on div "Rerun failed tests" at bounding box center [1070, 207] width 120 height 31
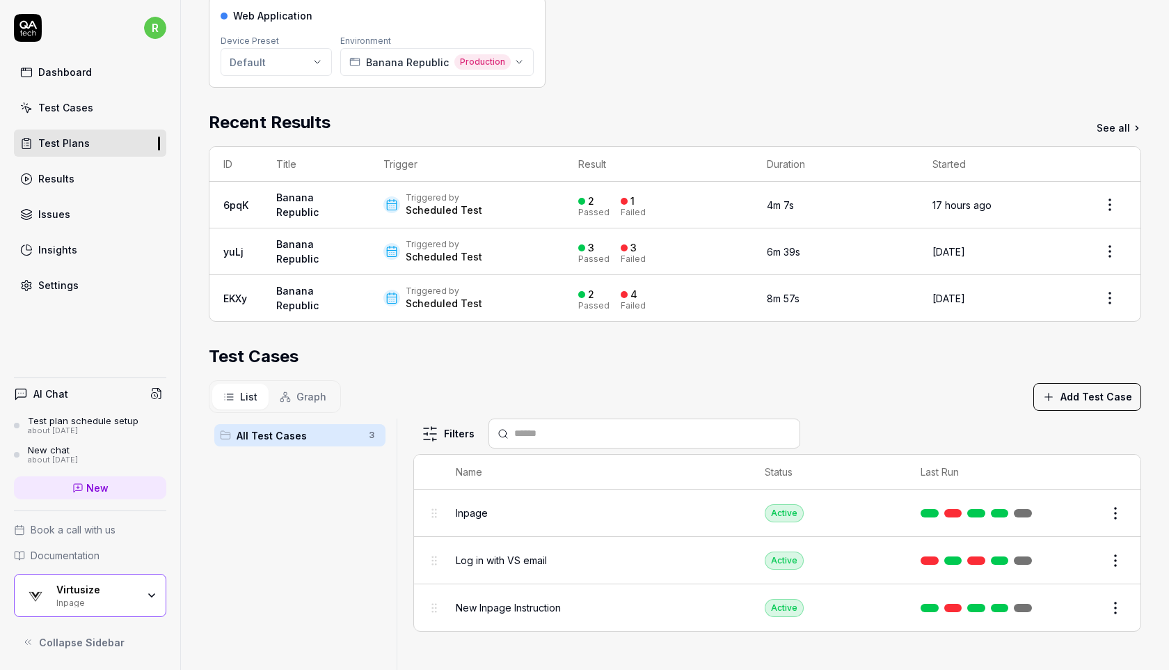
scroll to position [0, 0]
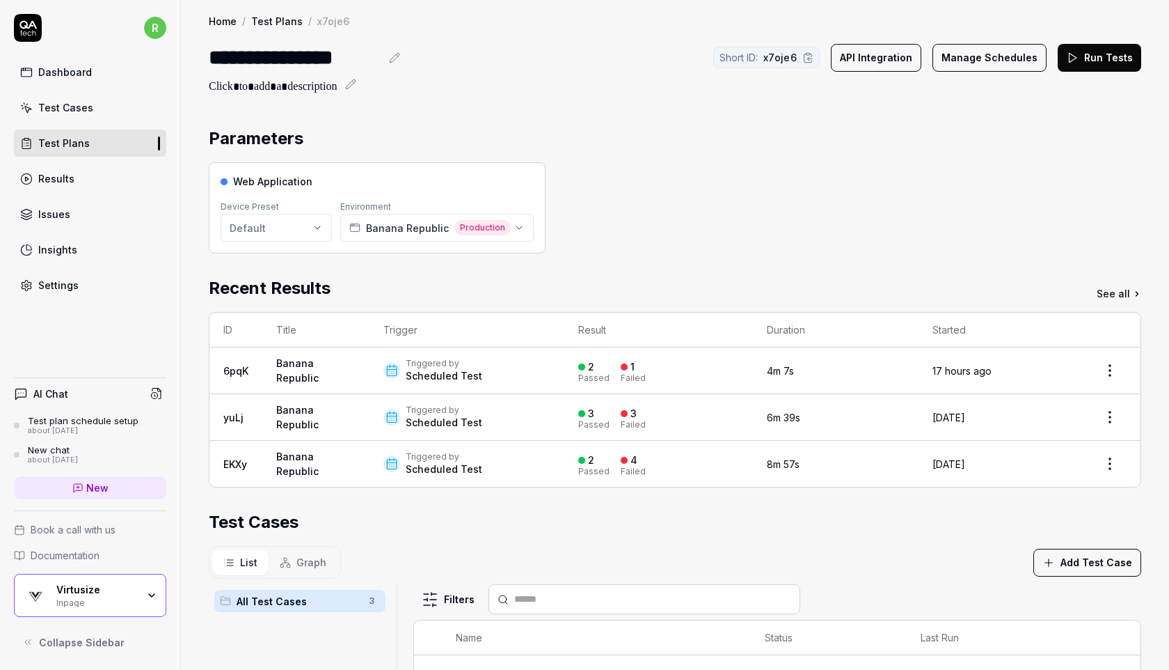
click at [107, 109] on link "Test Cases" at bounding box center [90, 107] width 152 height 27
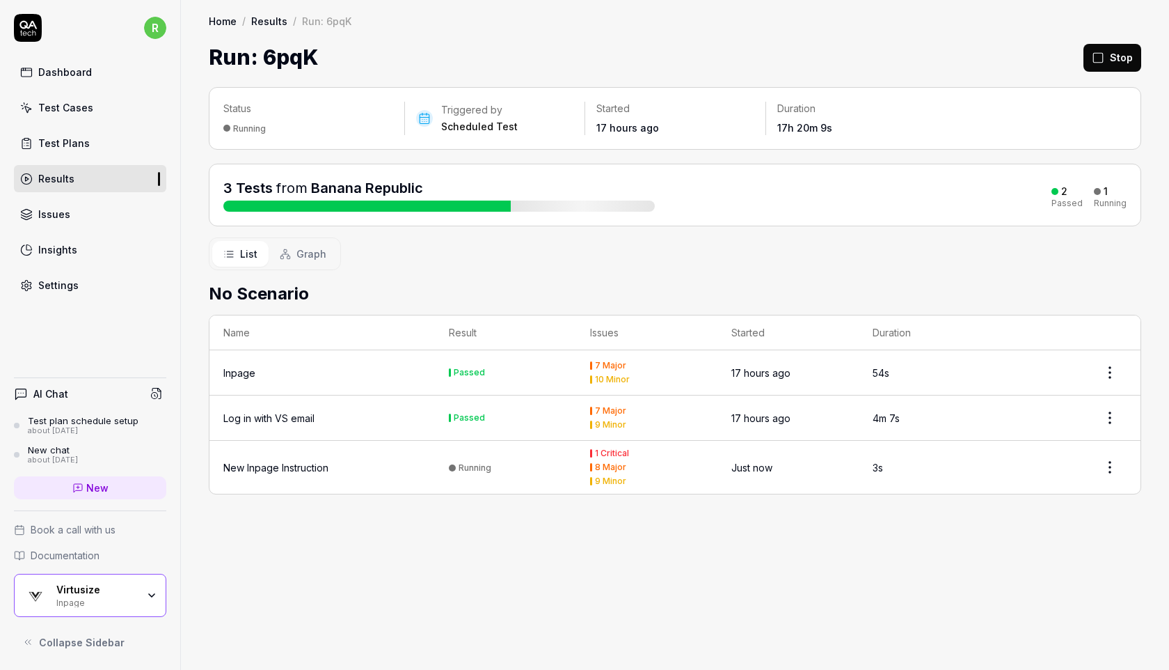
click at [65, 149] on div "Test Plans" at bounding box center [64, 143] width 52 height 15
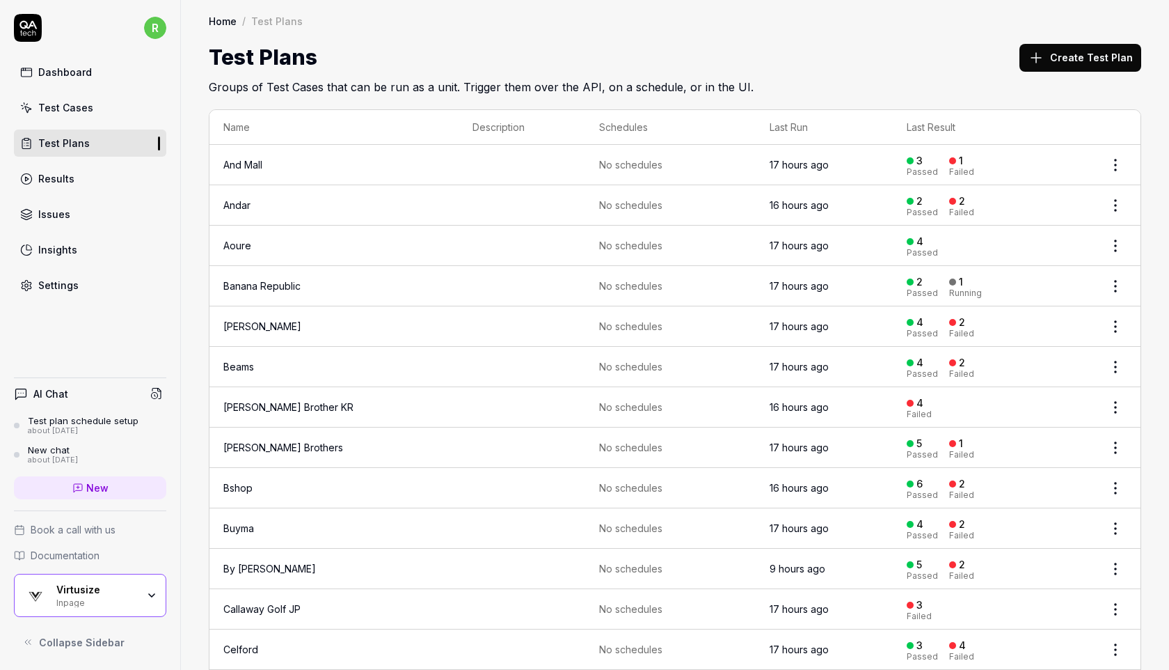
click at [65, 149] on div "Test Plans" at bounding box center [64, 143] width 52 height 15
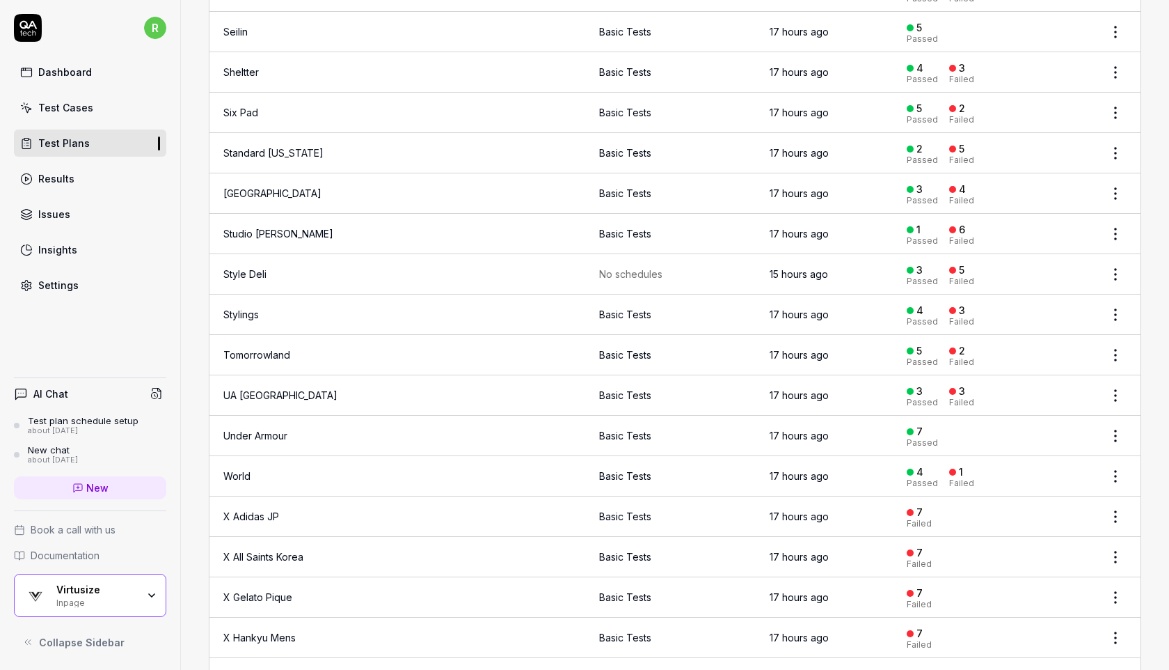
scroll to position [2032, 0]
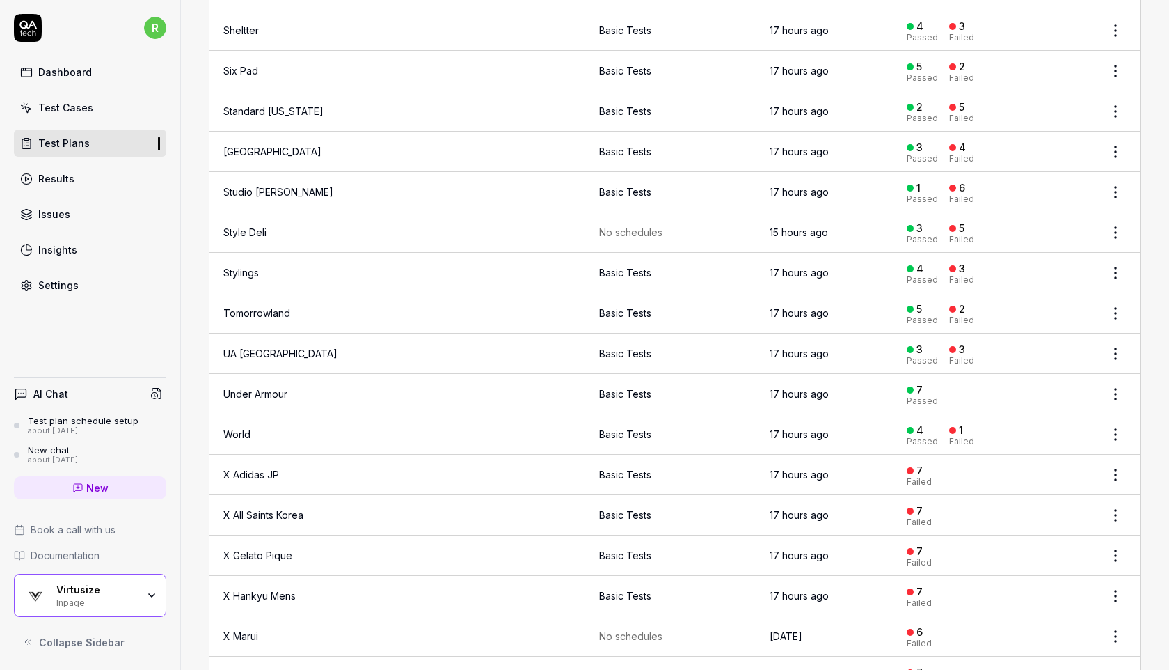
click at [63, 216] on div "Issues" at bounding box center [54, 214] width 32 height 15
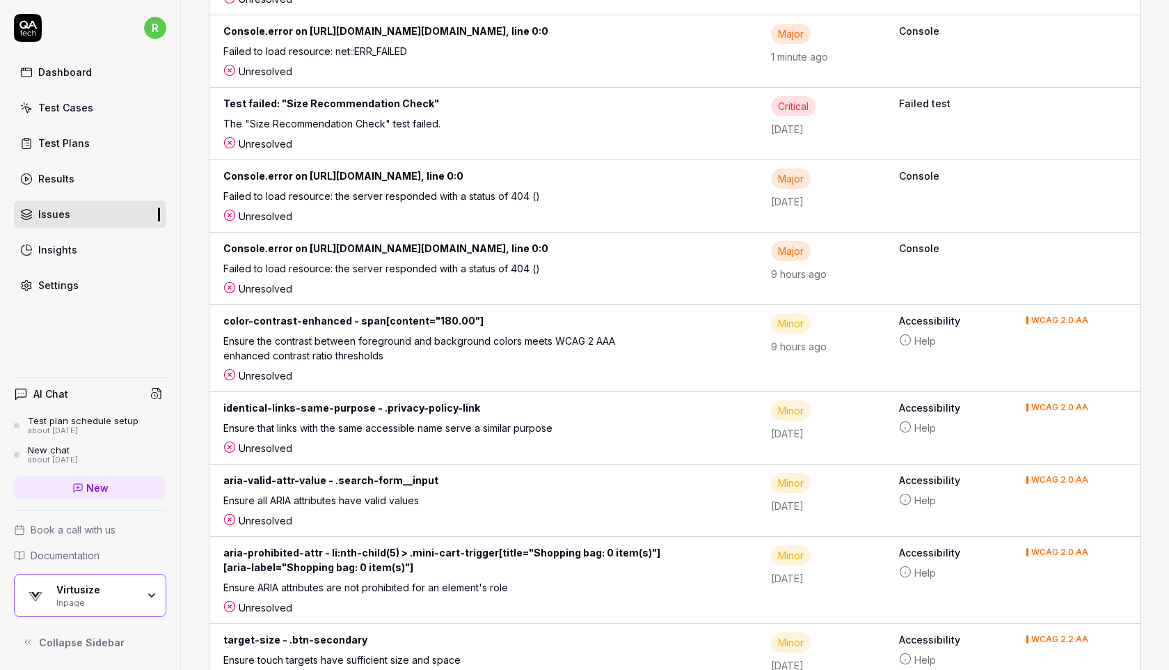
scroll to position [5140, 0]
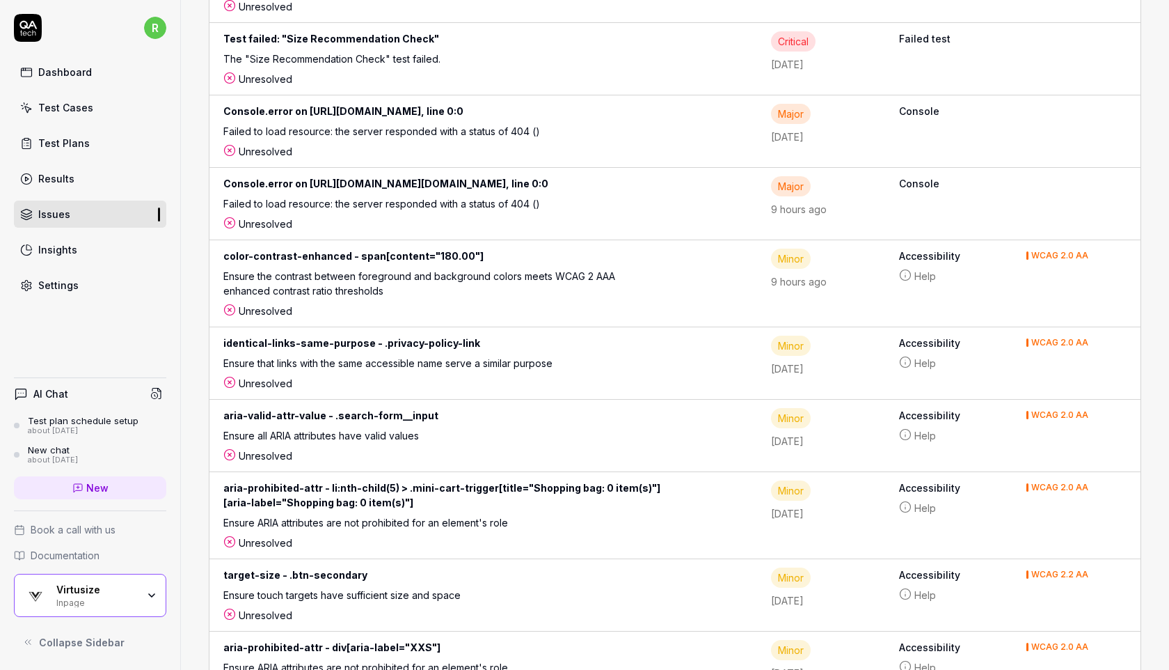
click at [90, 252] on link "Insights" at bounding box center [90, 249] width 152 height 27
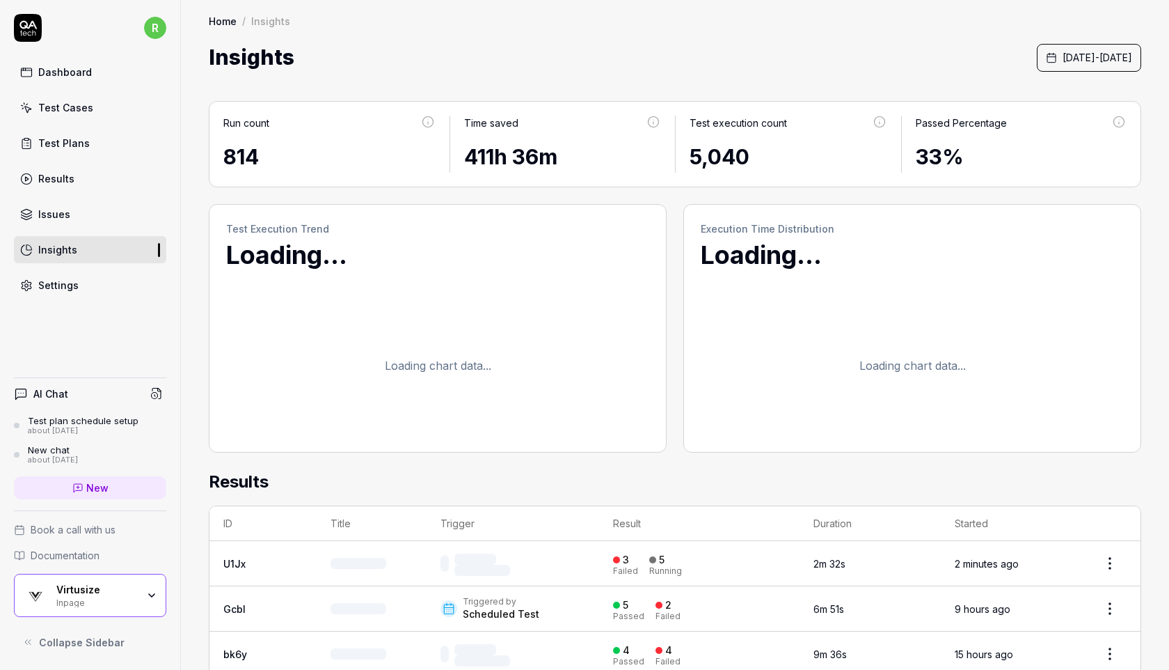
click at [530, 31] on div "Home / Insights Home / Insights Insights [DATE] - [DATE]" at bounding box center [675, 36] width 988 height 73
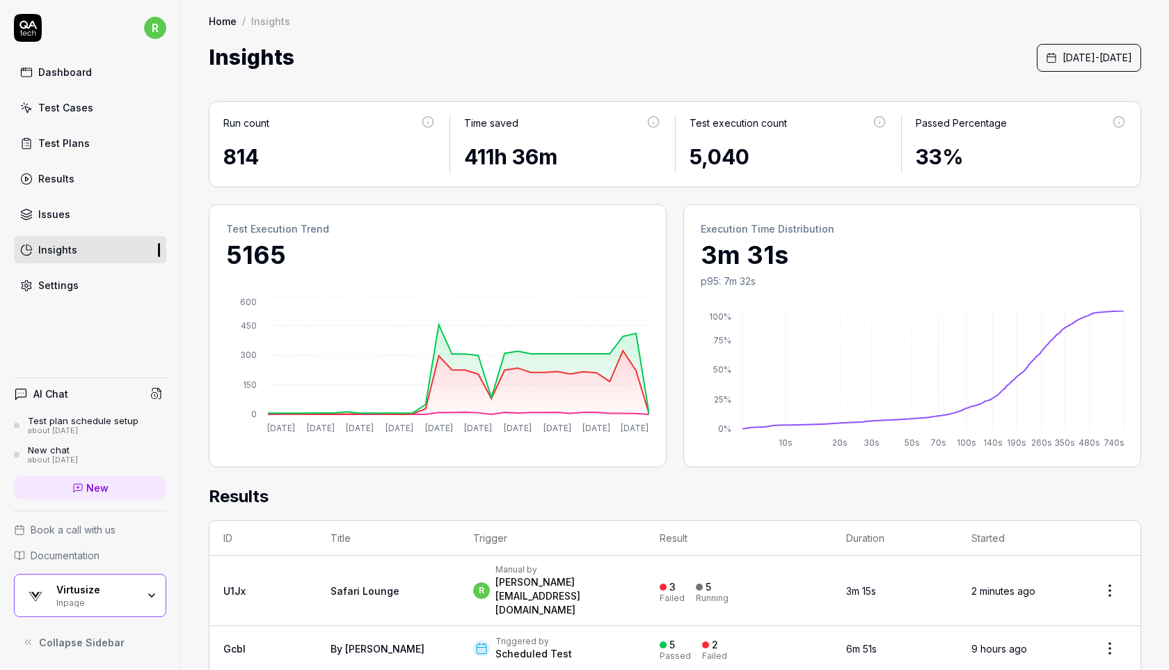
click at [129, 214] on link "Issues" at bounding box center [90, 213] width 152 height 27
click at [95, 72] on link "Dashboard" at bounding box center [90, 71] width 152 height 27
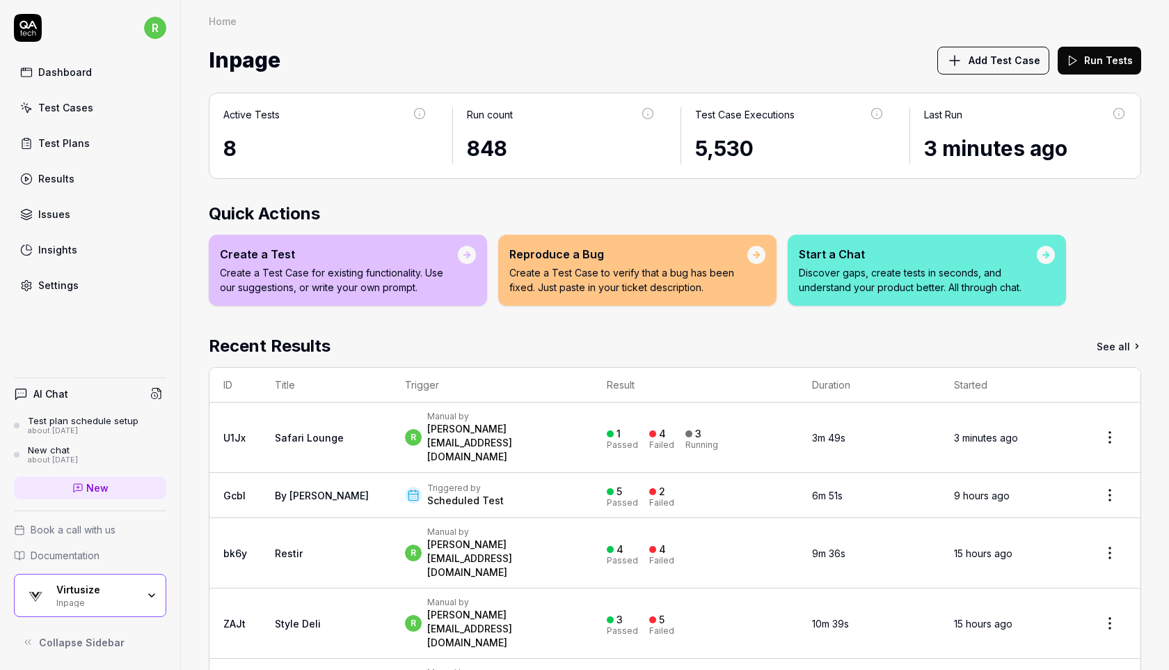
click at [68, 137] on div "Test Plans" at bounding box center [64, 143] width 52 height 15
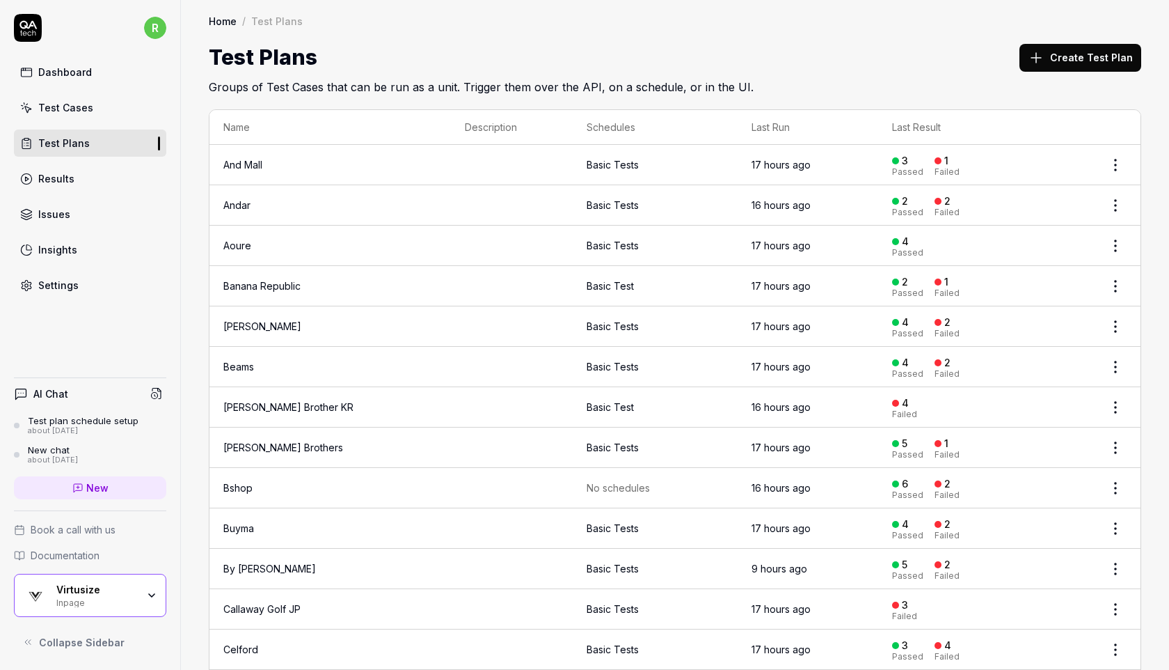
click at [60, 184] on div "Results" at bounding box center [56, 178] width 36 height 15
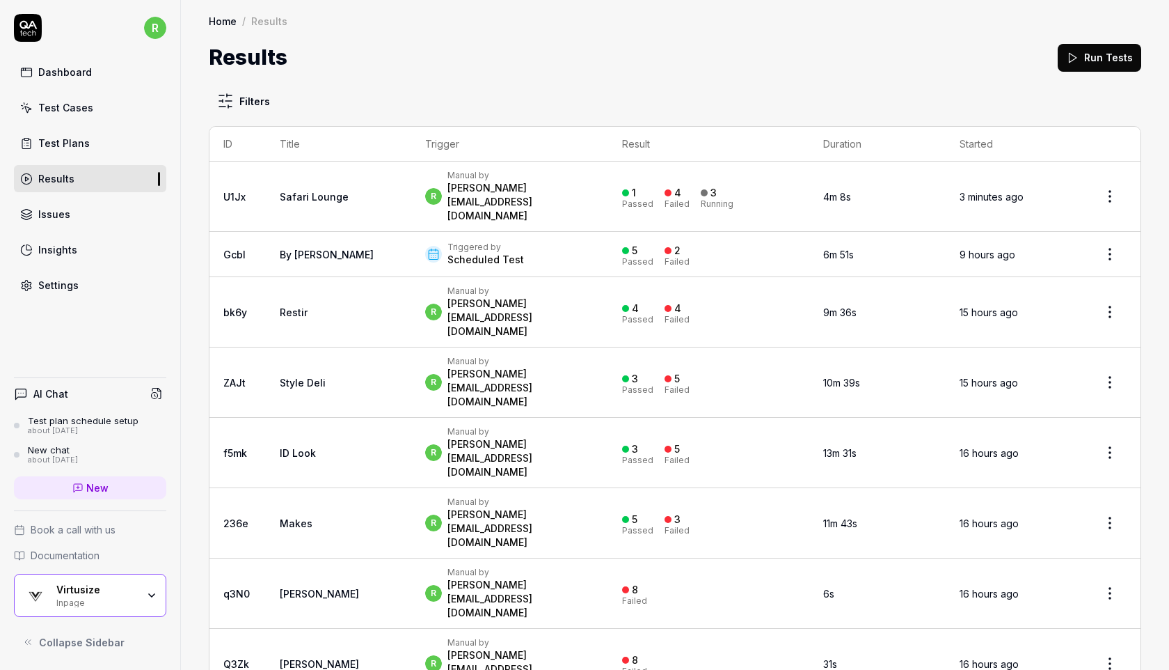
click at [69, 79] on link "Dashboard" at bounding box center [90, 71] width 152 height 27
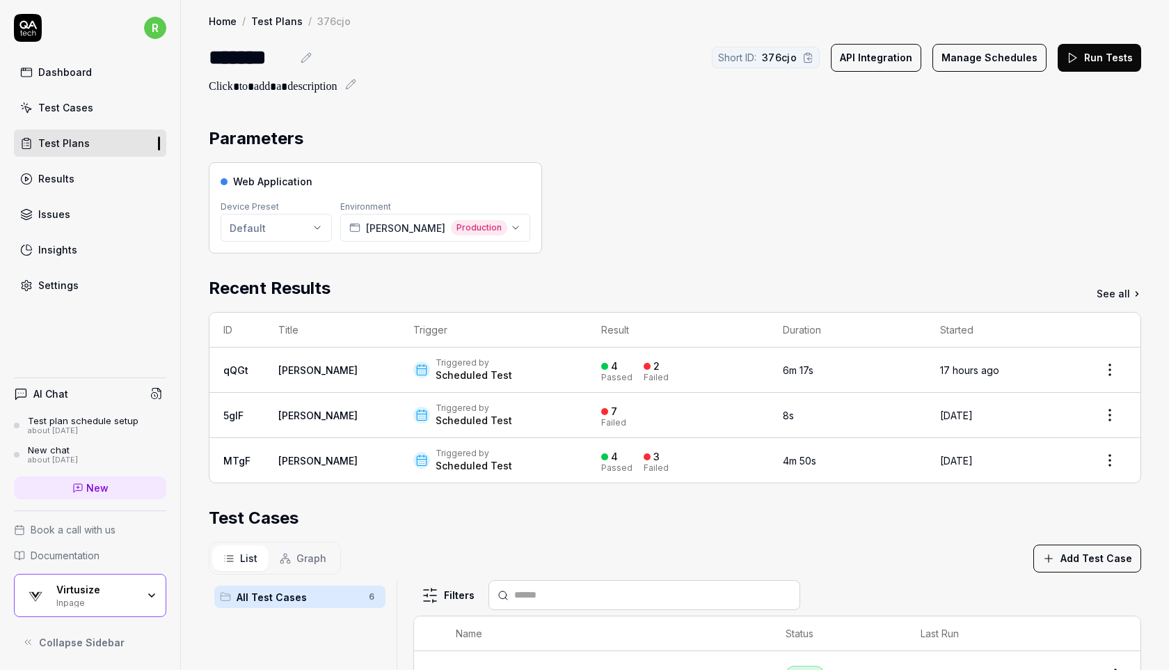
click at [680, 268] on div "Parameters Web Application Device Preset Default Environment [PERSON_NAME] Prod…" at bounding box center [675, 548] width 933 height 845
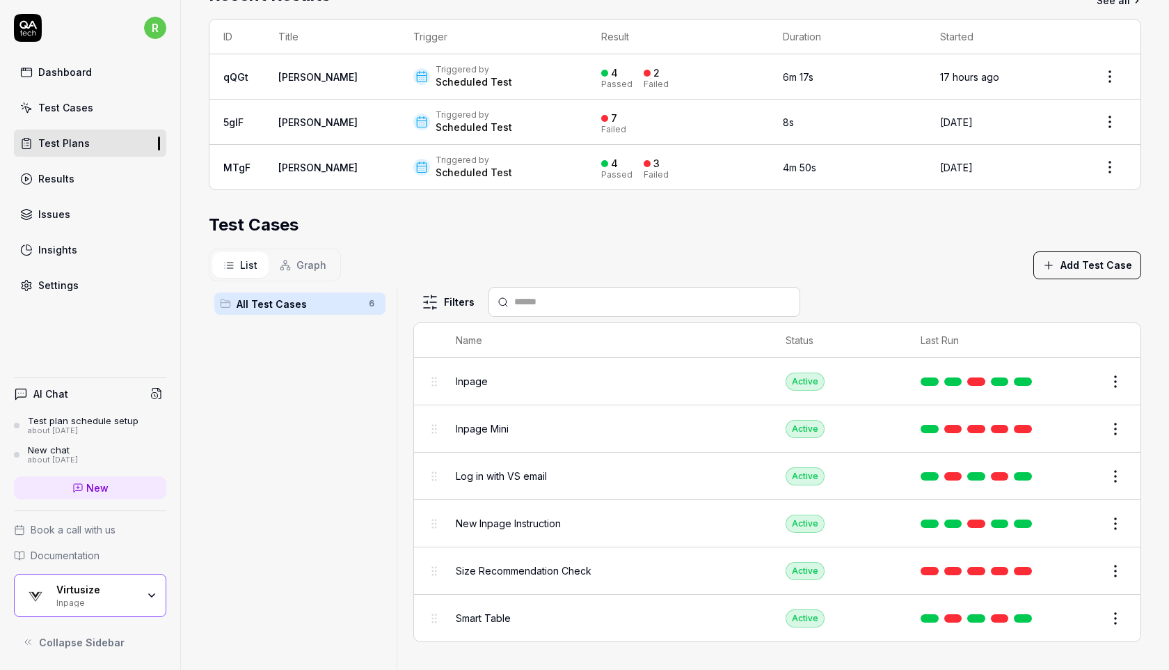
scroll to position [300, 0]
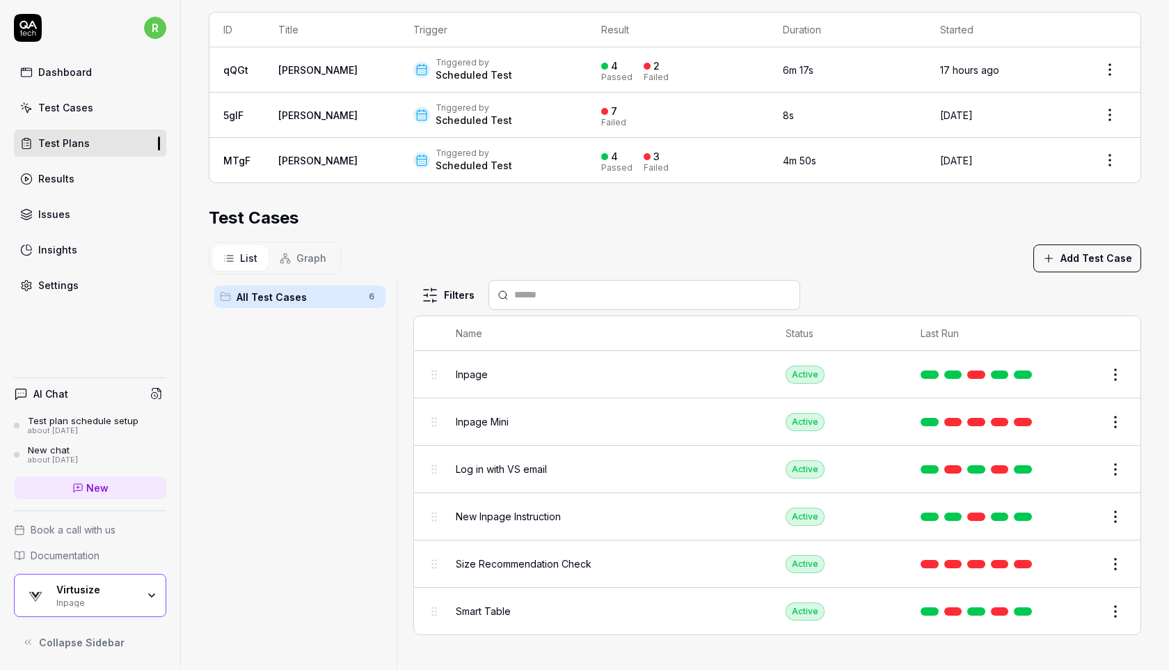
click at [1113, 370] on html "r Dashboard Test Cases Test Plans Results Issues Insights Settings AI Chat Test…" at bounding box center [584, 335] width 1169 height 670
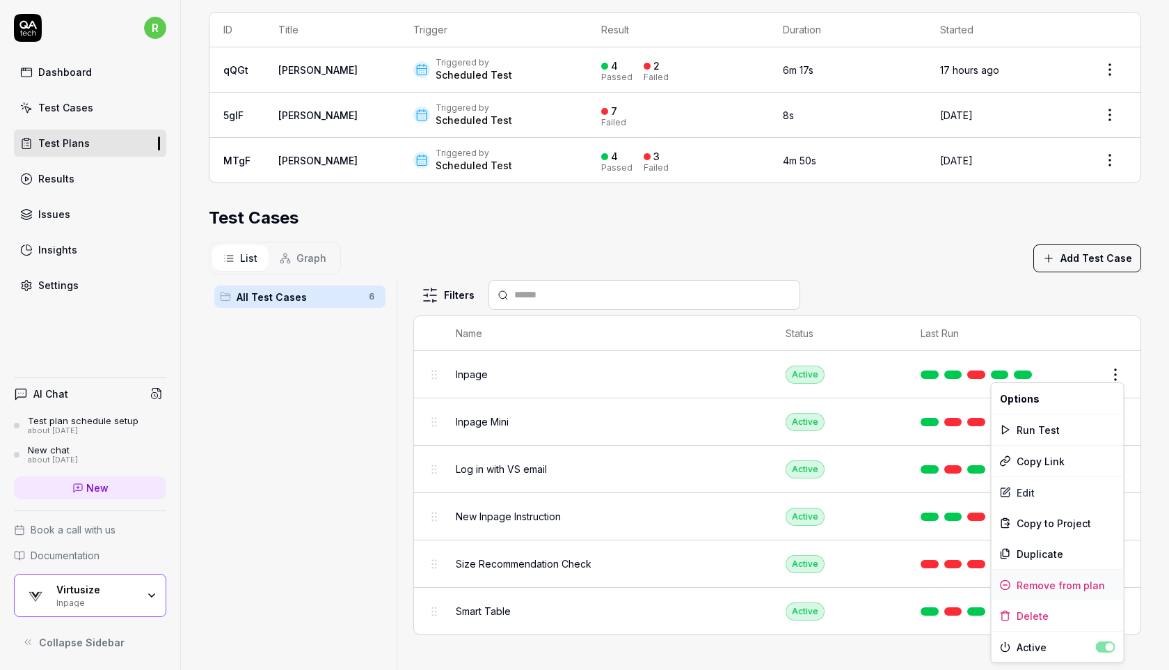
click at [1068, 583] on div "Remove from plan" at bounding box center [1058, 584] width 132 height 31
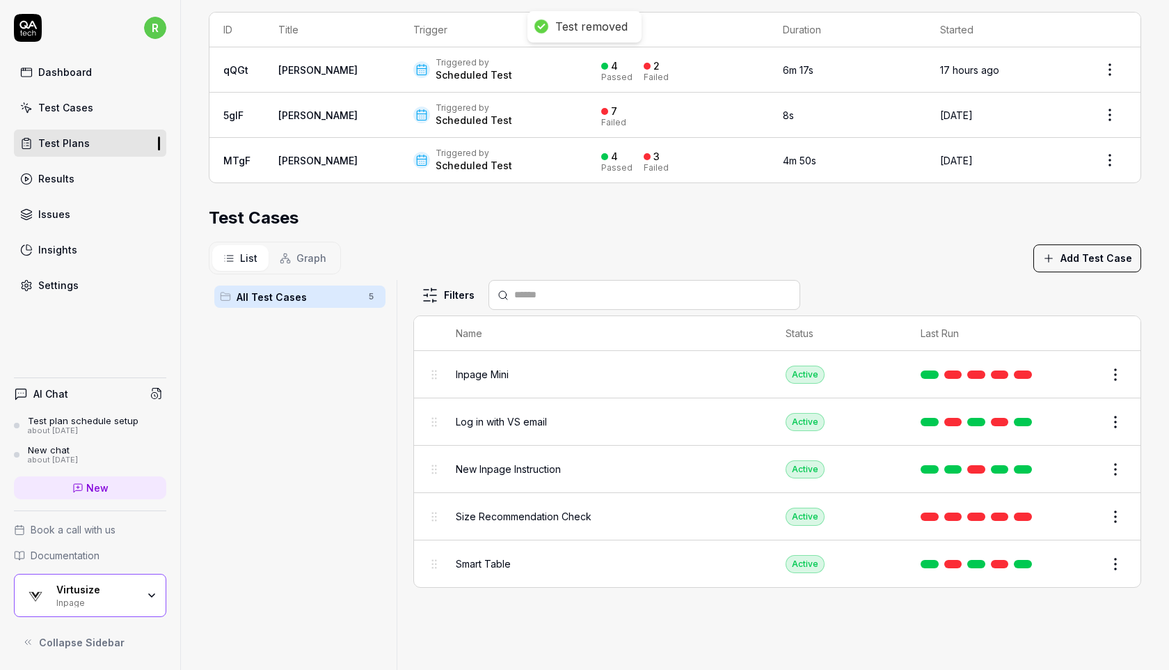
click at [1118, 369] on html "Test removed r Dashboard Test Cases Test Plans Results Issues Insights Settings…" at bounding box center [584, 335] width 1169 height 670
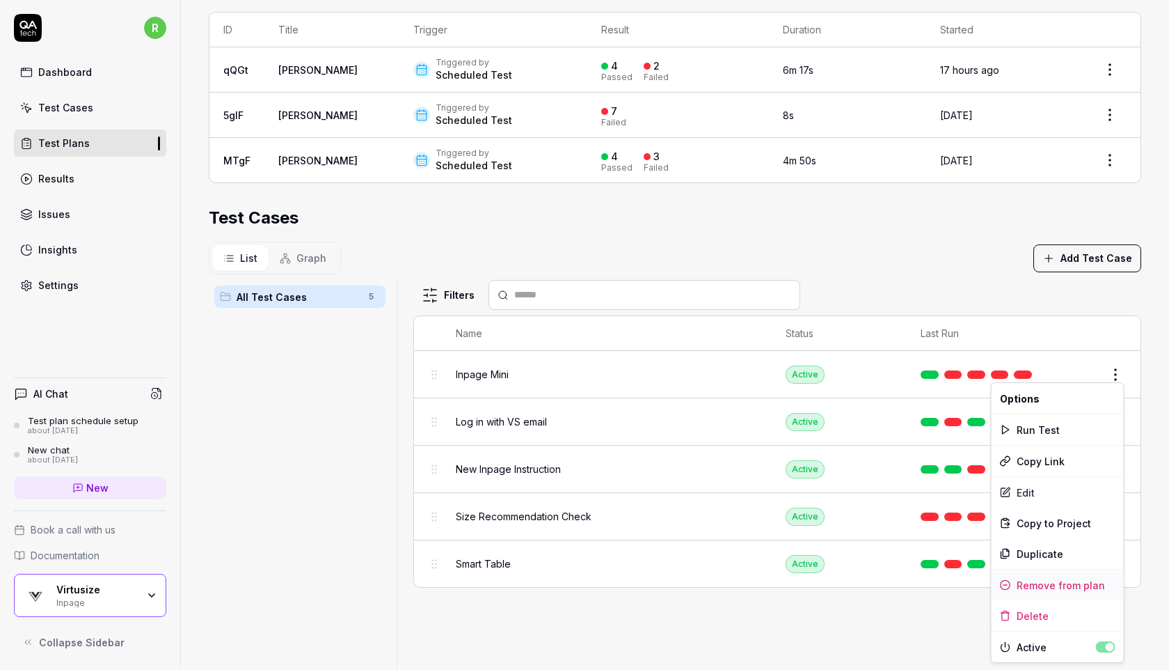
click at [1032, 584] on div "Remove from plan" at bounding box center [1058, 584] width 132 height 31
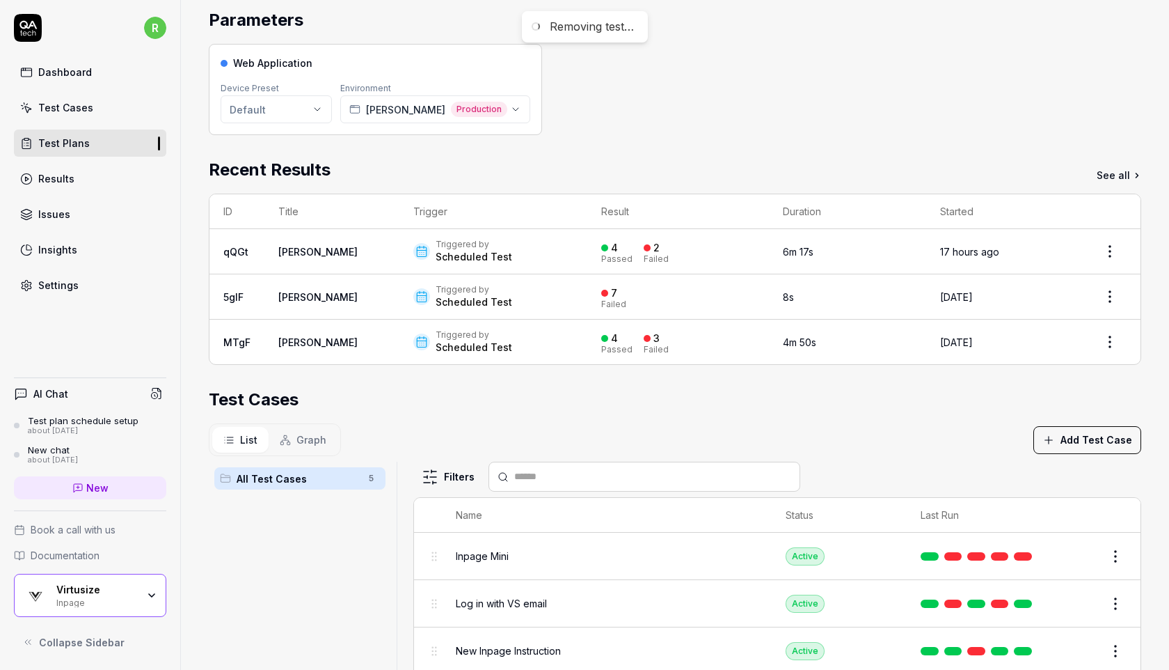
scroll to position [53, 0]
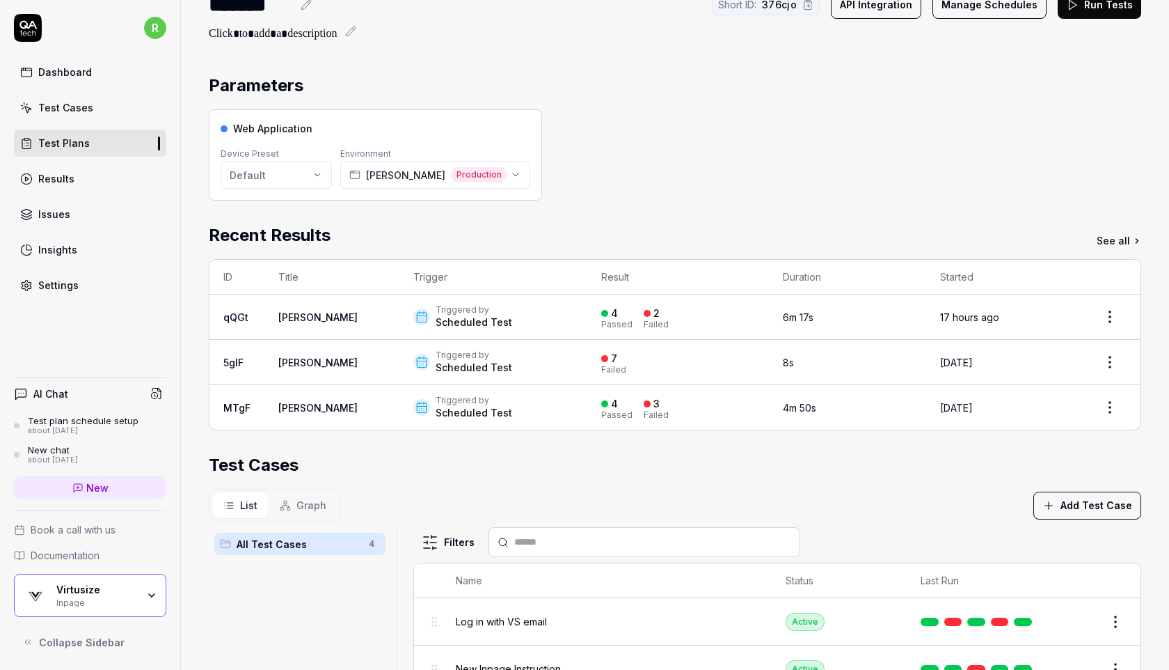
click at [635, 474] on div "Test Cases" at bounding box center [675, 464] width 933 height 25
click at [681, 194] on div "Web Application Device Preset Default Environment Barbour Production" at bounding box center [675, 154] width 933 height 91
click at [68, 112] on div "Test Cases" at bounding box center [65, 107] width 55 height 15
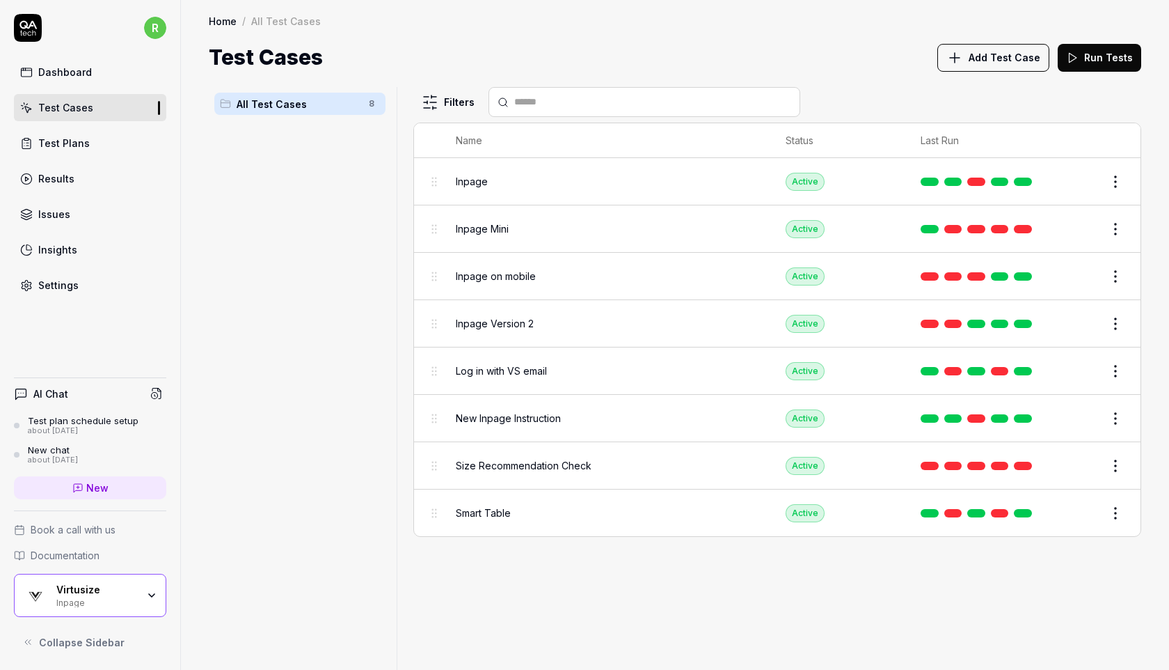
click at [80, 143] on div "Test Plans" at bounding box center [64, 143] width 52 height 15
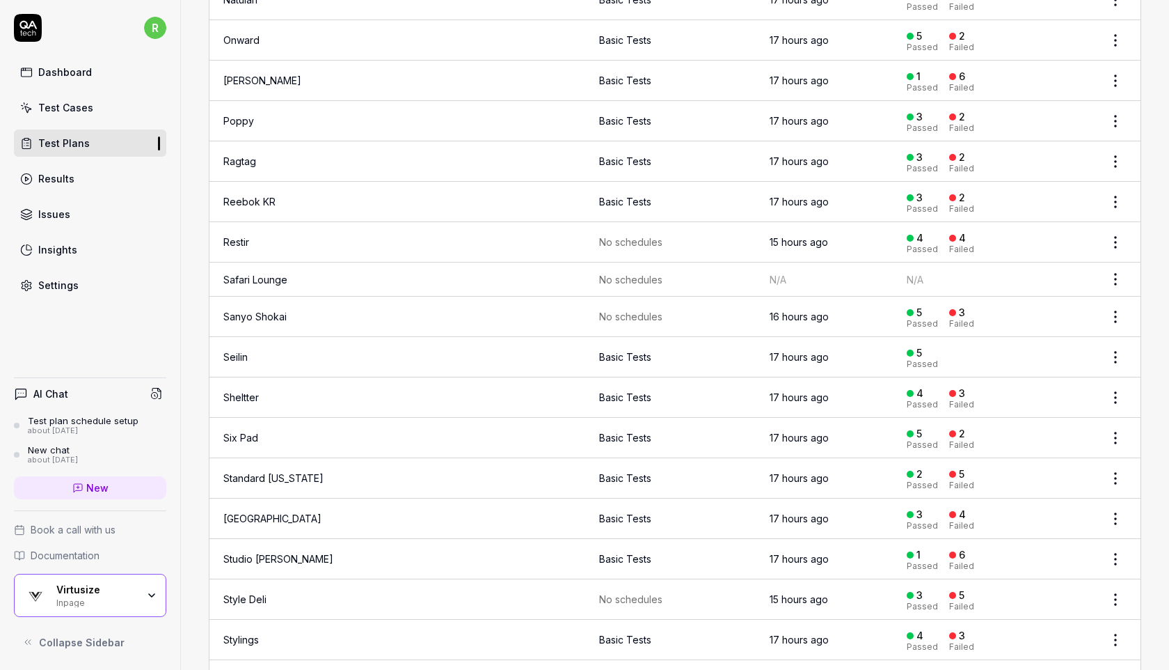
scroll to position [1668, 0]
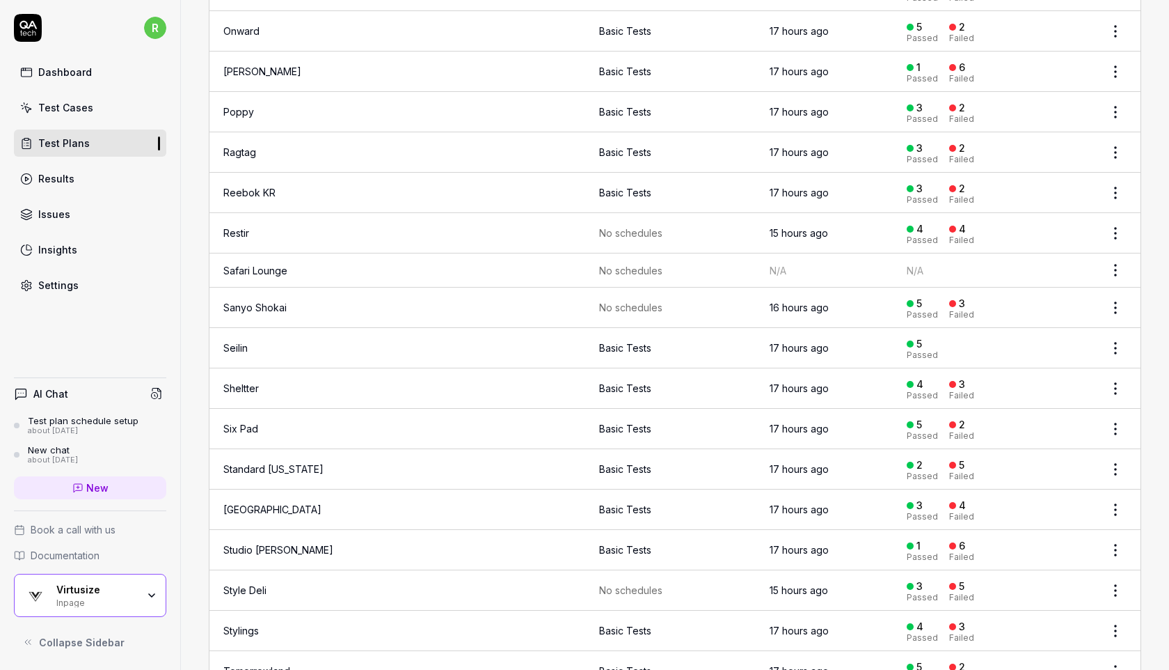
click at [283, 264] on link "Safari Lounge" at bounding box center [255, 270] width 64 height 12
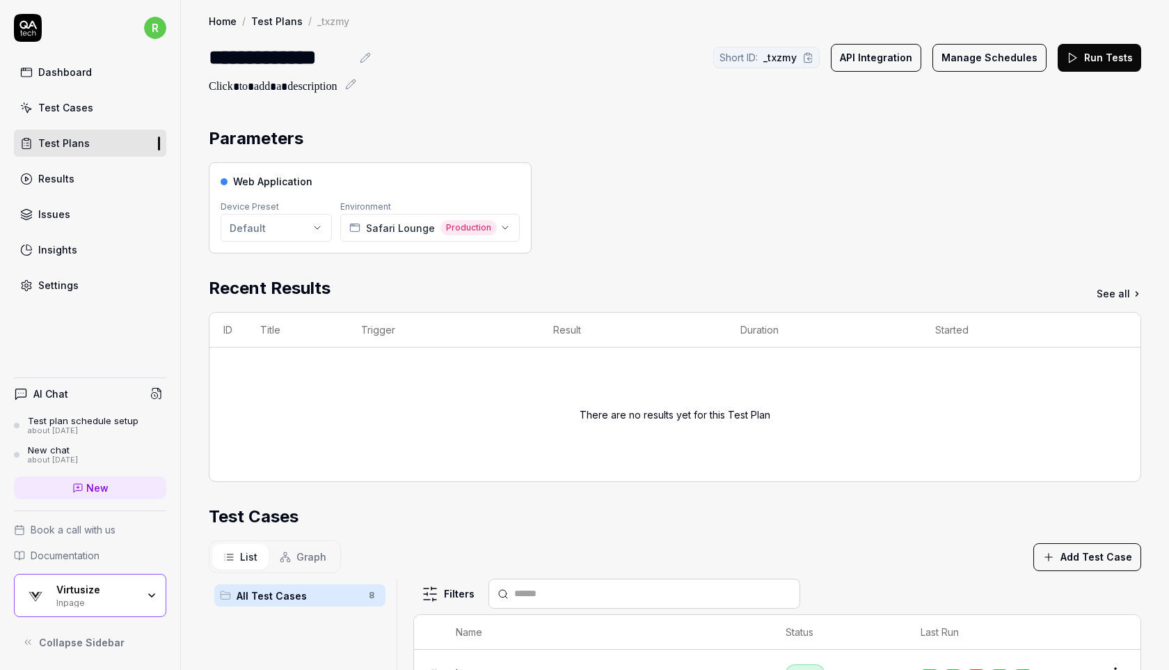
click at [1130, 55] on button "Run Tests" at bounding box center [1100, 58] width 84 height 28
